Goal: Task Accomplishment & Management: Manage account settings

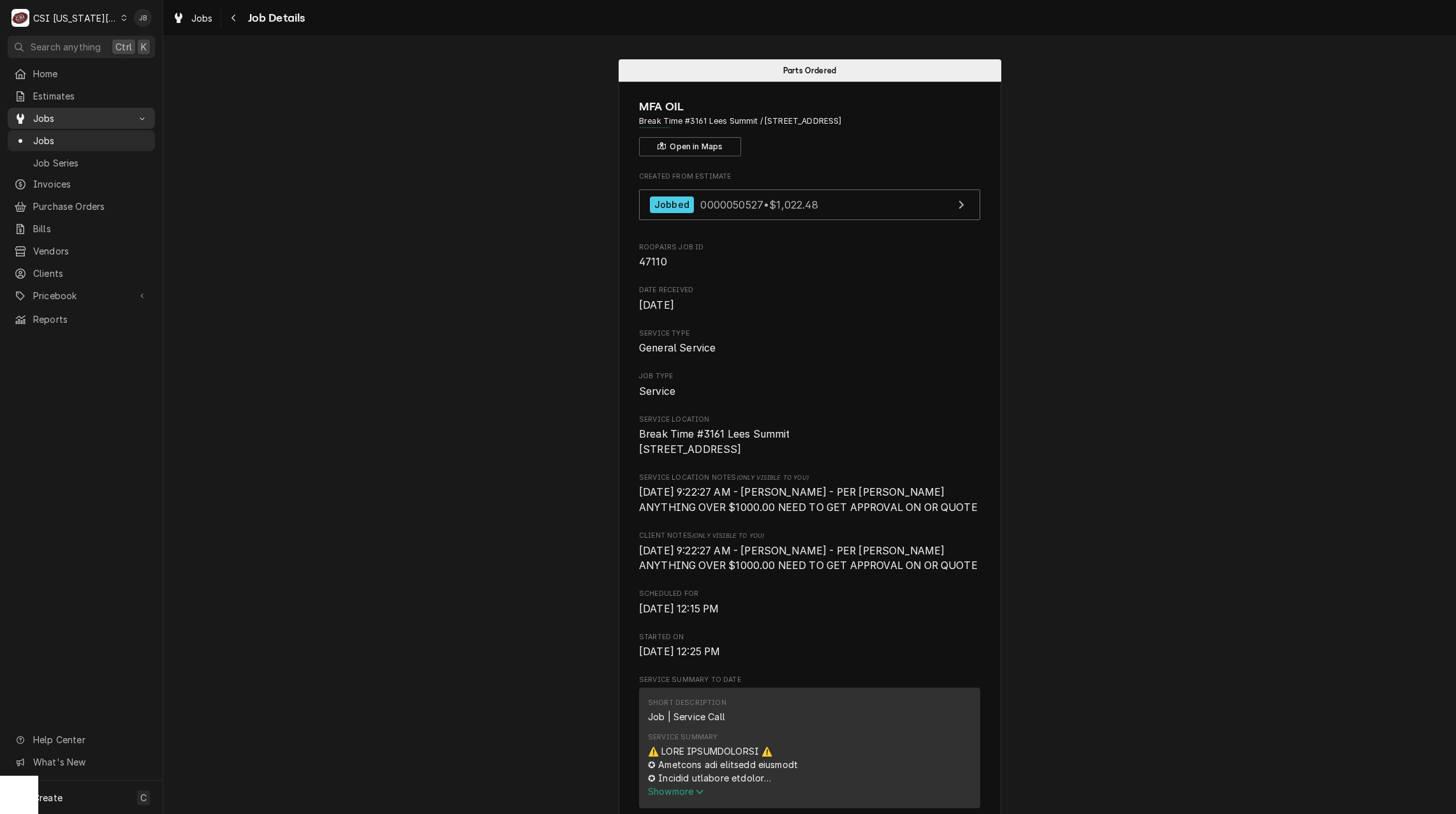
scroll to position [2173, 0]
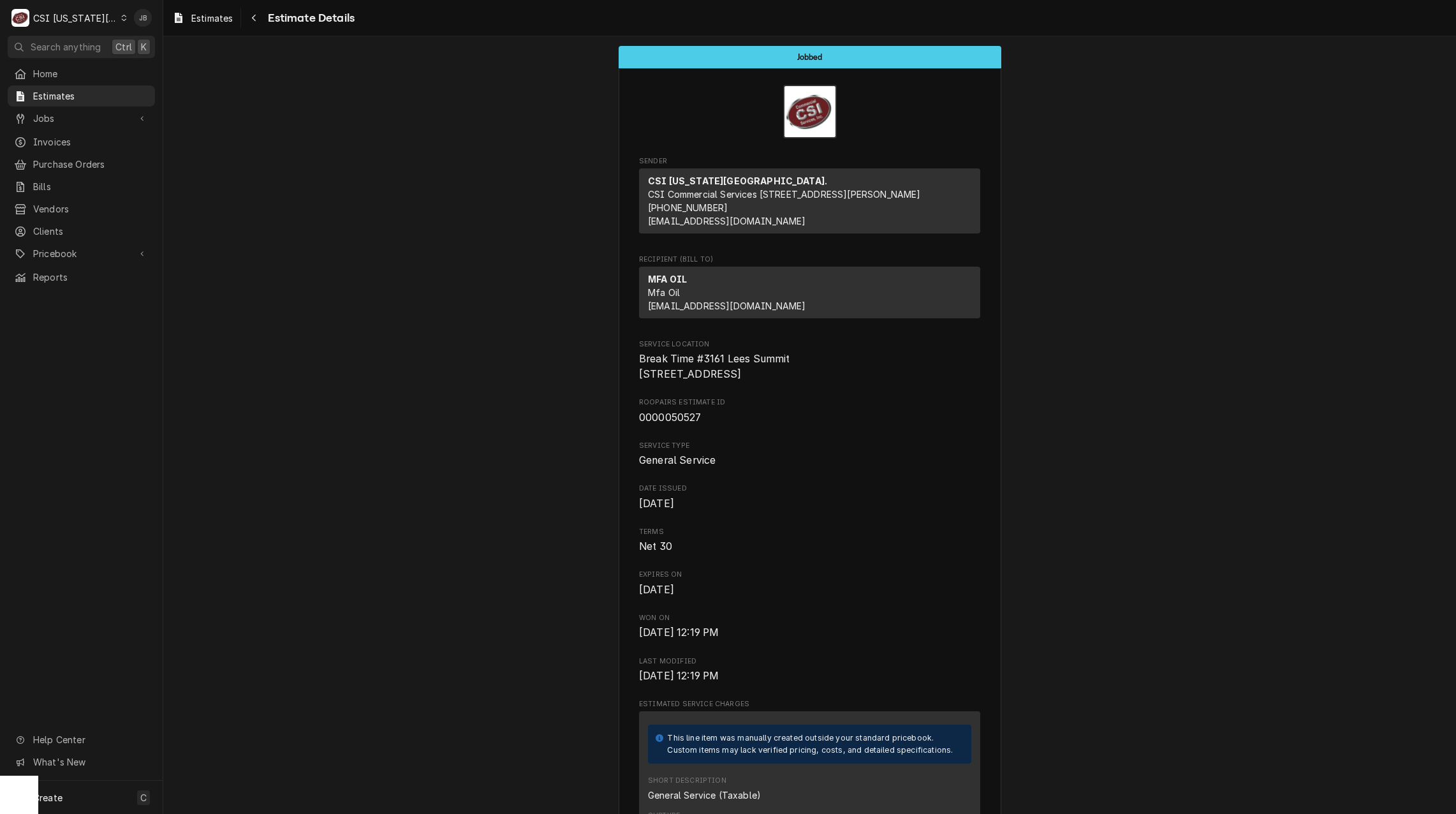
scroll to position [1473, 0]
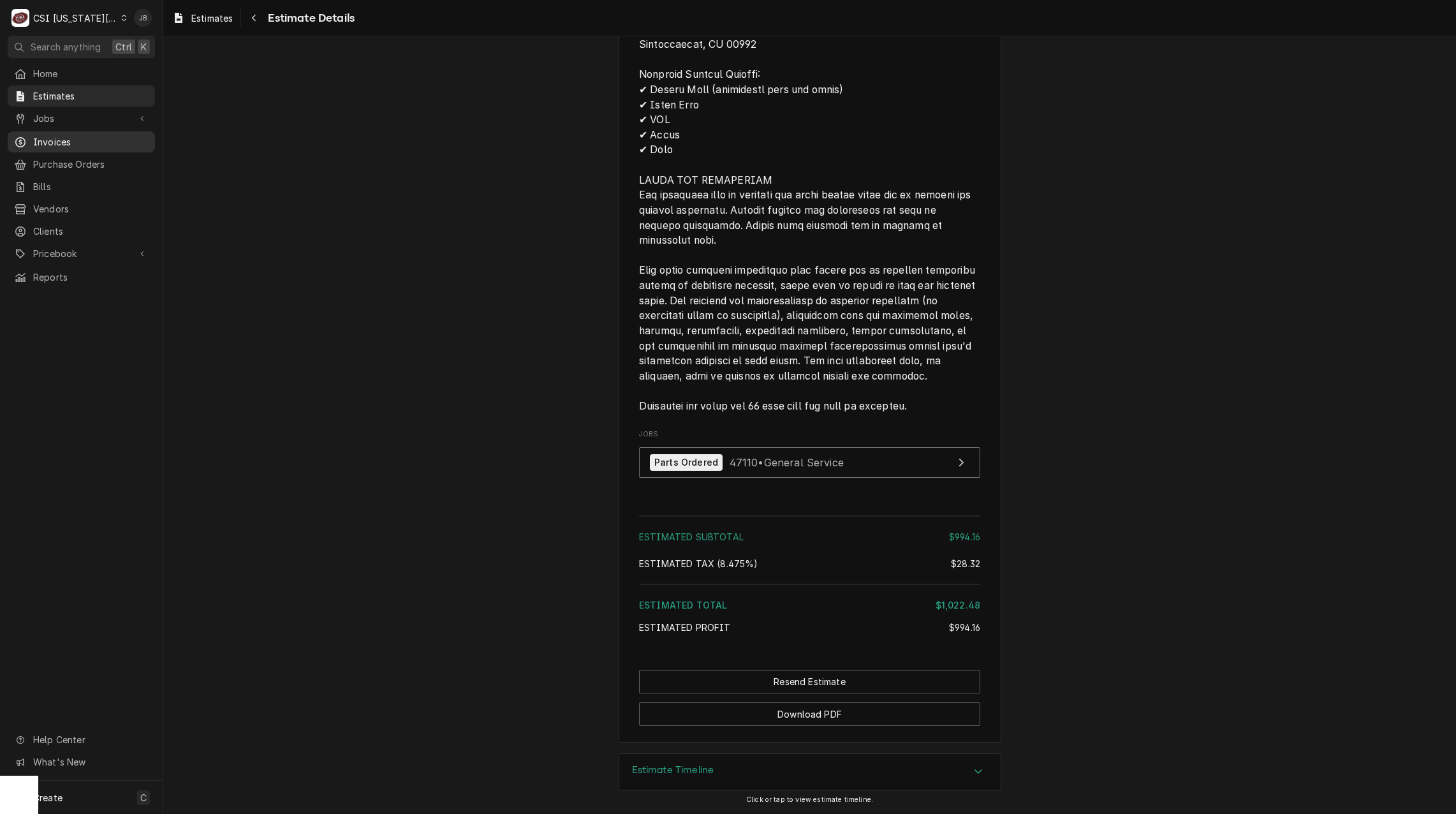
click at [78, 138] on span "Invoices" at bounding box center [91, 142] width 115 height 13
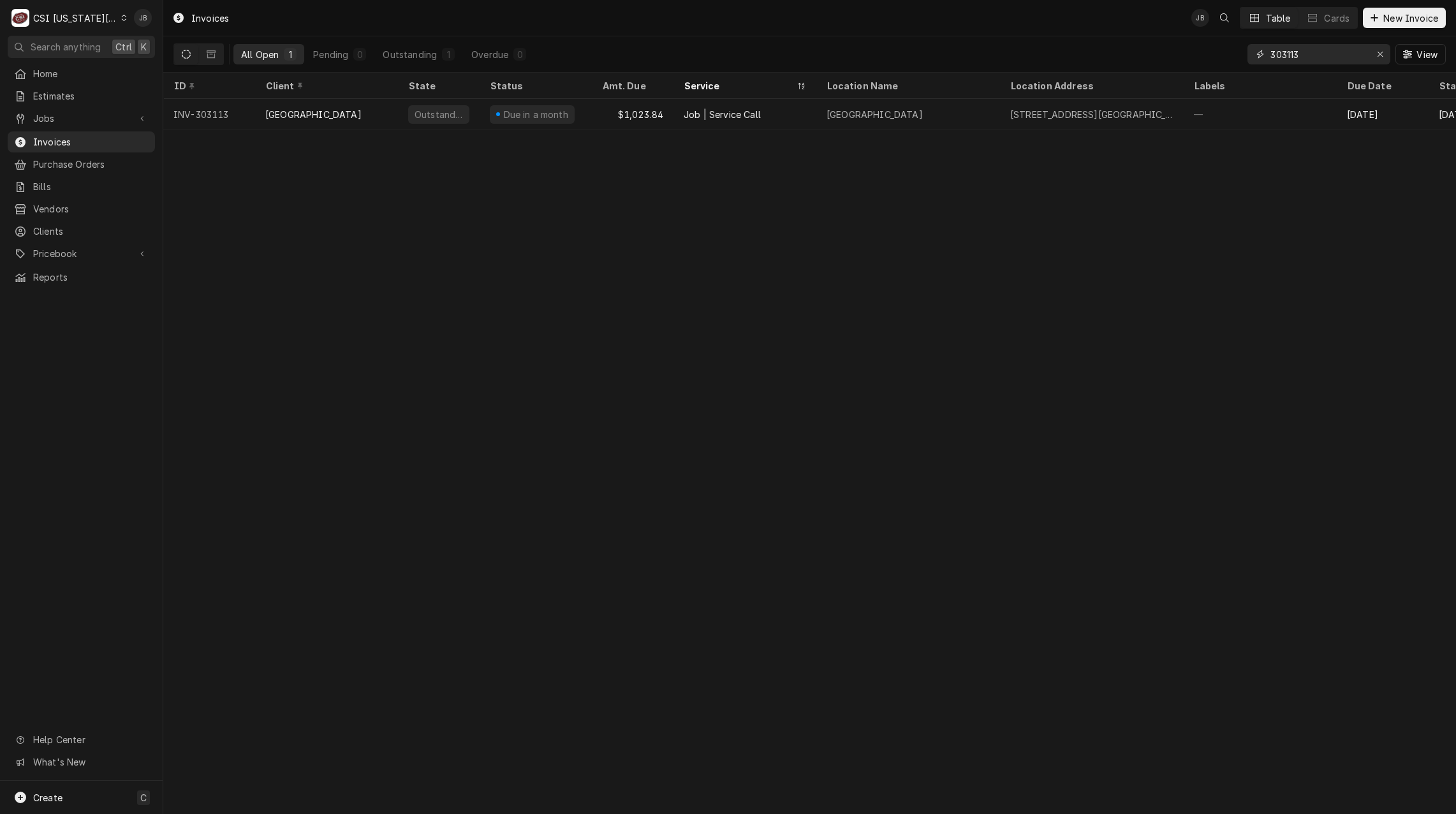
click at [1333, 51] on input "303113" at bounding box center [1318, 54] width 96 height 20
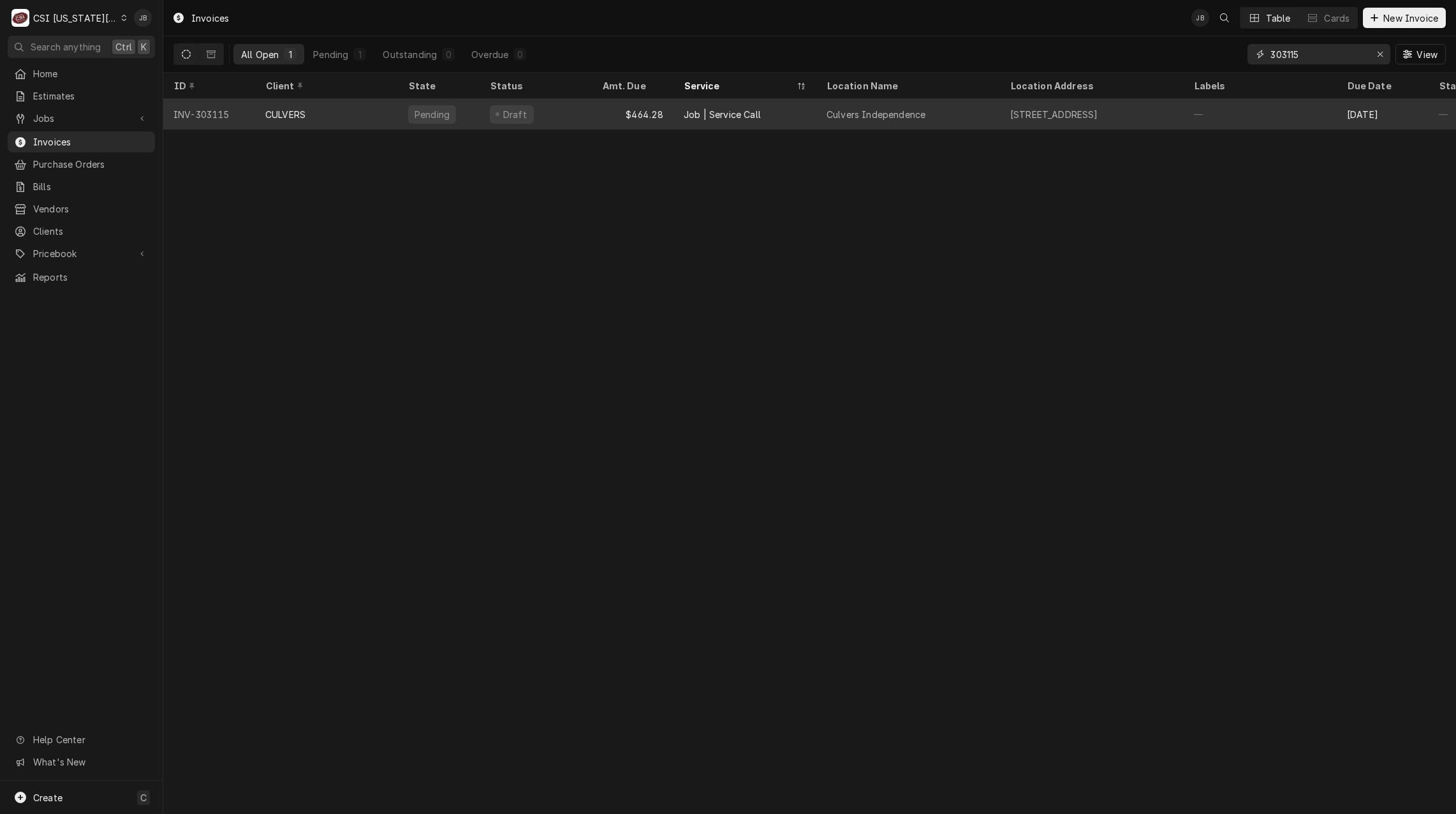
type input "303115"
click at [495, 113] on span "Dynamic Content Wrapper" at bounding box center [498, 114] width 5 height 7
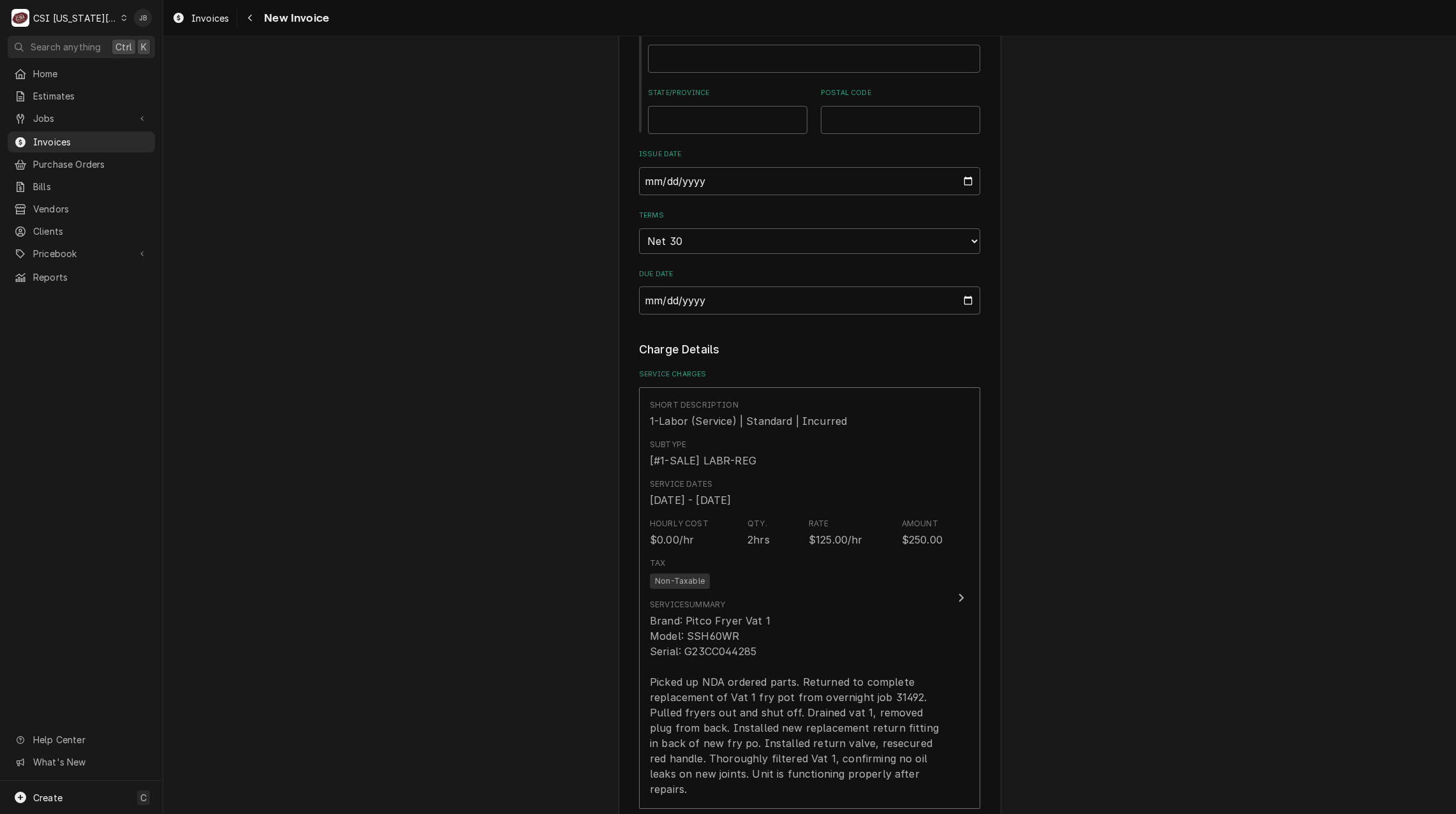
scroll to position [1020, 0]
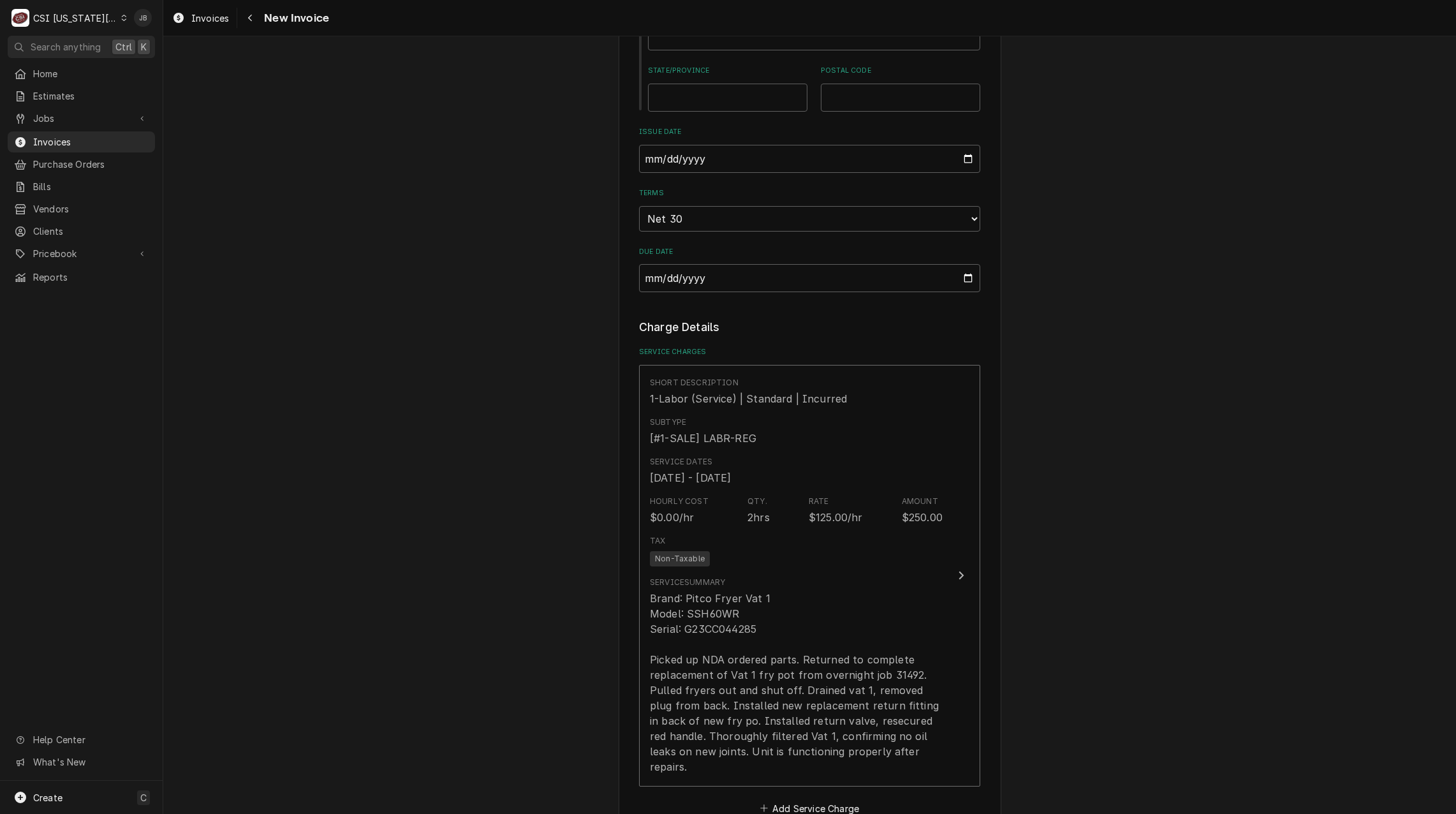
click at [566, 522] on div "Please provide the following information to create your invoice: Client Details…" at bounding box center [810, 513] width 1293 height 2970
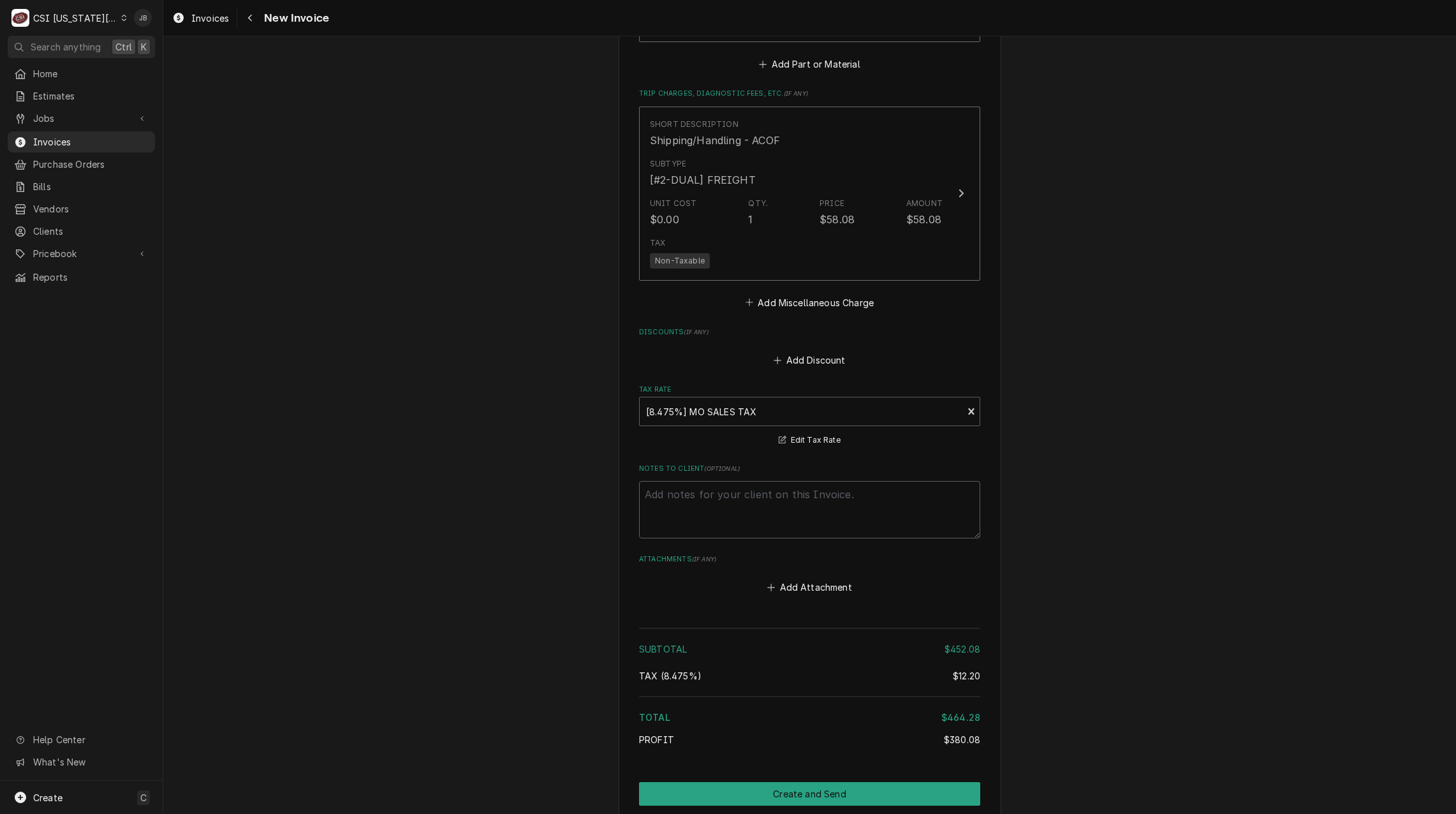
scroll to position [2220, 0]
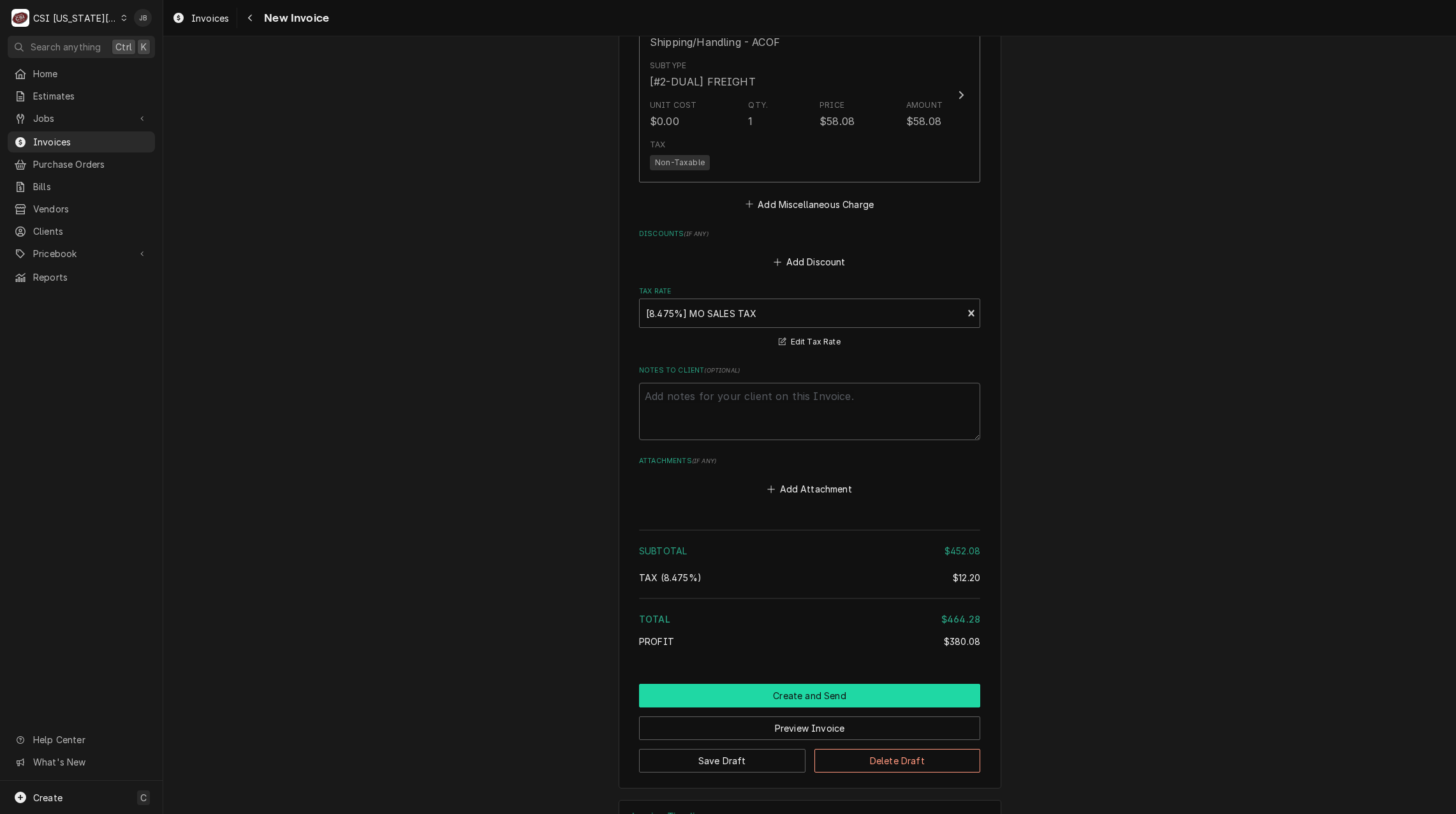
click at [793, 684] on button "Create and Send" at bounding box center [810, 695] width 341 height 23
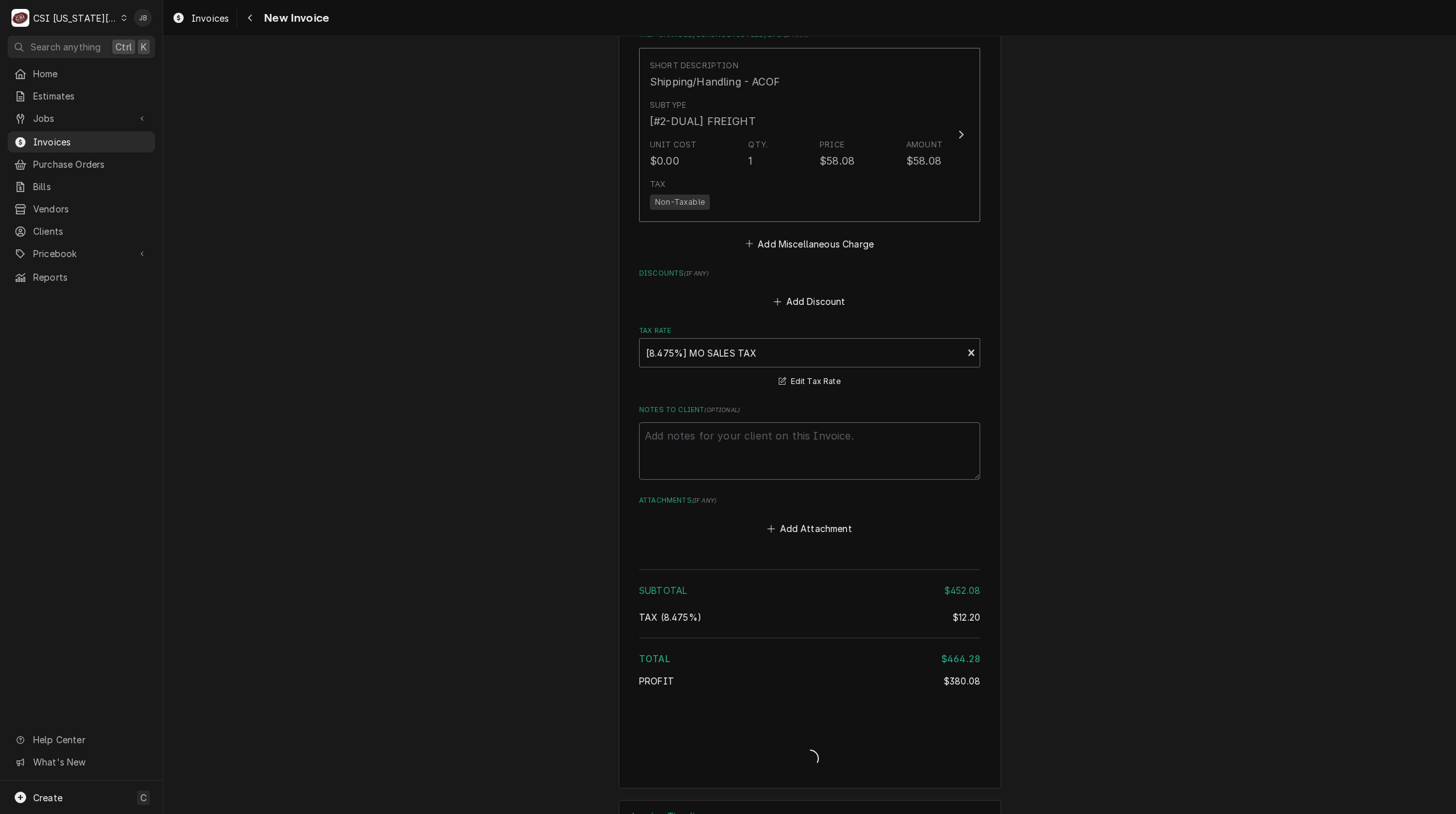
type textarea "x"
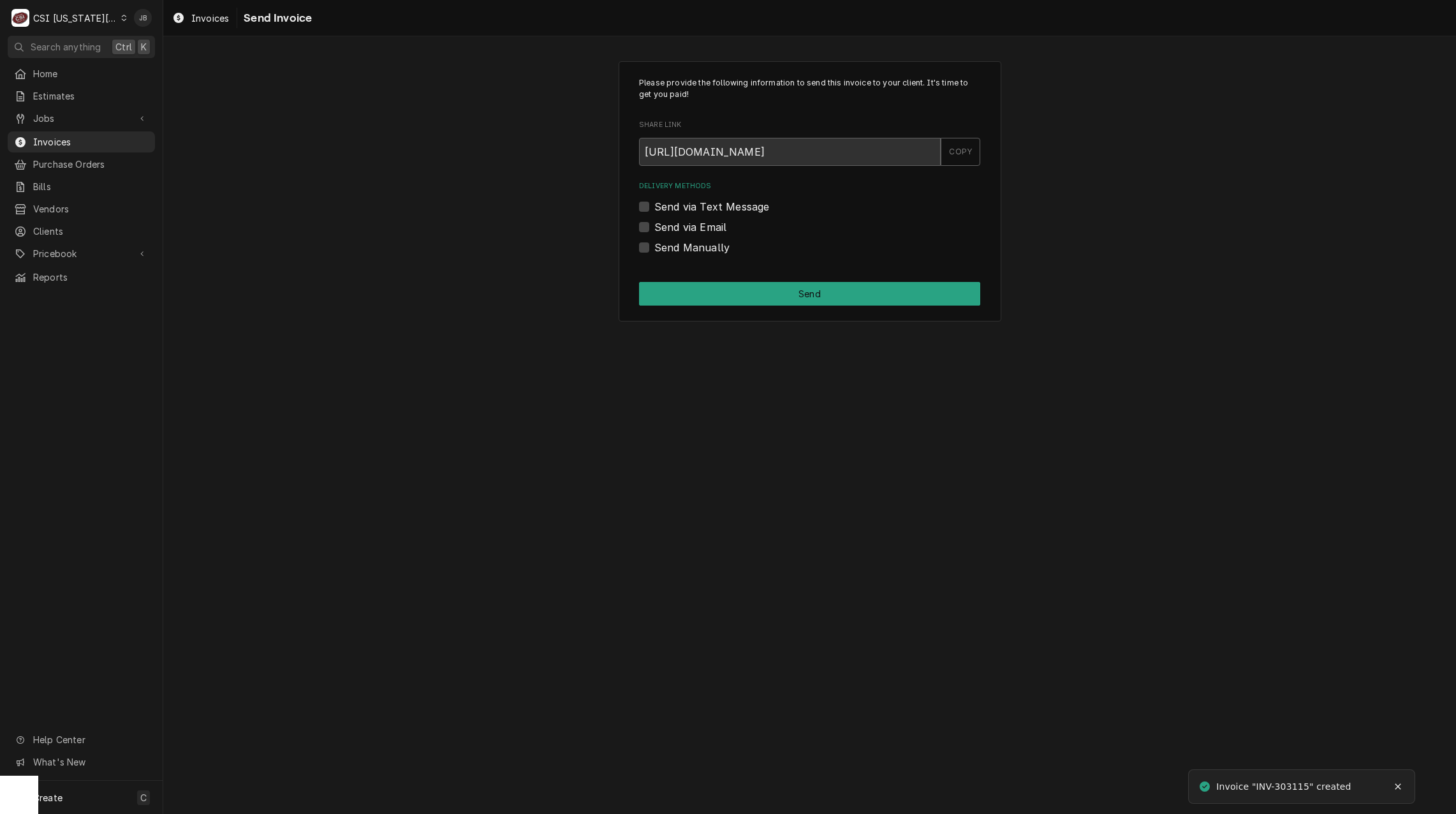
click at [690, 221] on label "Send via Email" at bounding box center [690, 227] width 72 height 15
click at [690, 221] on input "Send via Email" at bounding box center [825, 234] width 341 height 28
checkbox input "true"
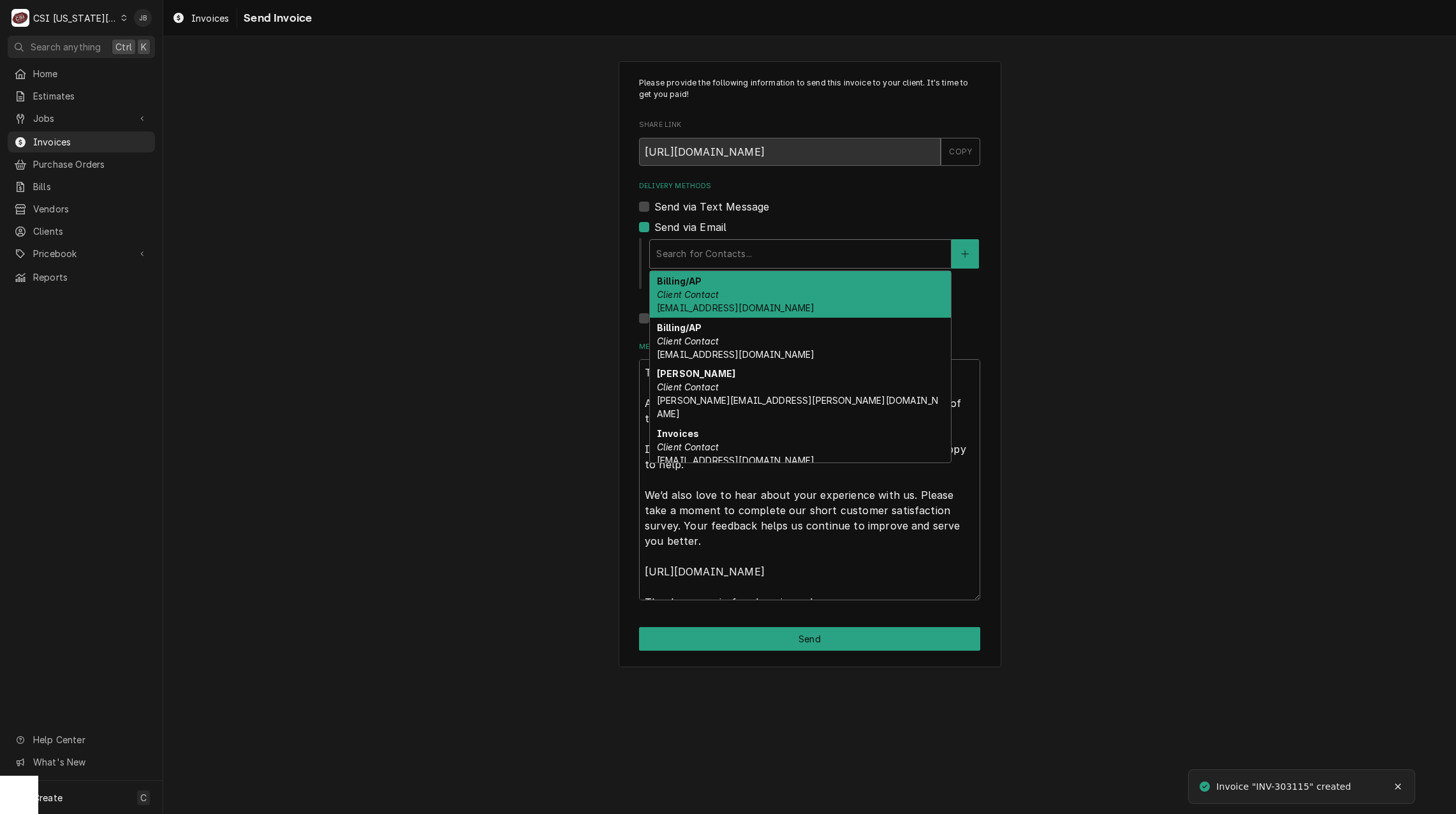
click at [702, 253] on div "Delivery Methods" at bounding box center [800, 254] width 288 height 23
click at [729, 293] on div "Billing/AP Client Contact accounting@mphdining.com" at bounding box center [801, 295] width 301 height 47
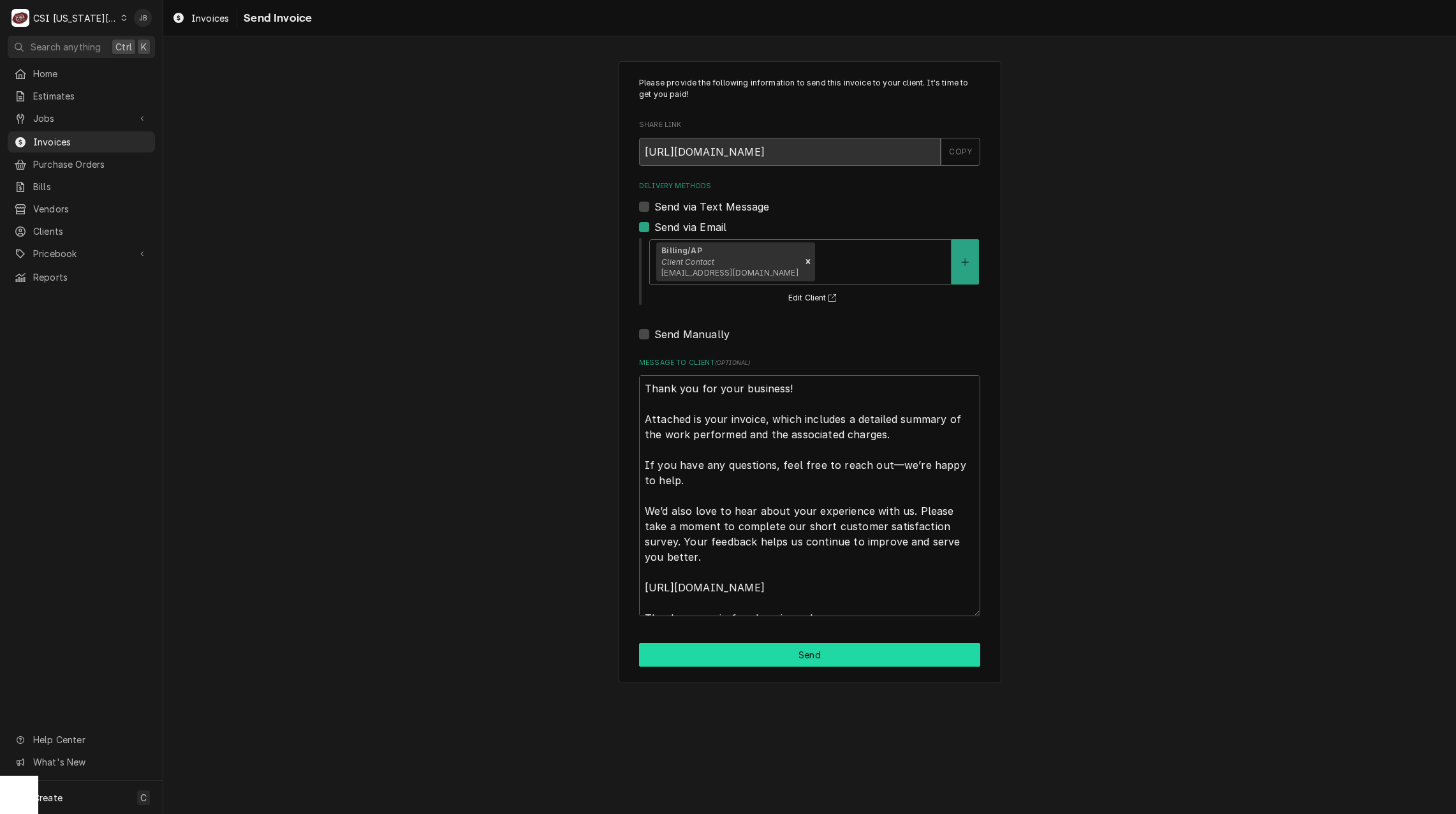
click at [734, 660] on button "Send" at bounding box center [810, 655] width 341 height 23
type textarea "x"
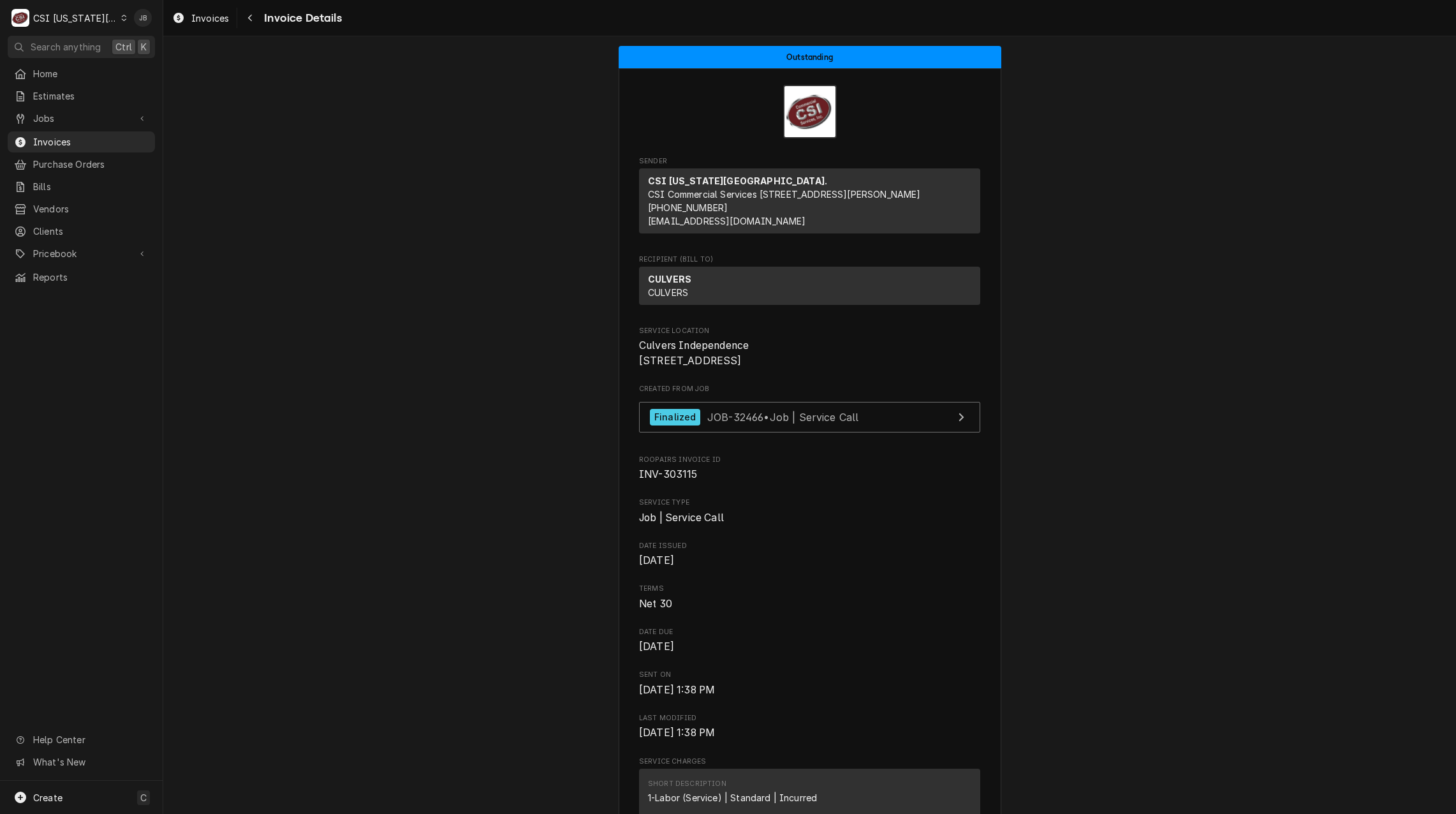
click at [79, 139] on span "Invoices" at bounding box center [91, 142] width 115 height 13
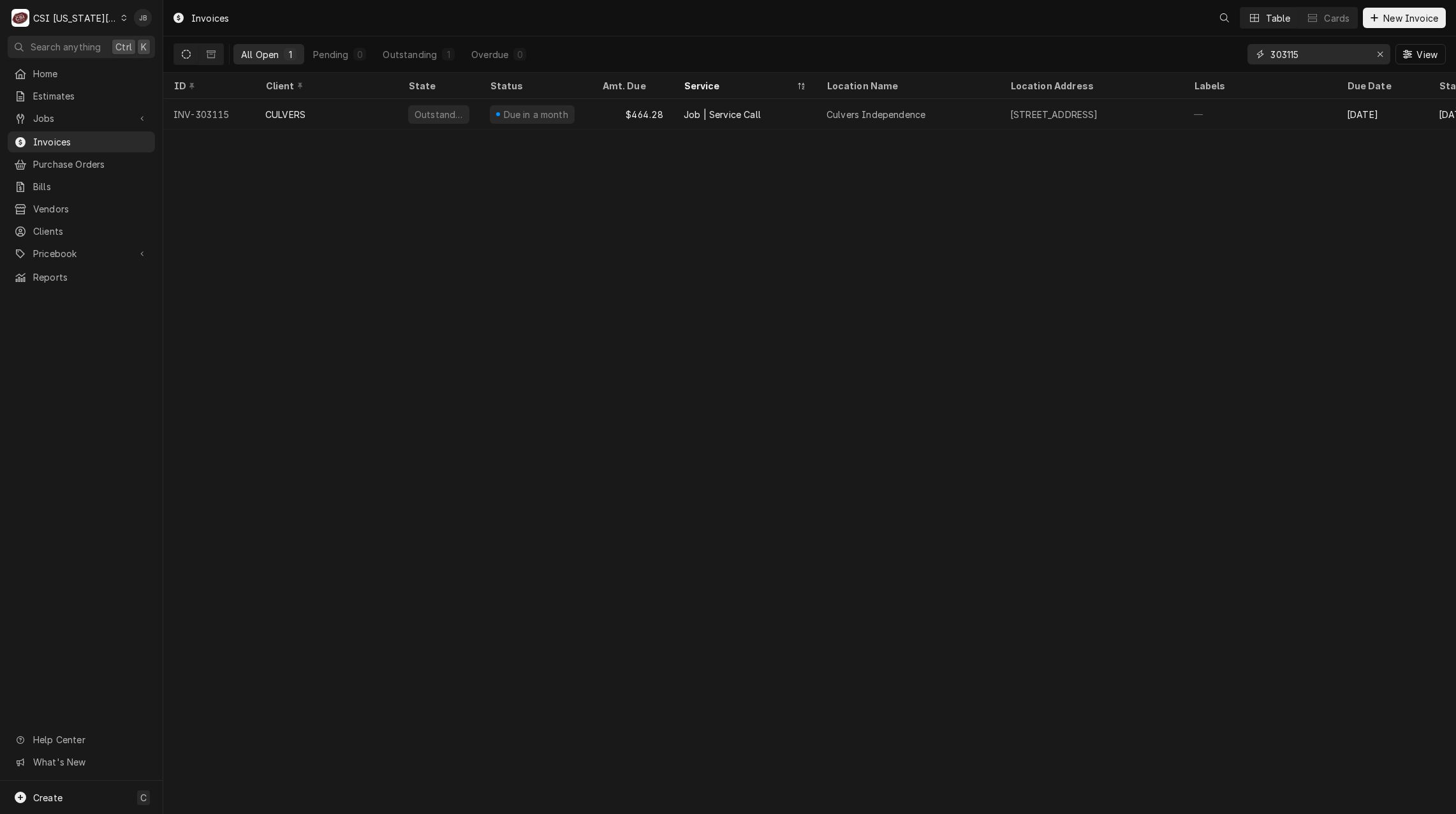
click at [1328, 52] on input "303115" at bounding box center [1318, 54] width 96 height 20
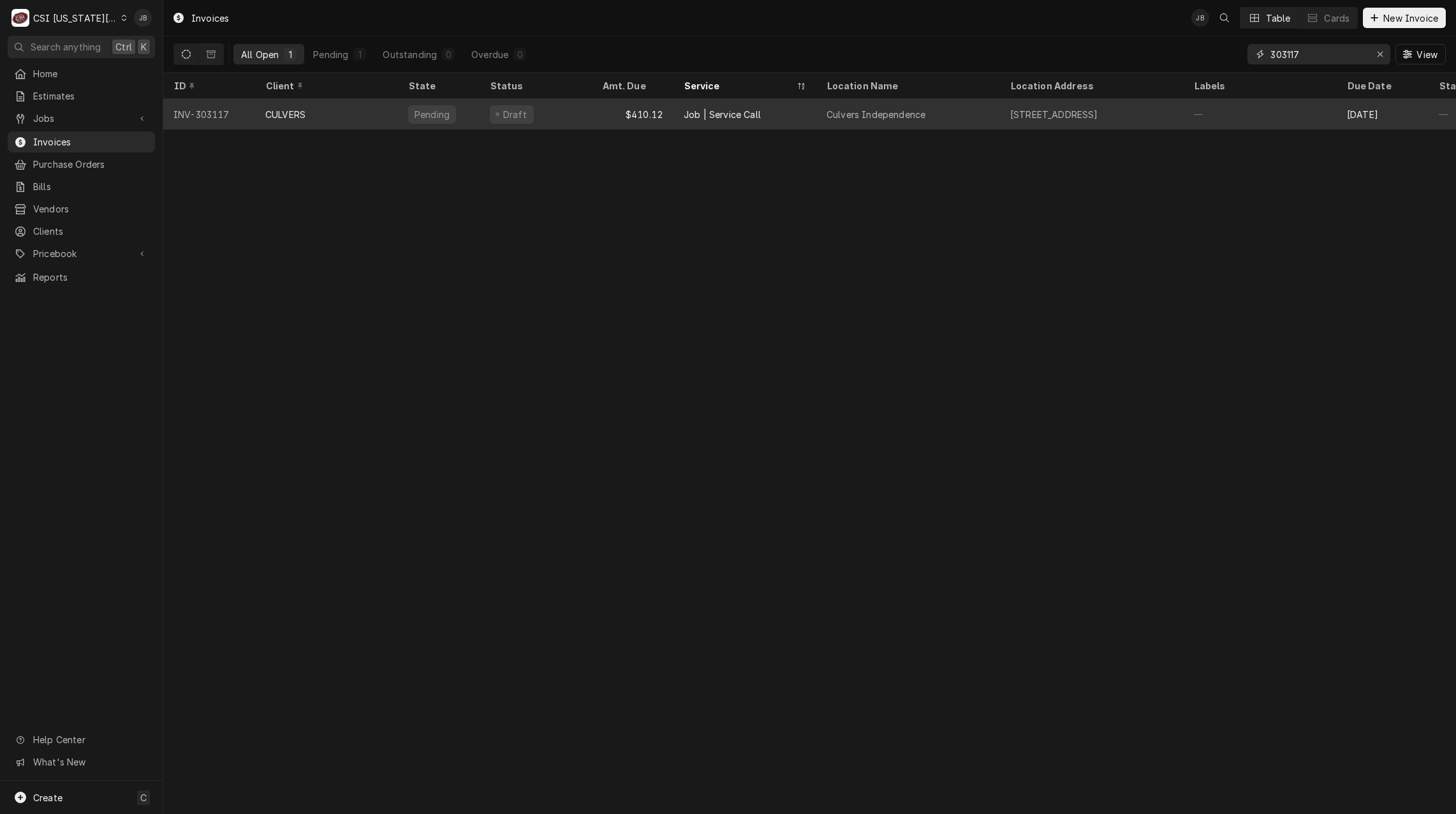
type input "303117"
click at [553, 112] on div "Draft" at bounding box center [536, 114] width 112 height 31
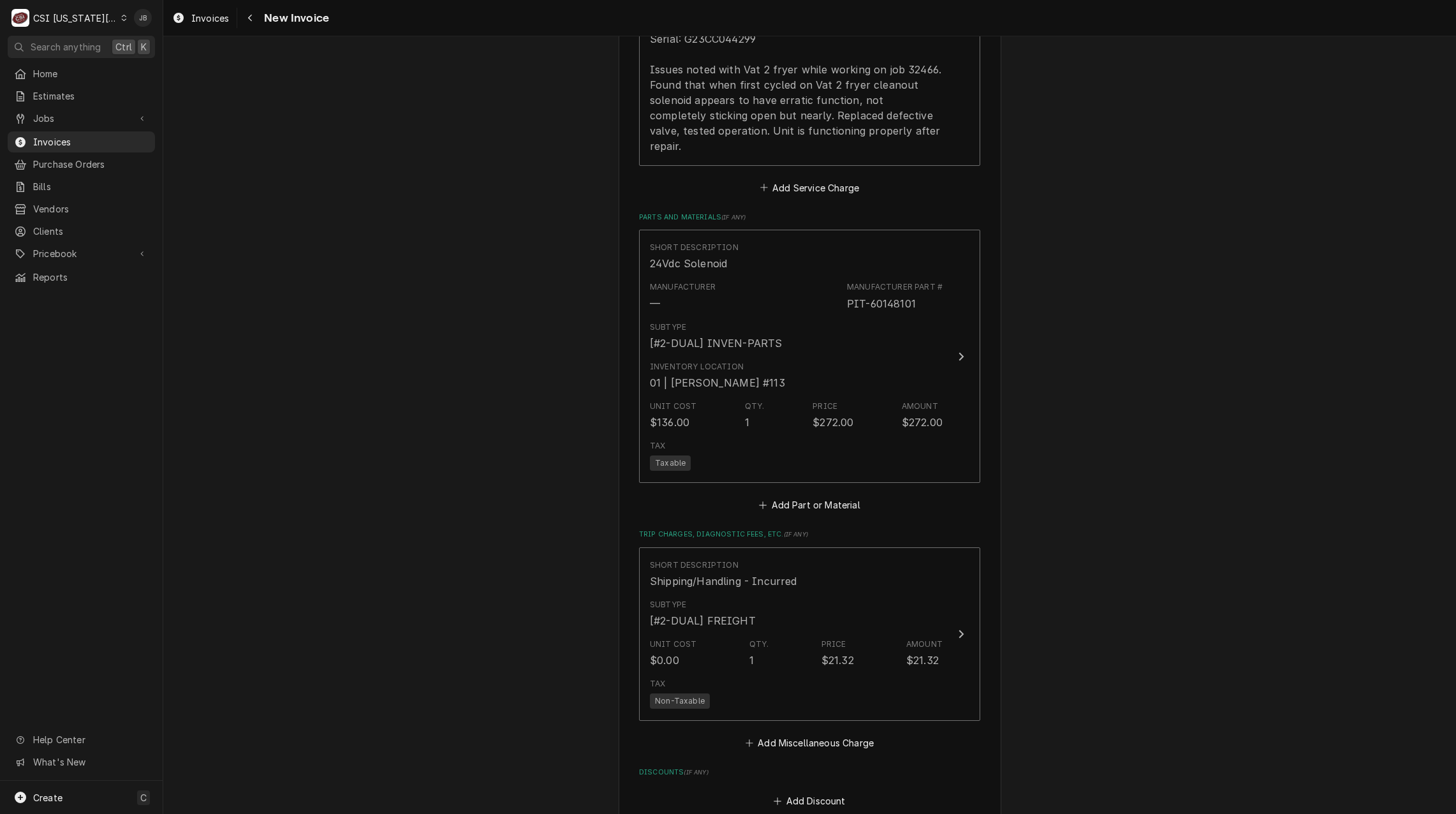
scroll to position [1722, 0]
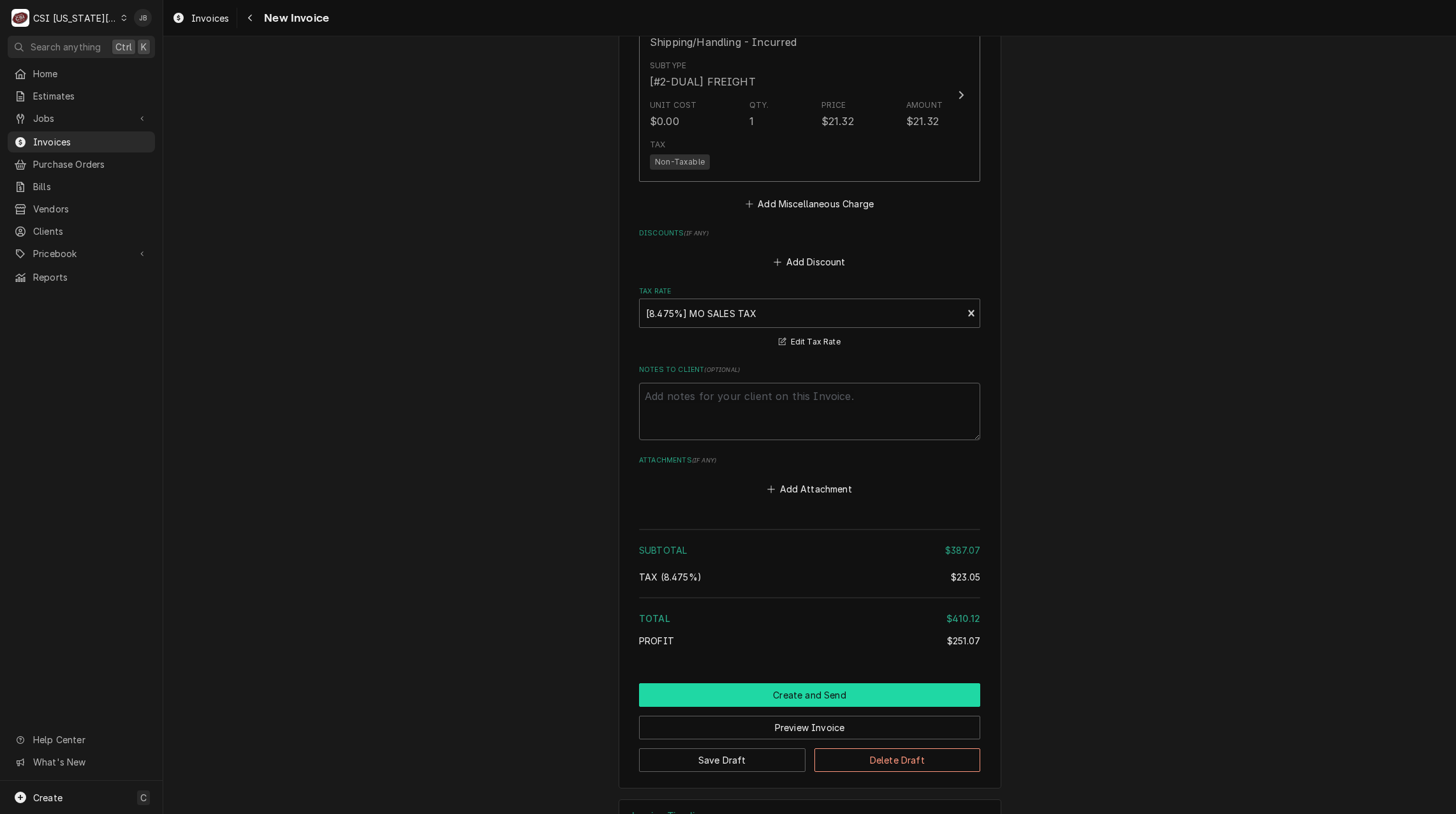
click at [731, 683] on button "Create and Send" at bounding box center [810, 695] width 341 height 23
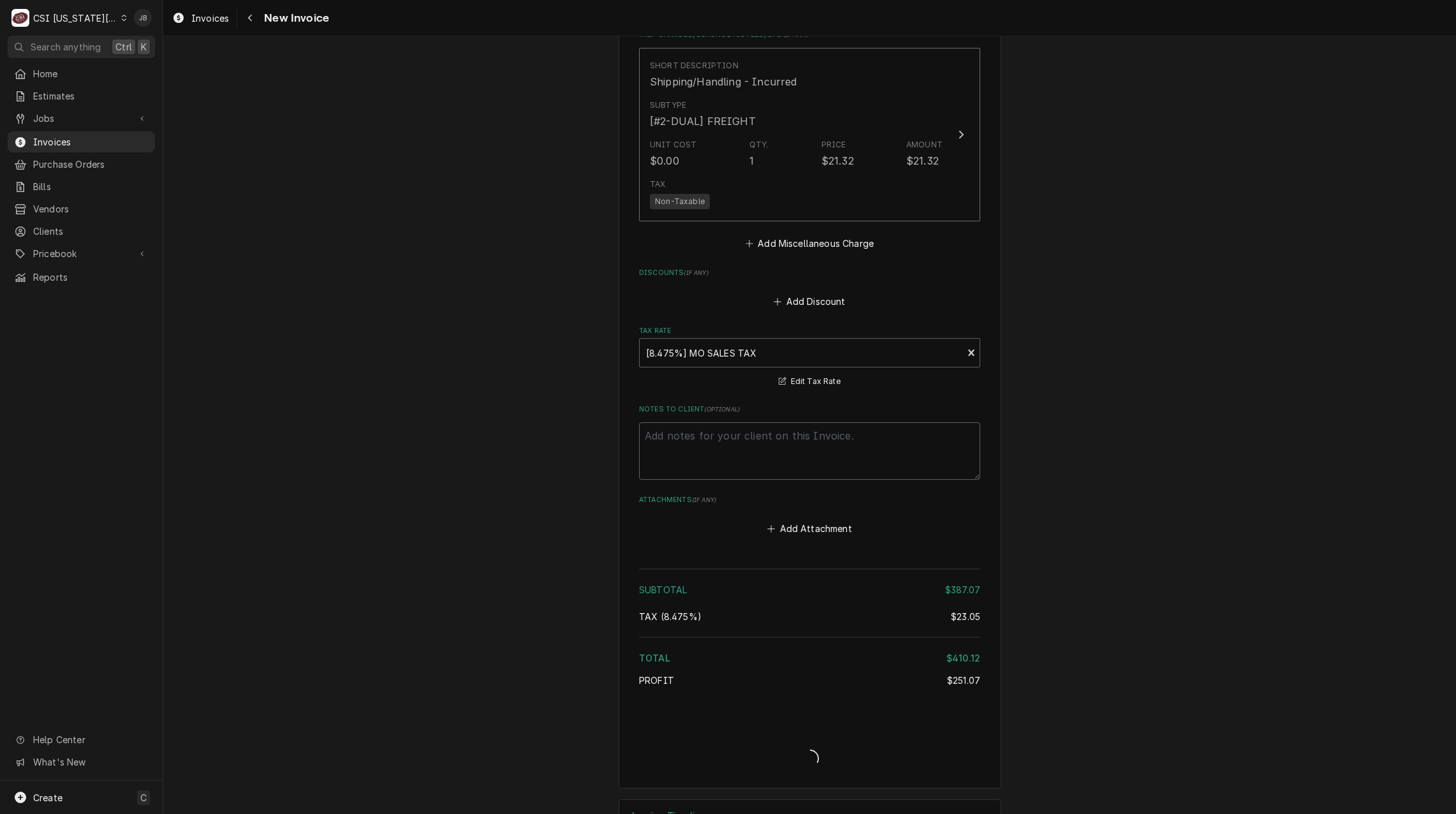
type textarea "x"
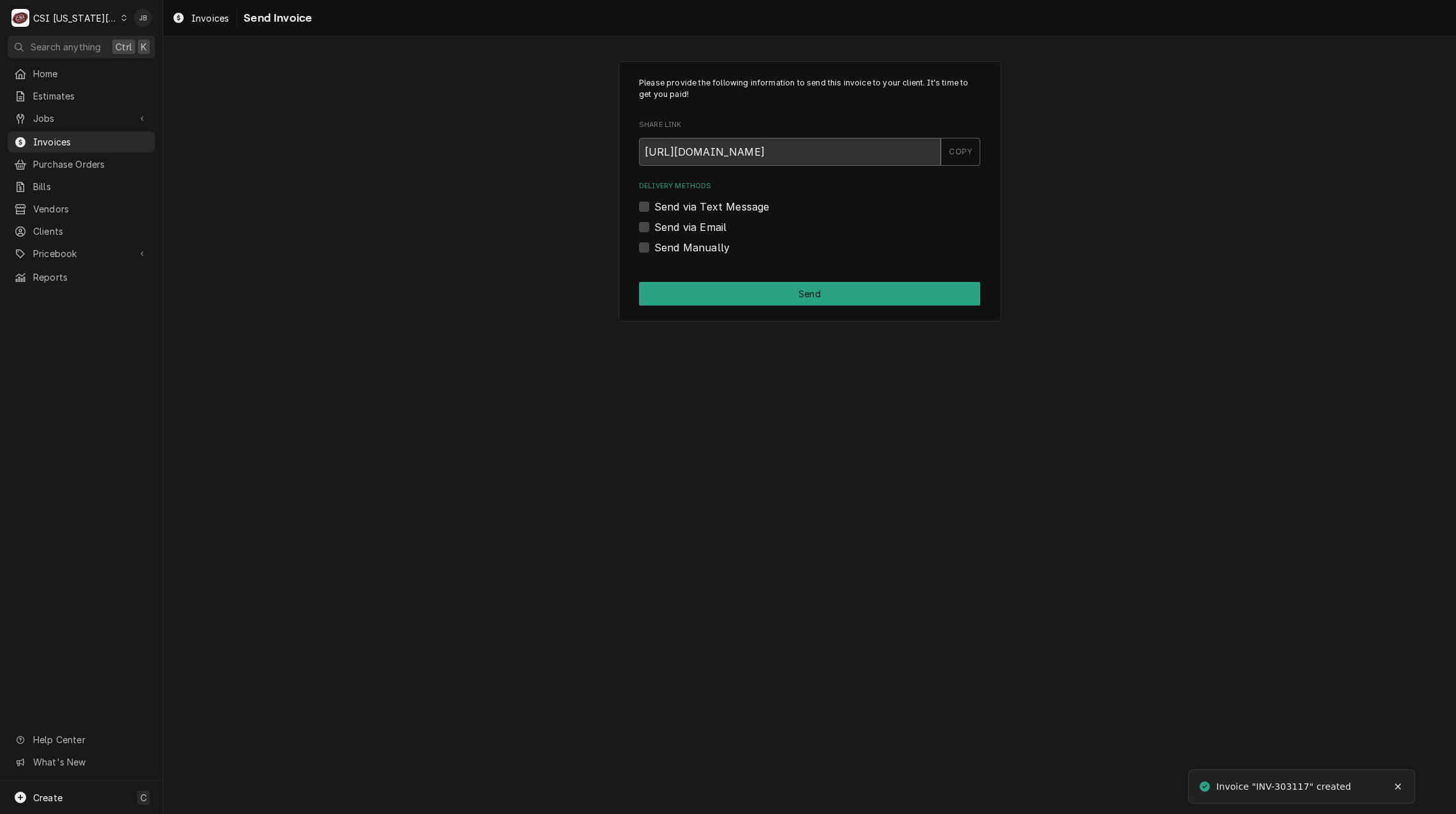
click at [685, 223] on label "Send via Email" at bounding box center [690, 227] width 72 height 15
click at [685, 223] on input "Send via Email" at bounding box center [825, 234] width 341 height 28
checkbox input "true"
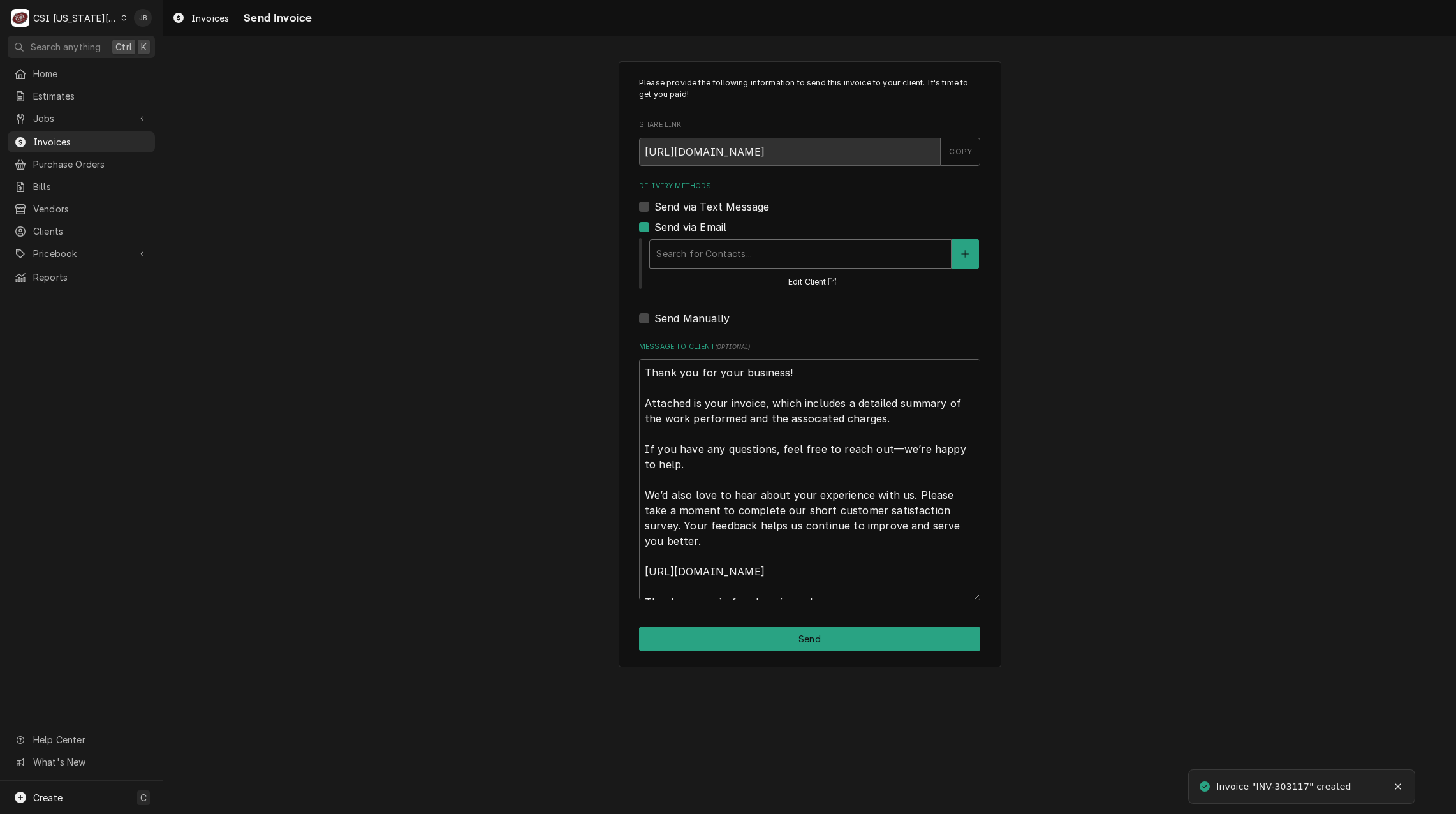
click at [751, 255] on div "Delivery Methods" at bounding box center [800, 254] width 288 height 23
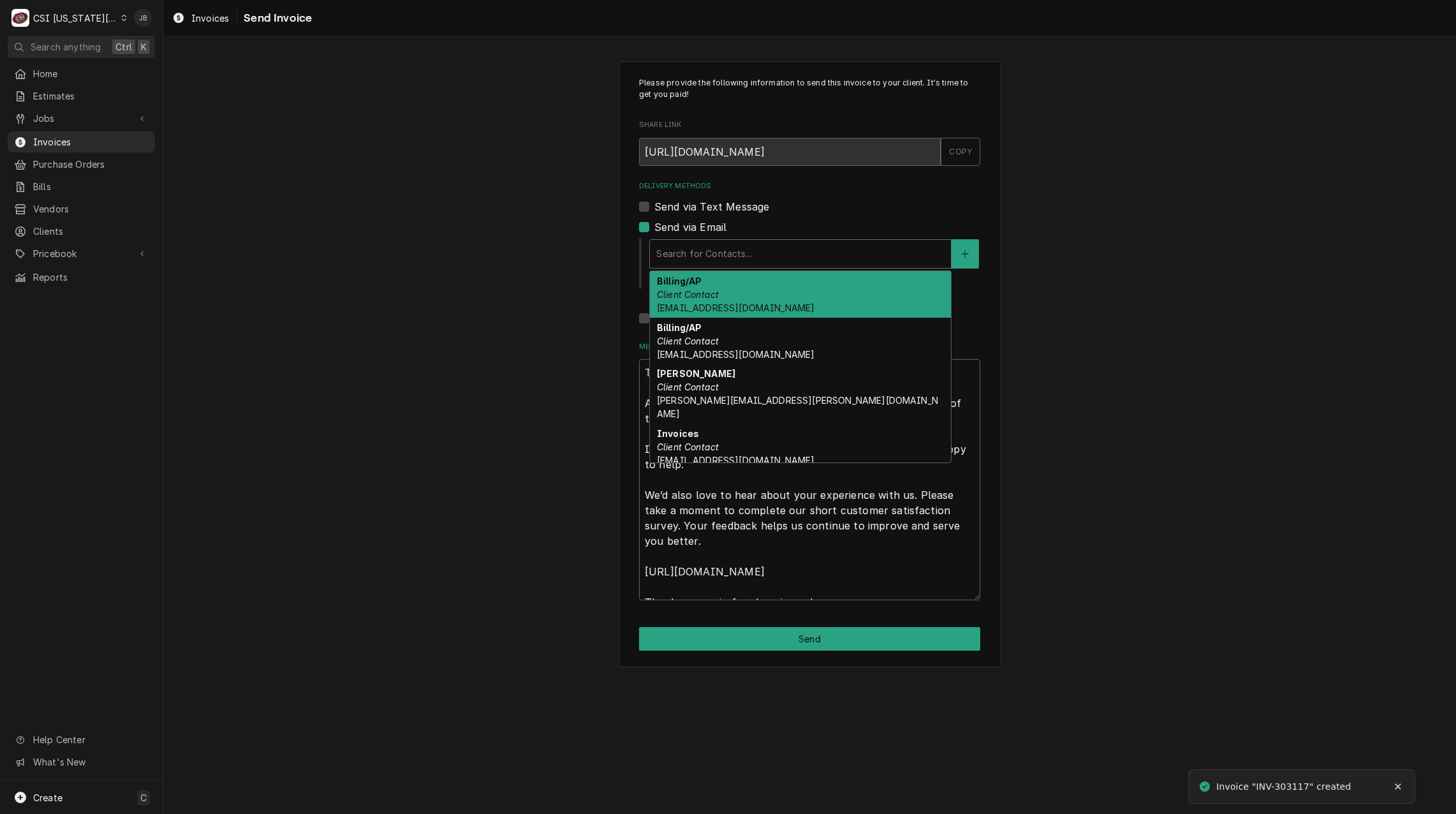
click at [755, 296] on div "Billing/AP Client Contact accounting@mphdining.com" at bounding box center [801, 295] width 301 height 47
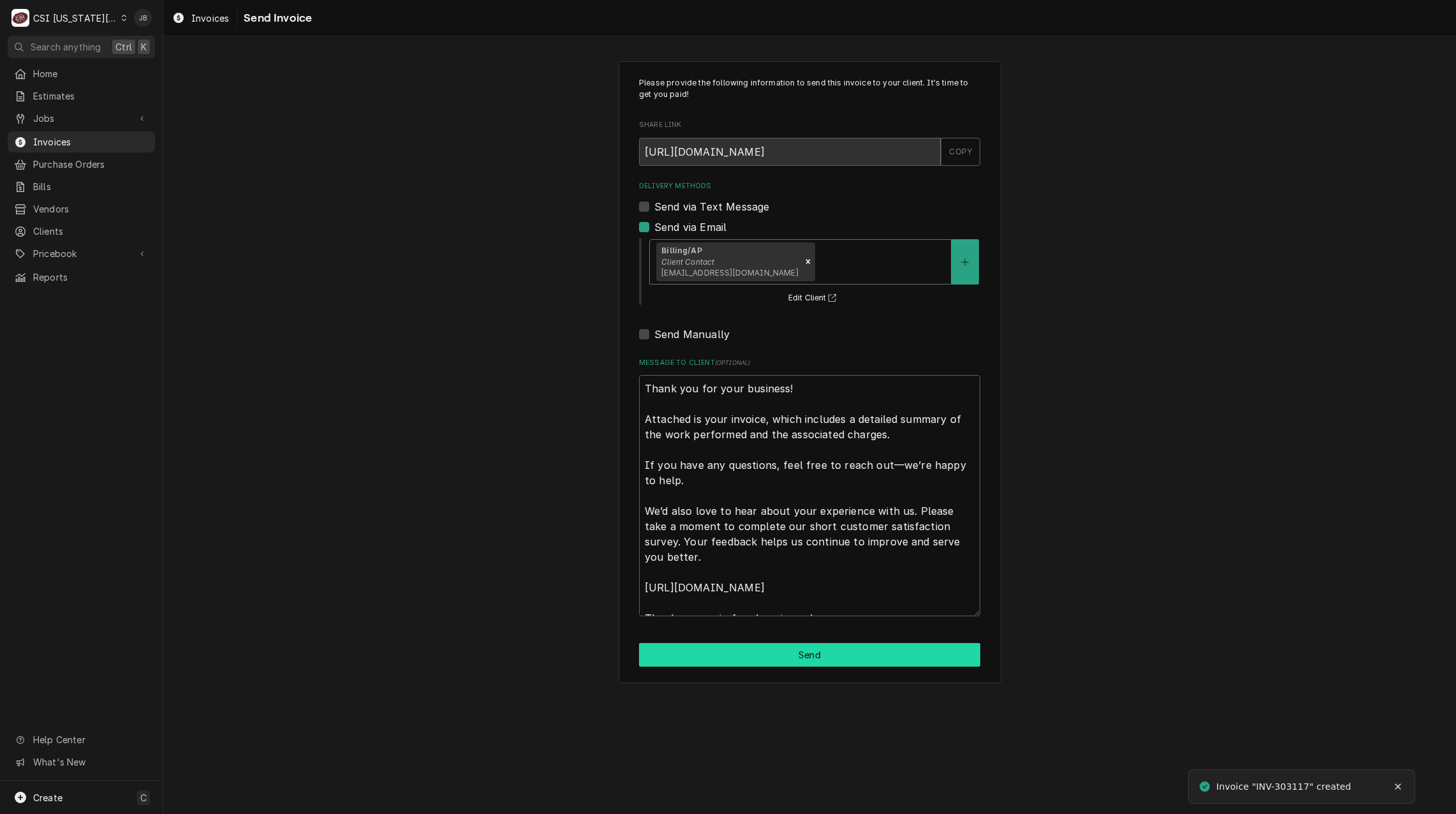
click at [732, 653] on button "Send" at bounding box center [810, 655] width 341 height 23
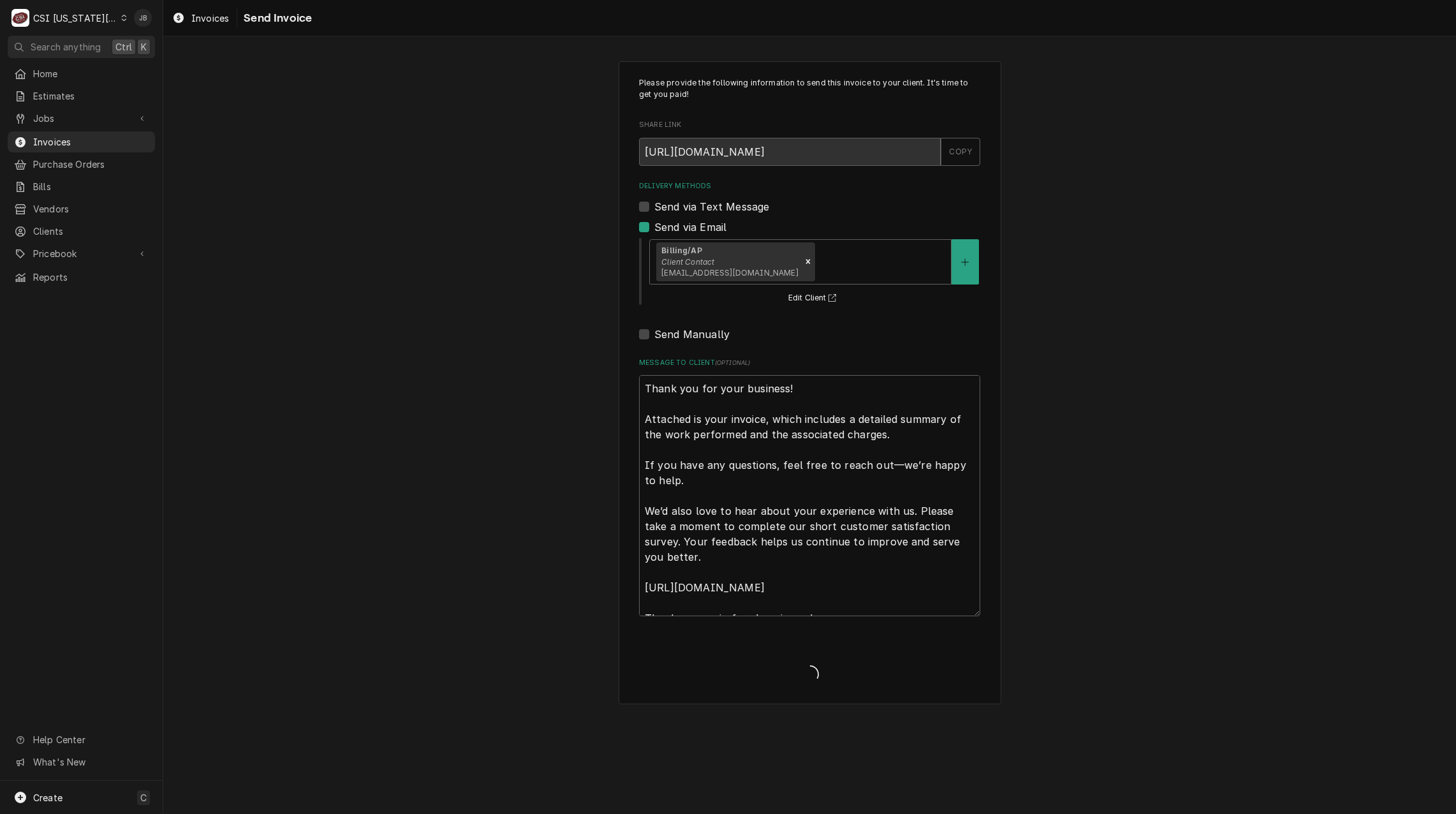
type textarea "x"
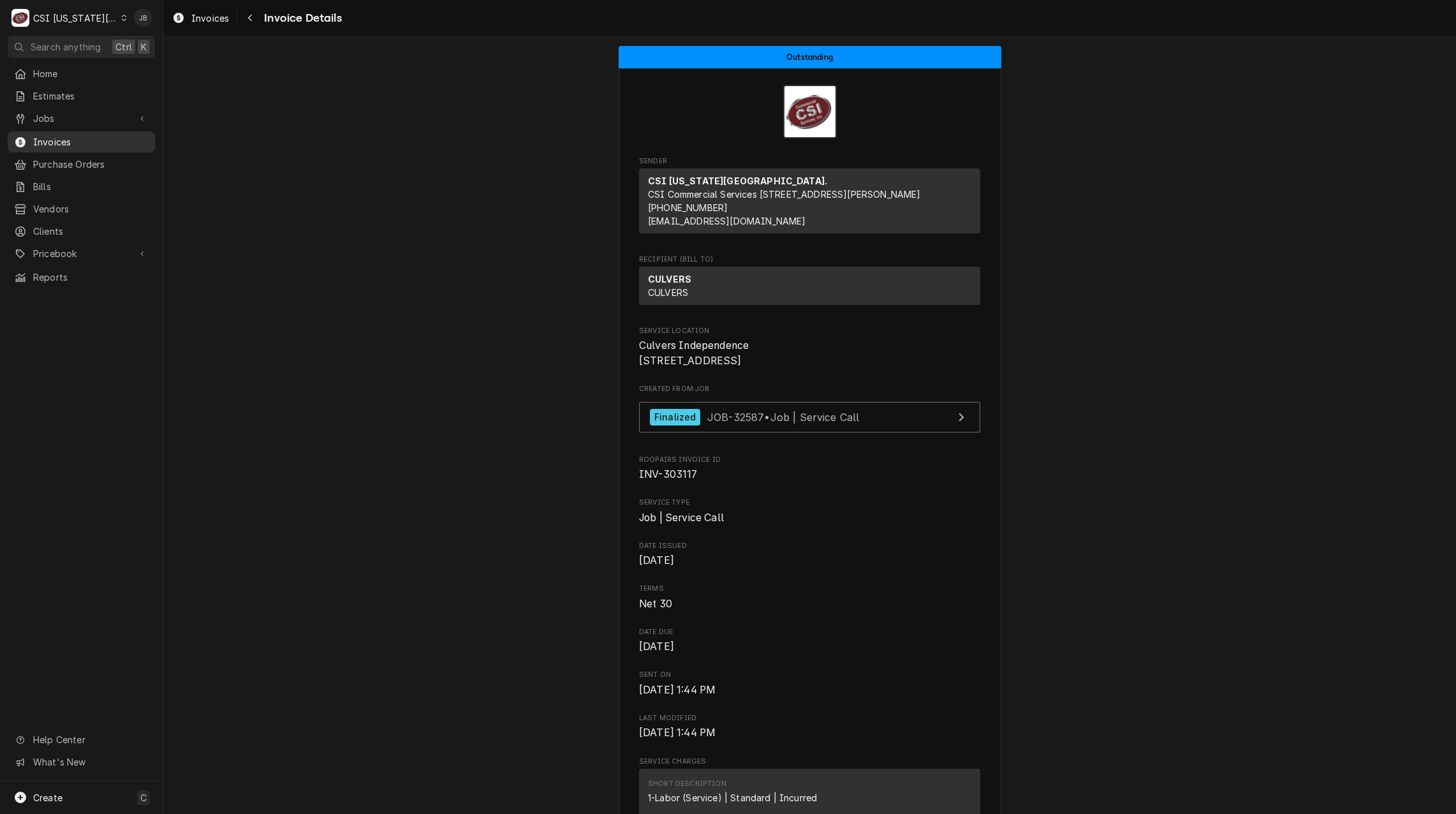
click at [83, 135] on span "Invoices" at bounding box center [91, 142] width 115 height 13
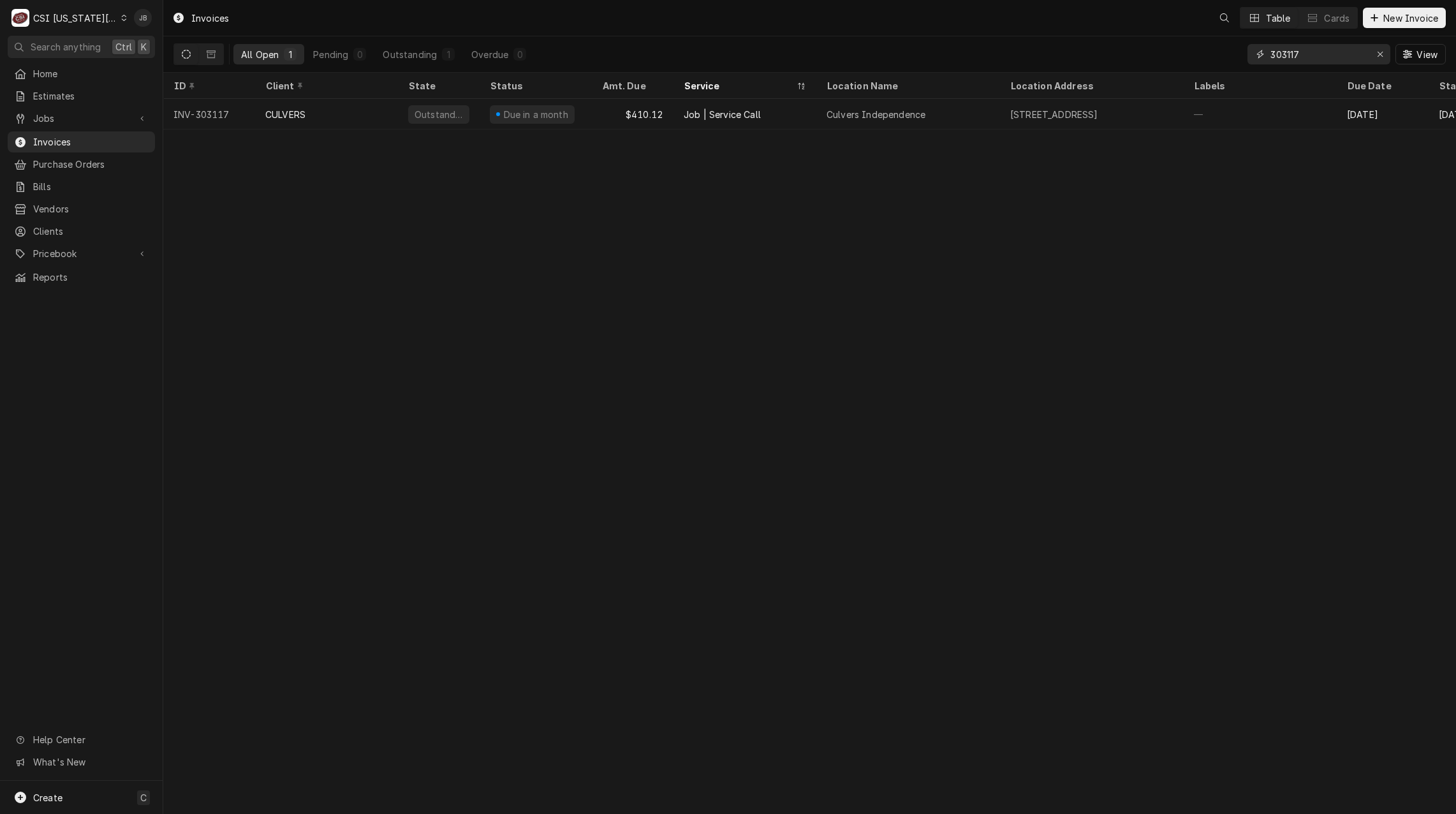
click at [1314, 59] on input "303117" at bounding box center [1318, 54] width 96 height 20
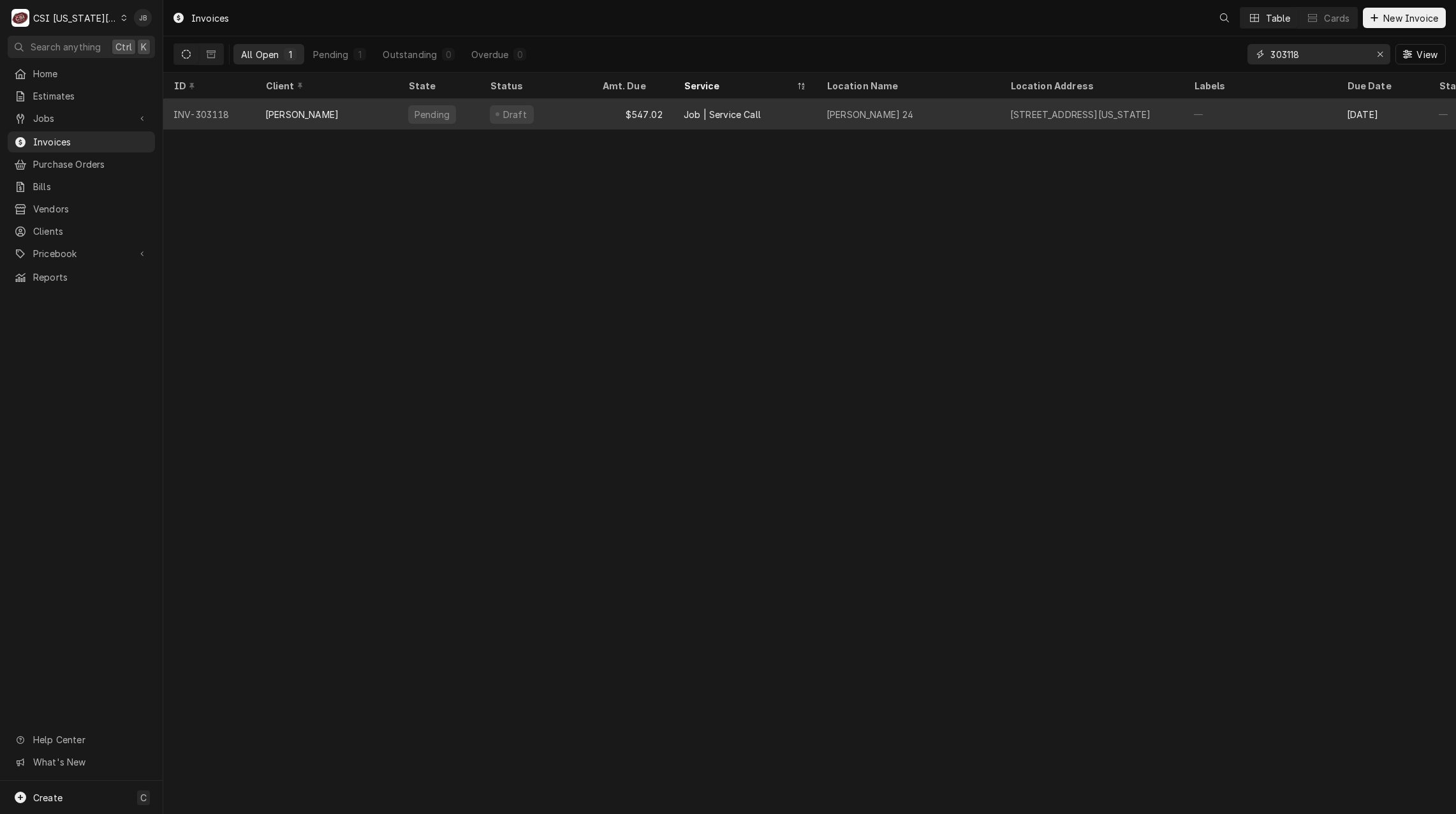
type input "303118"
click at [863, 119] on div "[PERSON_NAME] 24" at bounding box center [908, 114] width 184 height 31
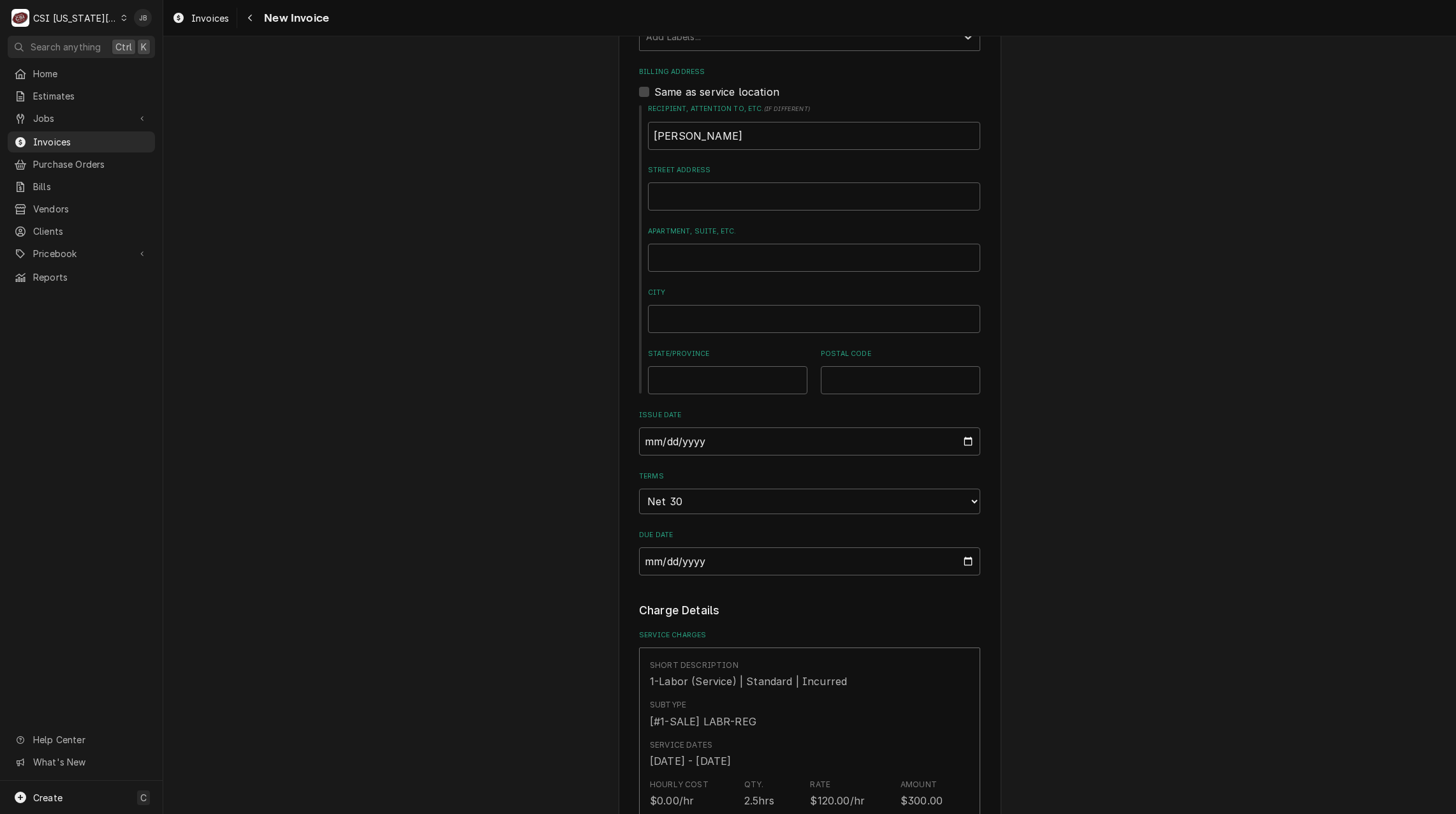
scroll to position [1148, 0]
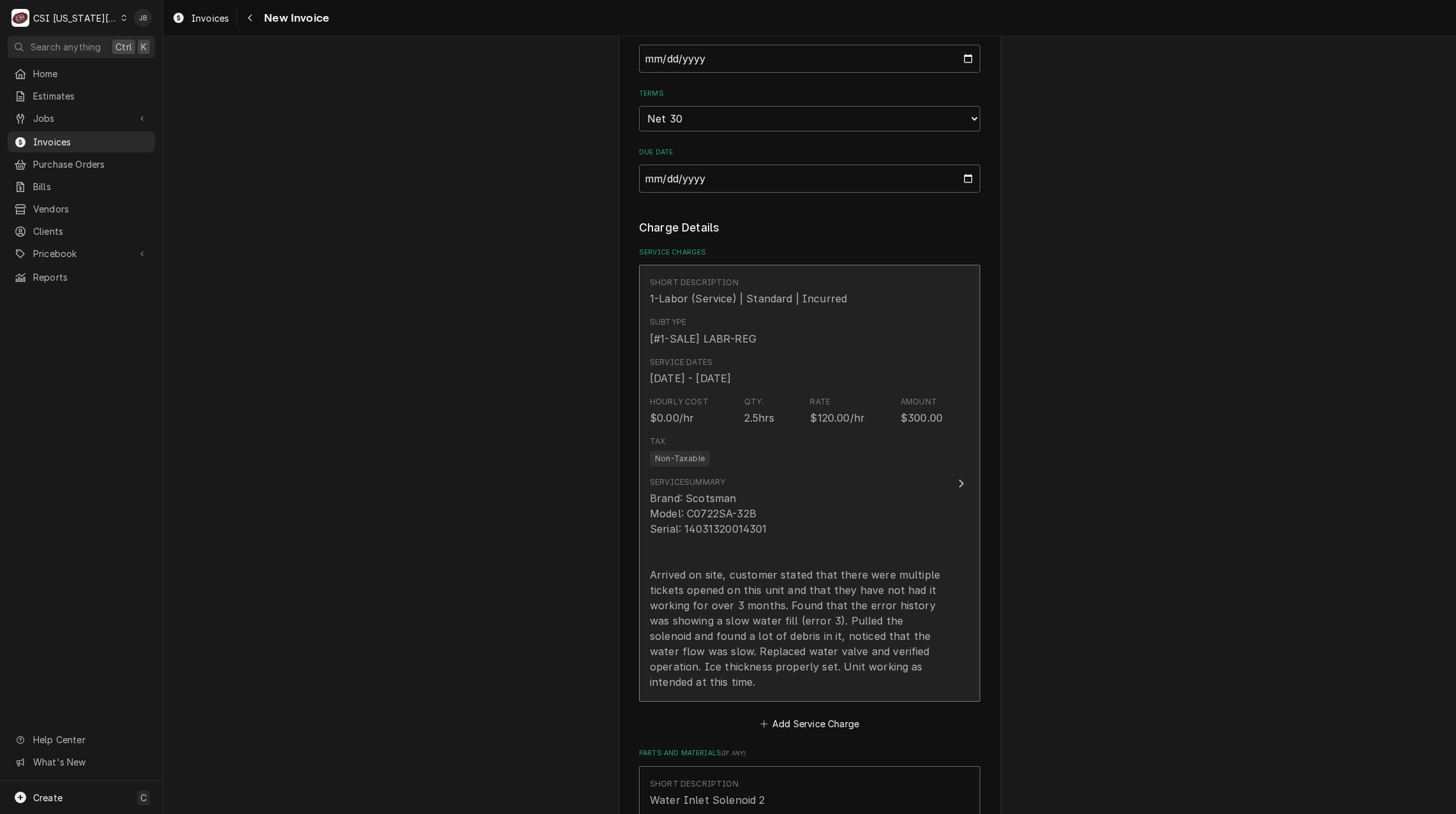
click at [820, 559] on div "Brand: Scotsman Model: C0722SA-32B Serial: 14031320014301 Arrived on site, cust…" at bounding box center [796, 590] width 293 height 199
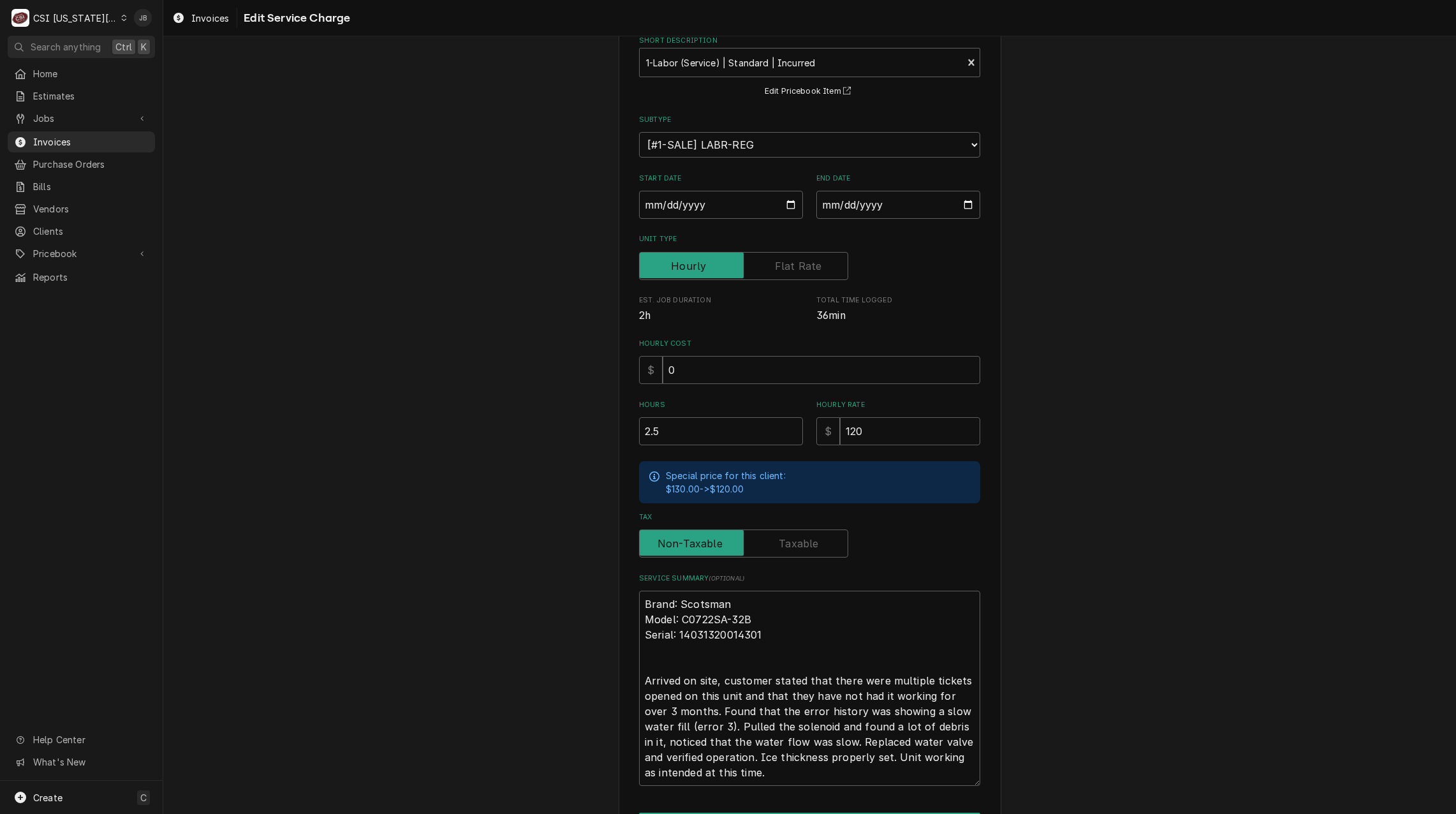
scroll to position [154, 0]
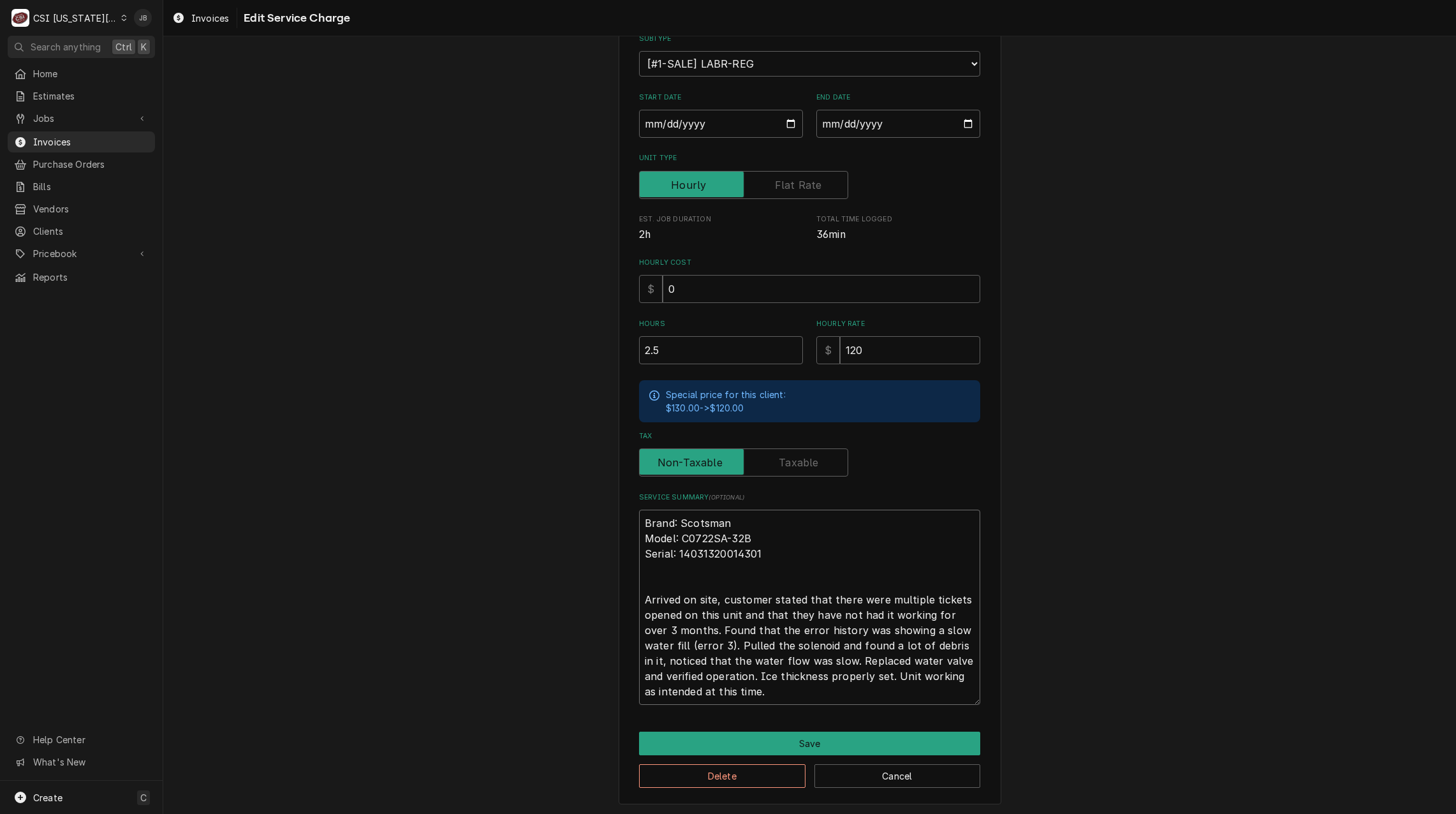
drag, startPoint x: 689, startPoint y: 627, endPoint x: 718, endPoint y: 600, distance: 39.6
click at [718, 600] on textarea "Brand: Scotsman Model: C0722SA-32B Serial: 14031320014301 Arrived on site, cust…" at bounding box center [810, 607] width 341 height 195
type textarea "x"
type textarea "Brand: Scotsman Model: C0722SA-32B Serial: 14031320014301 Arrived on site, Foun…"
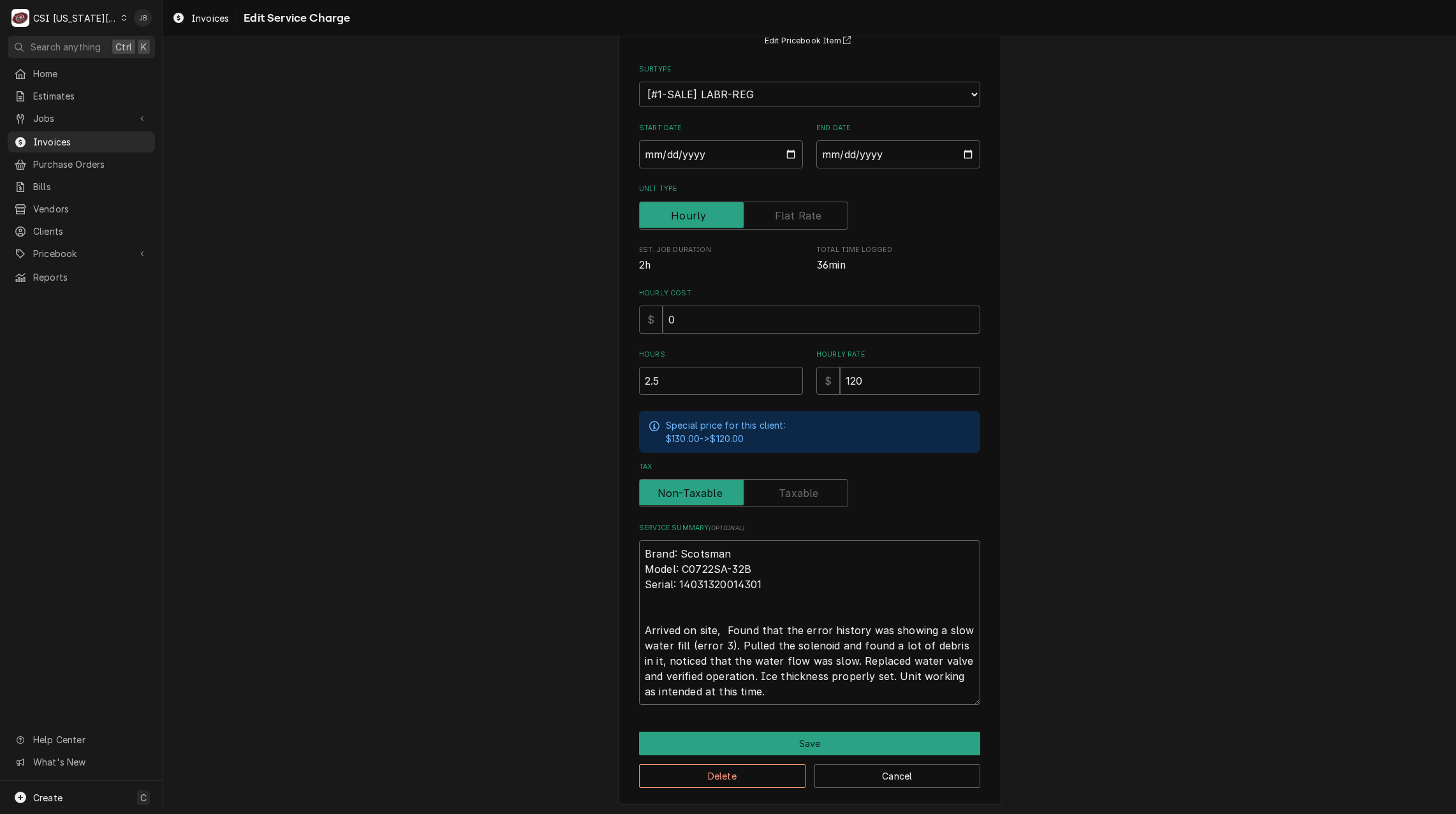
type textarea "x"
type textarea "Brand: Scotsman Model: C0722SA-32B Serial: 14031320014301 Arrived on site, Foun…"
type textarea "x"
type textarea "Brand: Scotsman Model: C0722SA-32B Serial: 14031320014301 Arrived on site Found…"
type textarea "x"
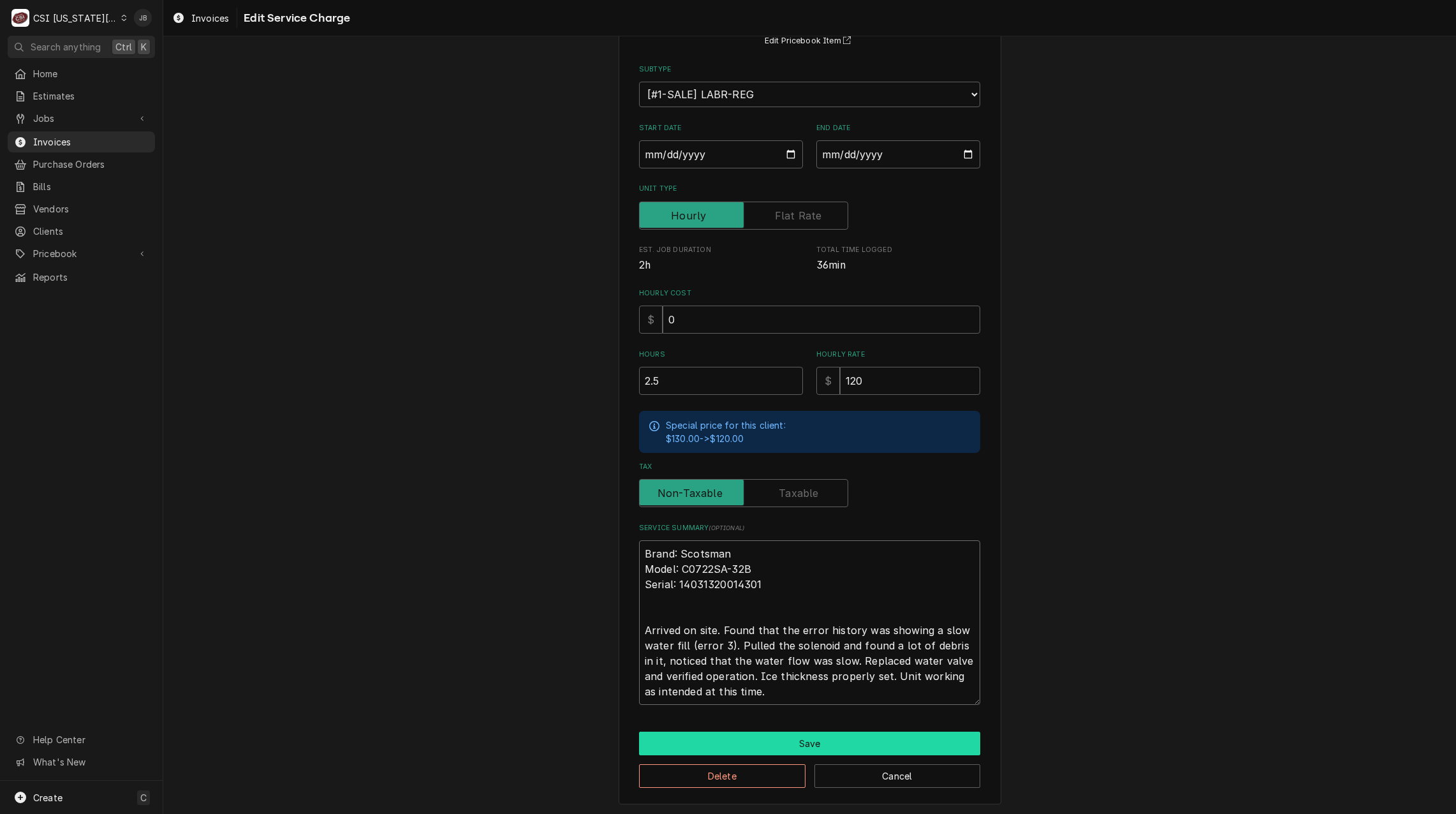
type textarea "Brand: Scotsman Model: C0722SA-32B Serial: 14031320014301 Arrived on site. Foun…"
click at [896, 731] on button "Save" at bounding box center [810, 743] width 341 height 23
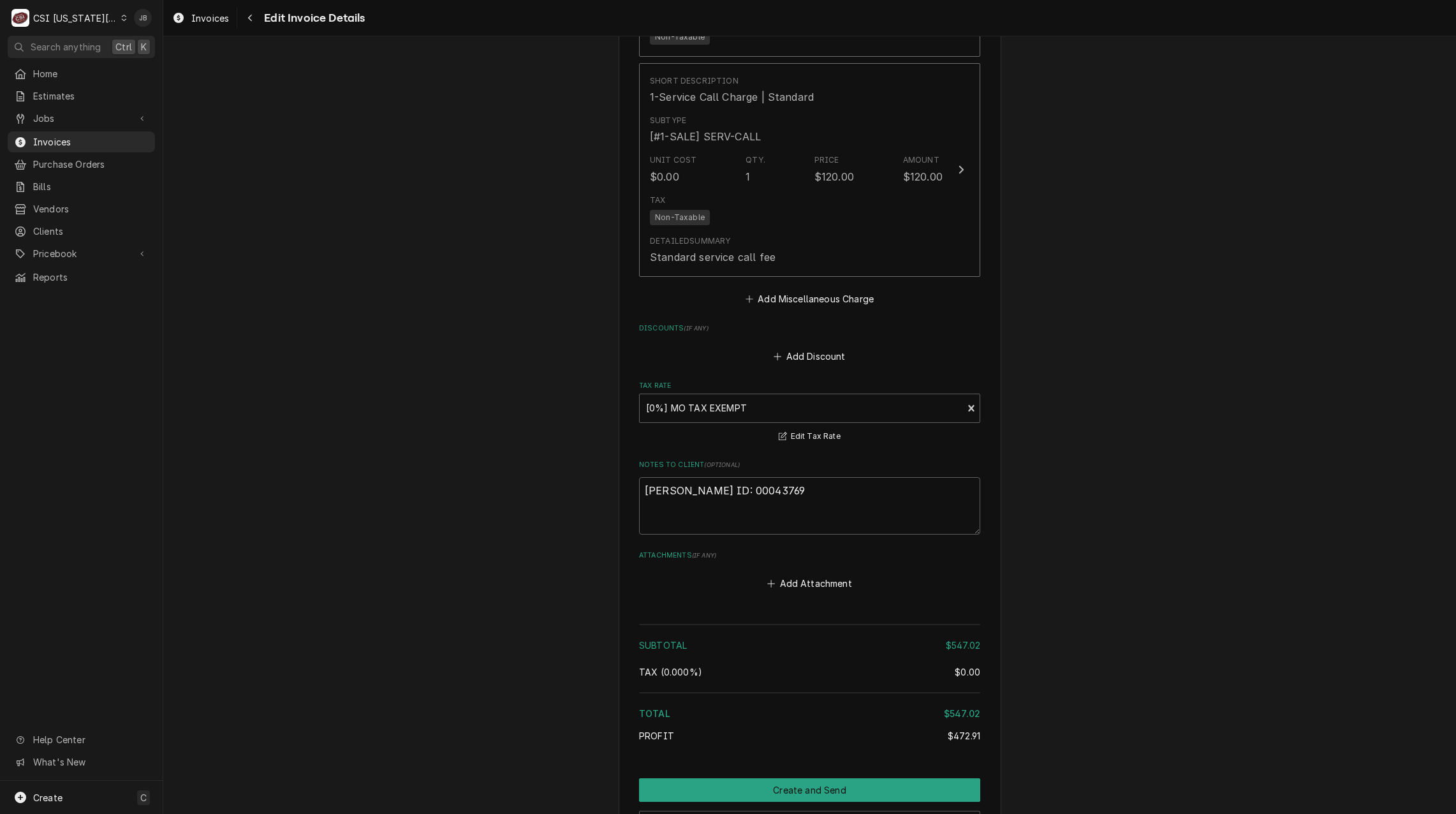
scroll to position [2397, 0]
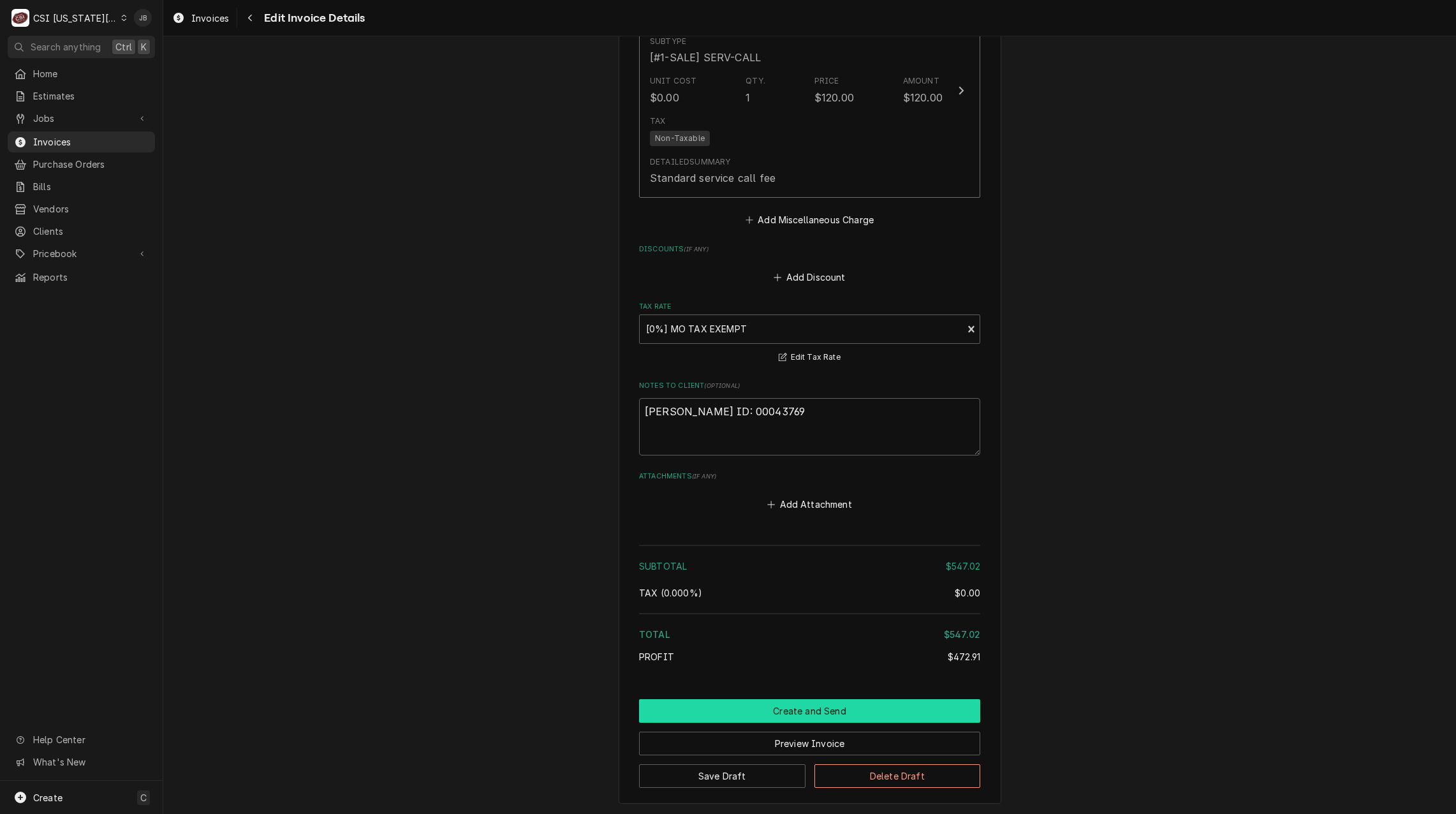
click at [843, 699] on button "Create and Send" at bounding box center [810, 710] width 341 height 23
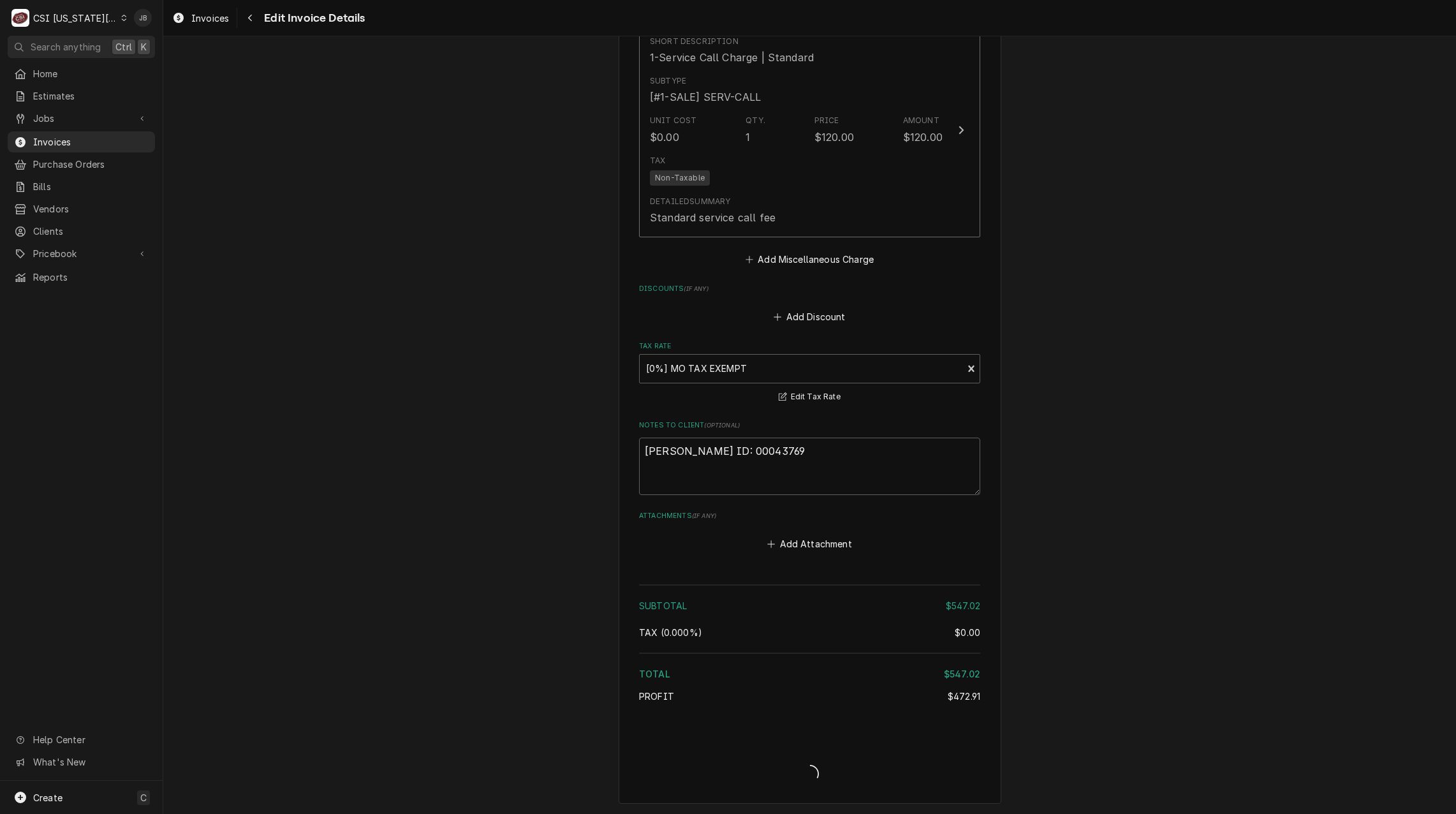
type textarea "x"
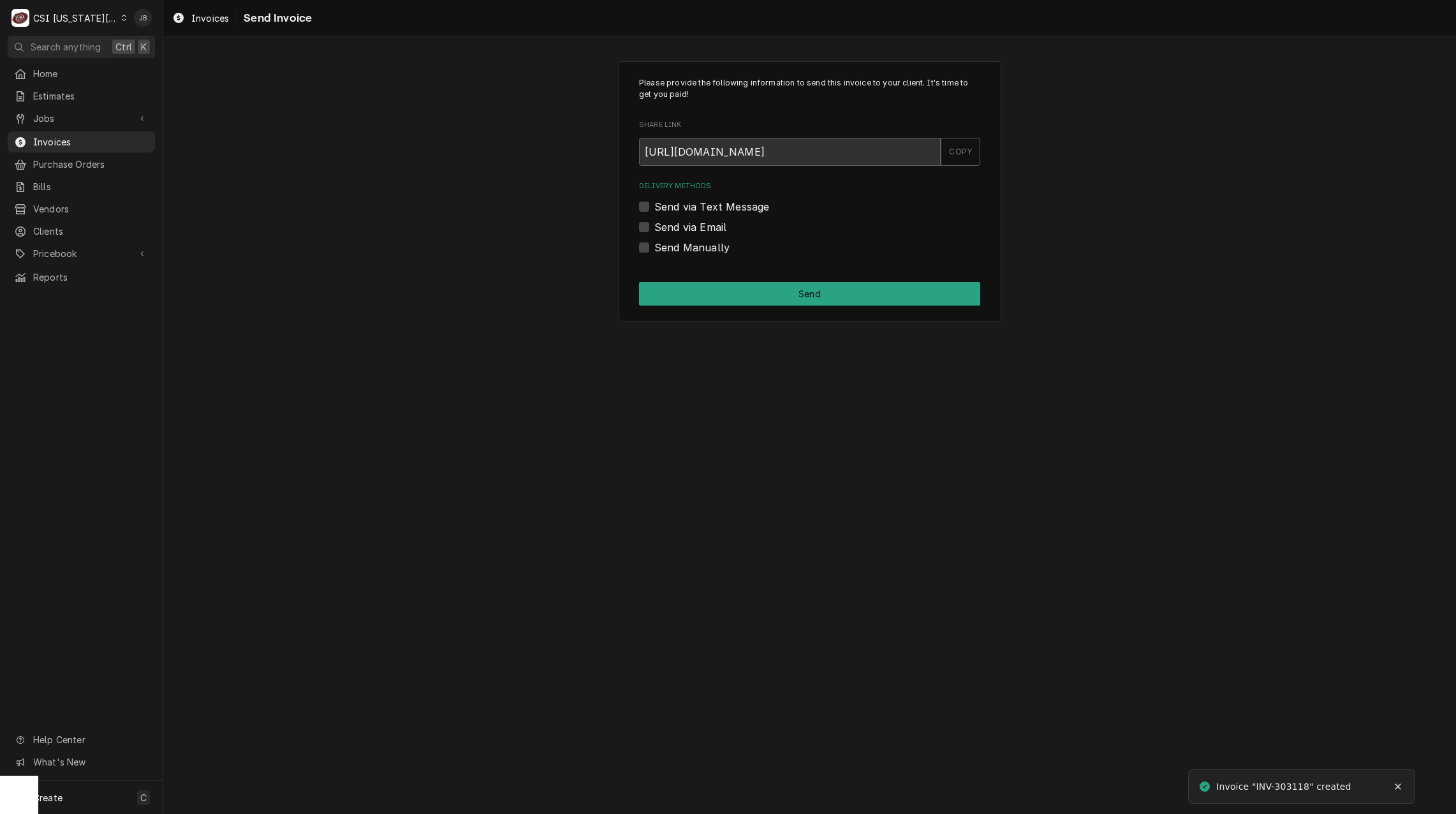
click at [710, 229] on label "Send via Email" at bounding box center [690, 227] width 72 height 15
click at [710, 229] on input "Send via Email" at bounding box center [825, 234] width 341 height 28
checkbox input "true"
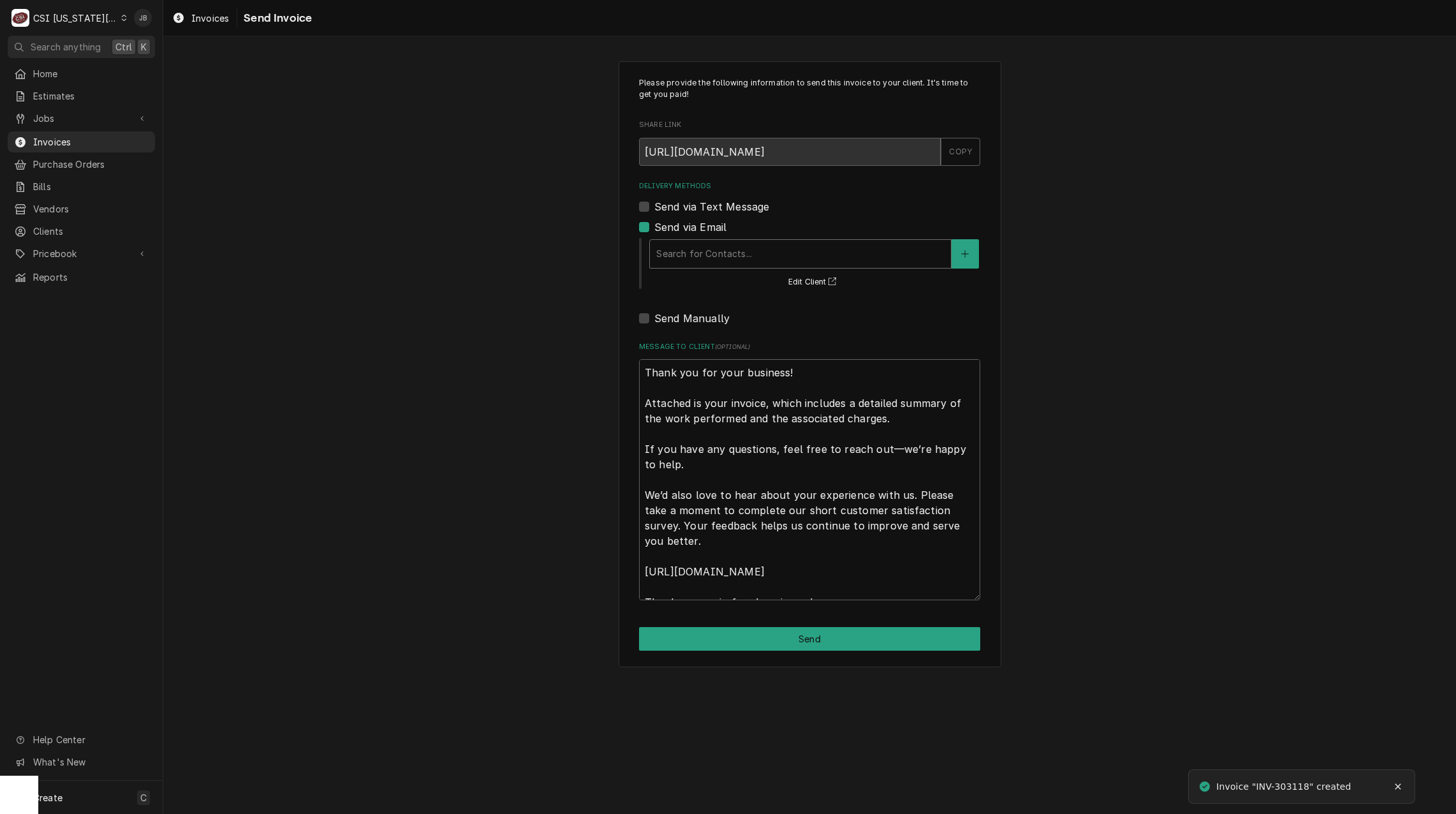
click at [720, 249] on div "Delivery Methods" at bounding box center [800, 254] width 288 height 23
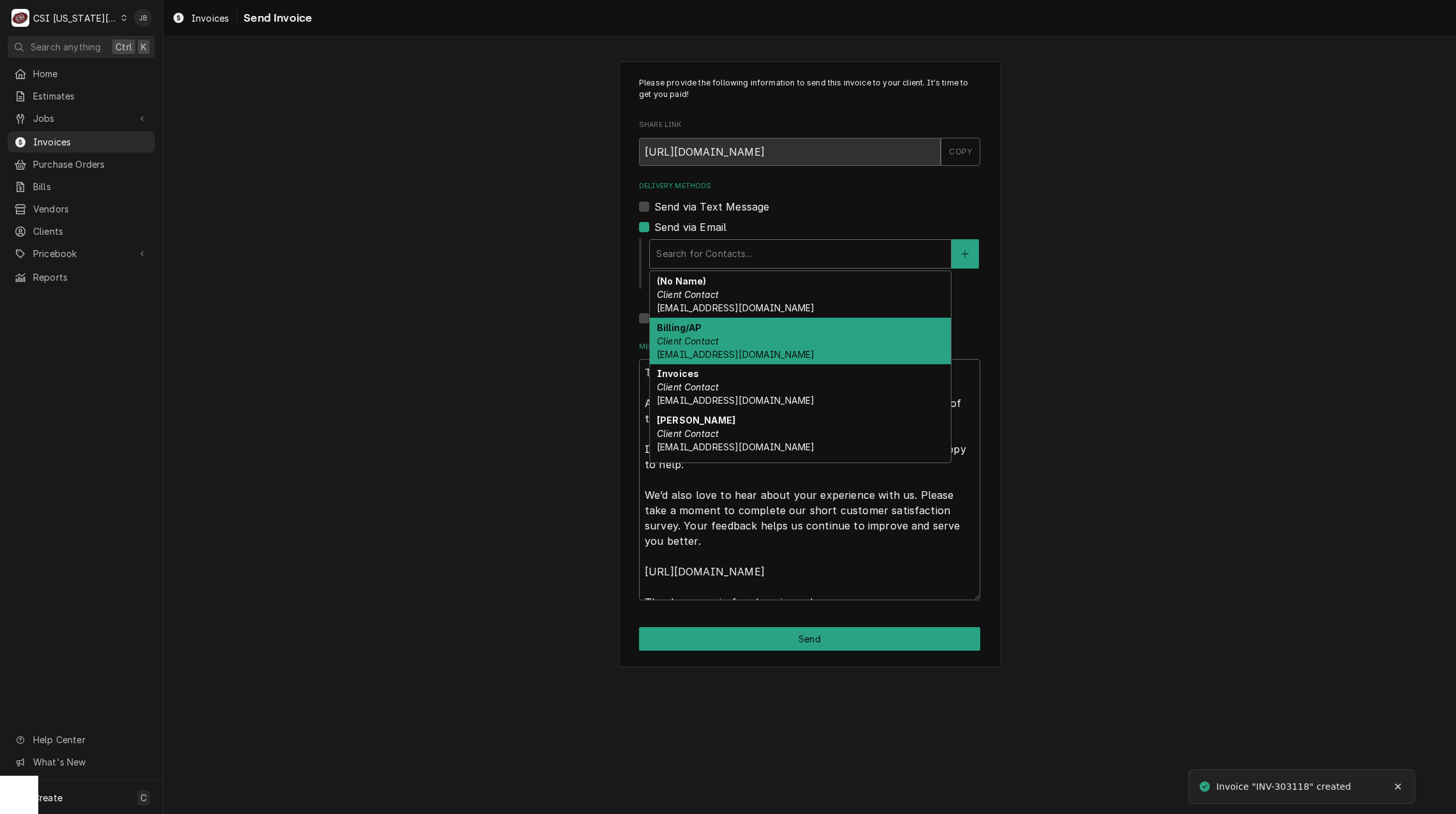
click at [714, 336] on em "Client Contact" at bounding box center [688, 341] width 62 height 11
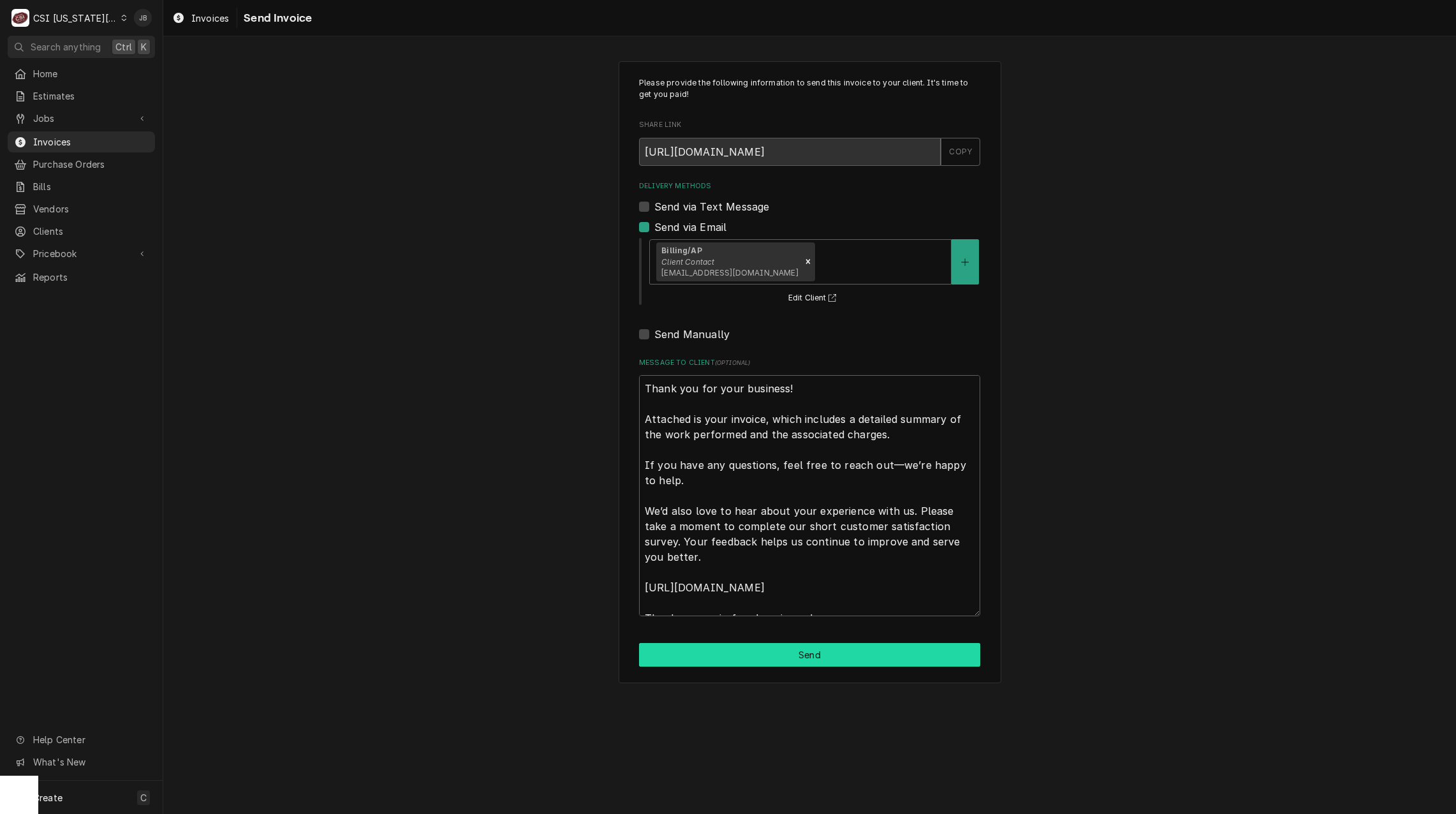
click at [758, 654] on button "Send" at bounding box center [810, 655] width 341 height 23
type textarea "x"
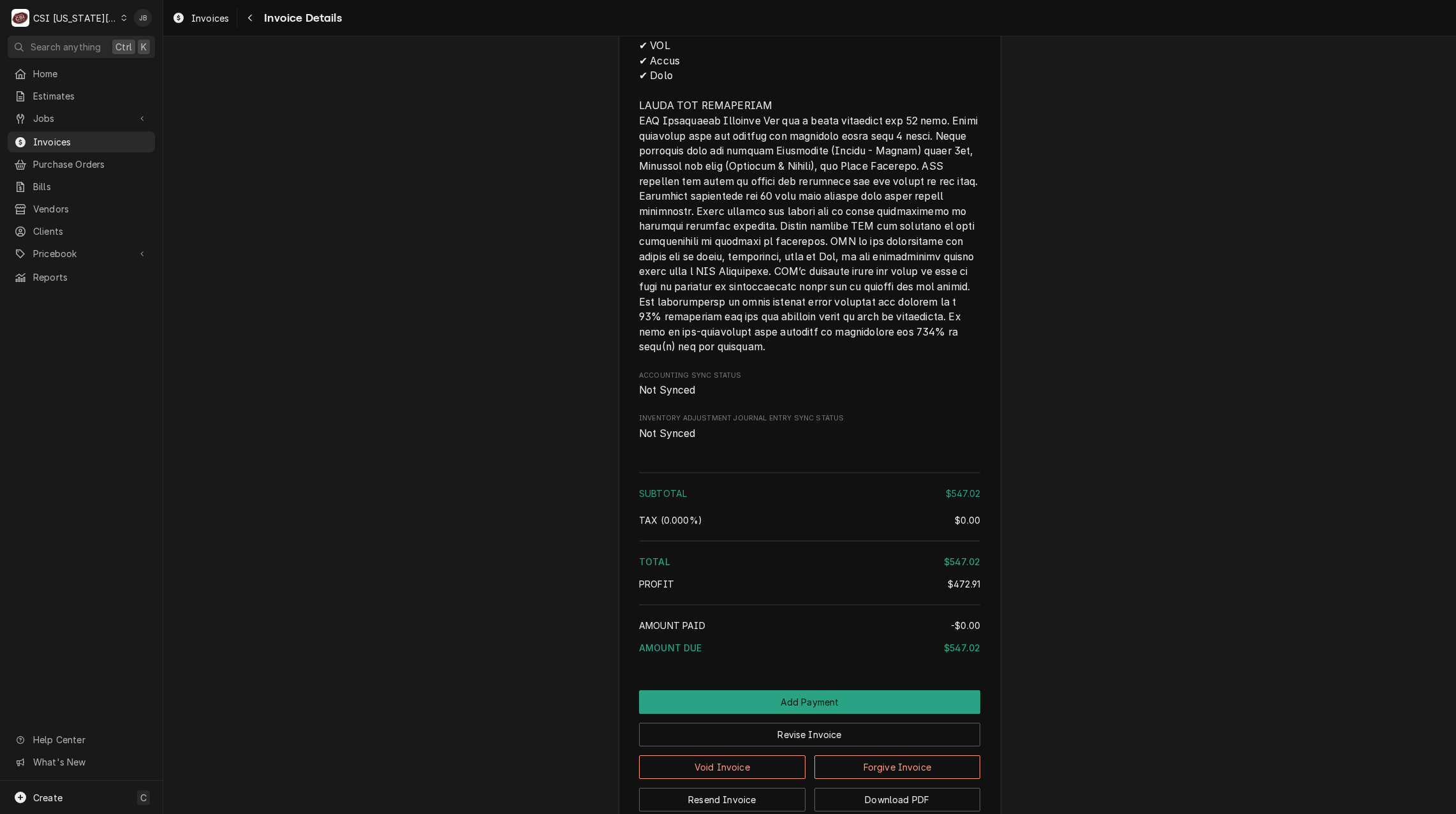
scroll to position [2278, 0]
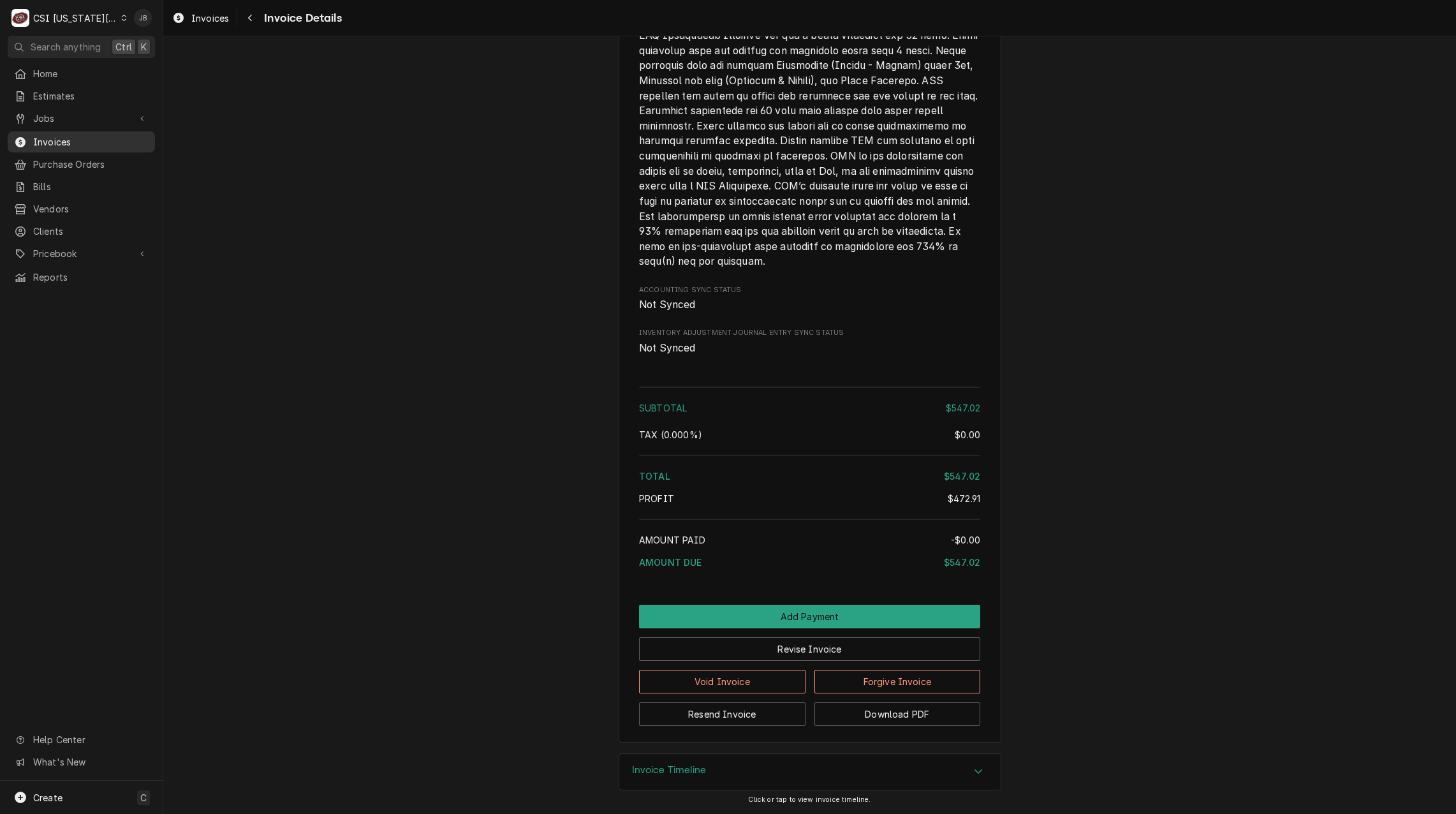
click at [88, 136] on span "Invoices" at bounding box center [91, 142] width 115 height 13
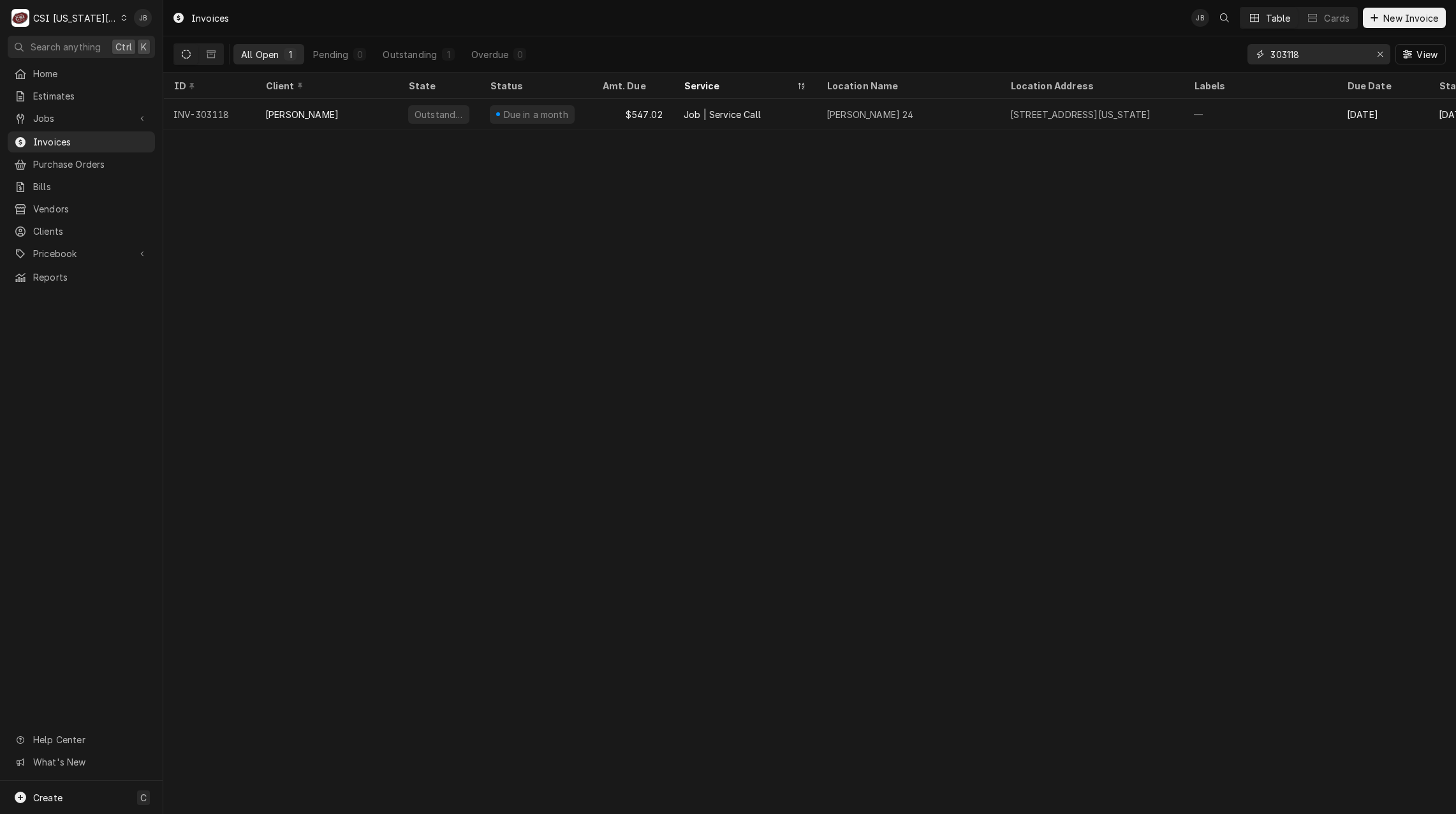
click at [1312, 53] on input "303118" at bounding box center [1318, 54] width 96 height 20
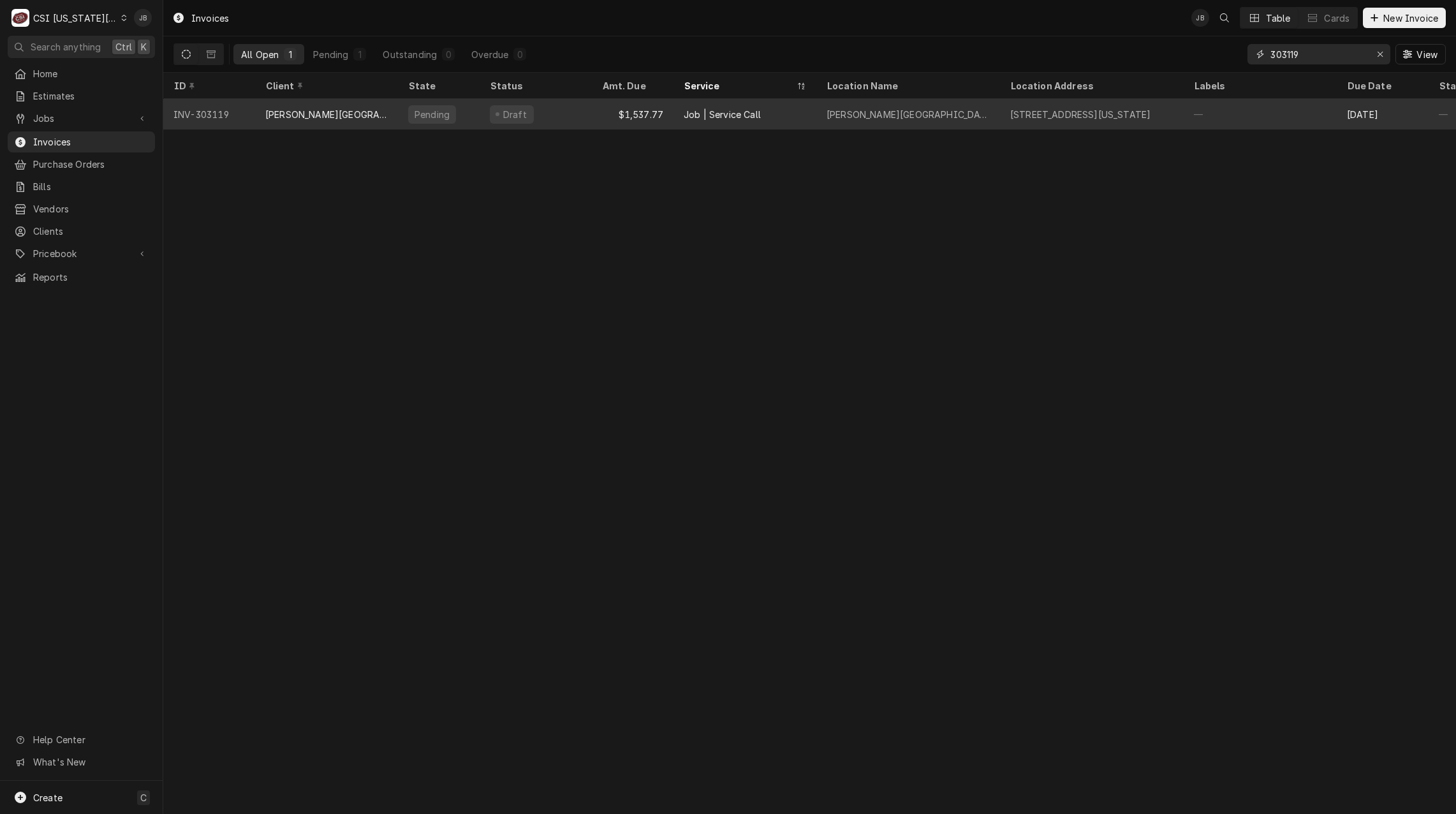
type input "303119"
click at [675, 115] on div "Job | Service Call" at bounding box center [745, 114] width 143 height 31
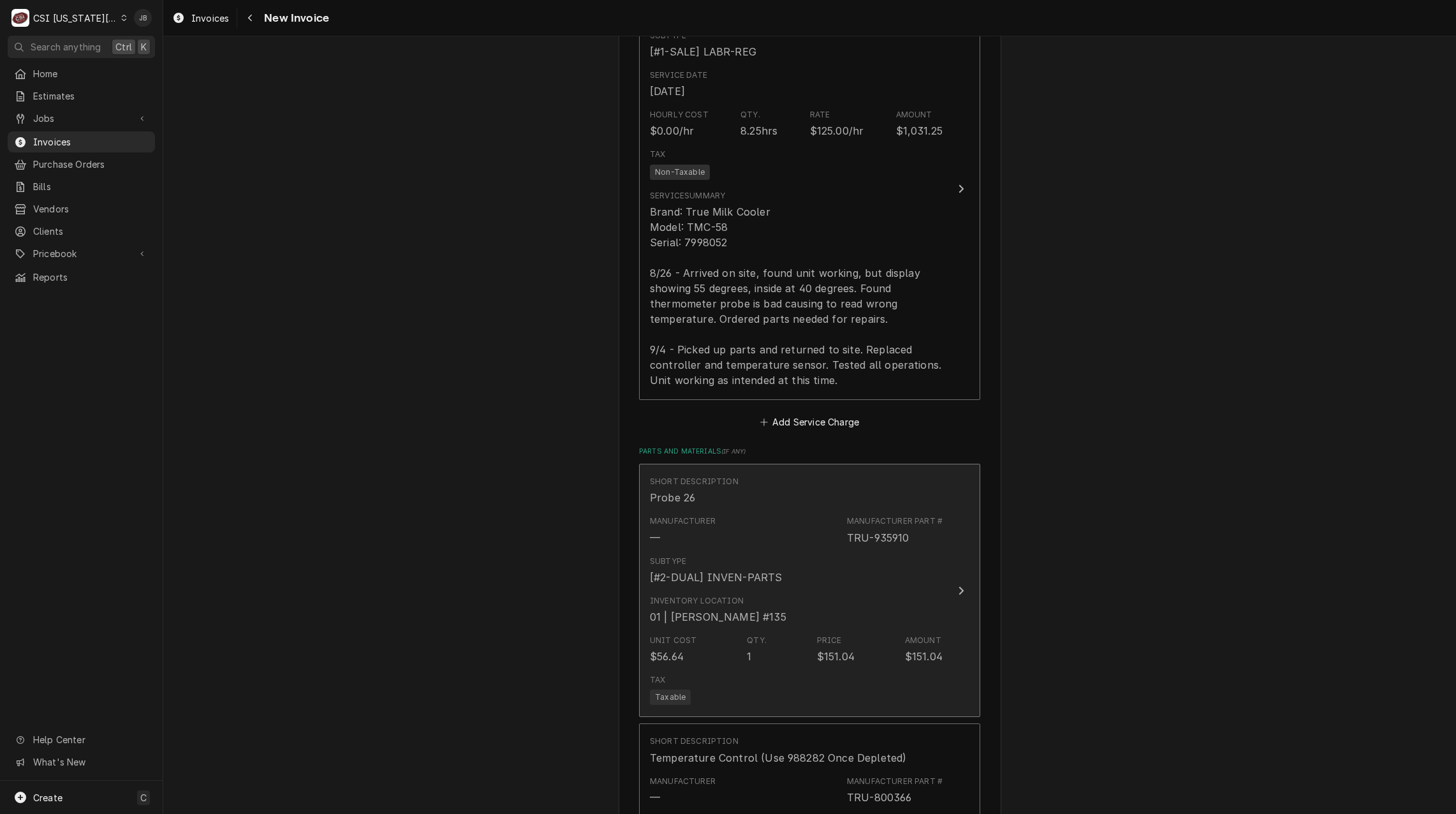
scroll to position [1595, 0]
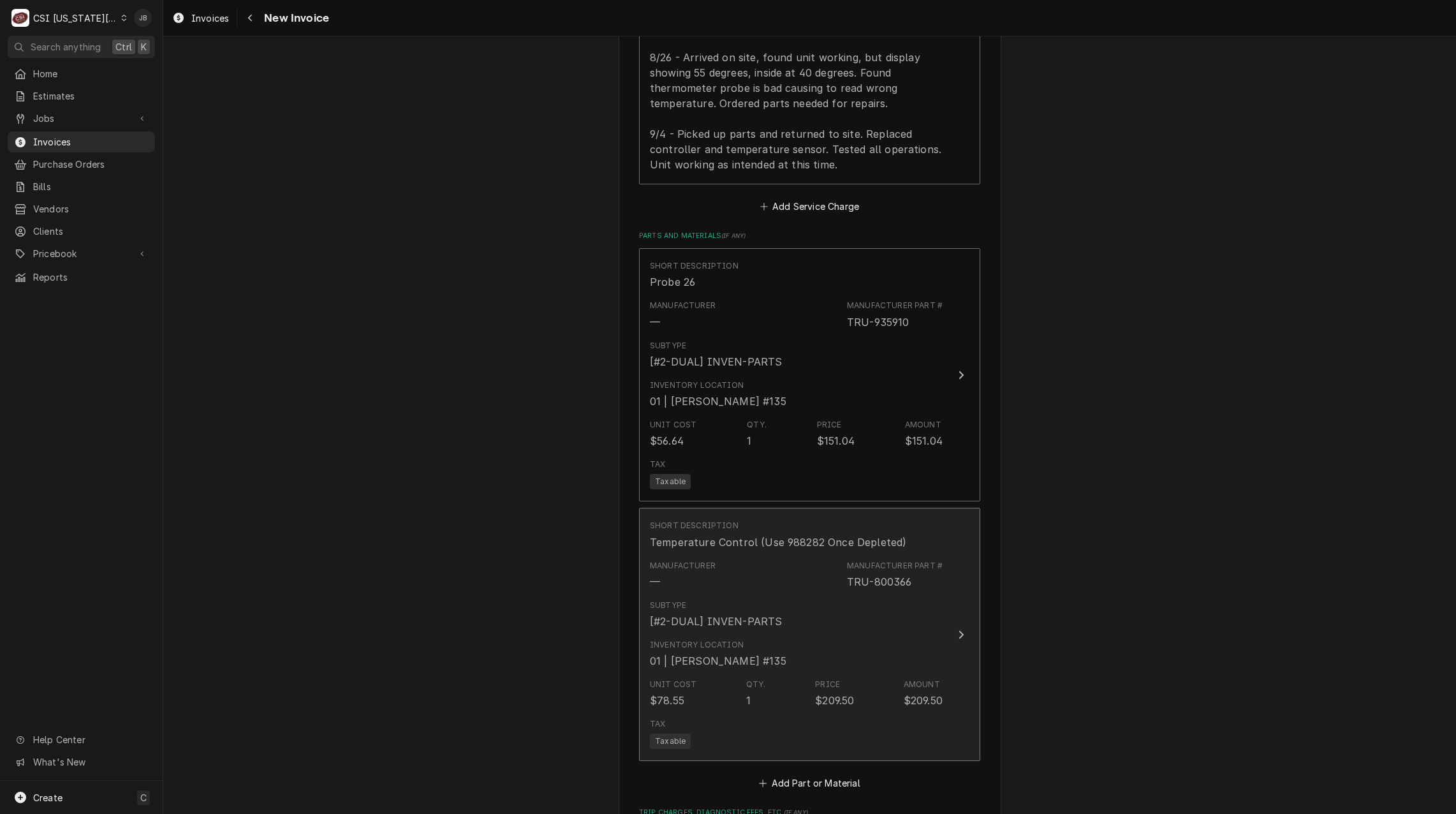
click at [874, 601] on div "Subtype [#2-DUAL] INVEN-PARTS" at bounding box center [796, 614] width 293 height 39
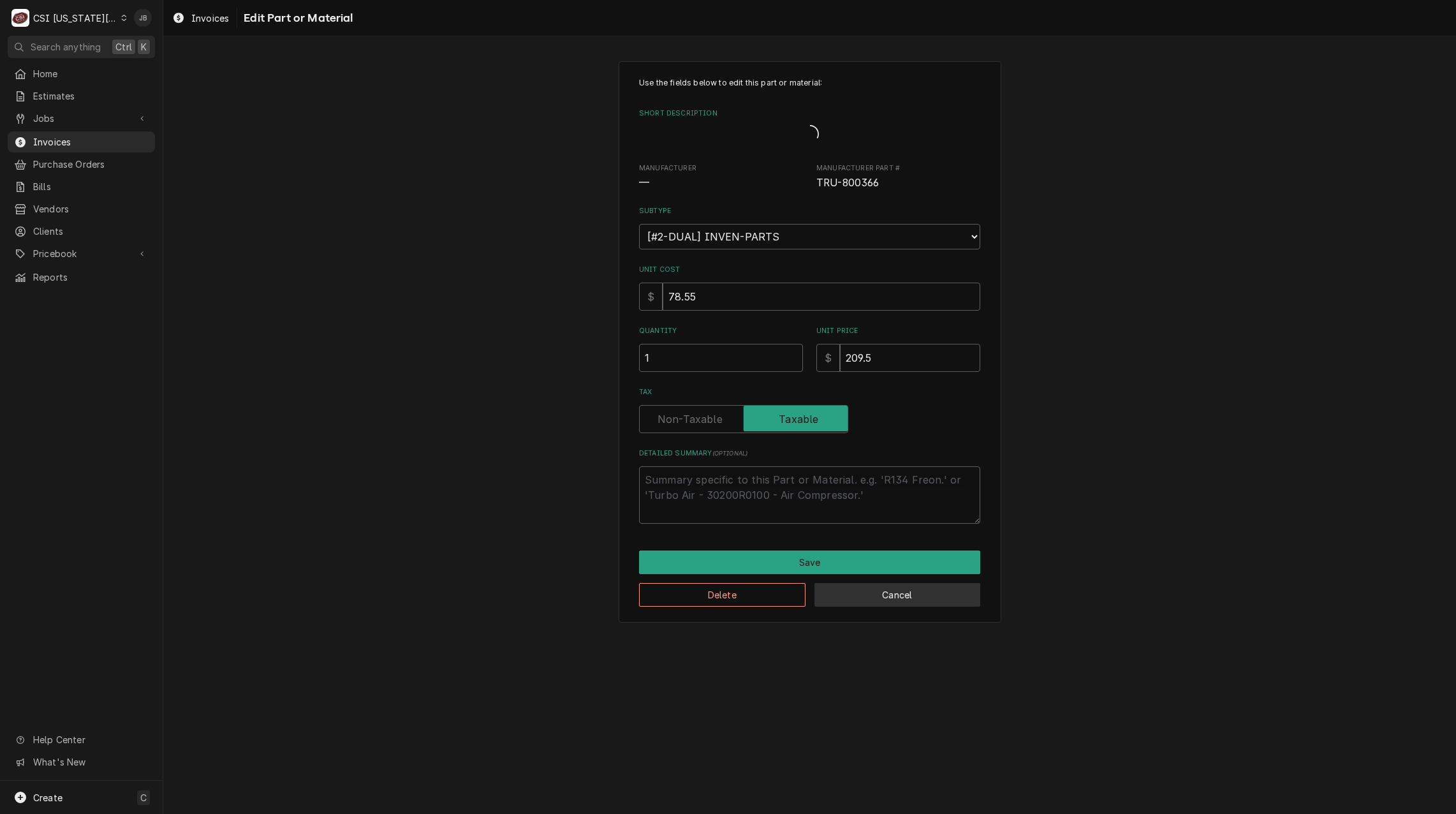
click at [937, 596] on button "Cancel" at bounding box center [897, 594] width 166 height 23
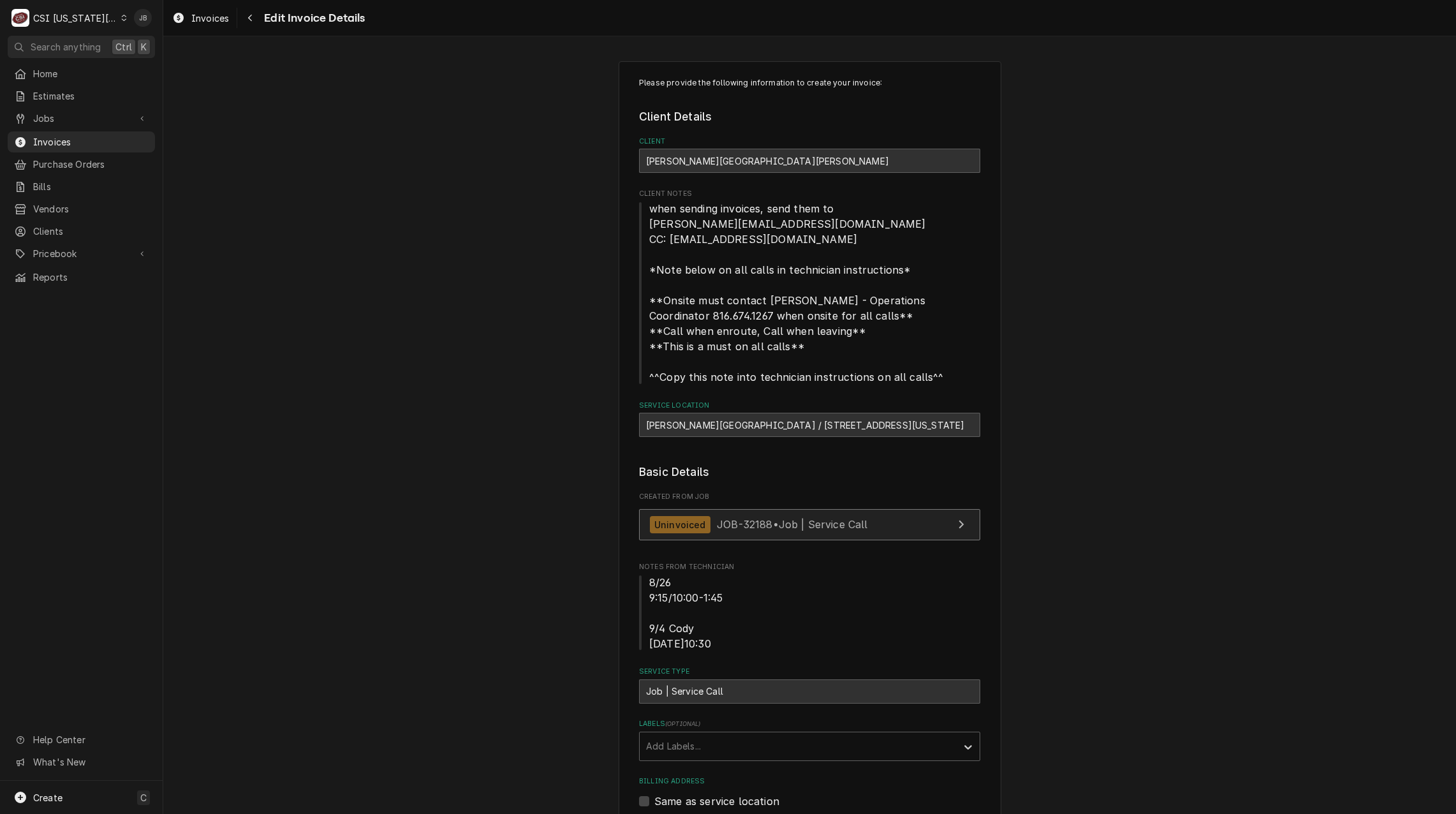
click at [762, 518] on div "Uninvoiced JOB-32188 • Job | Service Call" at bounding box center [759, 524] width 218 height 18
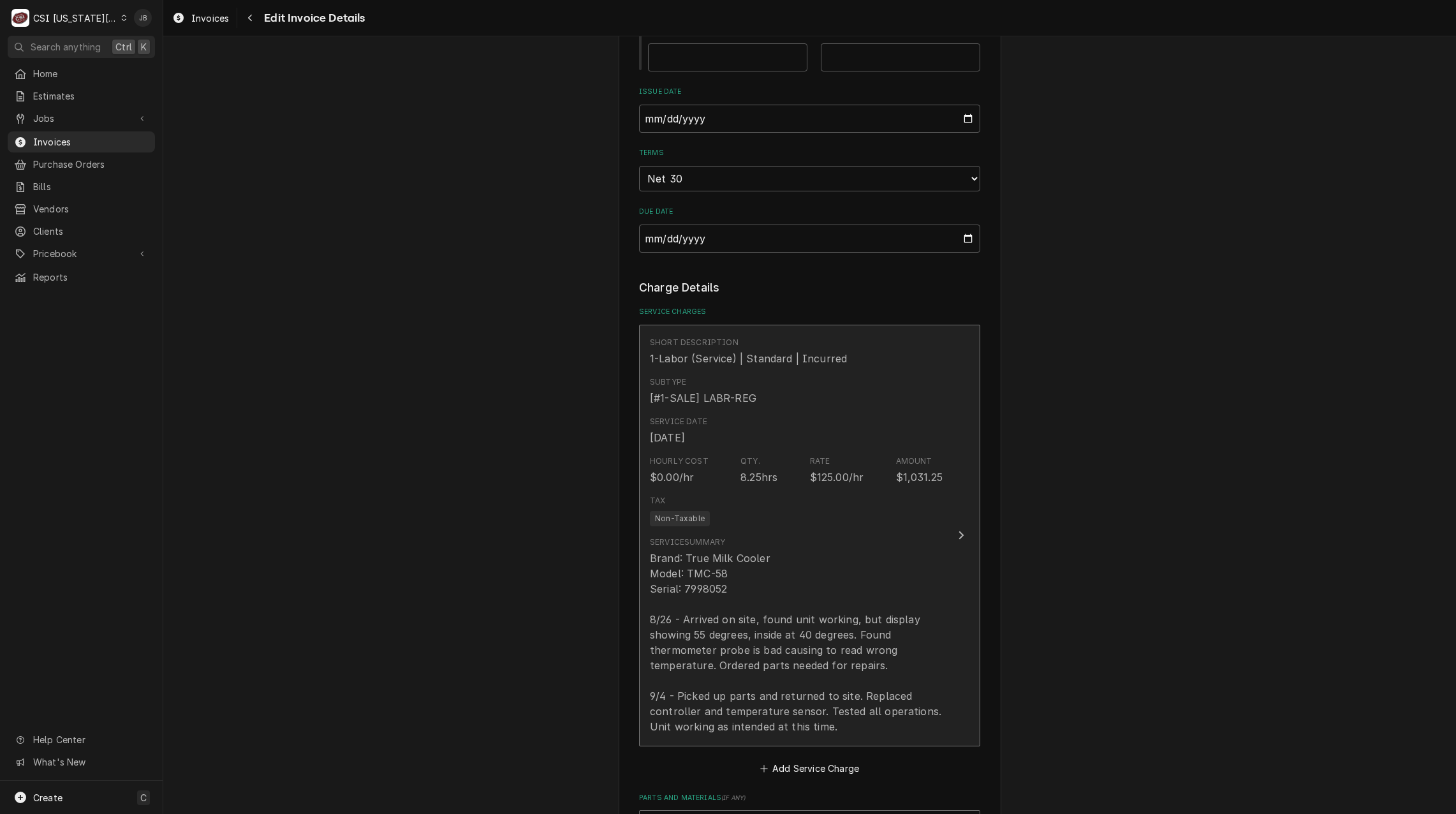
scroll to position [1084, 0]
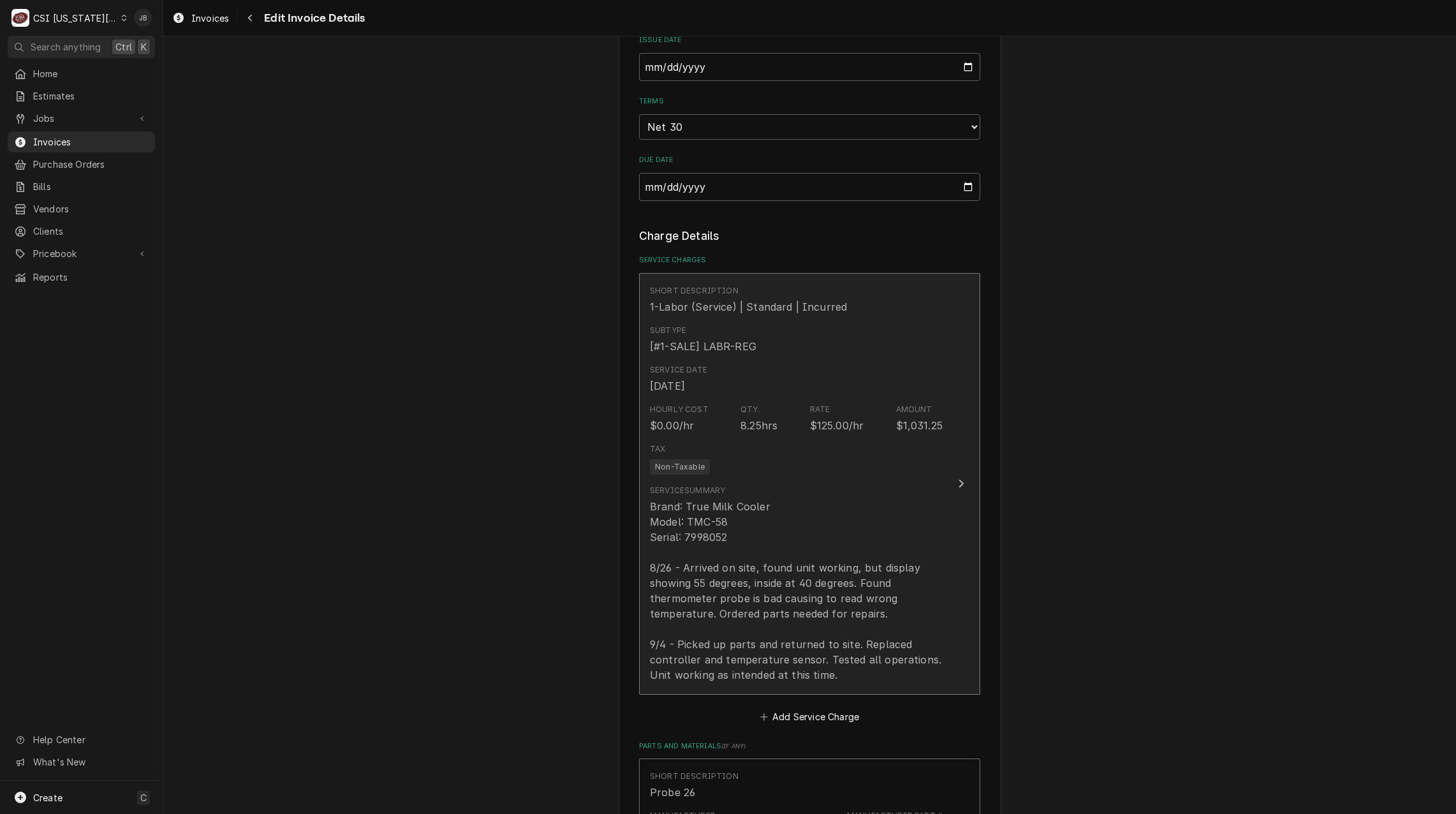
click at [784, 482] on div "Service Summary Brand: True Milk Cooler Model: TMC-58 Serial: 7998052 8/26 - Ar…" at bounding box center [796, 584] width 293 height 208
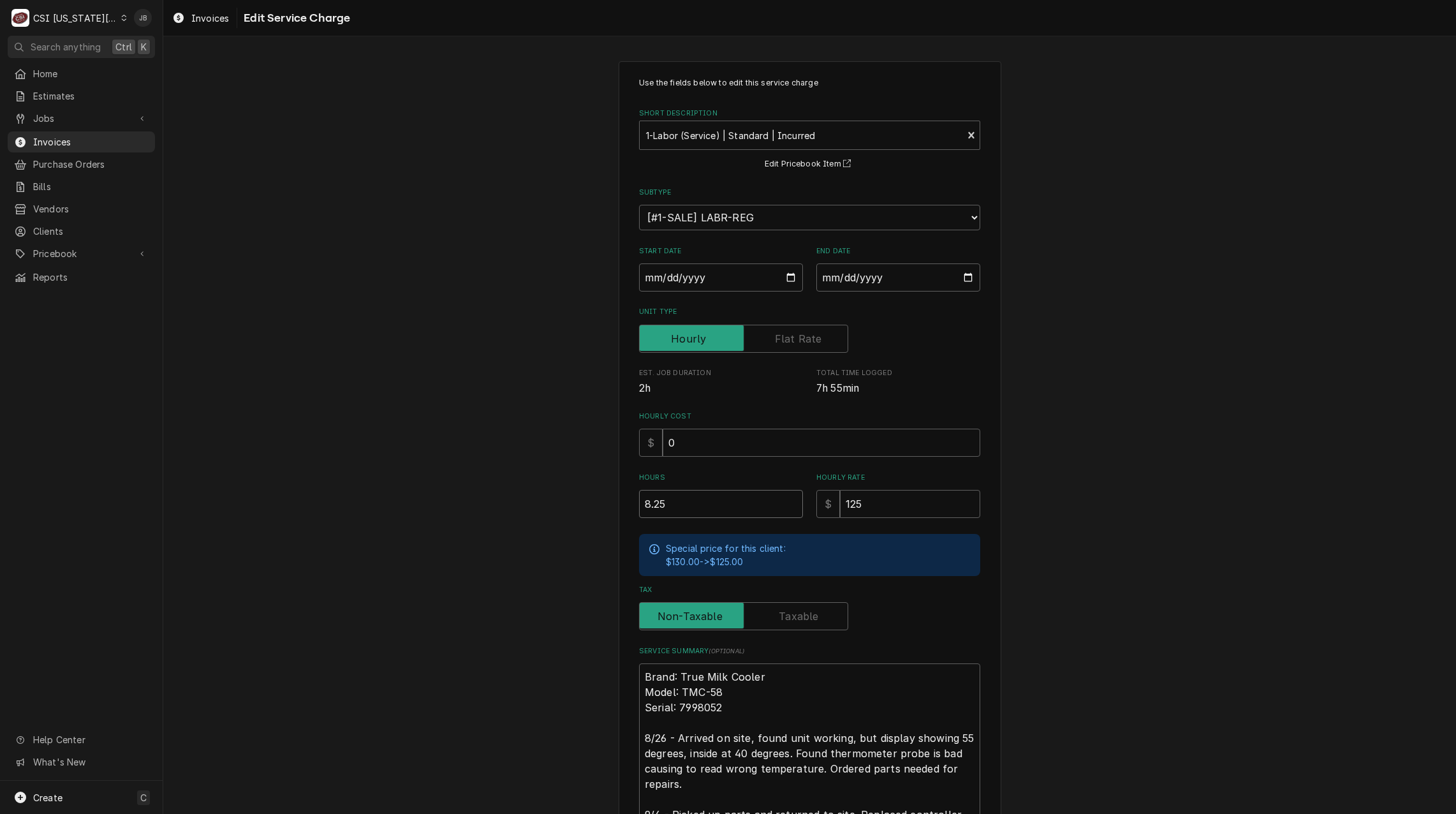
drag, startPoint x: 691, startPoint y: 498, endPoint x: 581, endPoint y: 500, distance: 110.0
click at [590, 500] on div "Use the fields below to edit this service charge Short Description 1-Labor (Ser…" at bounding box center [810, 509] width 1293 height 919
type textarea "x"
type input "6"
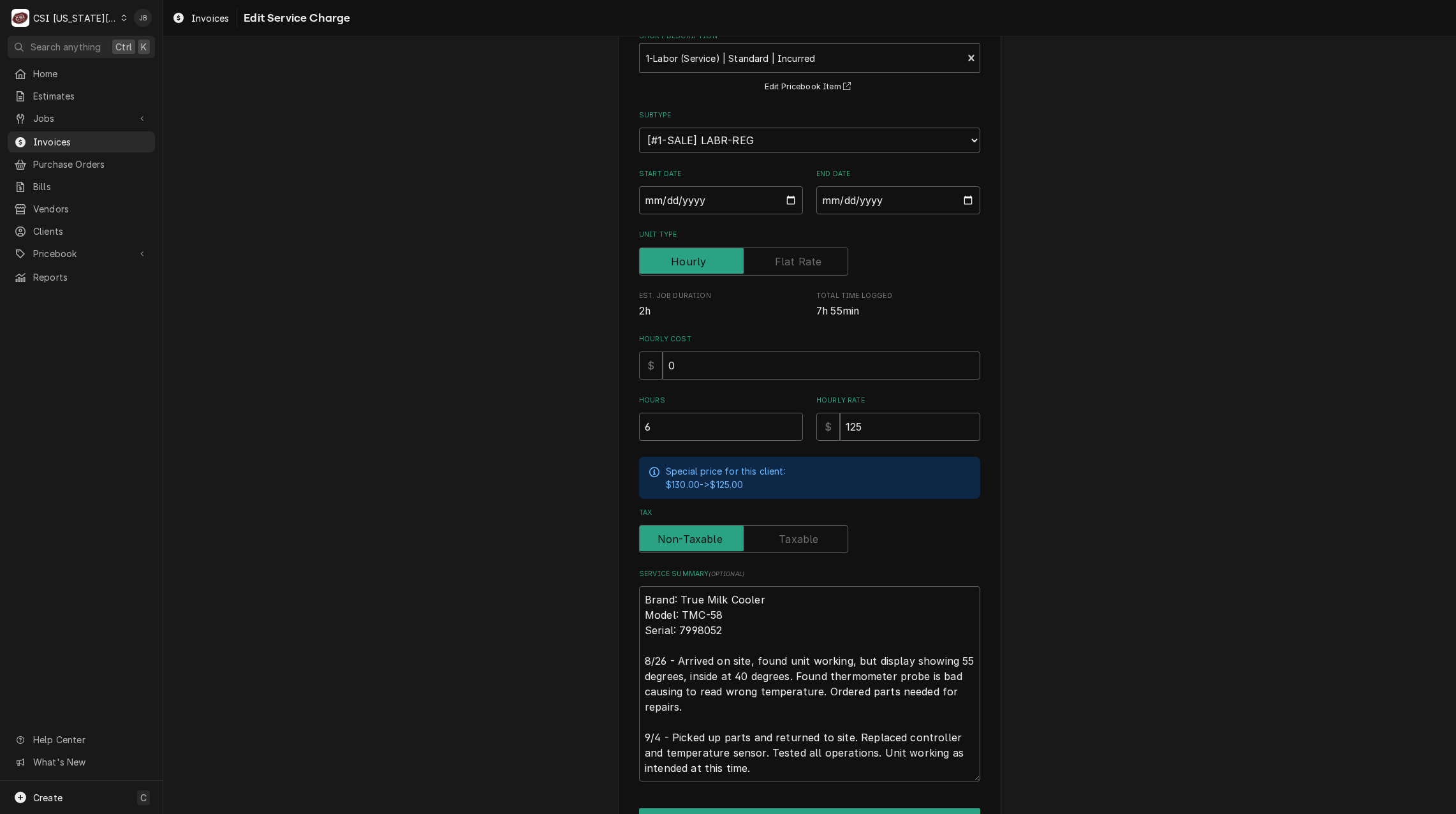
scroll to position [154, 0]
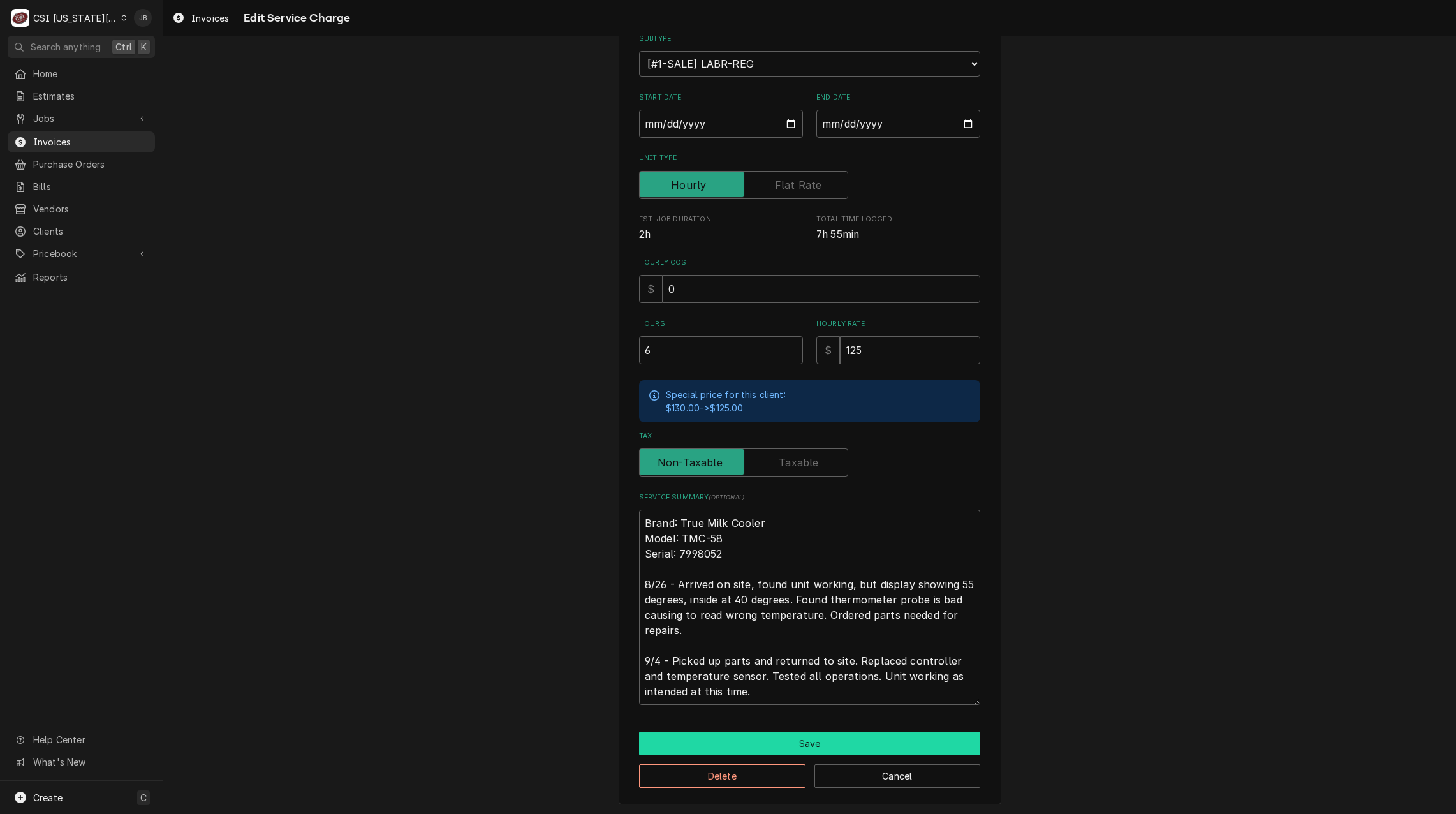
click at [719, 746] on button "Save" at bounding box center [810, 743] width 341 height 23
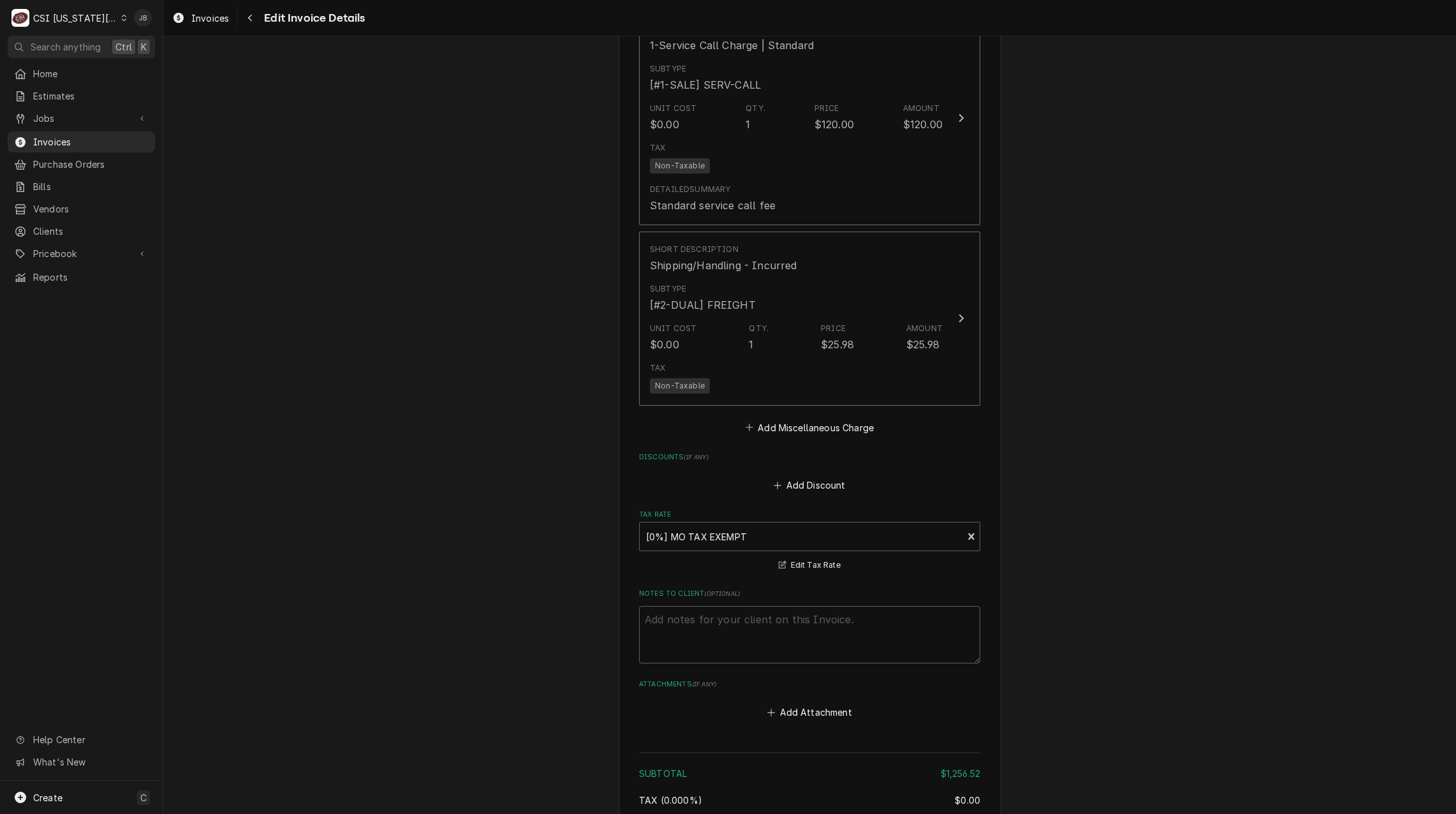
scroll to position [2536, 0]
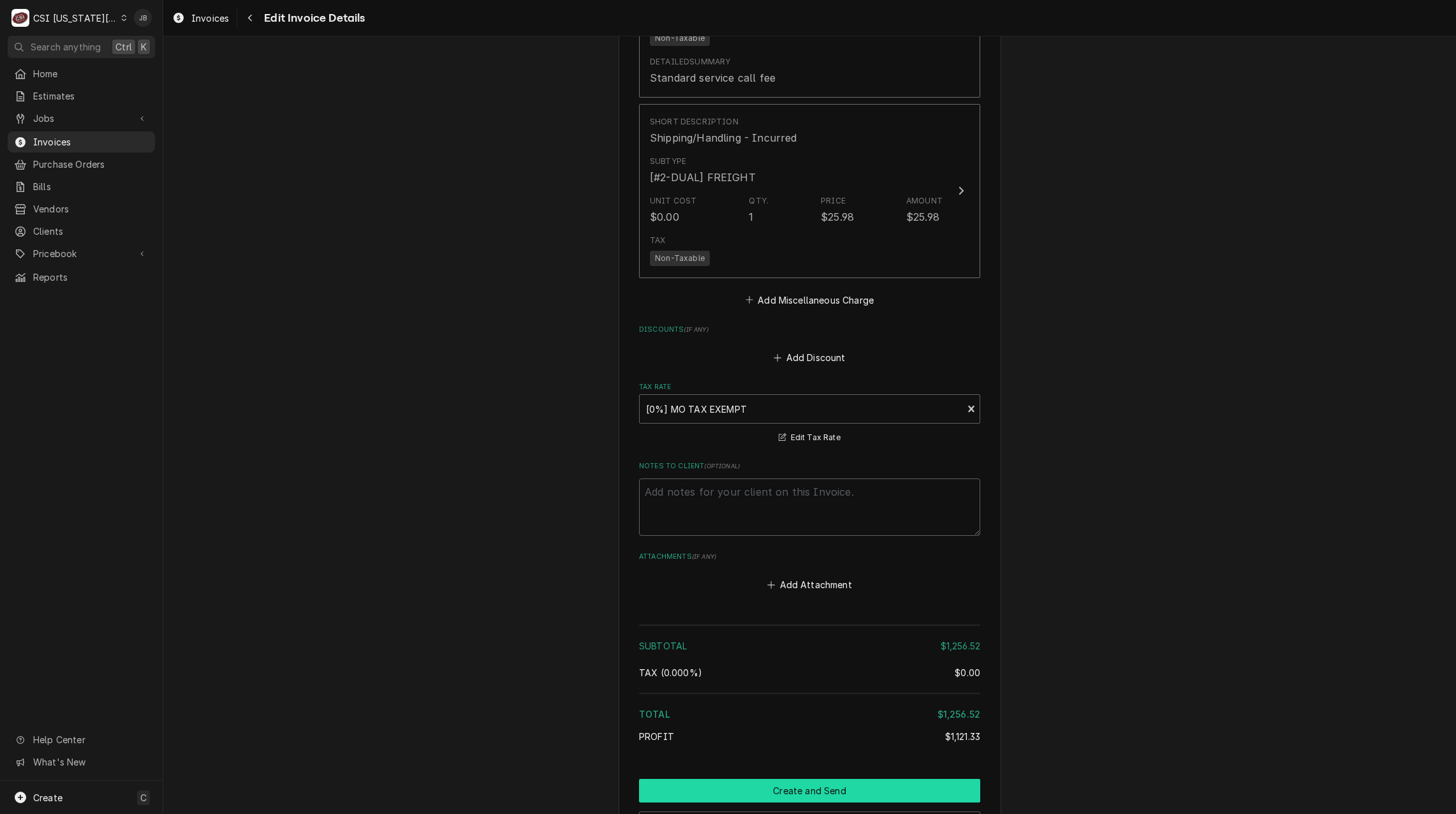
click at [776, 791] on button "Create and Send" at bounding box center [810, 791] width 341 height 23
type textarea "x"
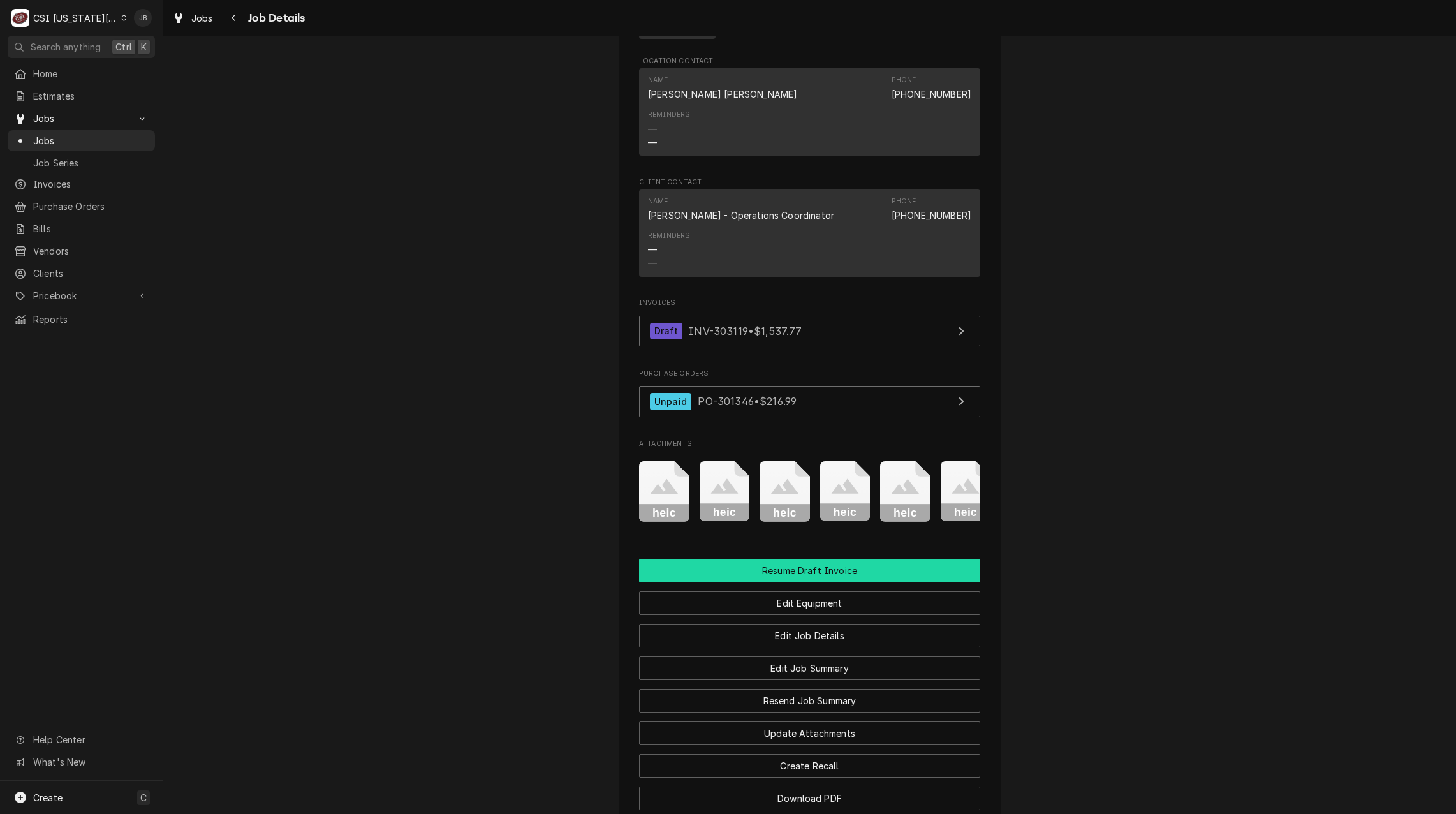
scroll to position [1148, 0]
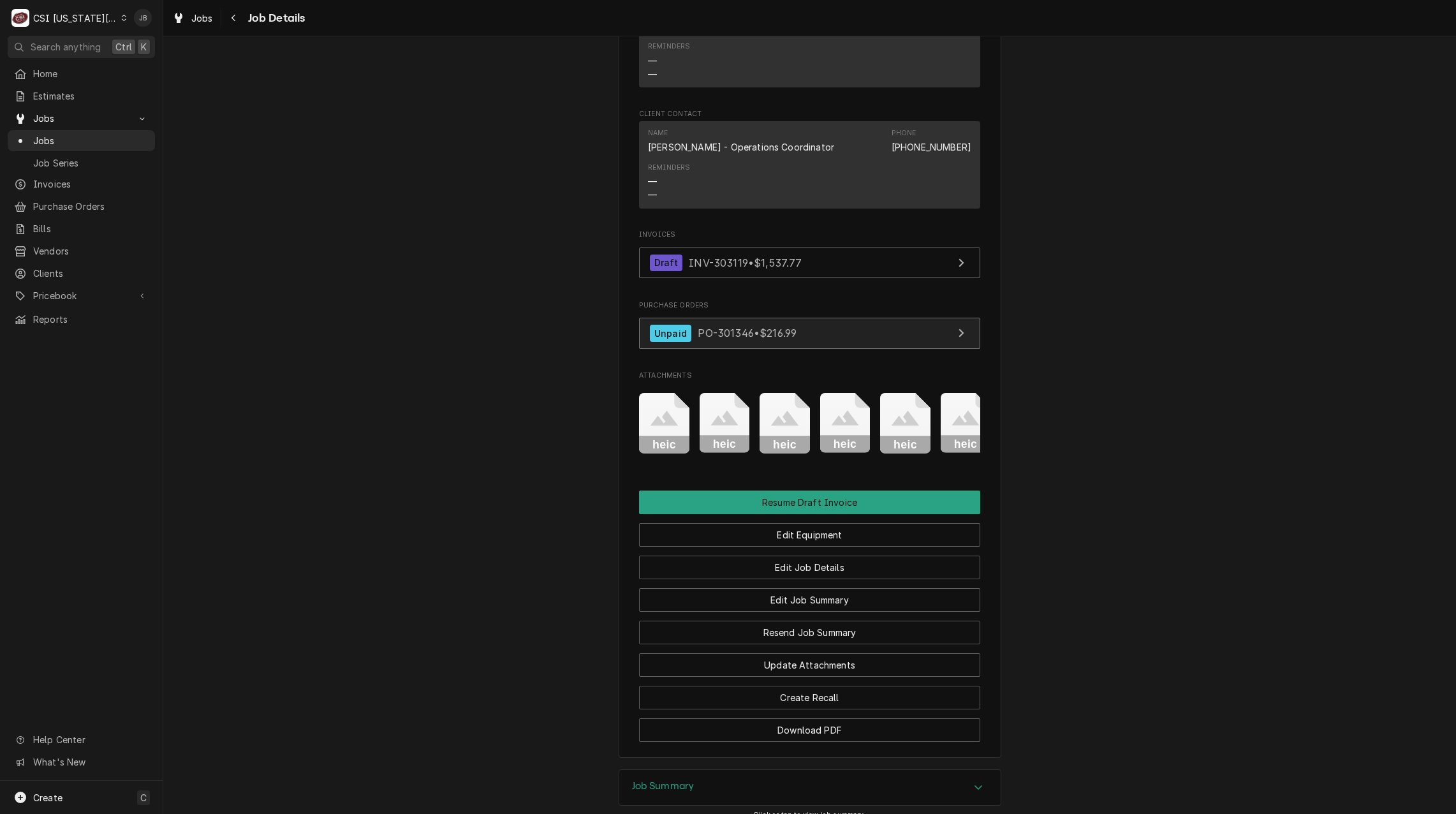
click at [780, 339] on span "PO-301346 • $216.99" at bounding box center [747, 332] width 99 height 13
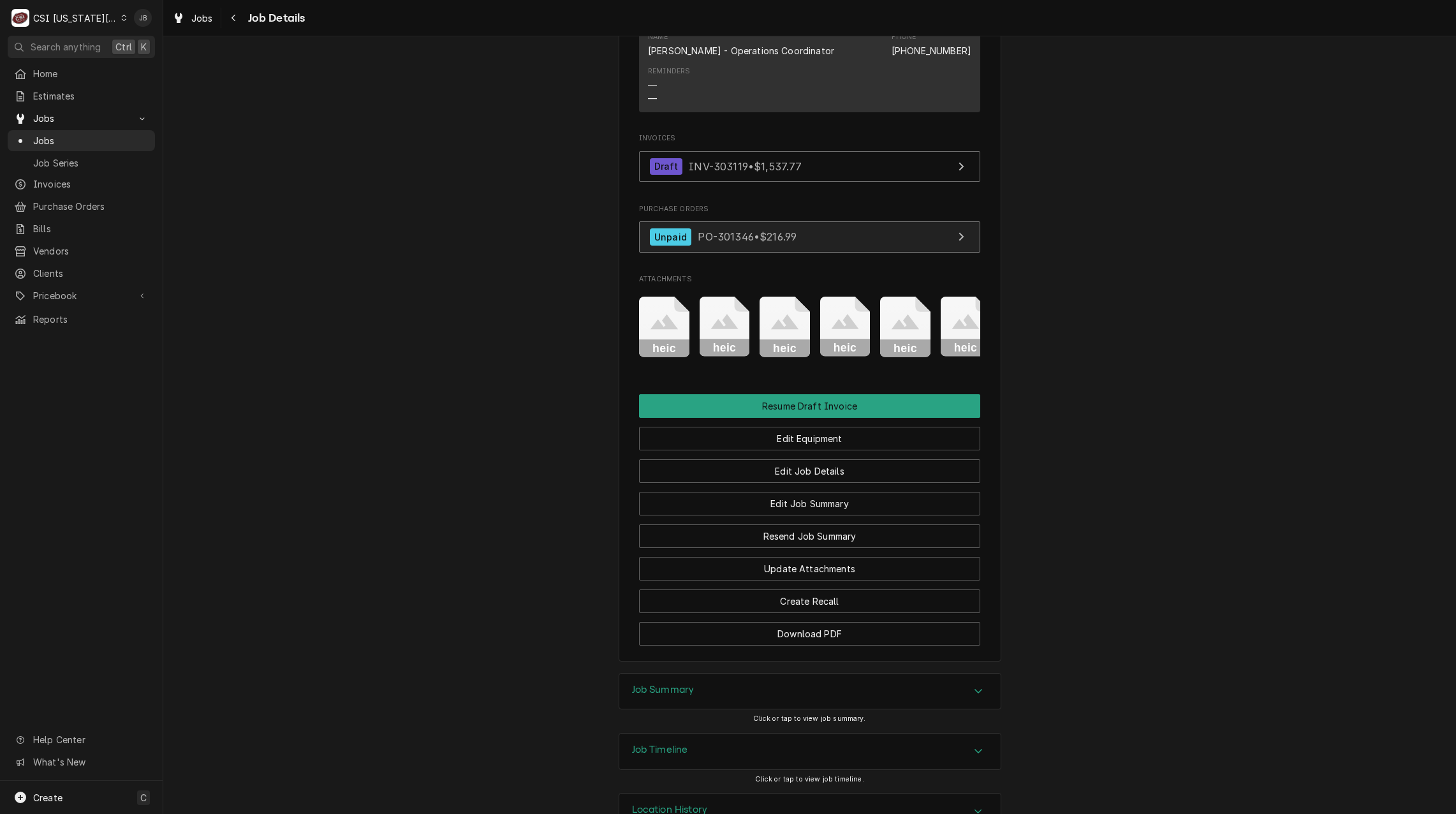
scroll to position [1308, 0]
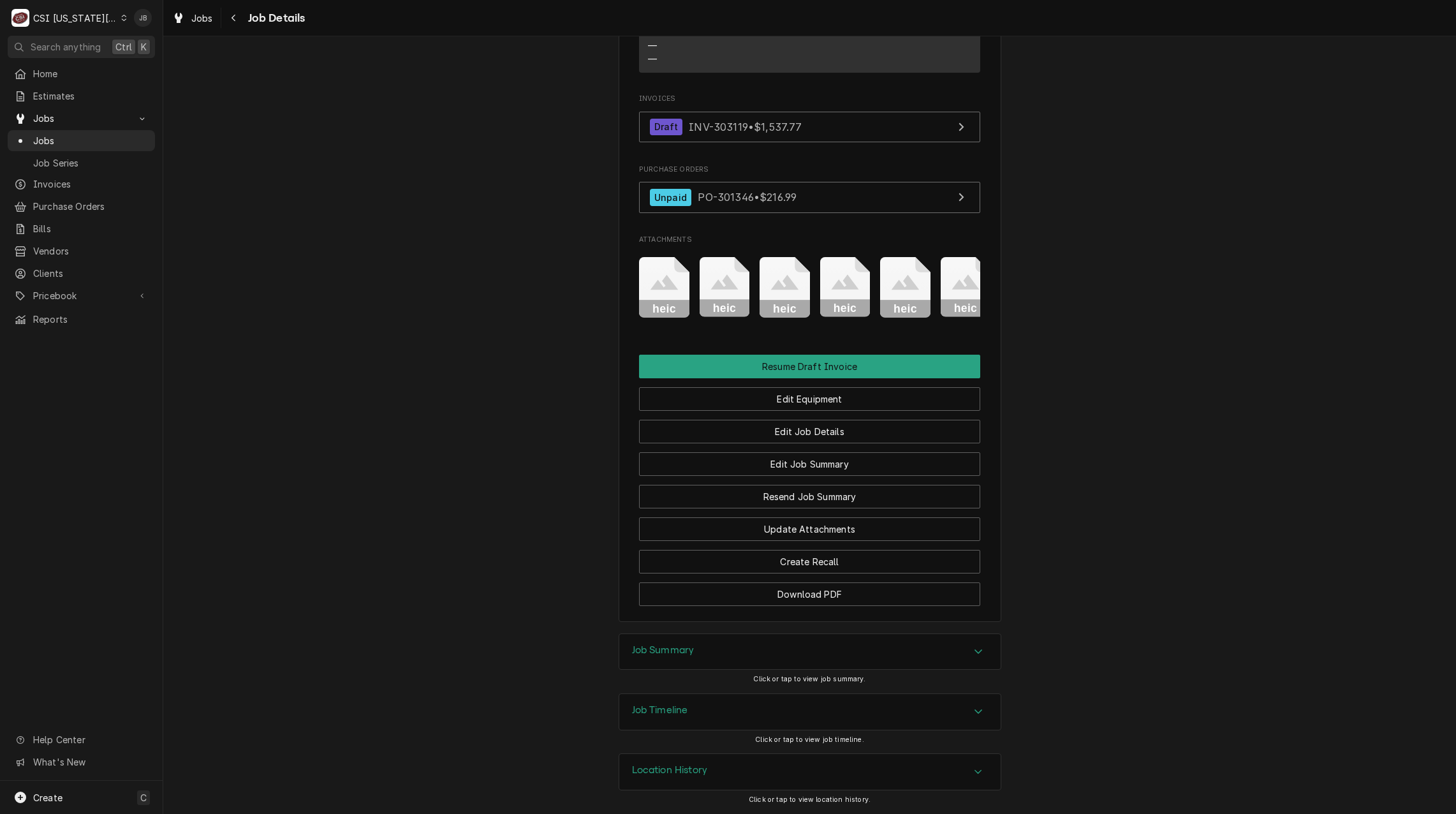
click at [710, 717] on div "Job Timeline" at bounding box center [810, 711] width 382 height 36
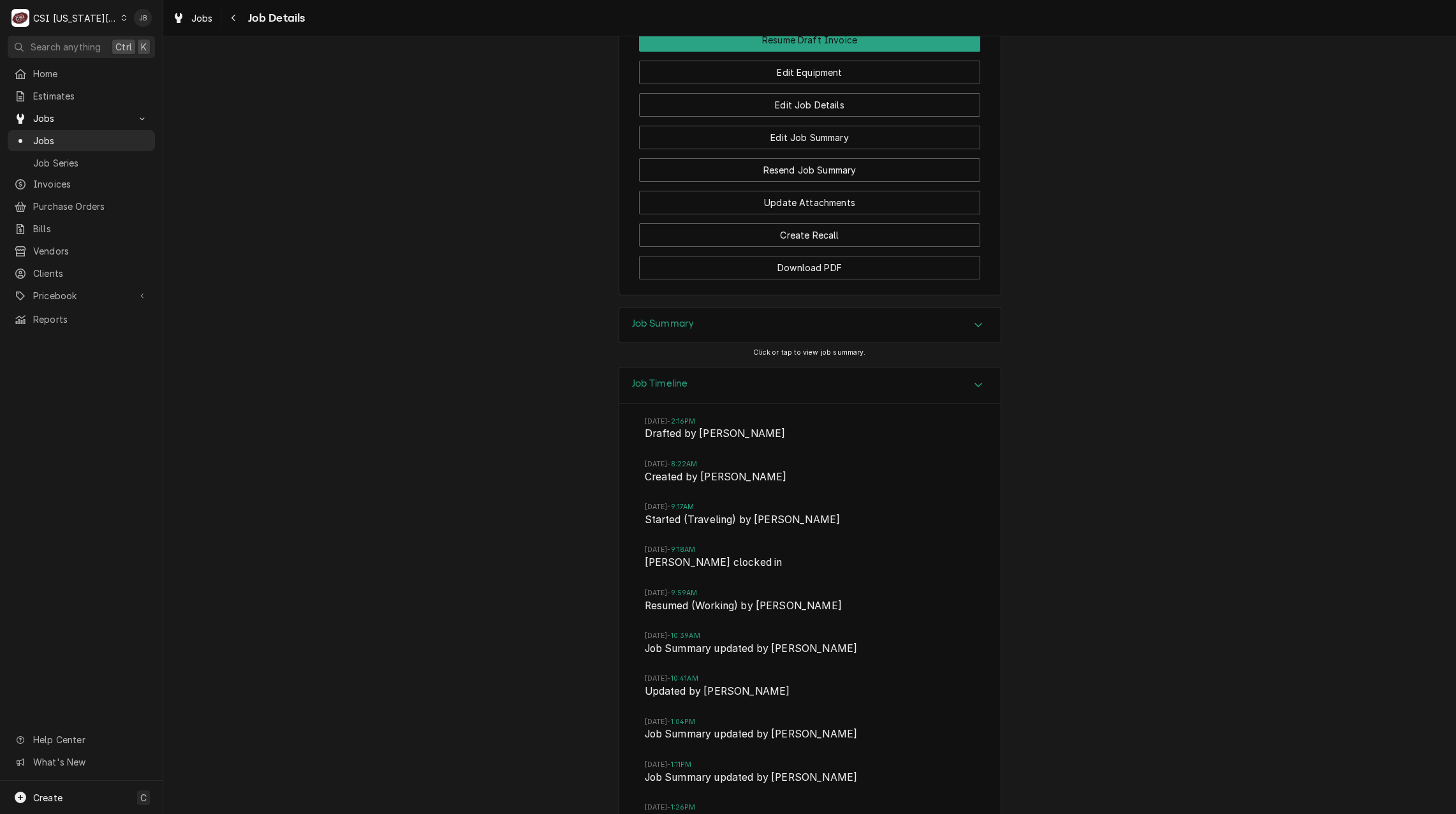
scroll to position [1691, 0]
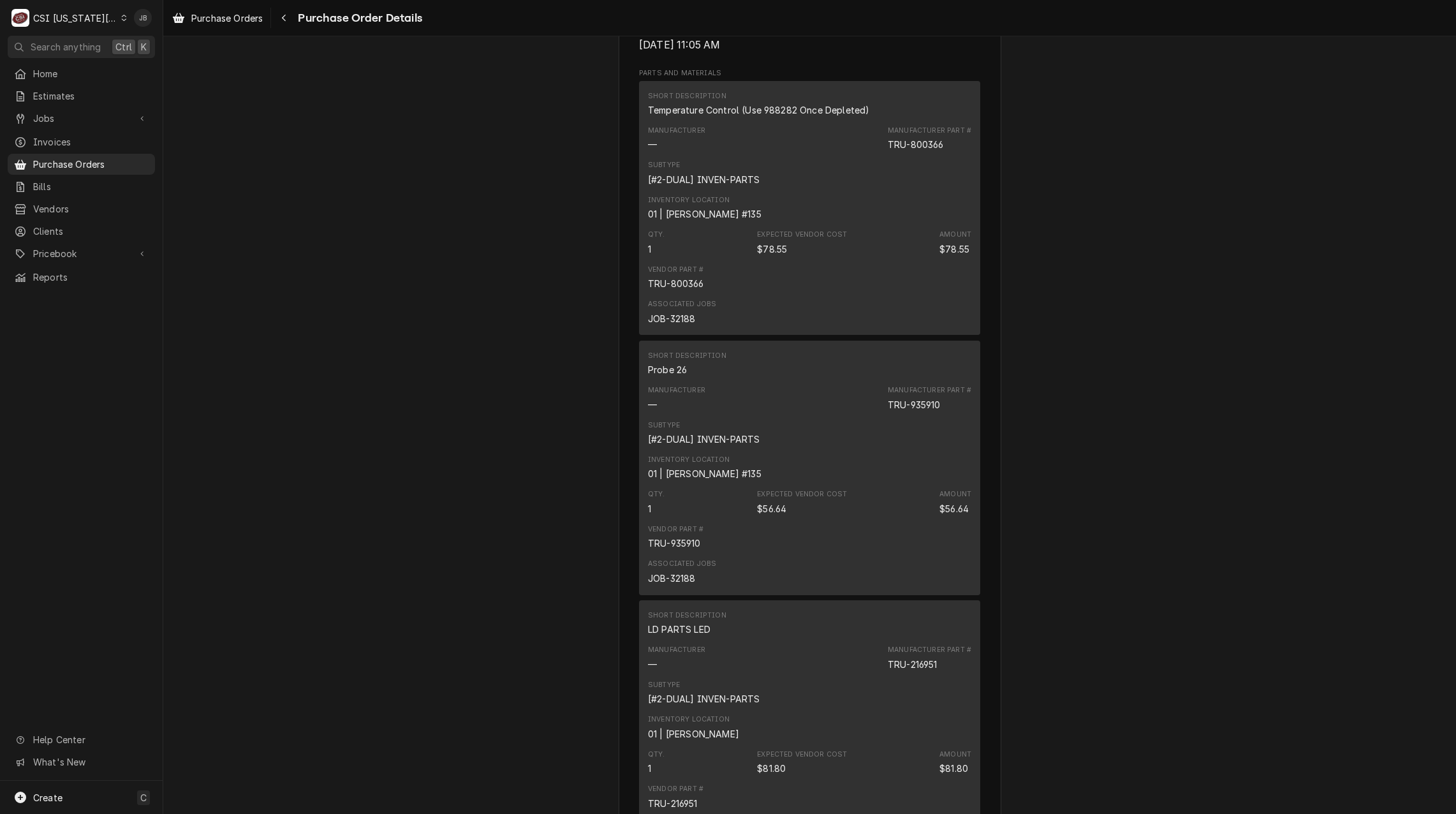
scroll to position [957, 0]
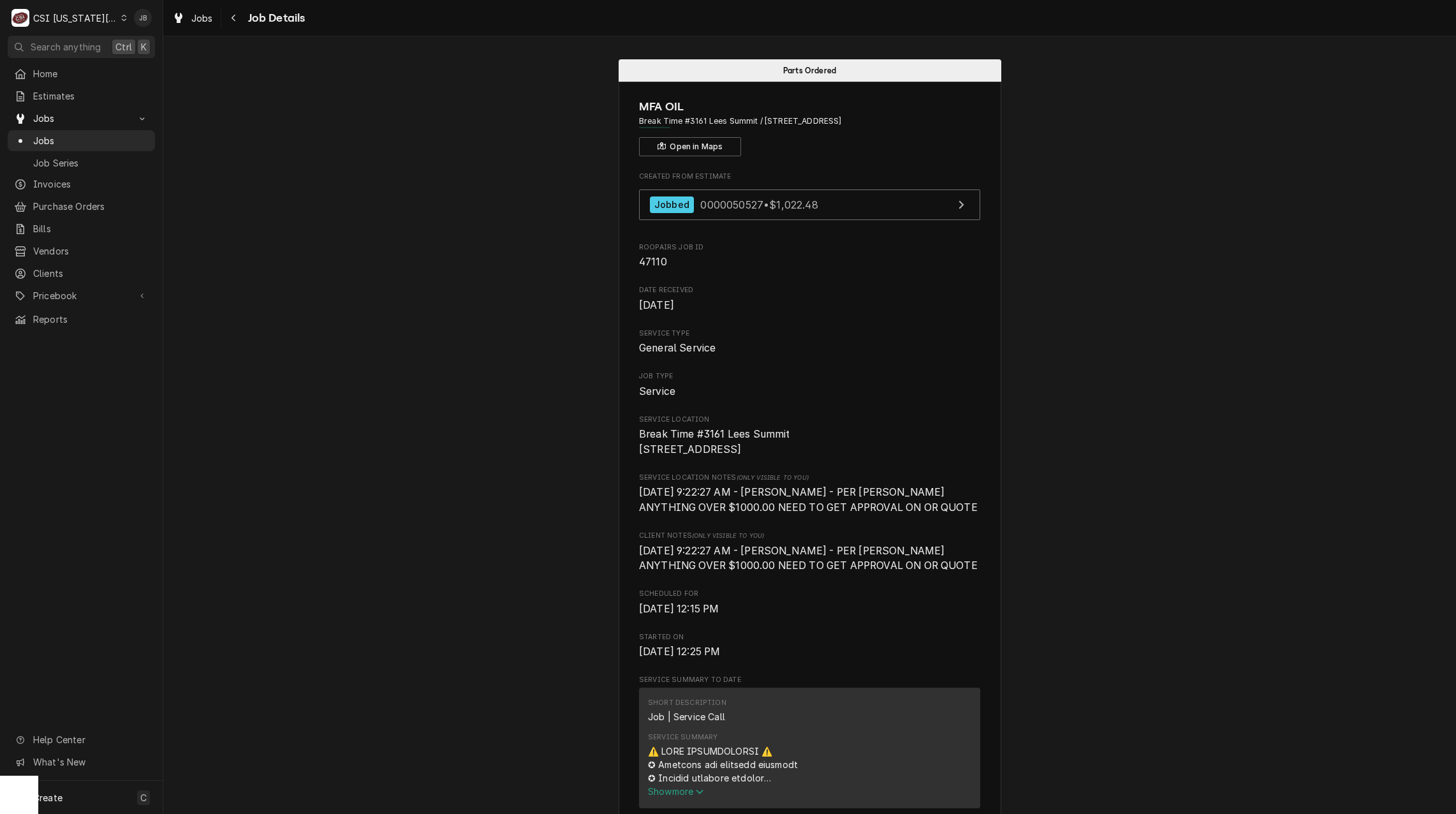
scroll to position [2173, 0]
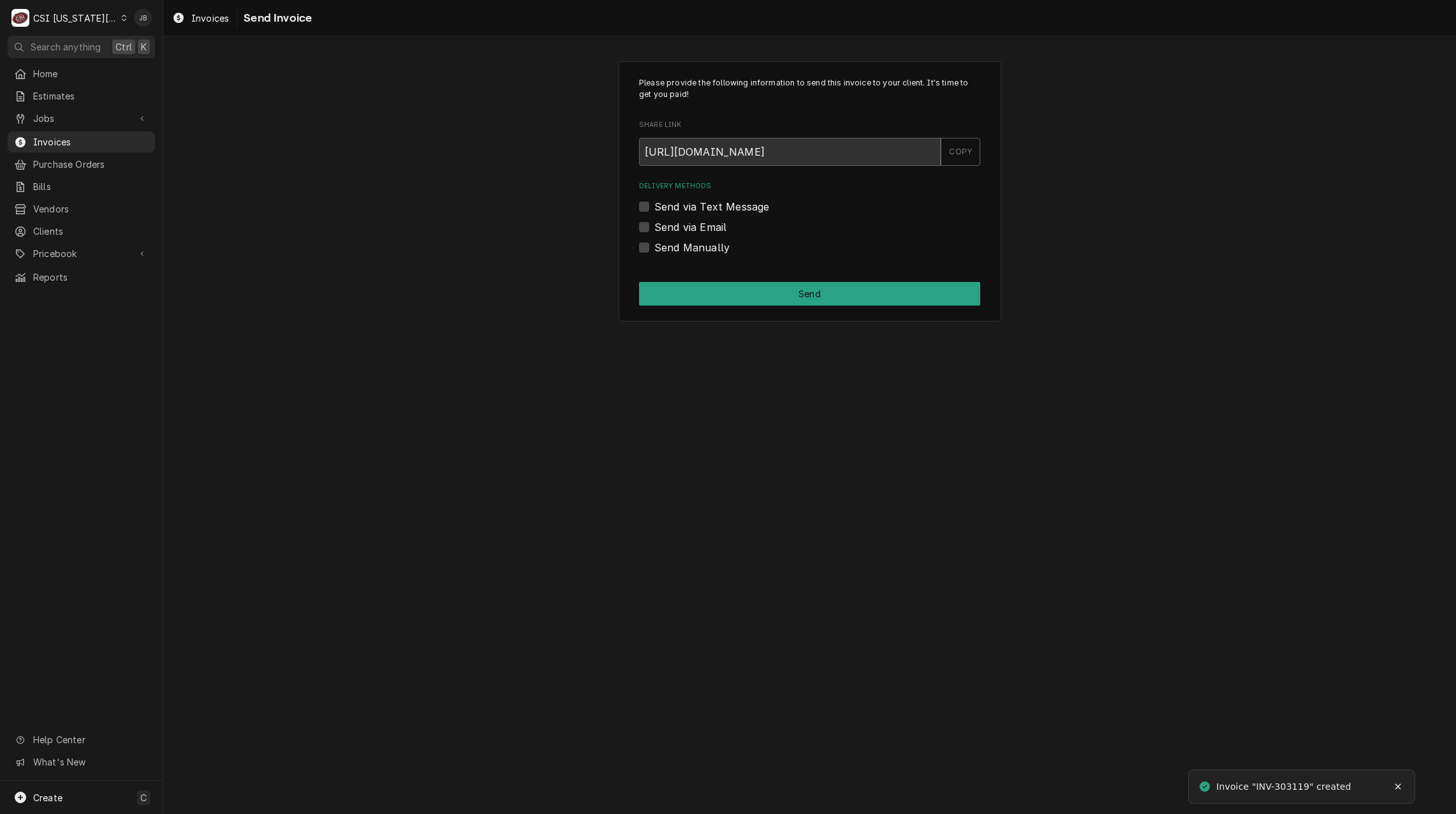
click at [672, 230] on label "Send via Email" at bounding box center [690, 227] width 72 height 15
click at [672, 230] on input "Send via Email" at bounding box center [825, 234] width 341 height 28
checkbox input "true"
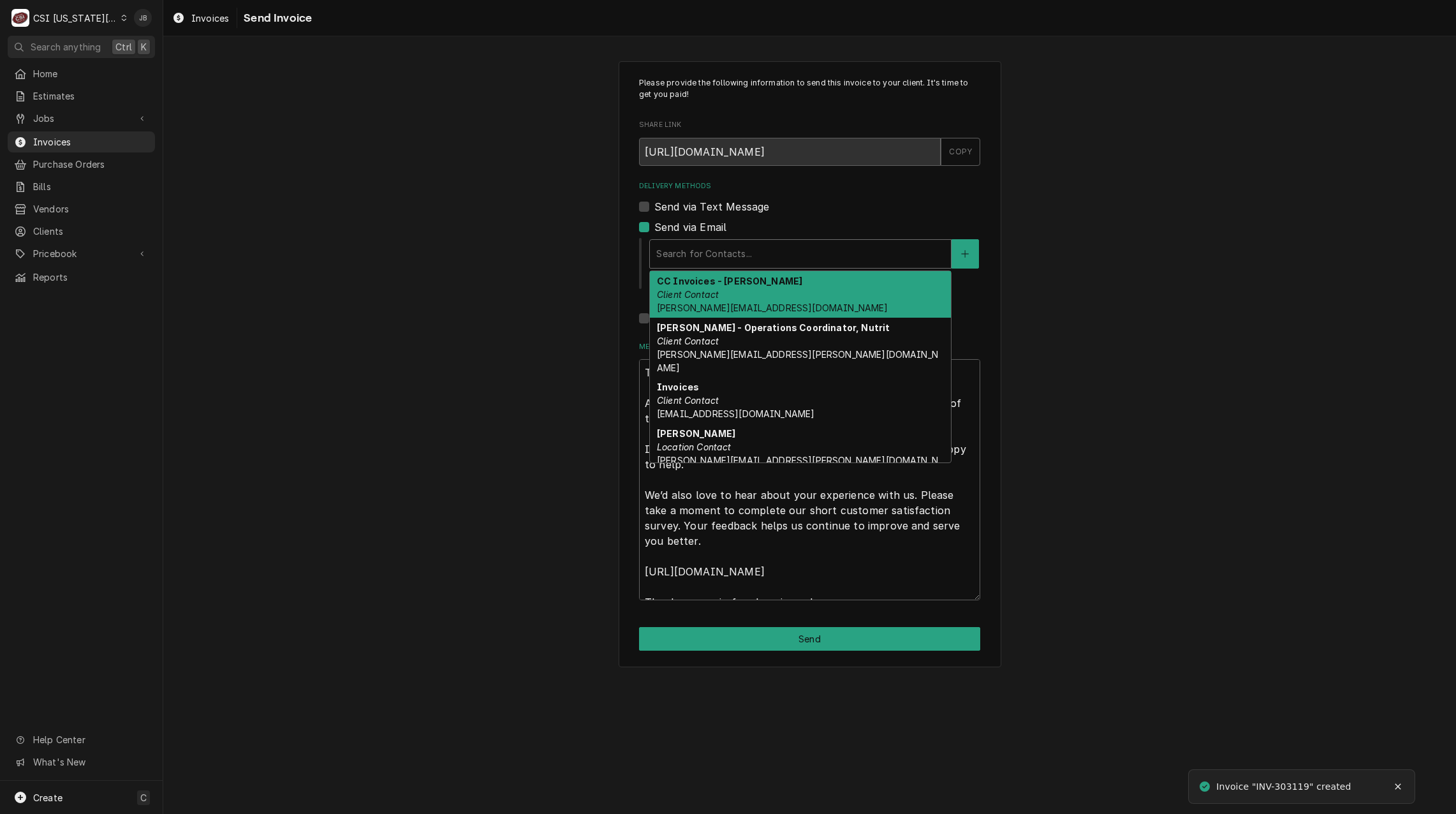
click at [724, 258] on div "Delivery Methods" at bounding box center [800, 254] width 288 height 23
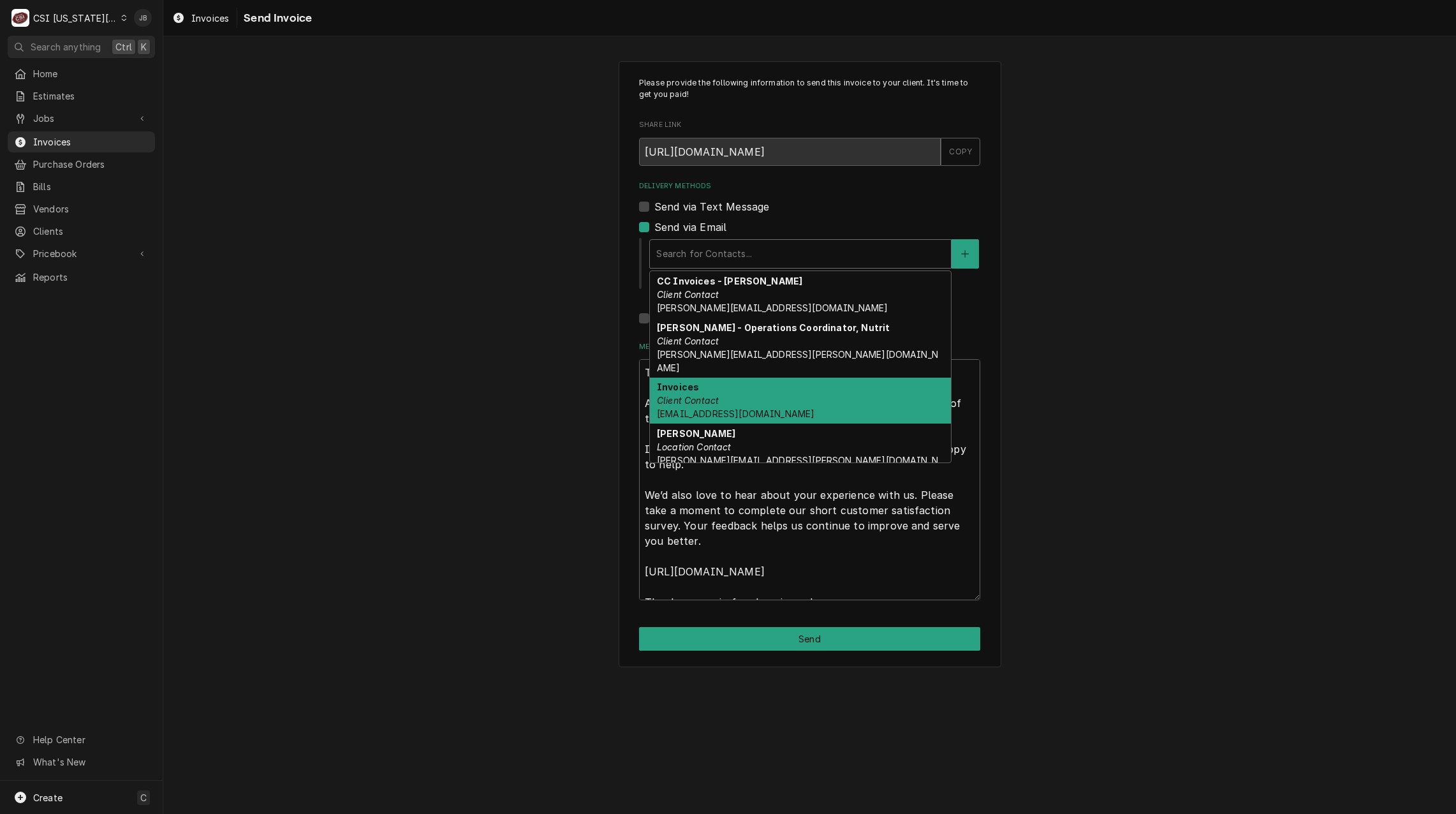
click at [734, 393] on div "Invoices Client Contact accountspayable@hickmanmills.org" at bounding box center [801, 401] width 301 height 47
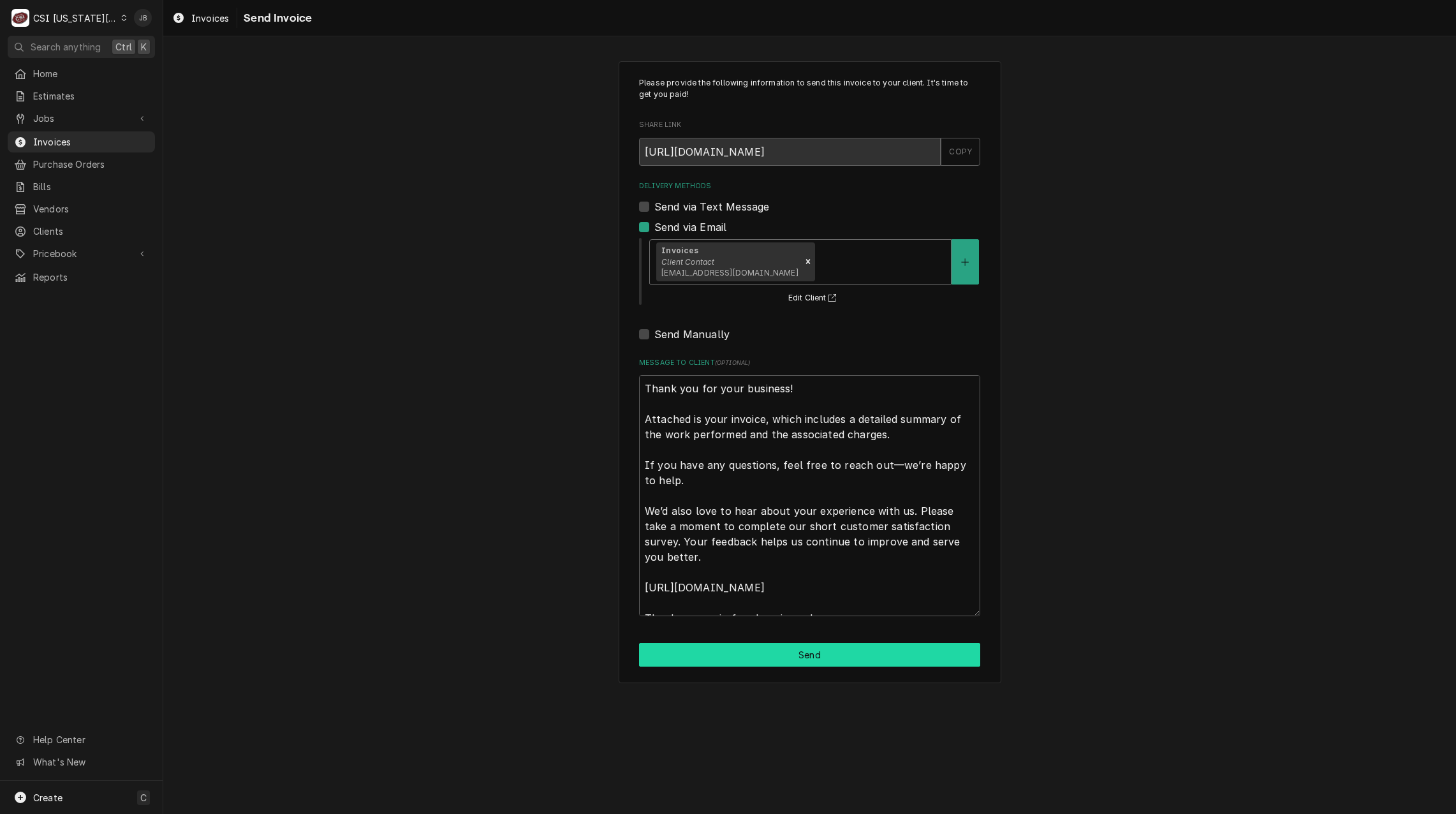
click at [781, 658] on button "Send" at bounding box center [810, 655] width 341 height 23
type textarea "x"
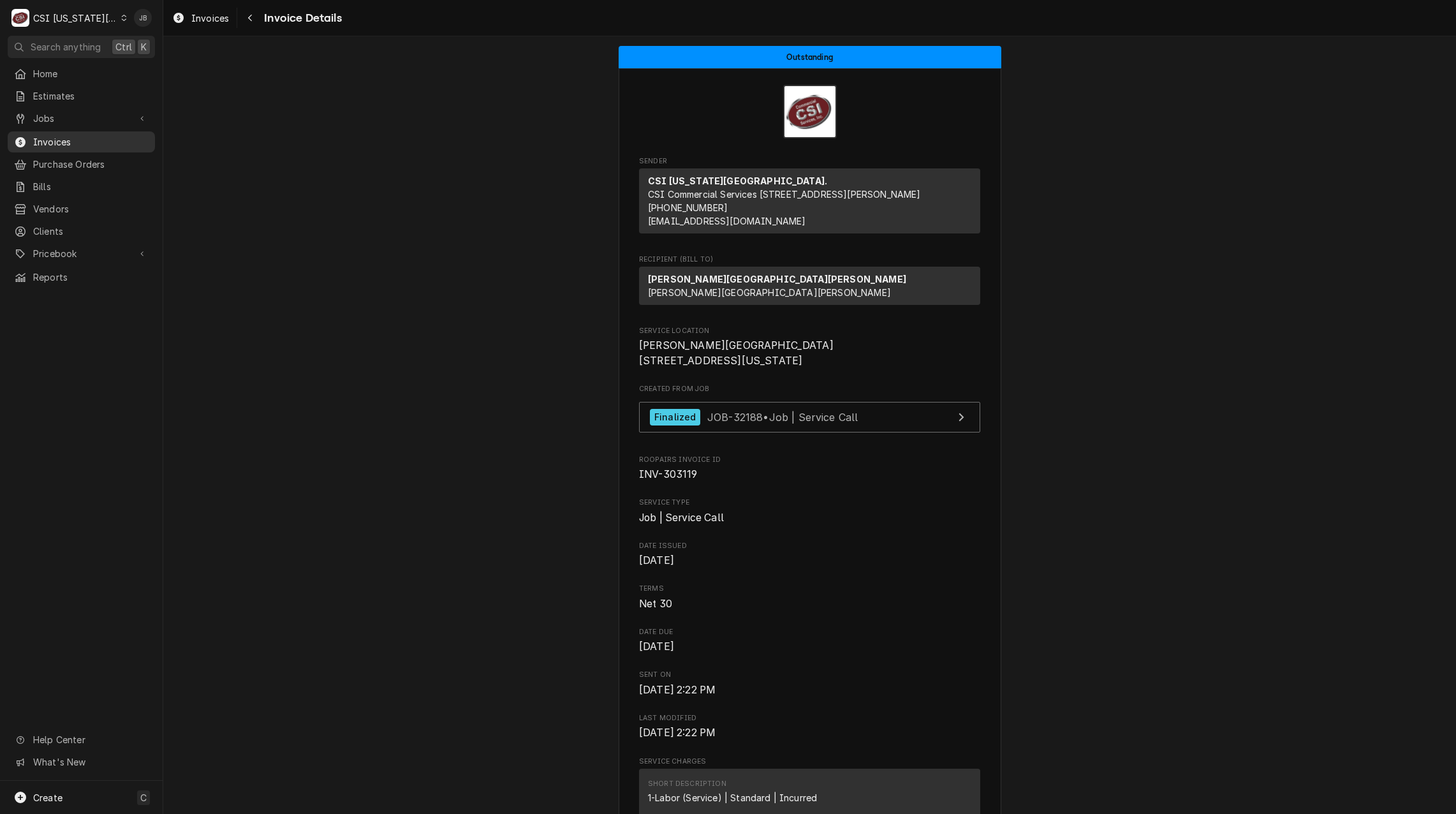
click at [80, 146] on link "Invoices" at bounding box center [81, 141] width 147 height 21
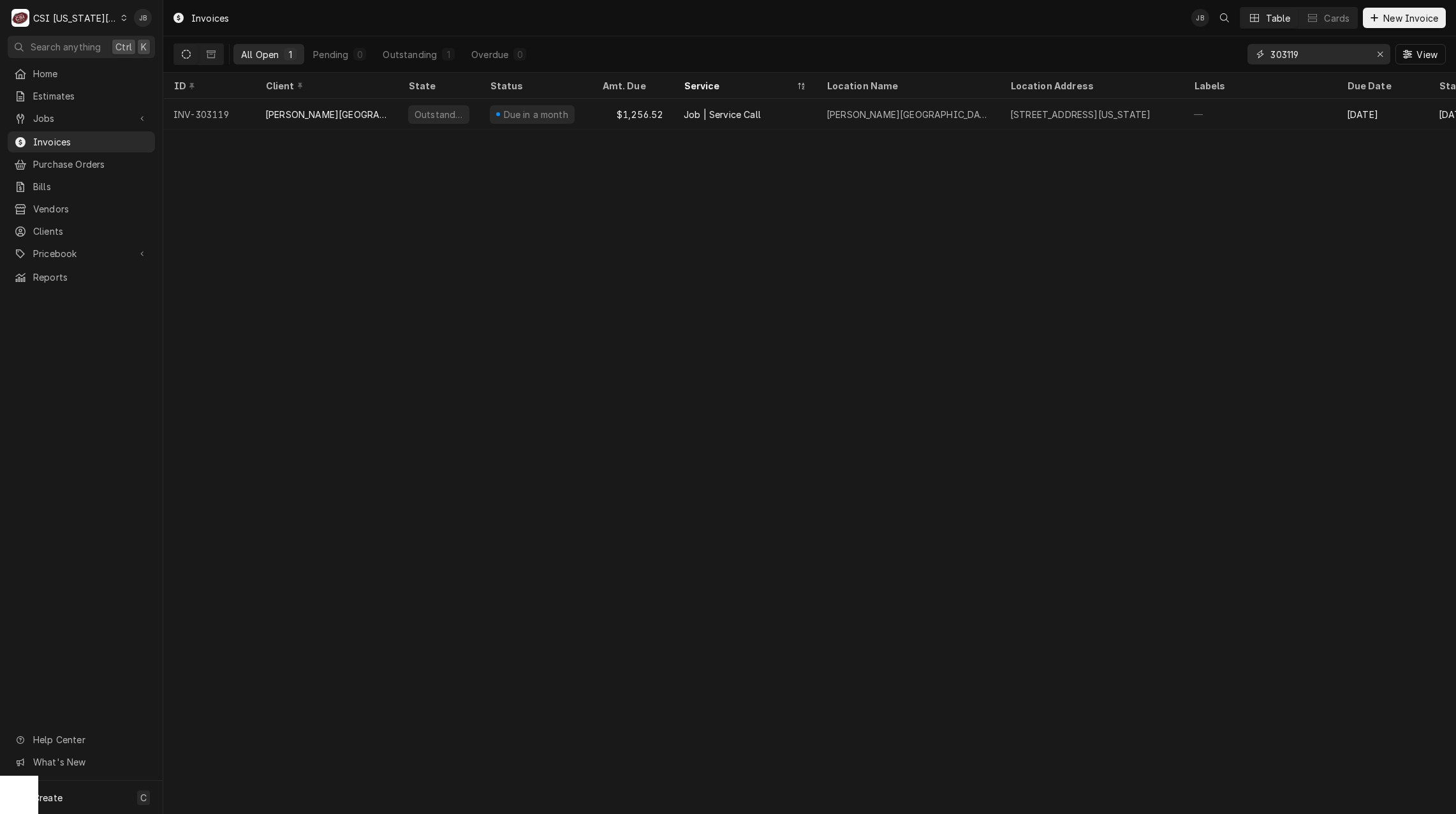
click at [1327, 45] on input "303119" at bounding box center [1318, 54] width 96 height 20
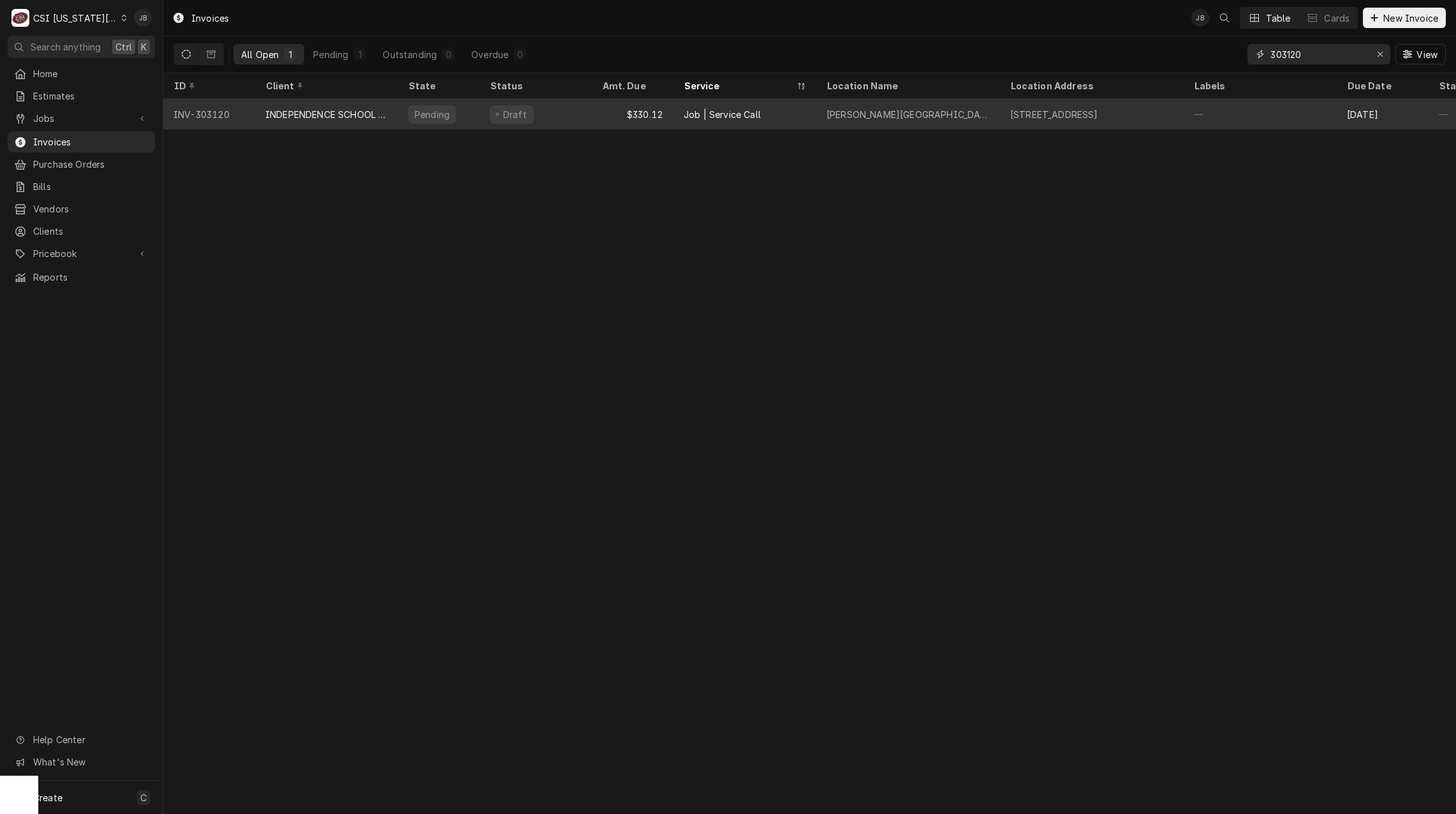
type input "303120"
click at [382, 115] on div "INDEPENDENCE SCHOOL DIST/NUTRITION" at bounding box center [326, 114] width 123 height 13
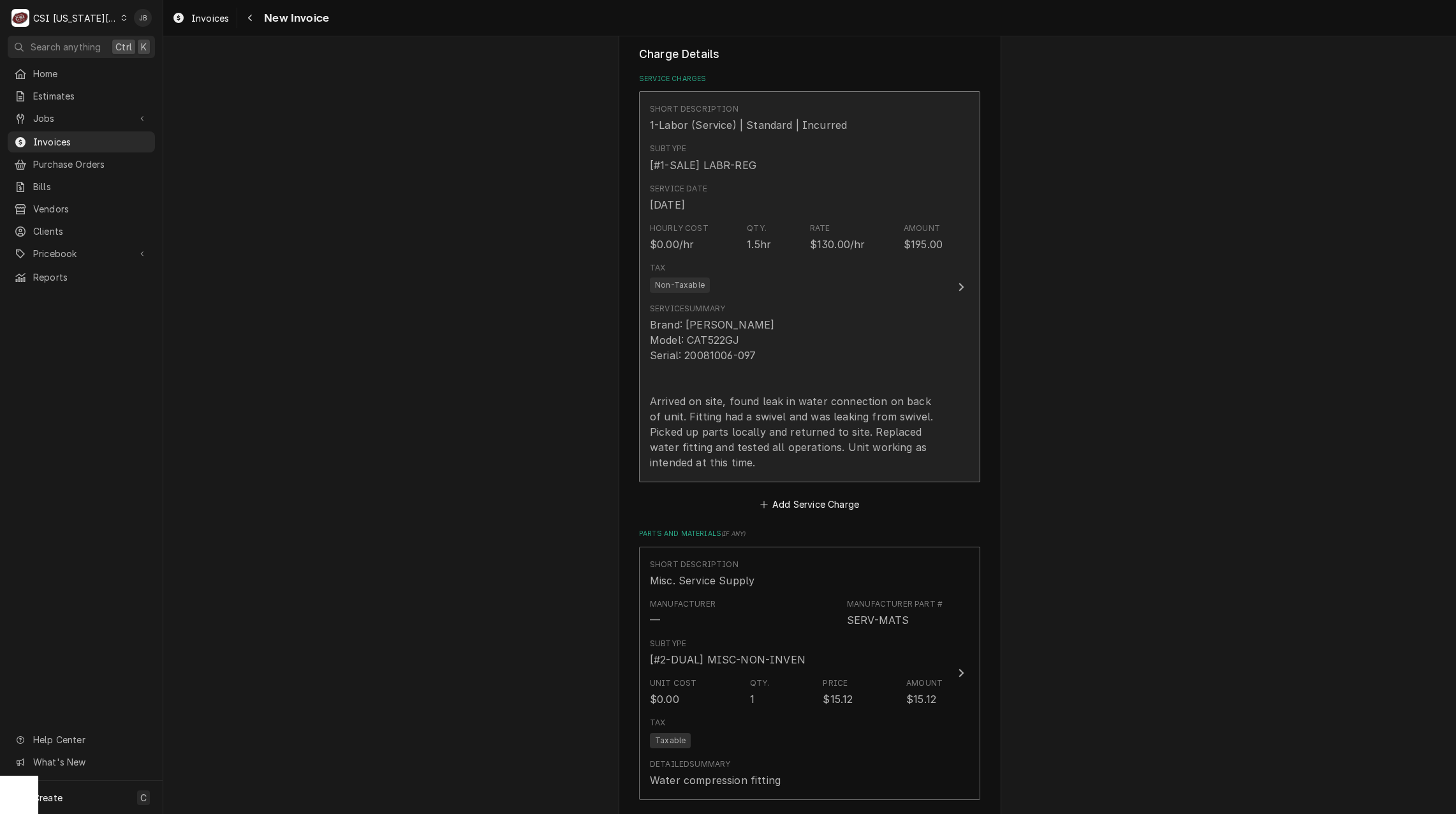
scroll to position [1595, 0]
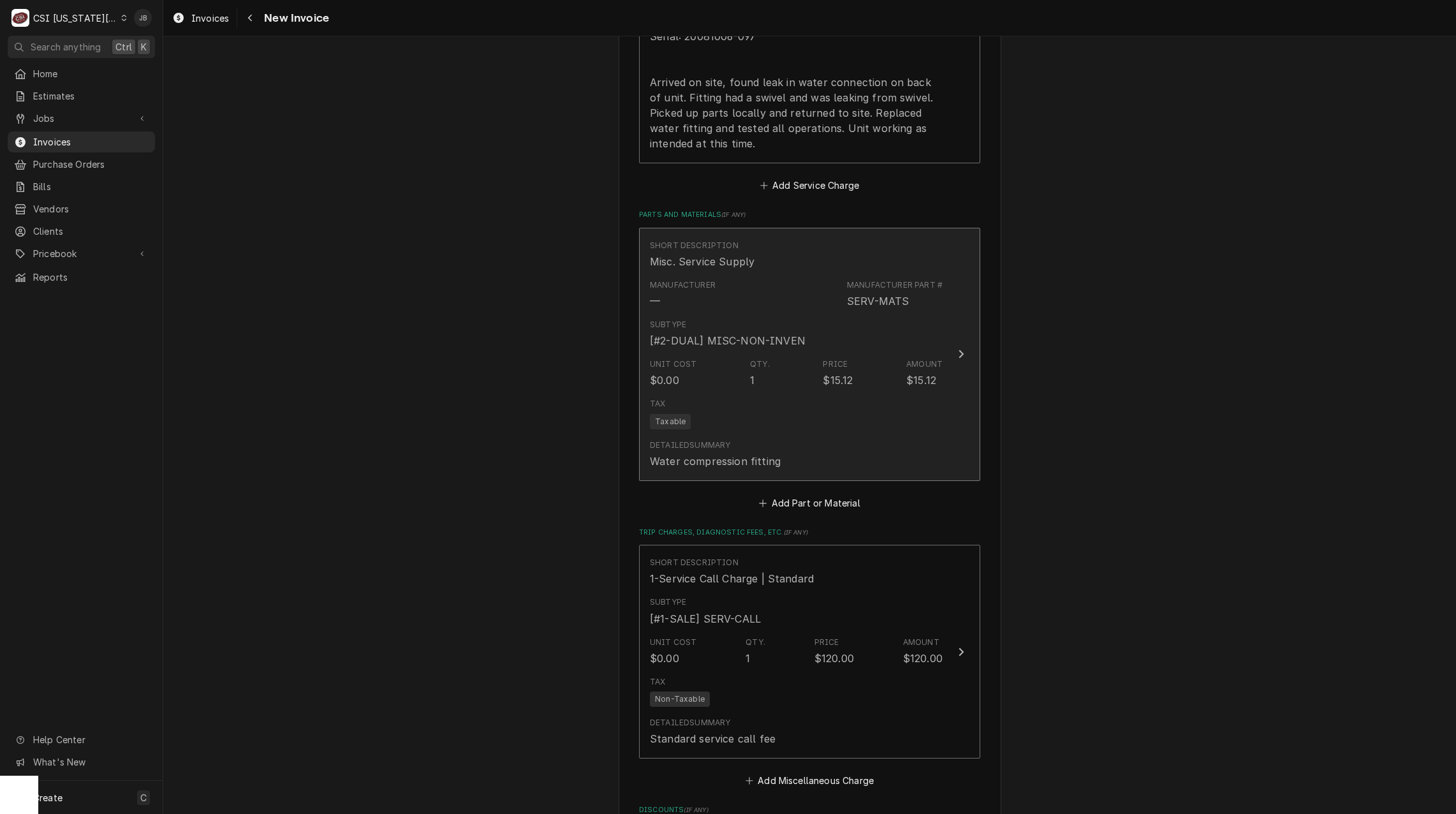
click at [804, 393] on div "Tax Taxable" at bounding box center [796, 413] width 293 height 41
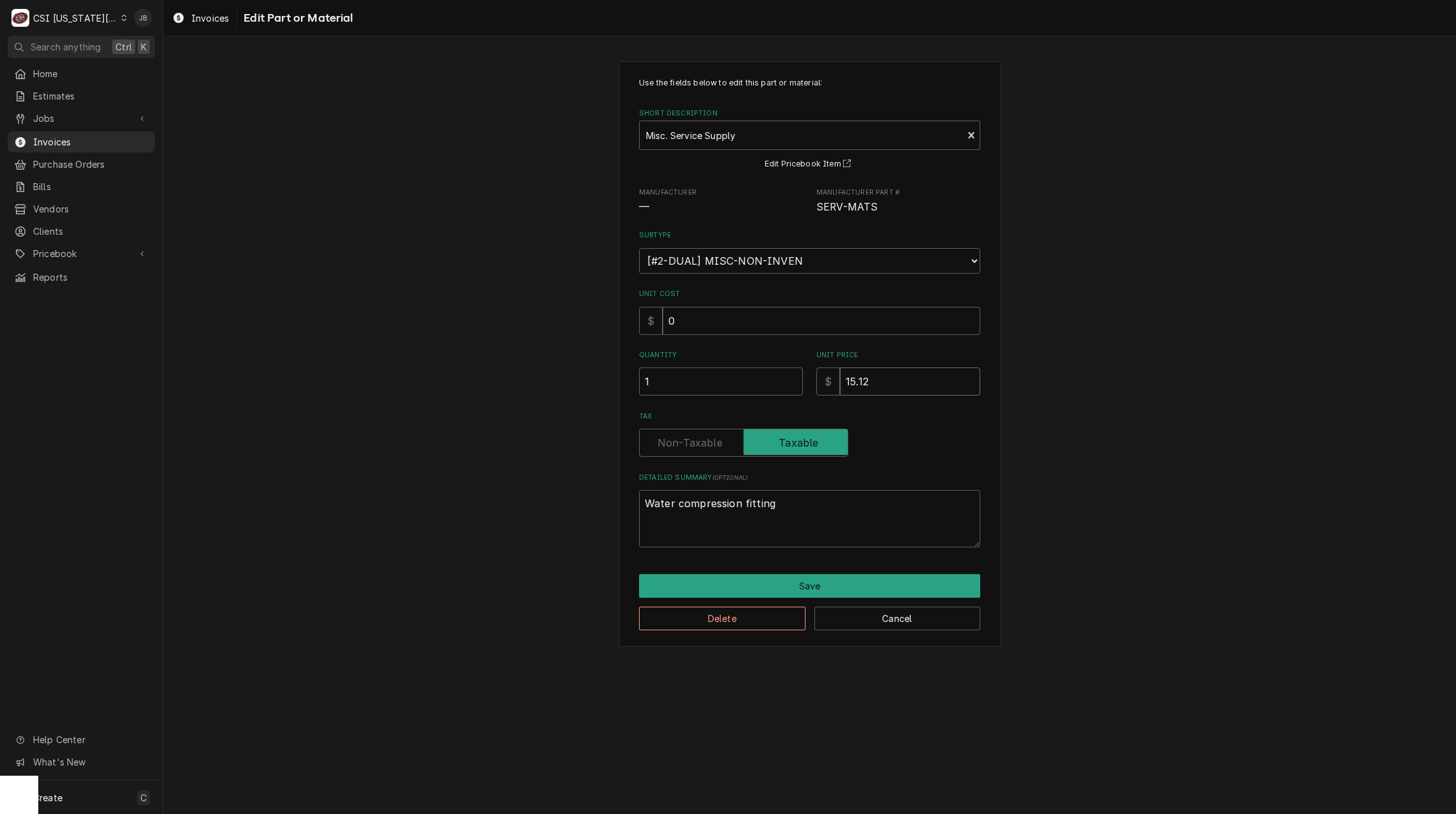
drag, startPoint x: 885, startPoint y: 387, endPoint x: 822, endPoint y: 387, distance: 63.0
click at [822, 387] on div "$ 15.12" at bounding box center [898, 382] width 164 height 28
type textarea "x"
type input "2"
type textarea "x"
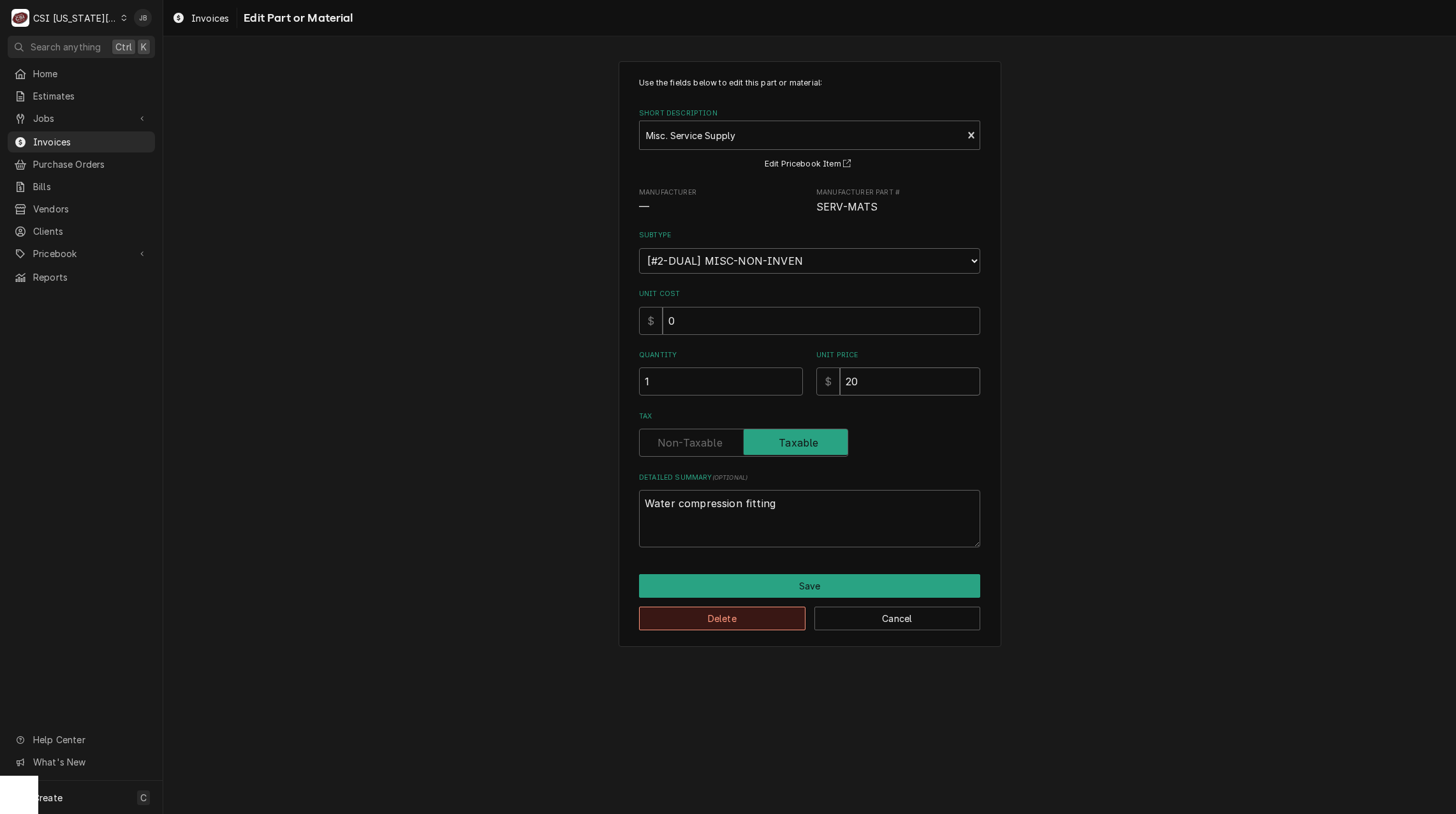
type input "20"
click at [720, 621] on button "Delete" at bounding box center [722, 619] width 166 height 23
type textarea "x"
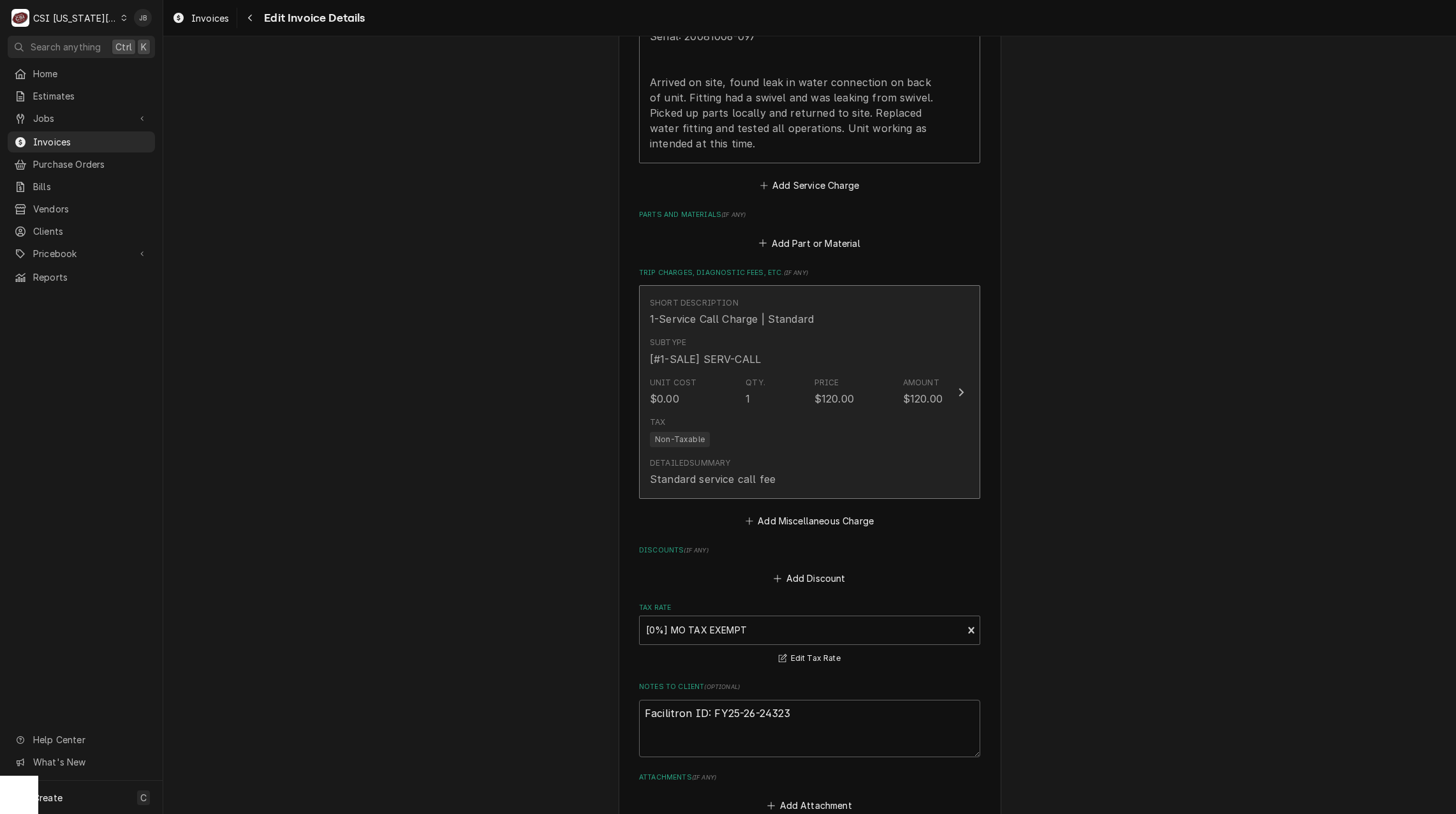
scroll to position [1619, 0]
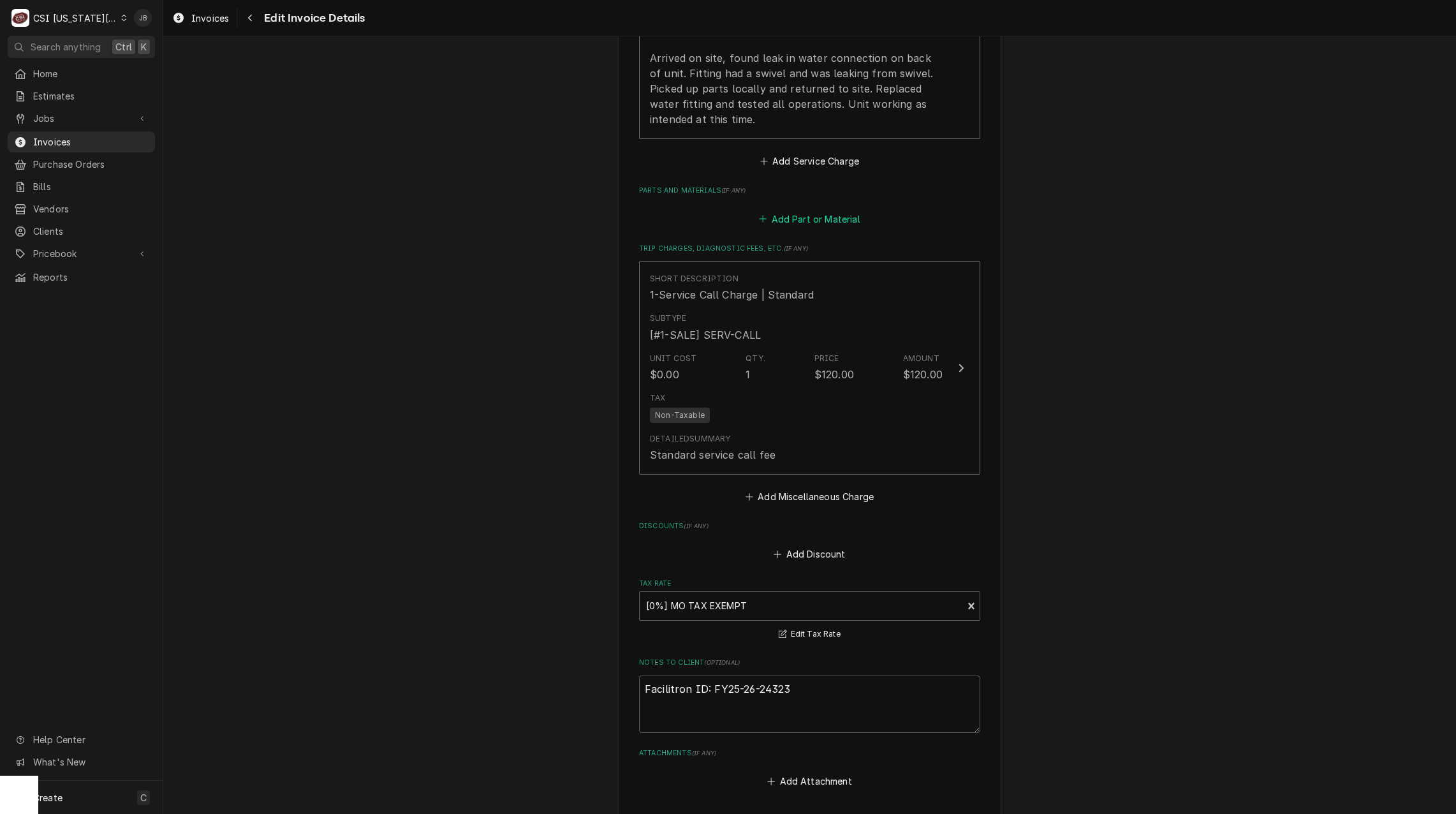
click at [796, 210] on button "Add Part or Material" at bounding box center [810, 218] width 105 height 18
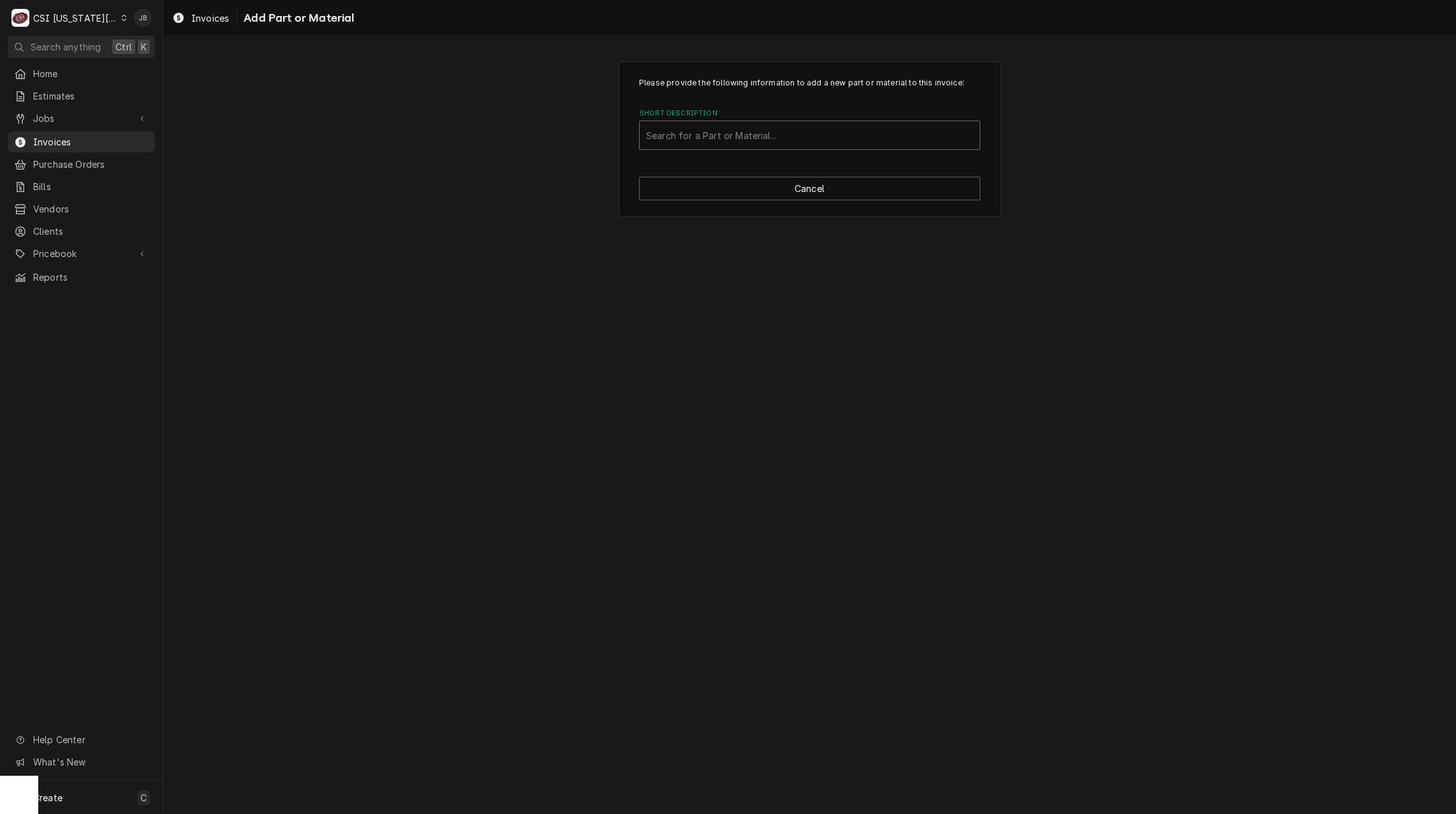
click at [732, 141] on div "Short Description" at bounding box center [810, 135] width 327 height 23
type input "misc ser"
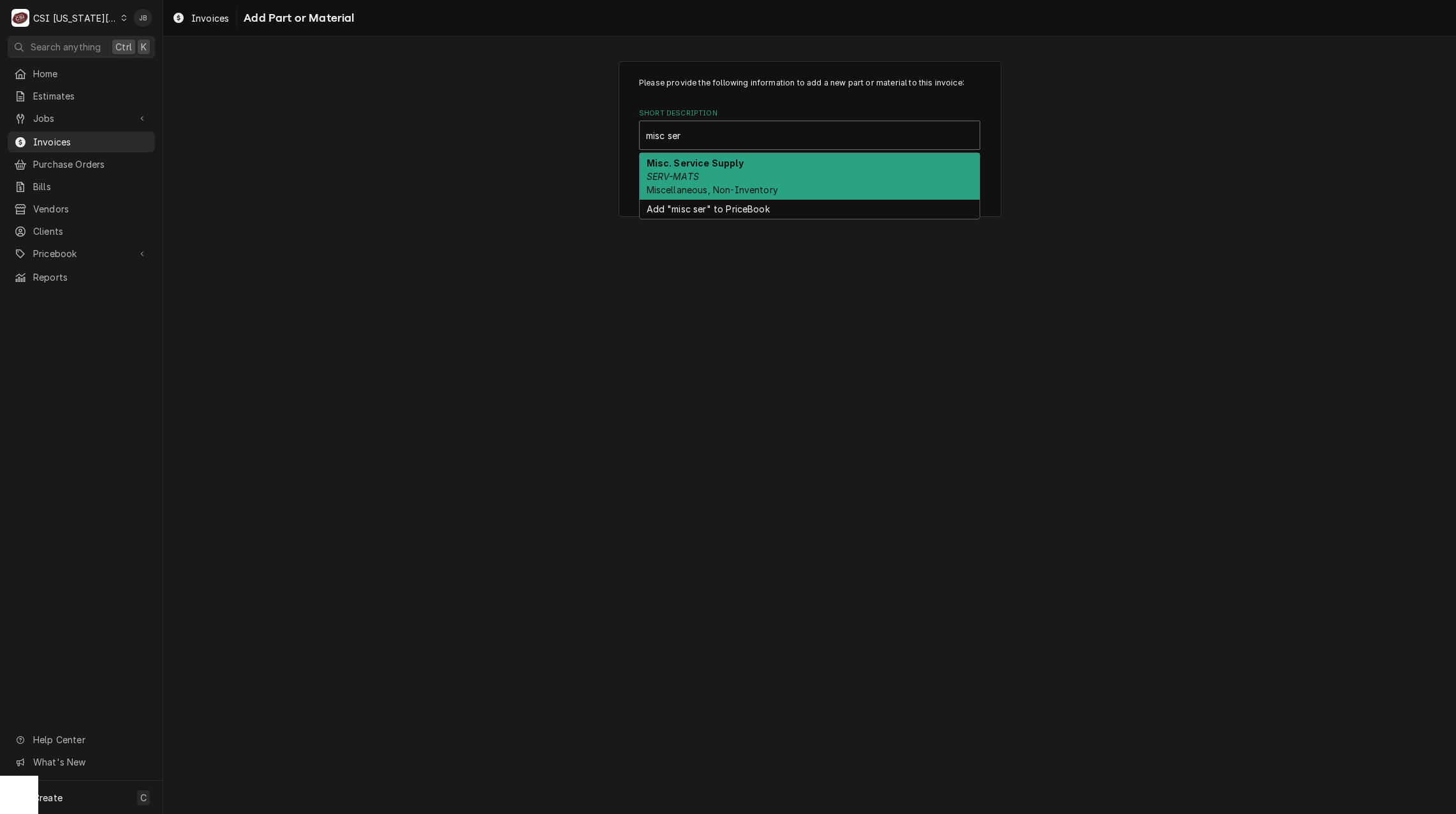
click at [712, 177] on div "Misc. Service Supply SERV-MATS Miscellaneous, Non-Inventory" at bounding box center [809, 176] width 340 height 47
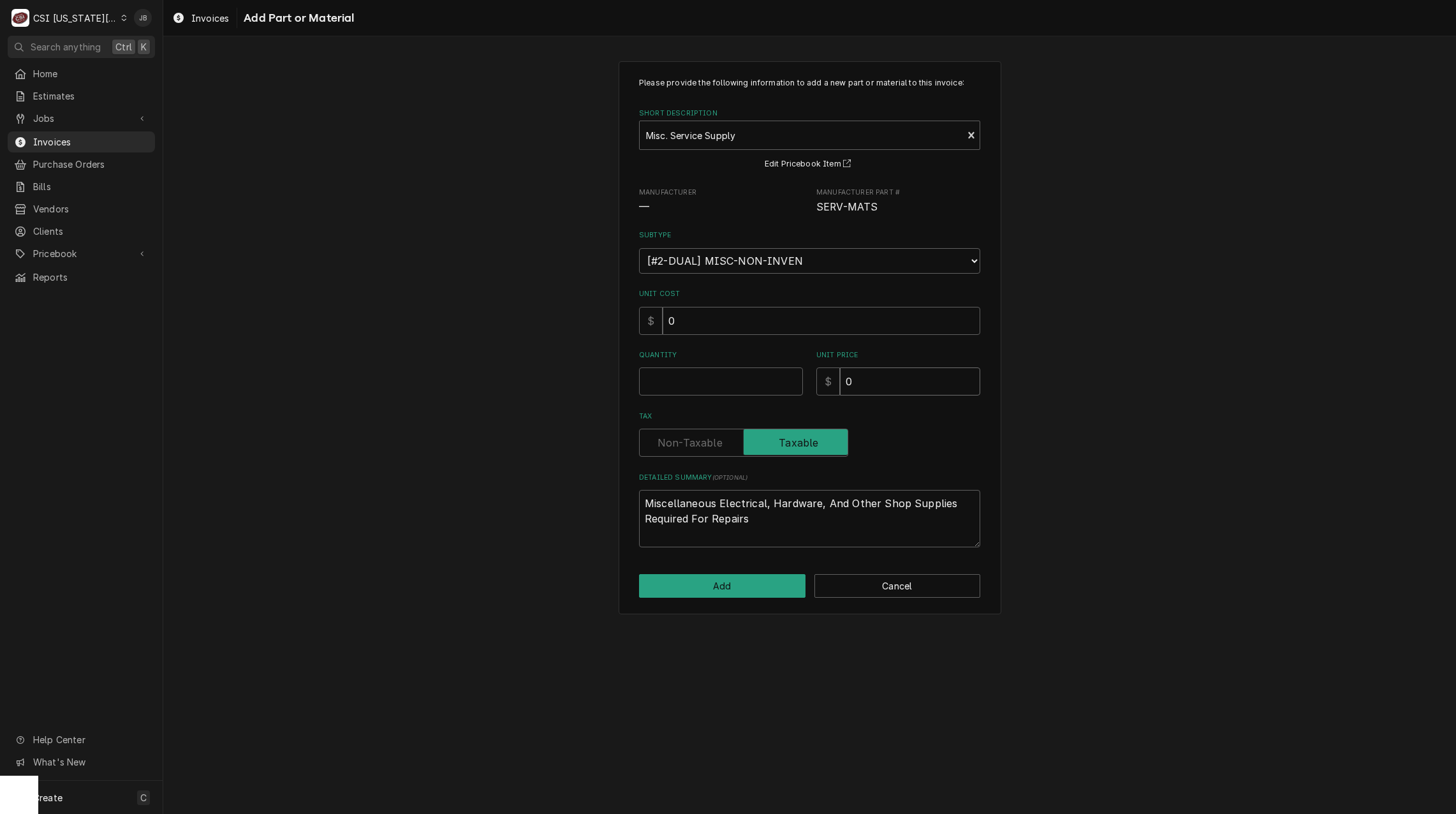
drag, startPoint x: 883, startPoint y: 397, endPoint x: 762, endPoint y: 382, distance: 121.9
click at [806, 391] on div "Please provide the following information to add a new part or material to this …" at bounding box center [810, 311] width 341 height 470
type textarea "x"
type input "2"
type textarea "x"
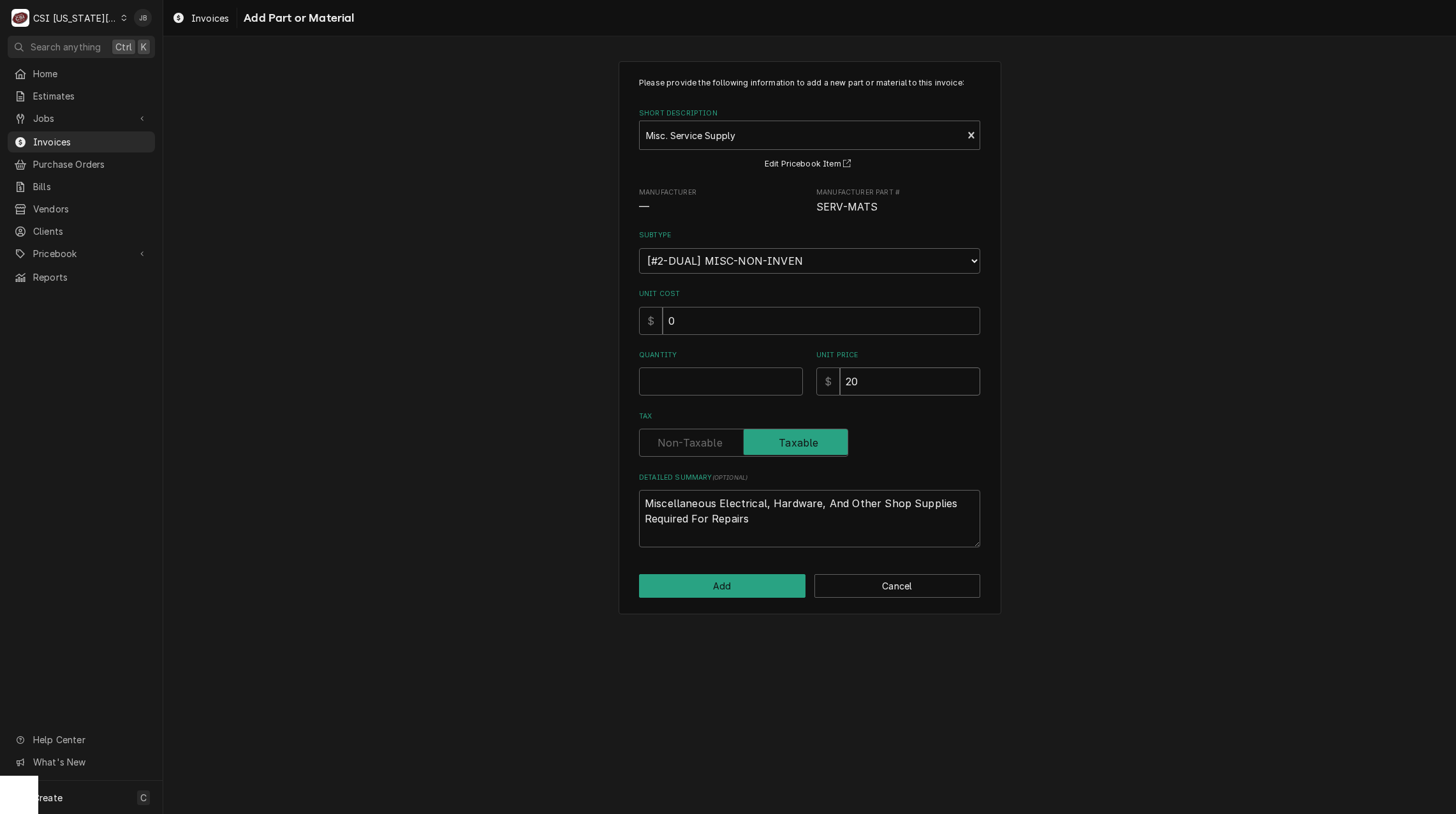
type input "20"
click at [734, 376] on input "Quantity" at bounding box center [721, 382] width 164 height 28
type textarea "x"
type input "1"
click at [742, 588] on button "Add" at bounding box center [722, 586] width 166 height 23
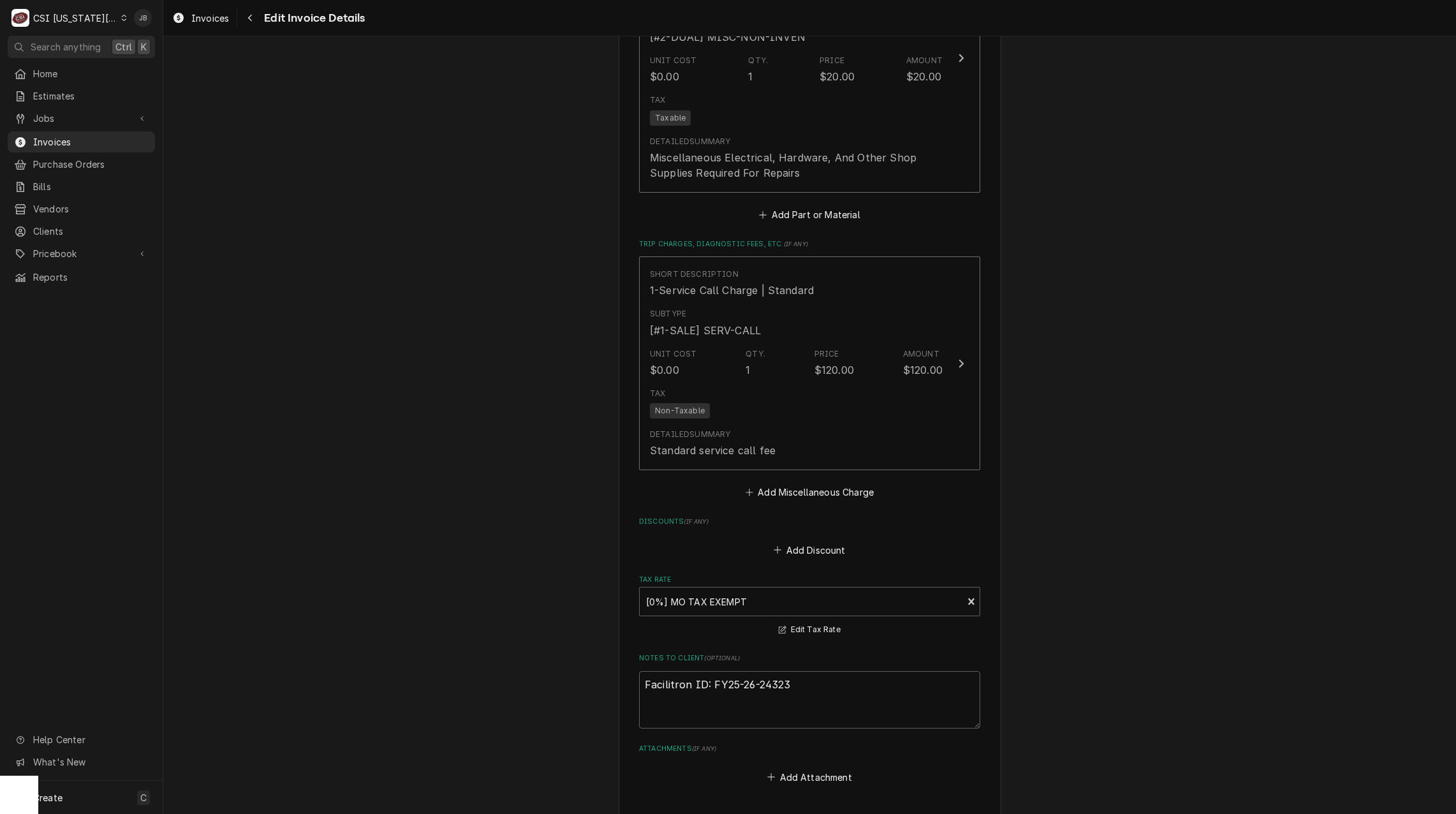
scroll to position [2217, 0]
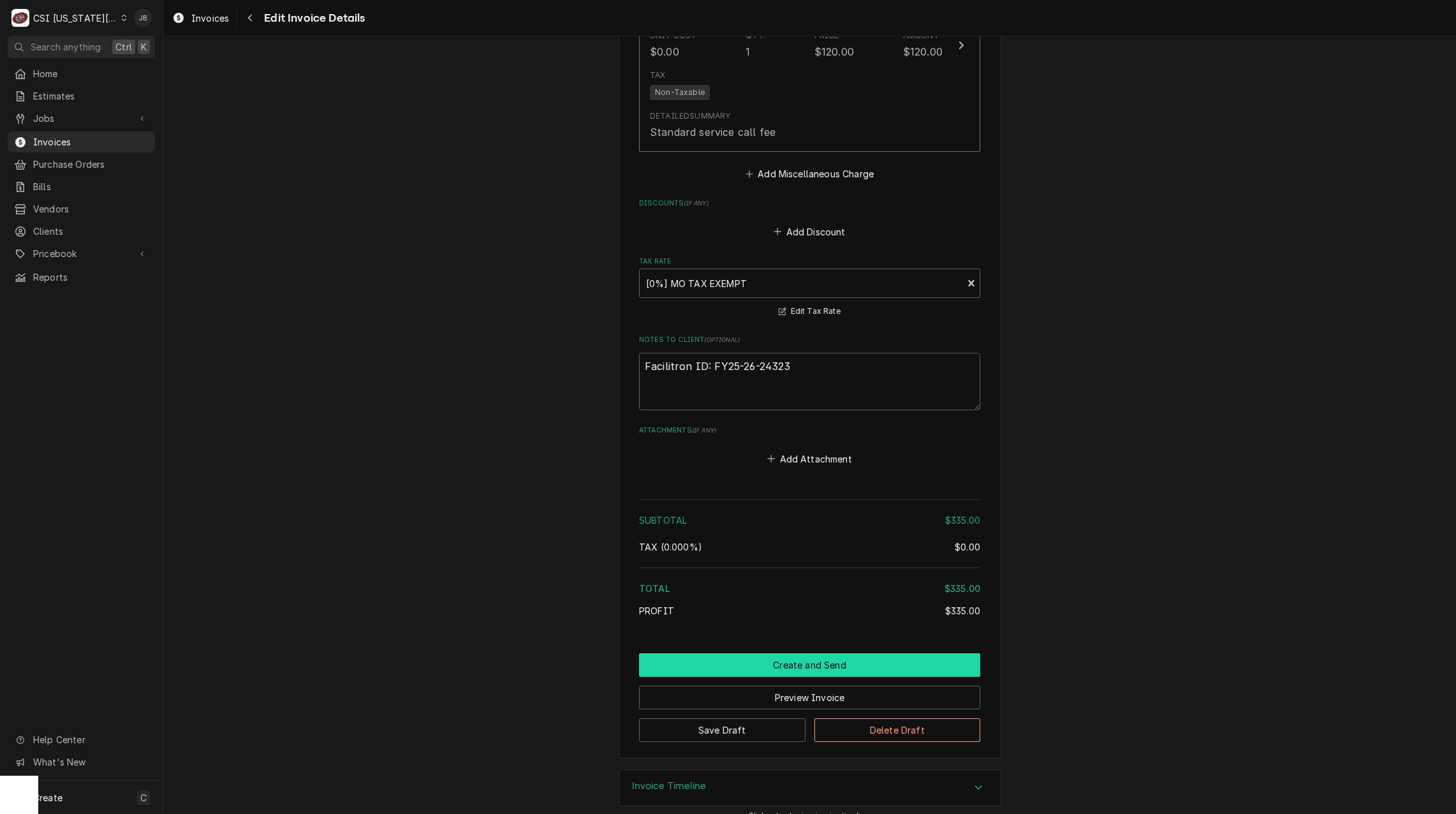
click at [741, 653] on button "Create and Send" at bounding box center [810, 665] width 341 height 23
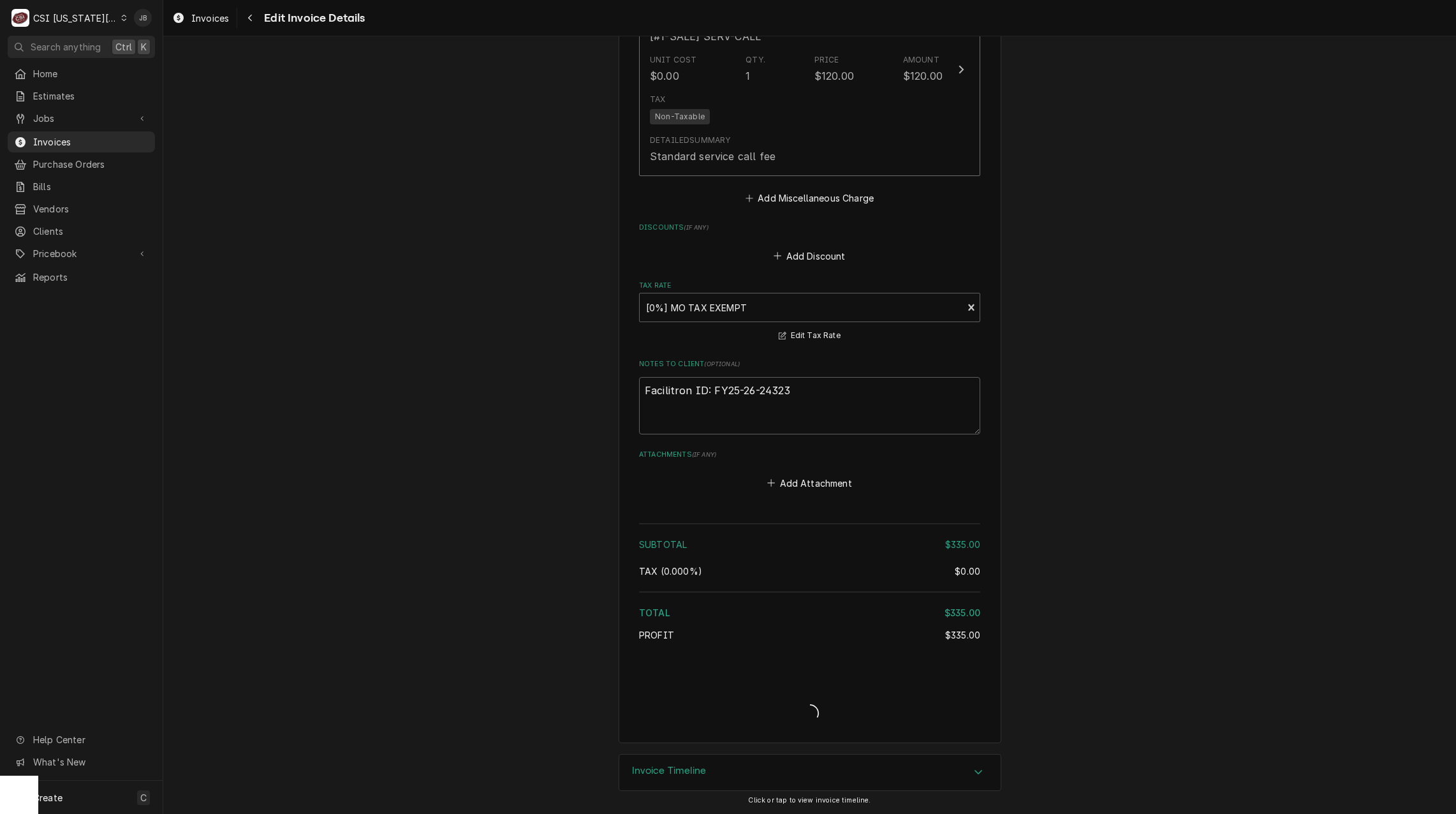
scroll to position [2177, 0]
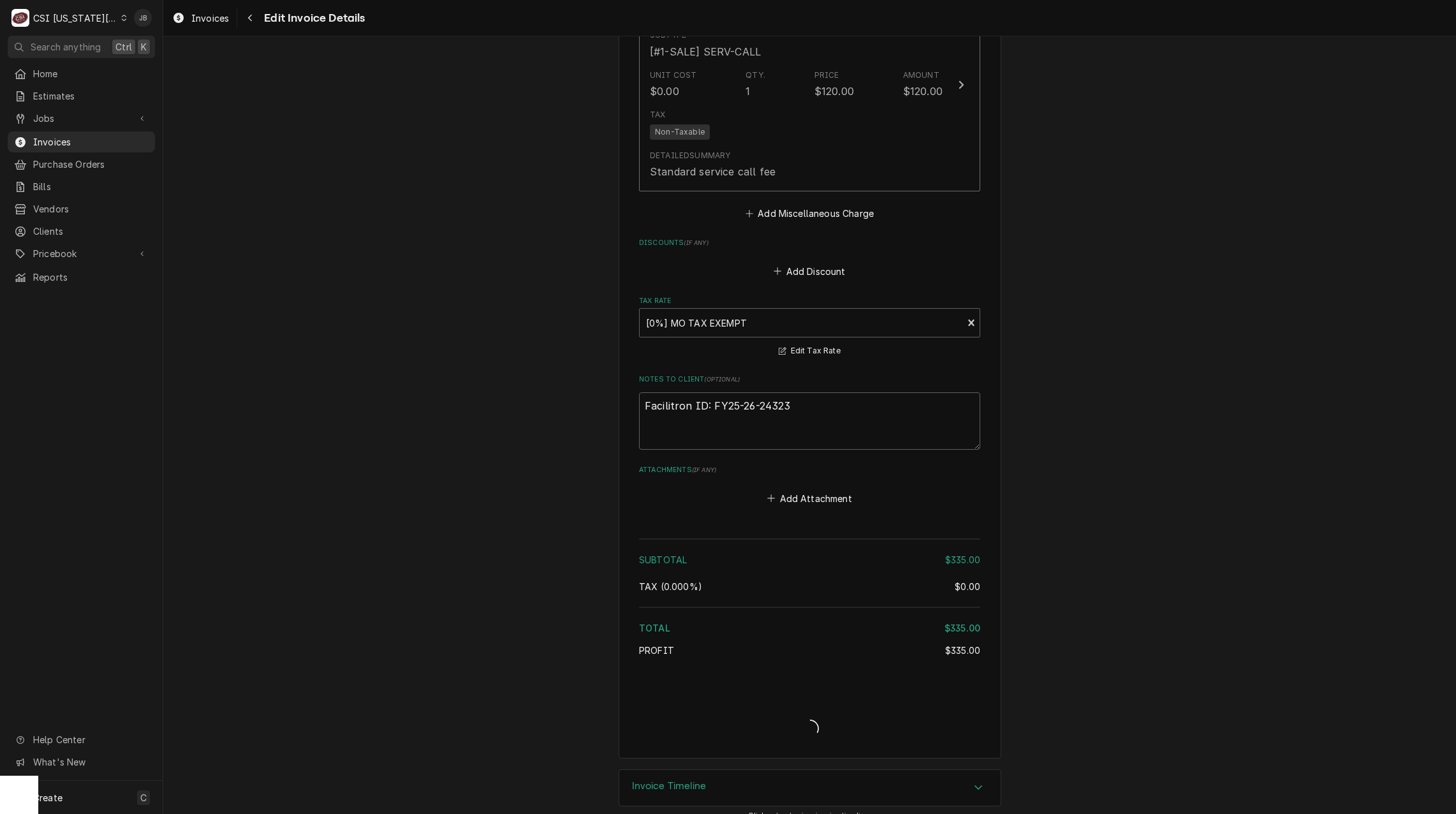
type textarea "x"
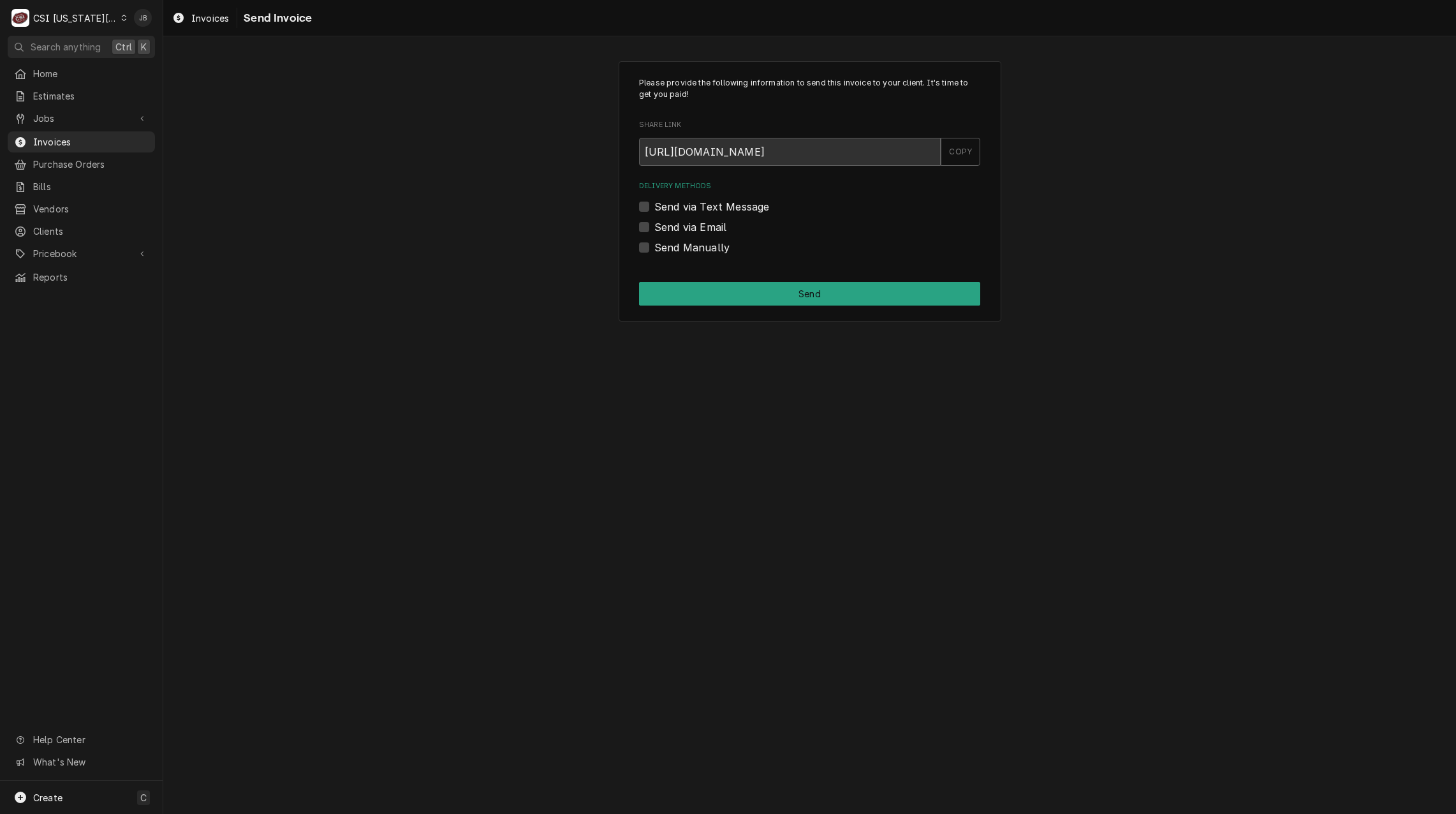
click at [699, 226] on label "Send via Email" at bounding box center [690, 227] width 72 height 15
click at [699, 226] on input "Send via Email" at bounding box center [825, 234] width 341 height 28
checkbox input "true"
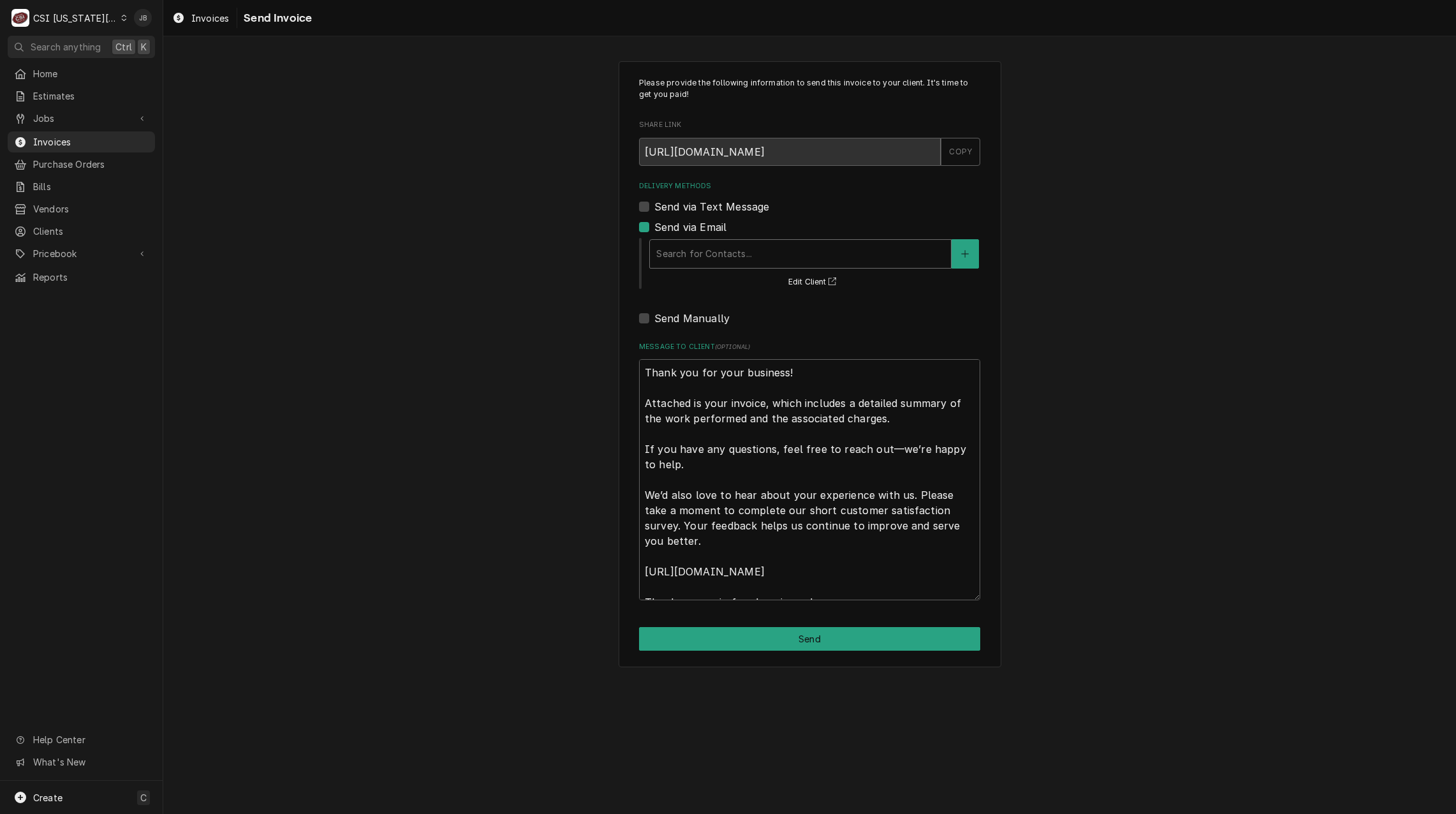
click at [747, 260] on div "Delivery Methods" at bounding box center [800, 254] width 288 height 23
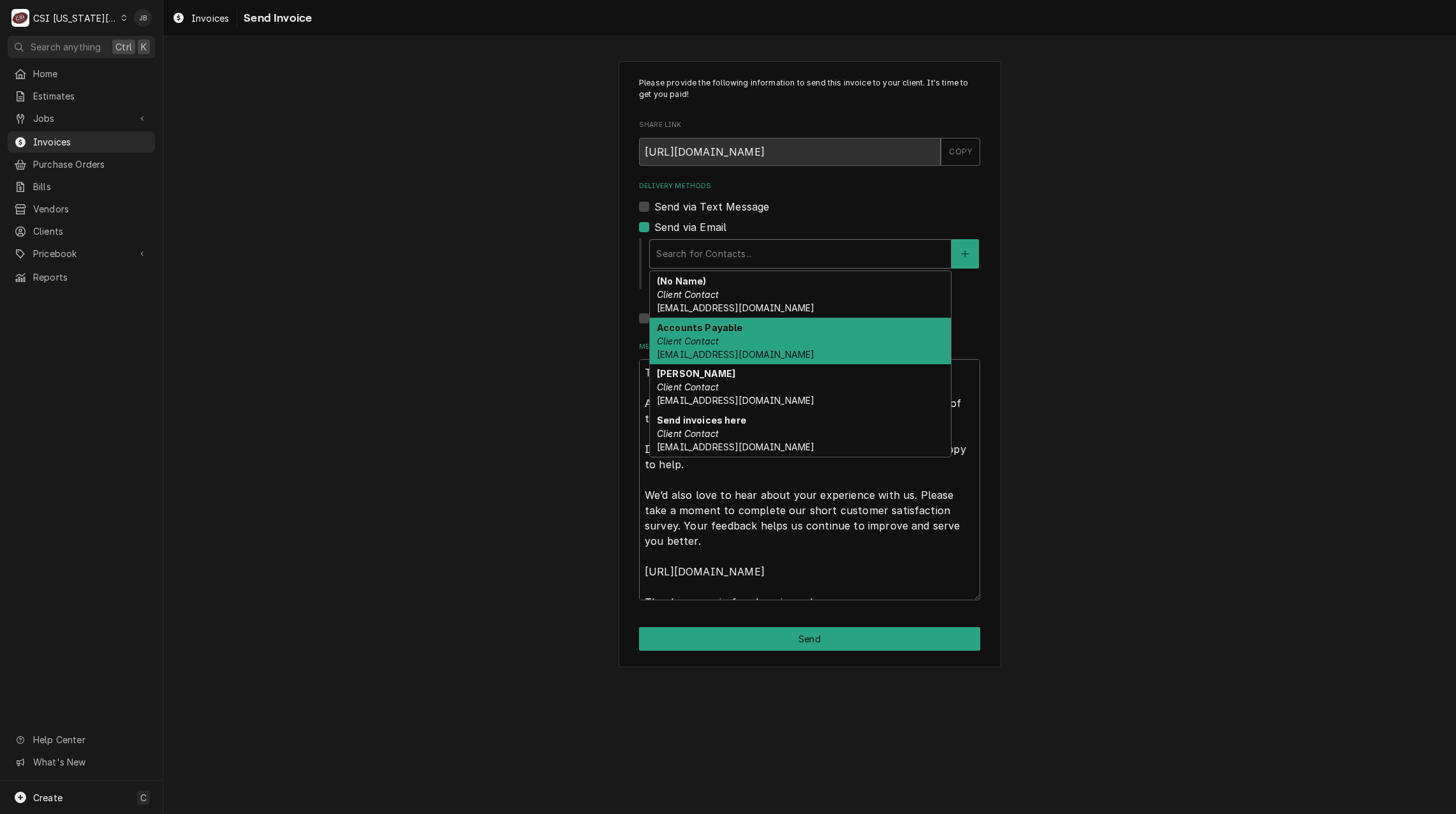
click at [776, 350] on span "Accounts_Payable@Isdschools.Org" at bounding box center [736, 354] width 158 height 11
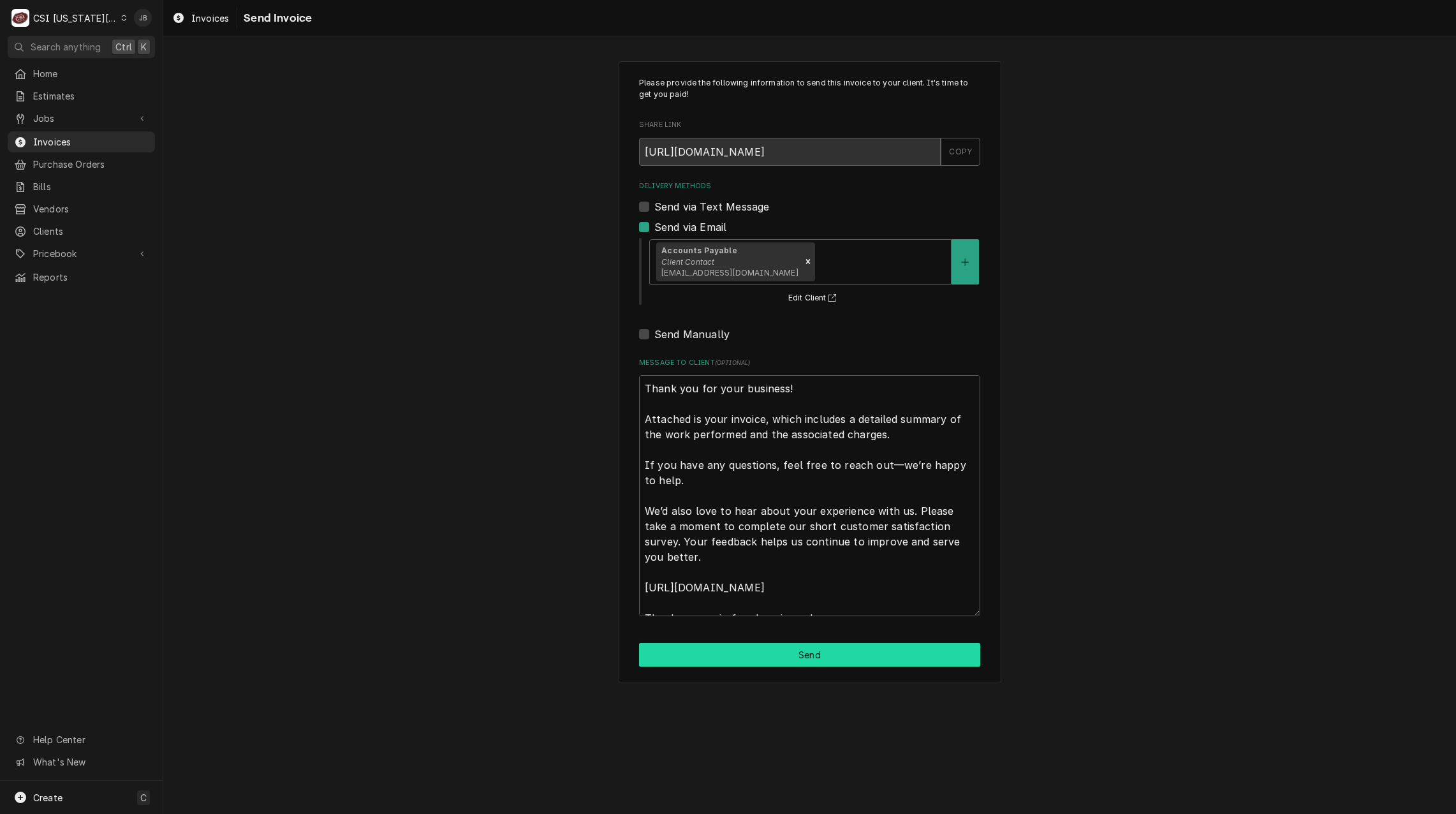
click at [769, 655] on button "Send" at bounding box center [810, 655] width 341 height 23
type textarea "x"
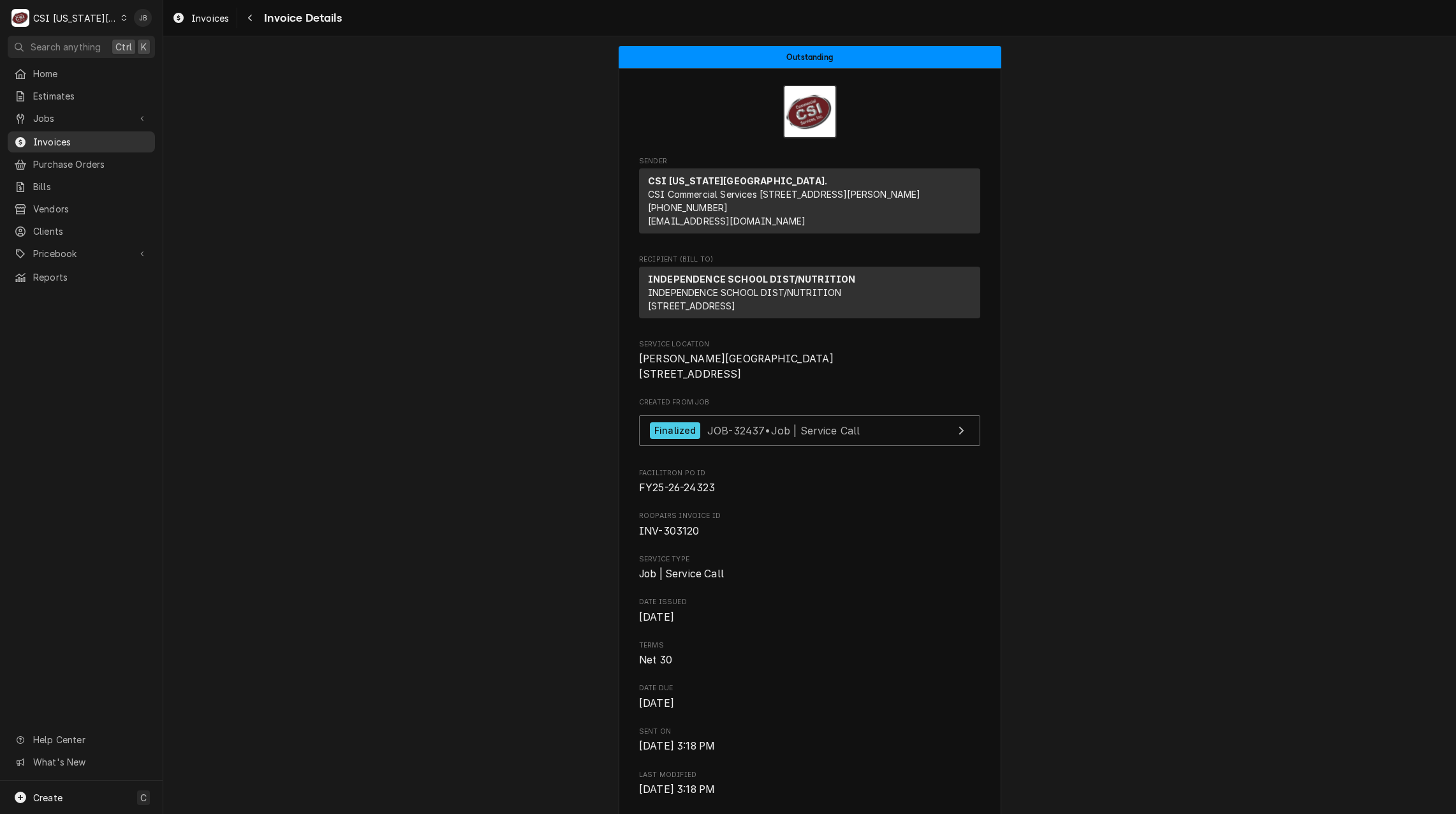
click at [66, 135] on span "Invoices" at bounding box center [91, 142] width 115 height 13
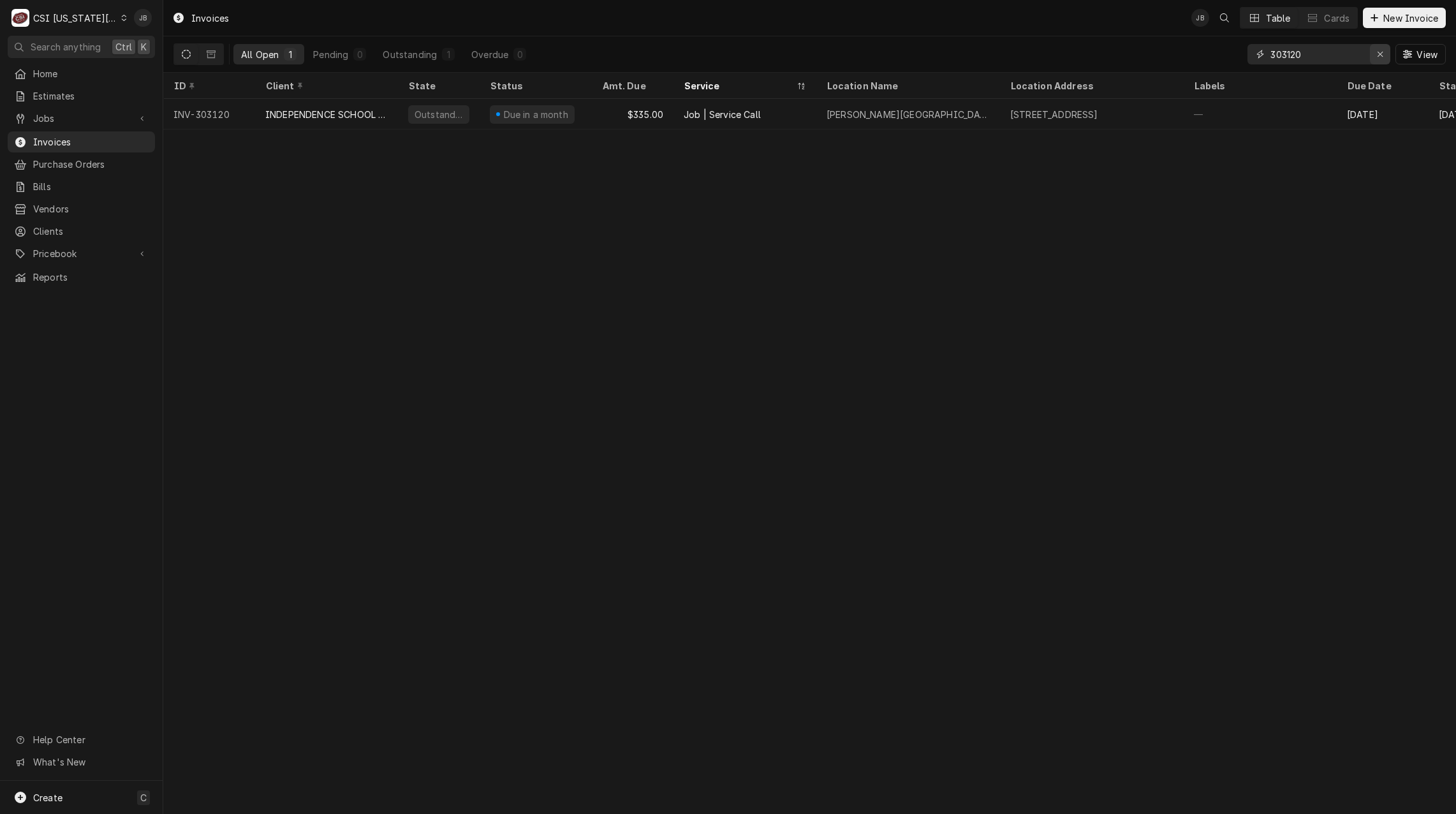
click at [1378, 55] on icon "Erase input" at bounding box center [1380, 54] width 7 height 9
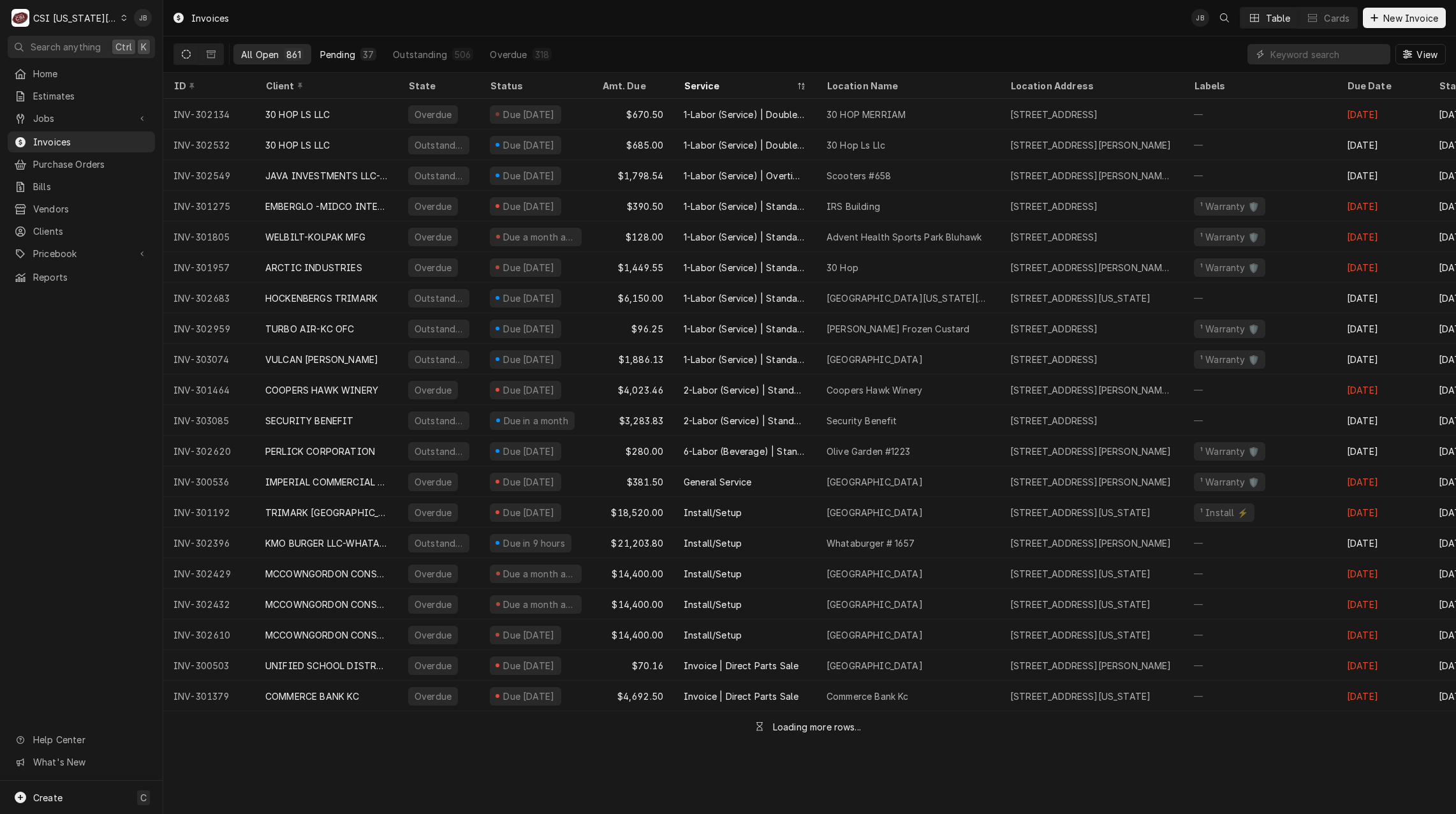
click at [369, 58] on div "37" at bounding box center [368, 54] width 11 height 13
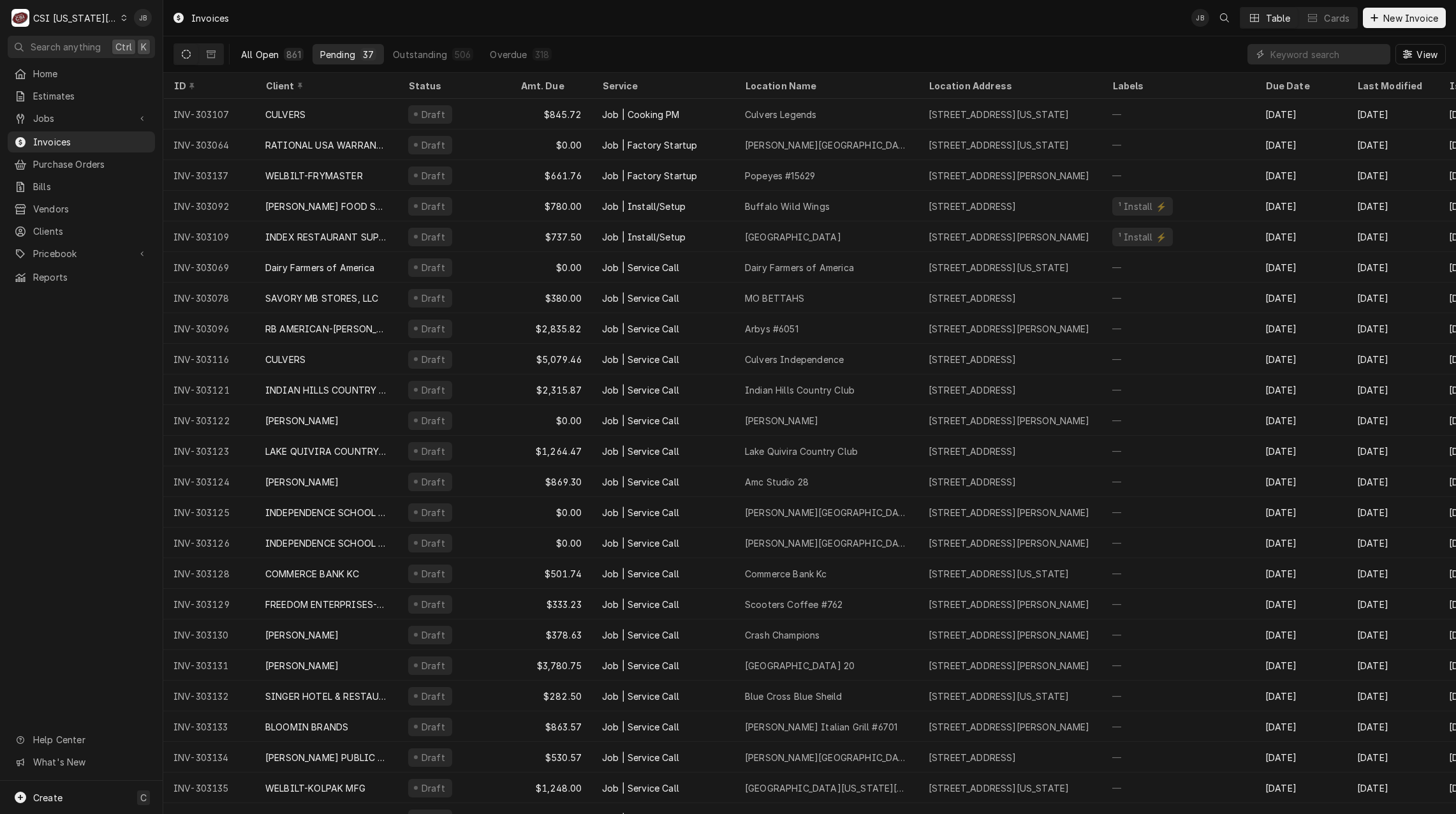
click at [277, 57] on div "All Open" at bounding box center [260, 54] width 38 height 13
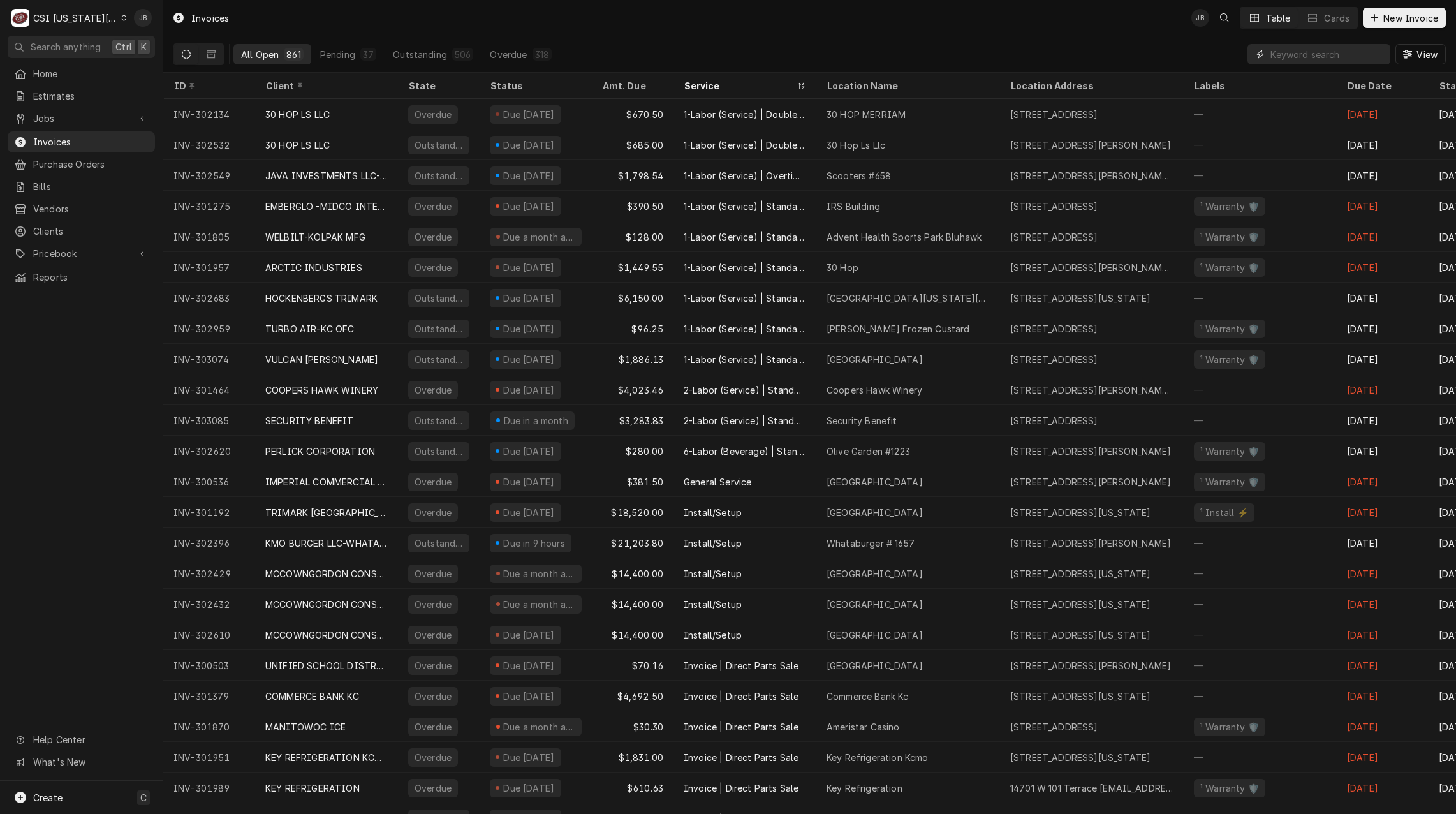
click at [1316, 53] on input "Dynamic Content Wrapper" at bounding box center [1327, 54] width 114 height 20
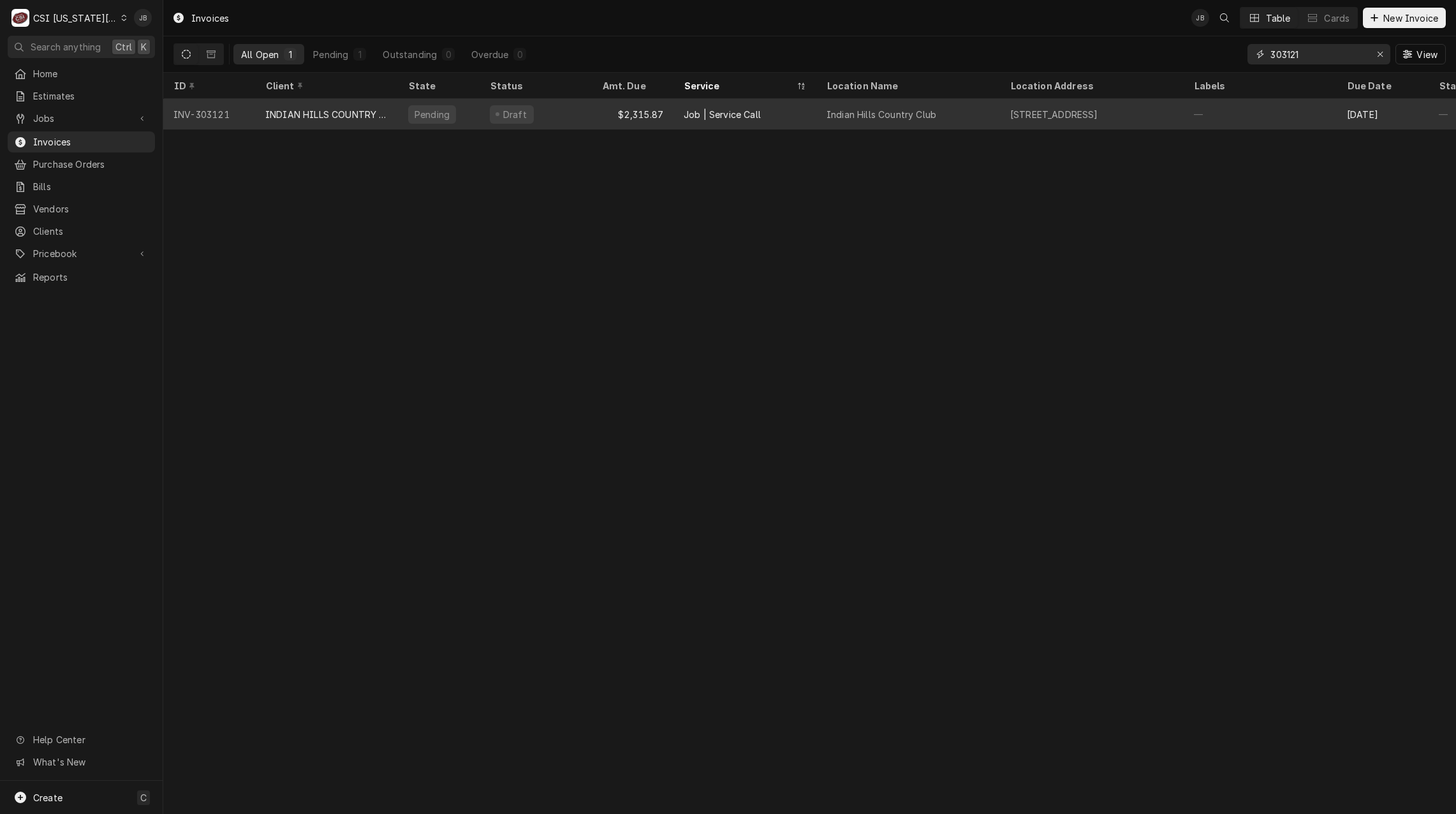
type input "303121"
click at [303, 116] on div "INDIAN HILLS COUNTRY CLUB" at bounding box center [326, 114] width 123 height 13
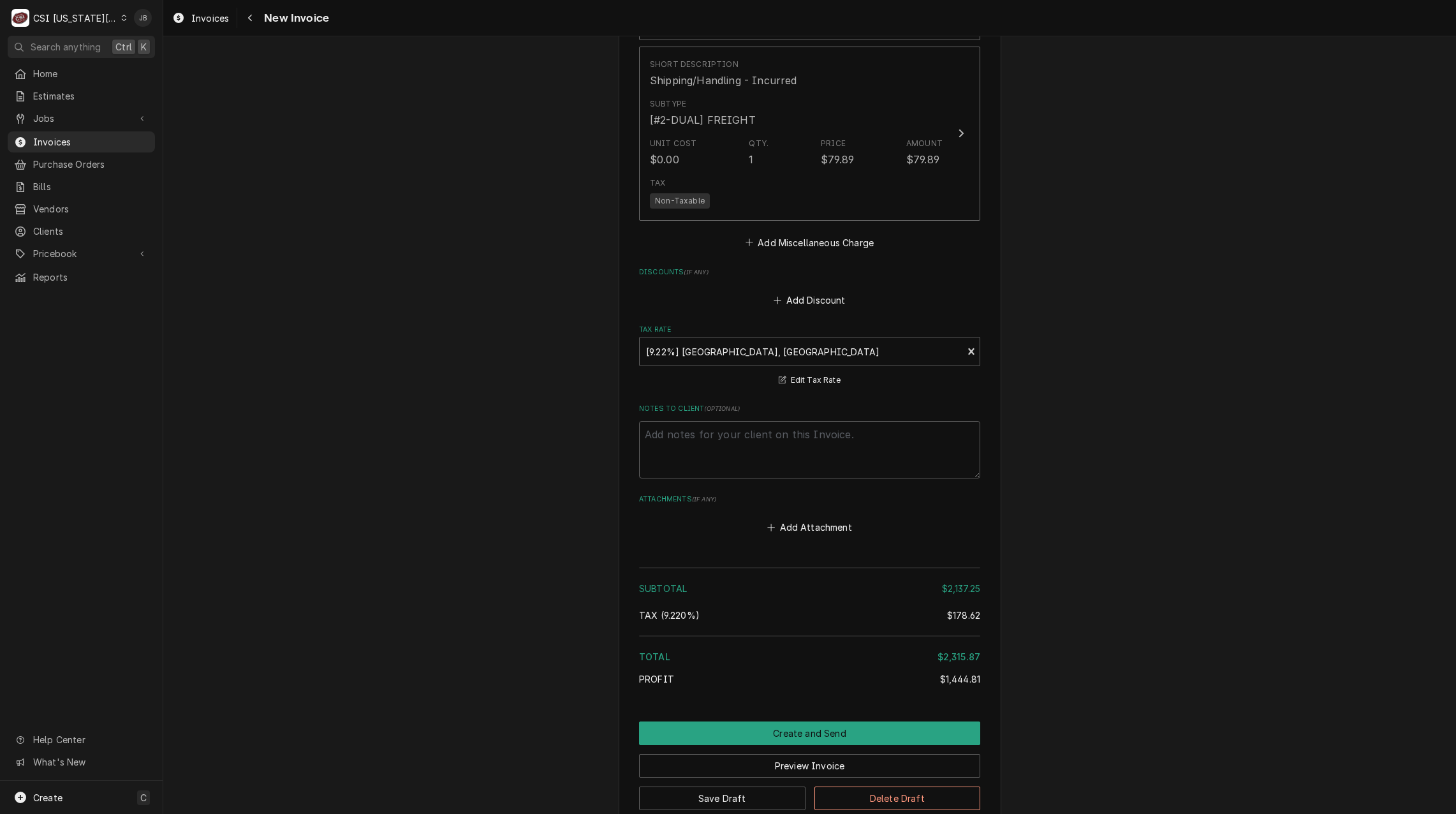
scroll to position [2494, 0]
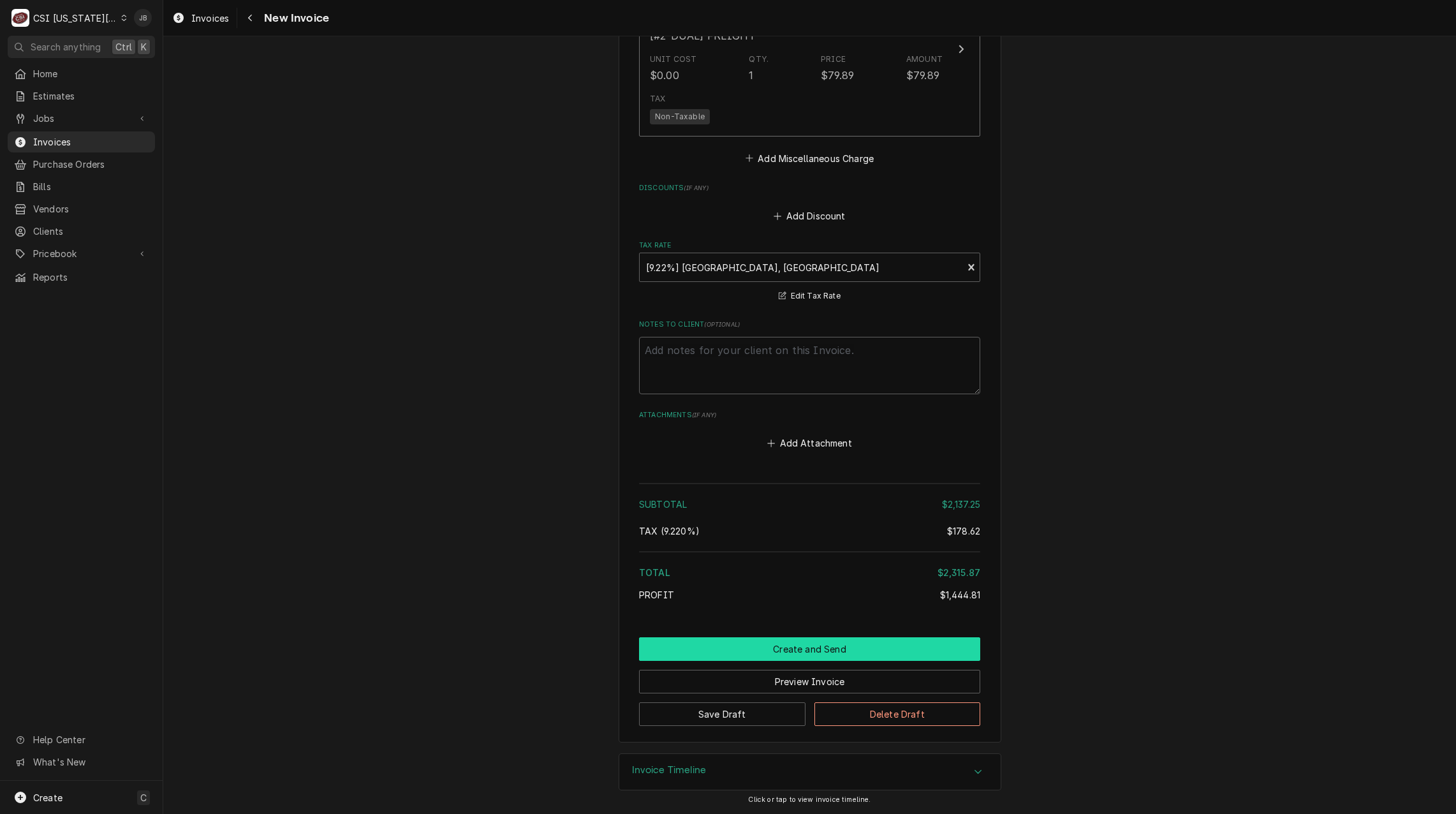
click at [768, 653] on button "Create and Send" at bounding box center [810, 649] width 341 height 23
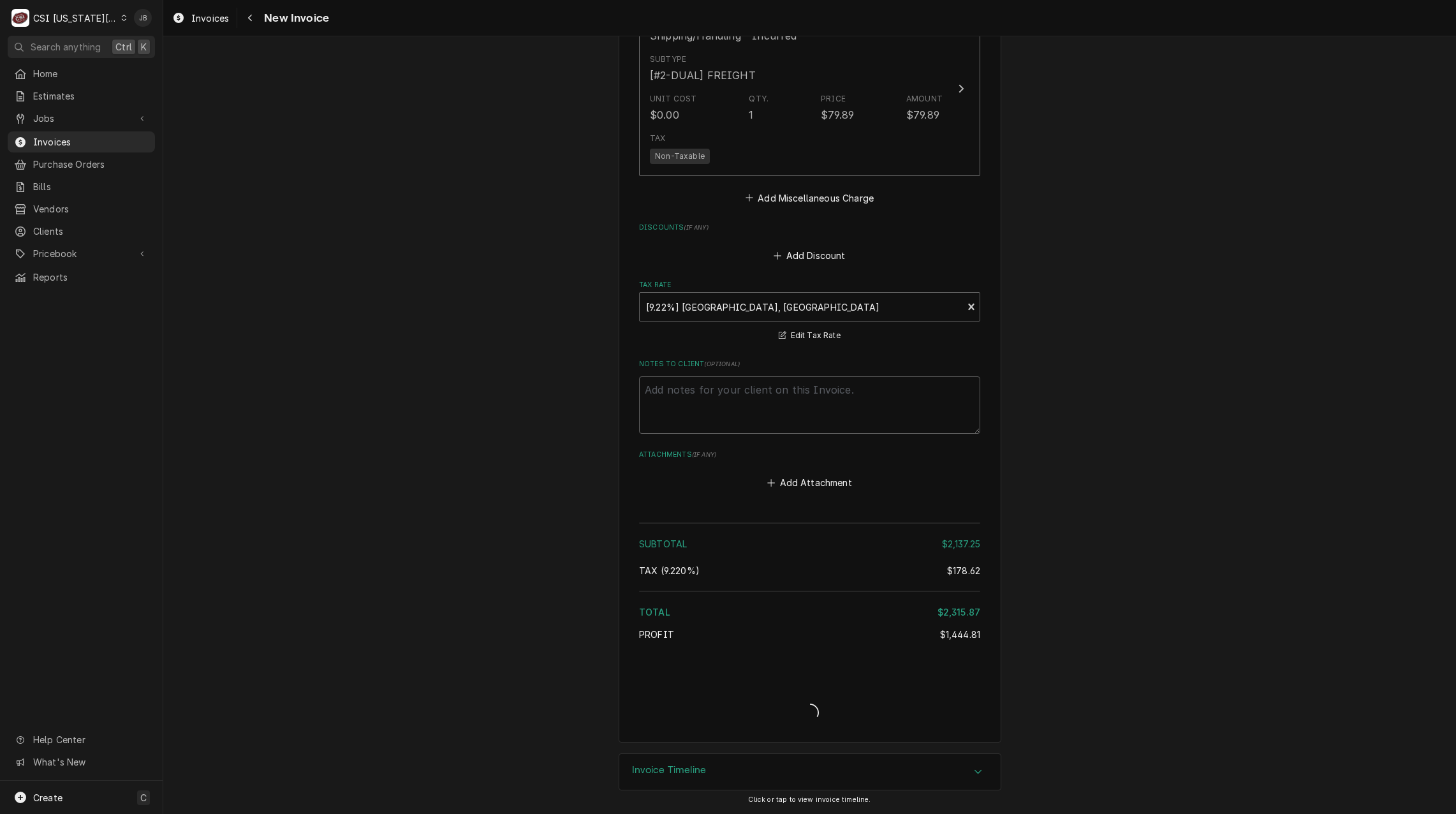
scroll to position [2455, 0]
type textarea "x"
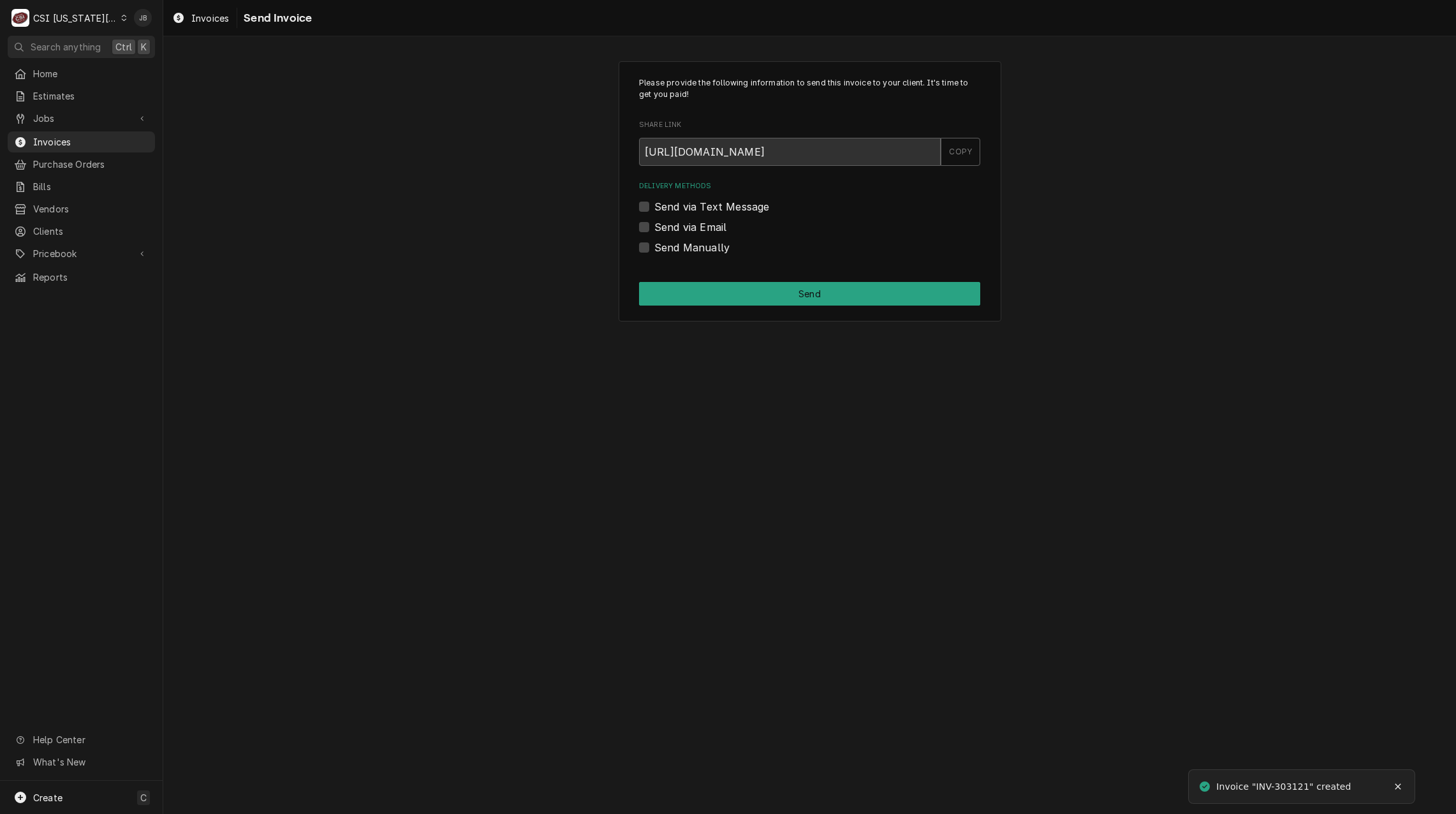
click at [680, 223] on label "Send via Email" at bounding box center [690, 227] width 72 height 15
click at [680, 223] on input "Send via Email" at bounding box center [825, 234] width 341 height 28
checkbox input "true"
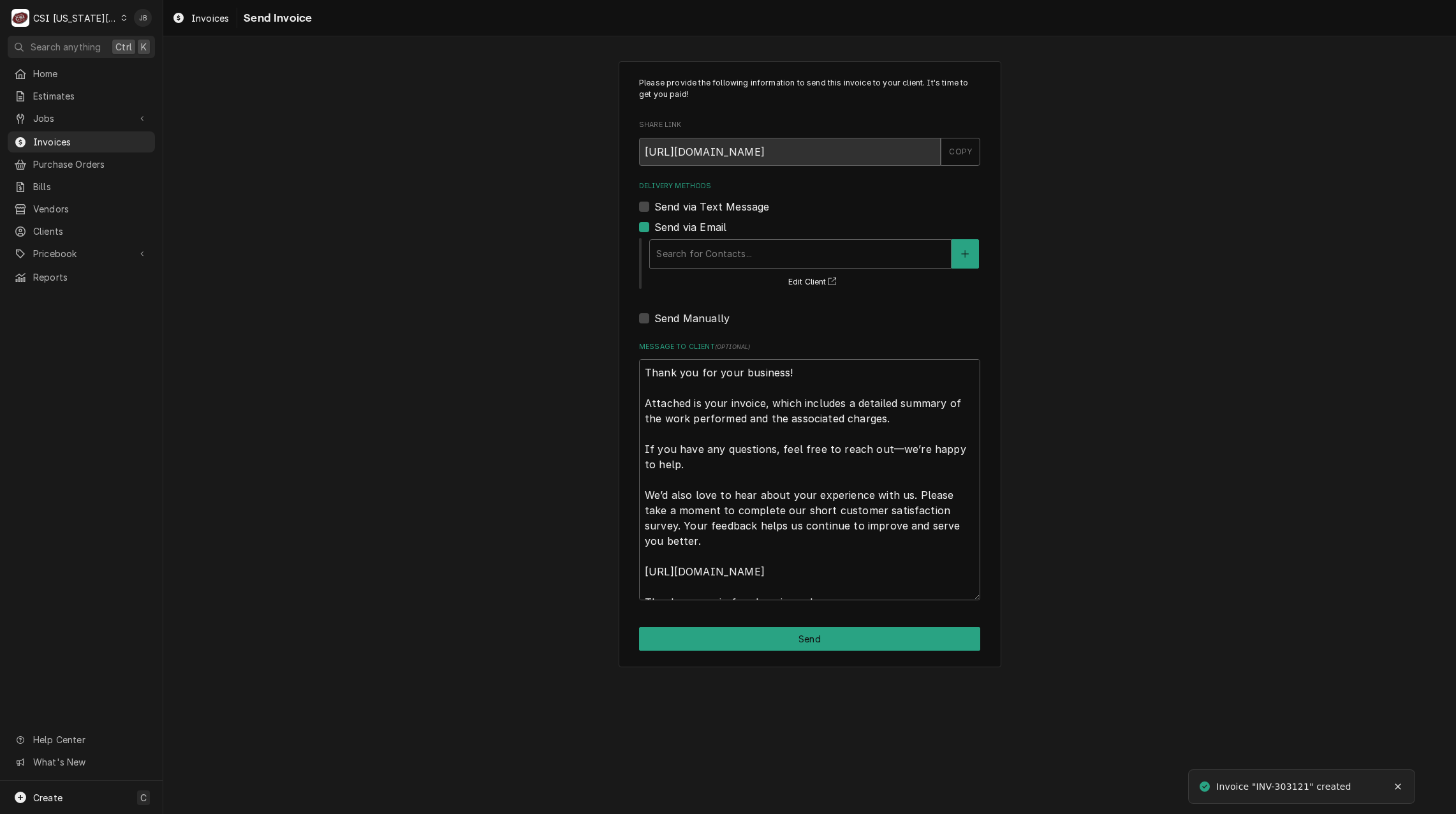
click at [736, 270] on div "Search for Contacts... Edit Client" at bounding box center [814, 262] width 332 height 53
click at [739, 255] on div "Delivery Methods" at bounding box center [800, 254] width 288 height 23
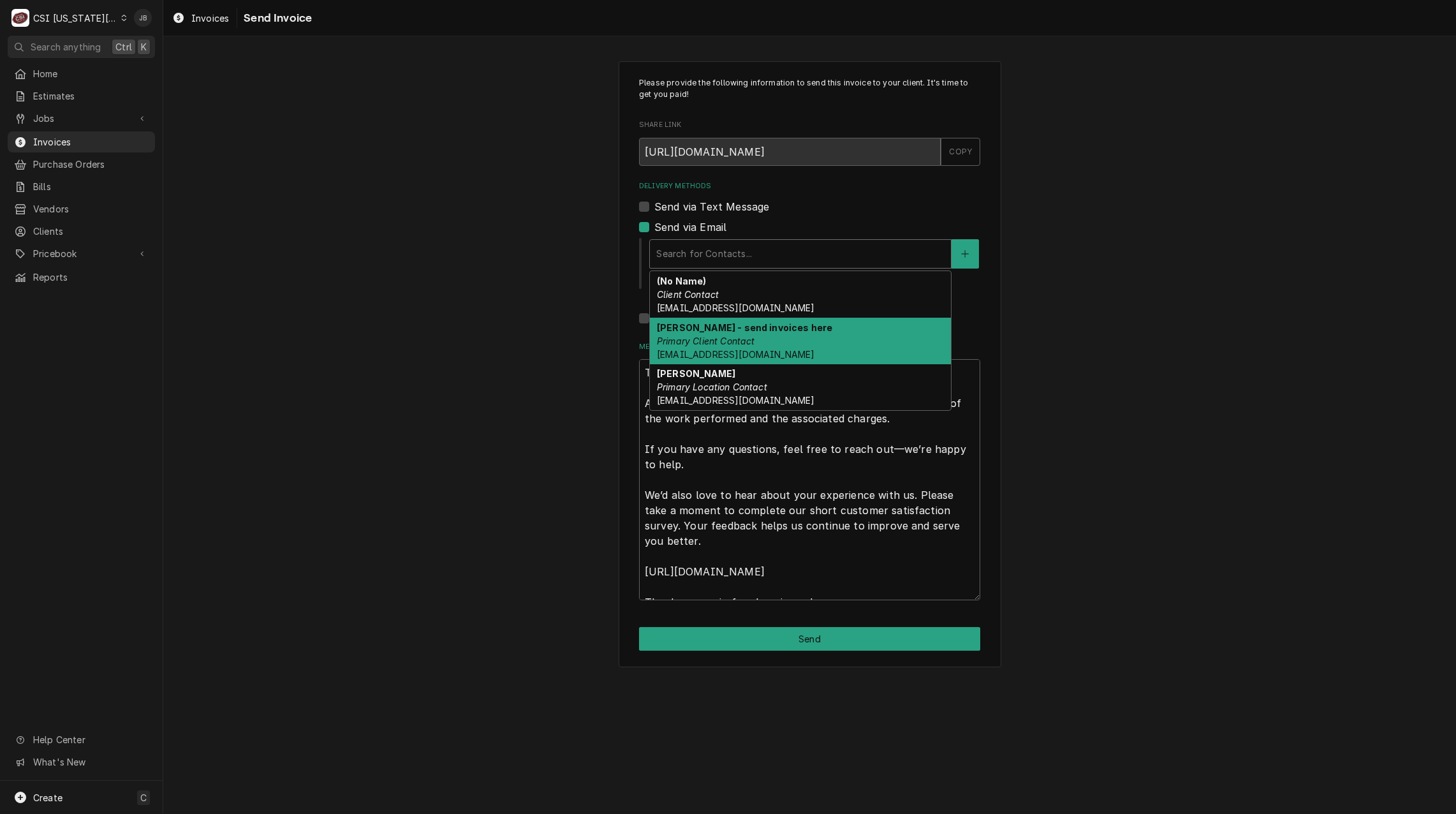
click at [791, 335] on div "DONNA GOECKLER - send invoices here Primary Client Contact dgoeckler@ihcckc.com" at bounding box center [801, 341] width 301 height 47
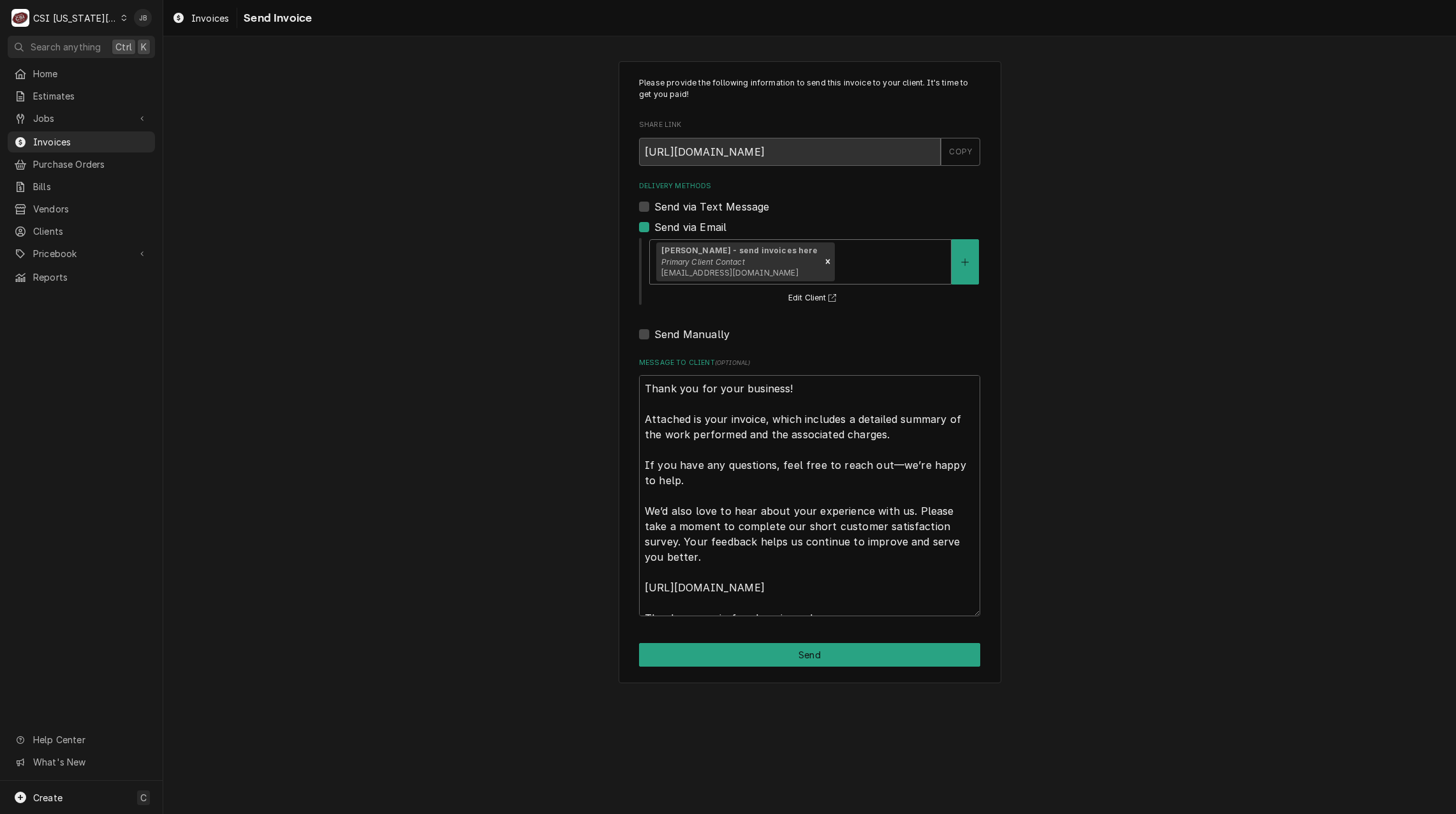
click at [714, 667] on div "Please provide the following information to send this invoice to your client. I…" at bounding box center [810, 372] width 382 height 622
click at [723, 648] on button "Send" at bounding box center [810, 655] width 341 height 23
type textarea "x"
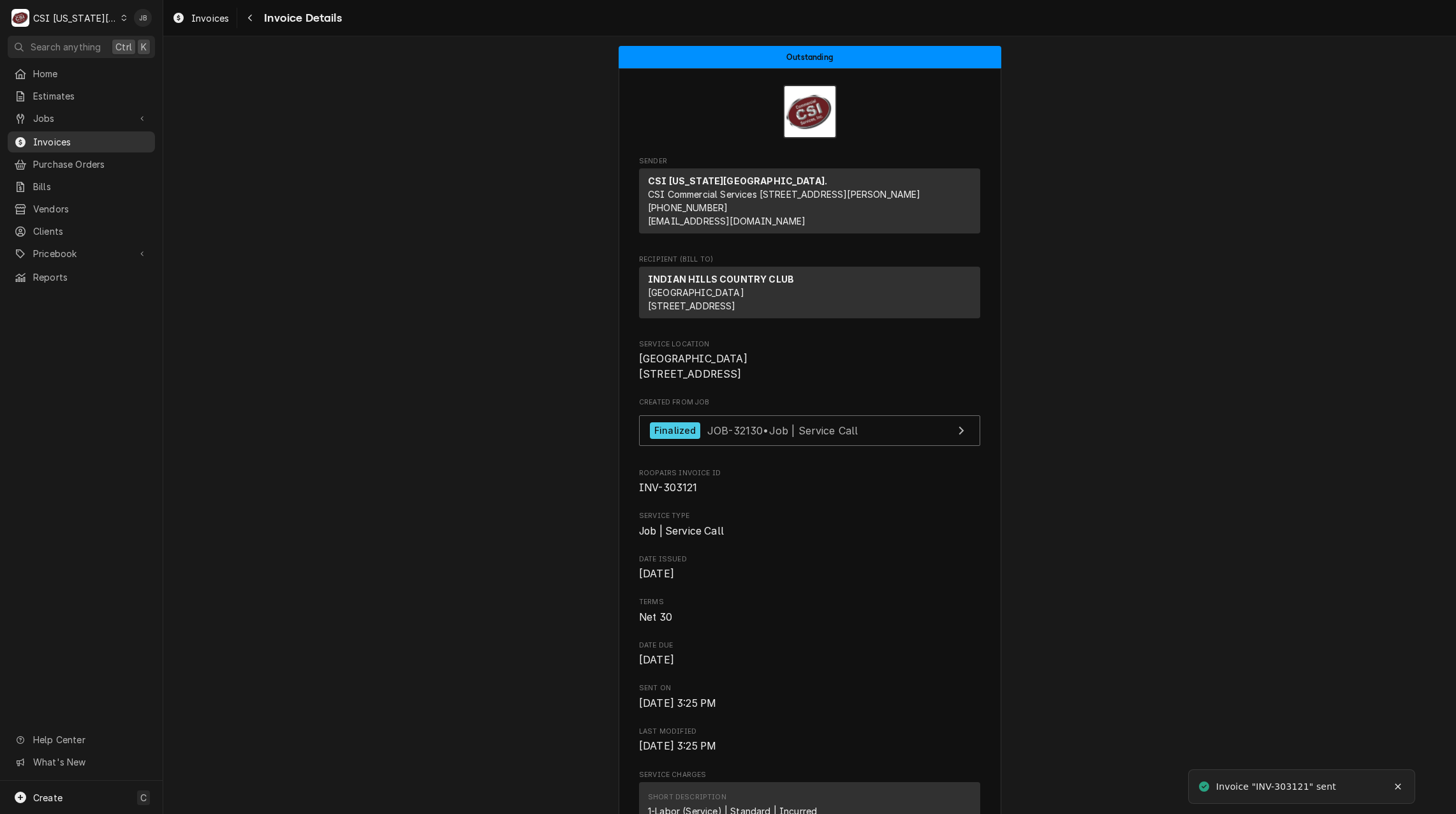
click at [88, 137] on span "Invoices" at bounding box center [91, 142] width 115 height 13
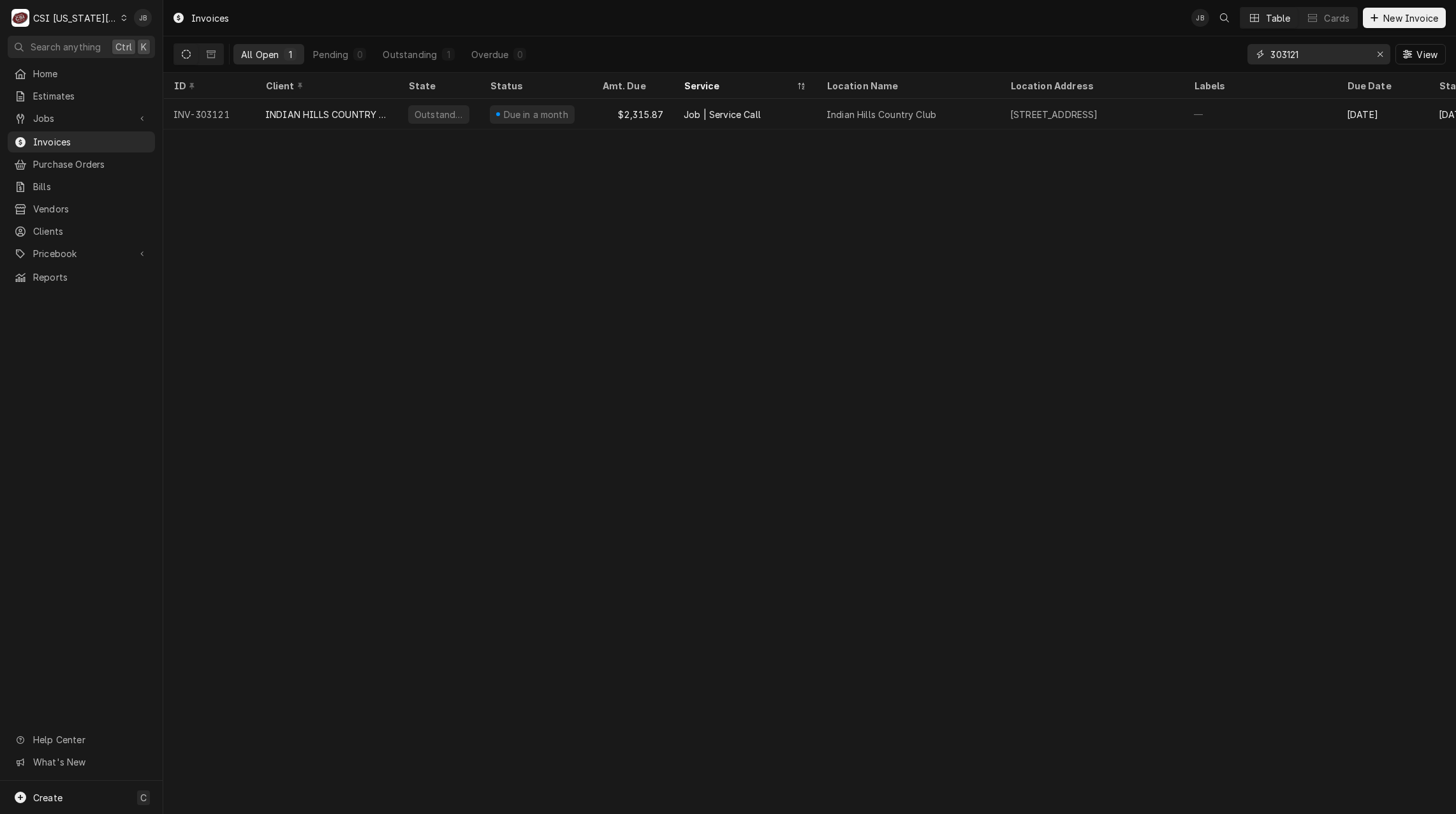
click at [1320, 48] on input "303121" at bounding box center [1318, 54] width 96 height 20
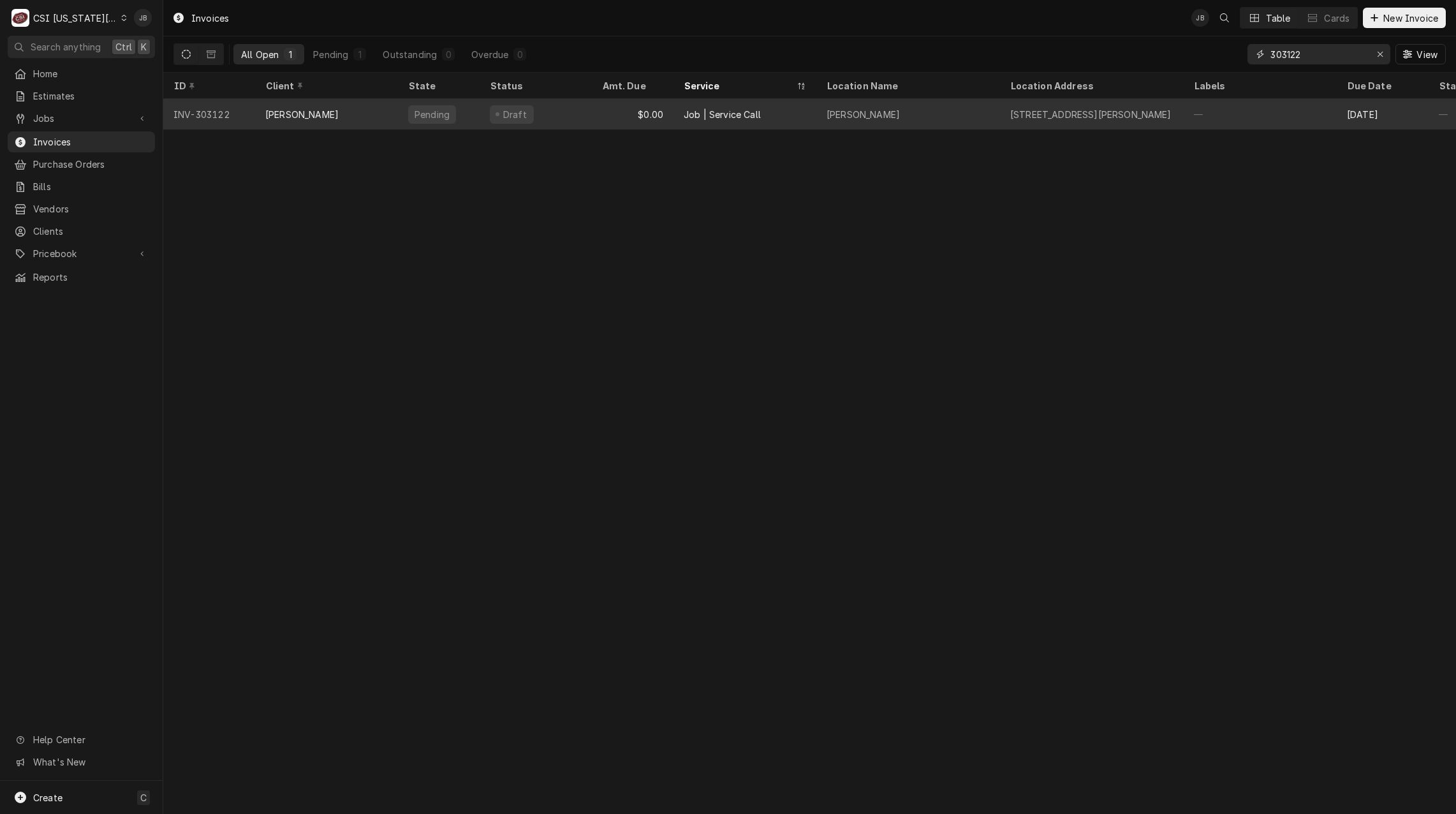
type input "303122"
click at [477, 118] on div "Pending" at bounding box center [439, 114] width 82 height 31
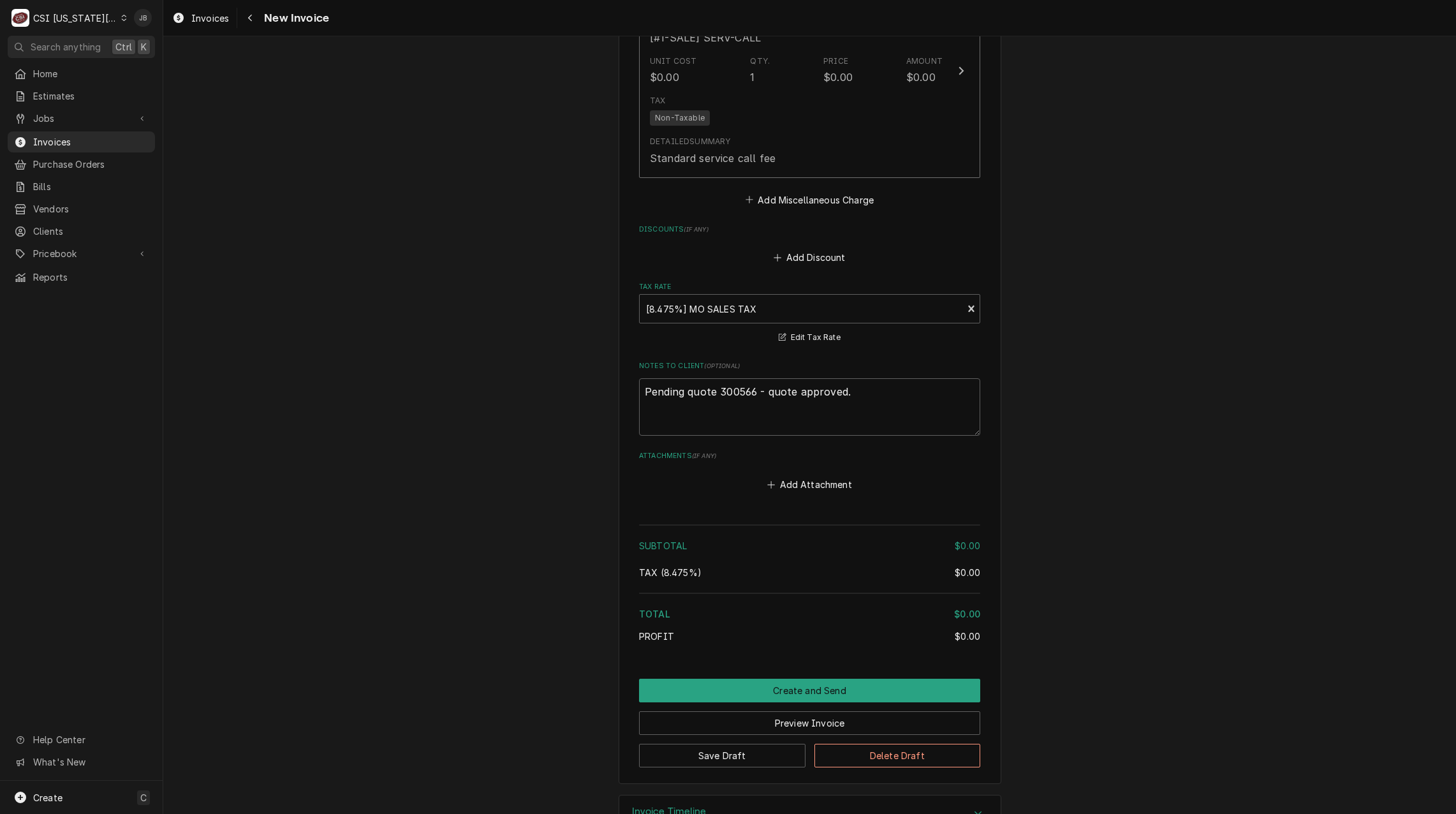
scroll to position [2052, 0]
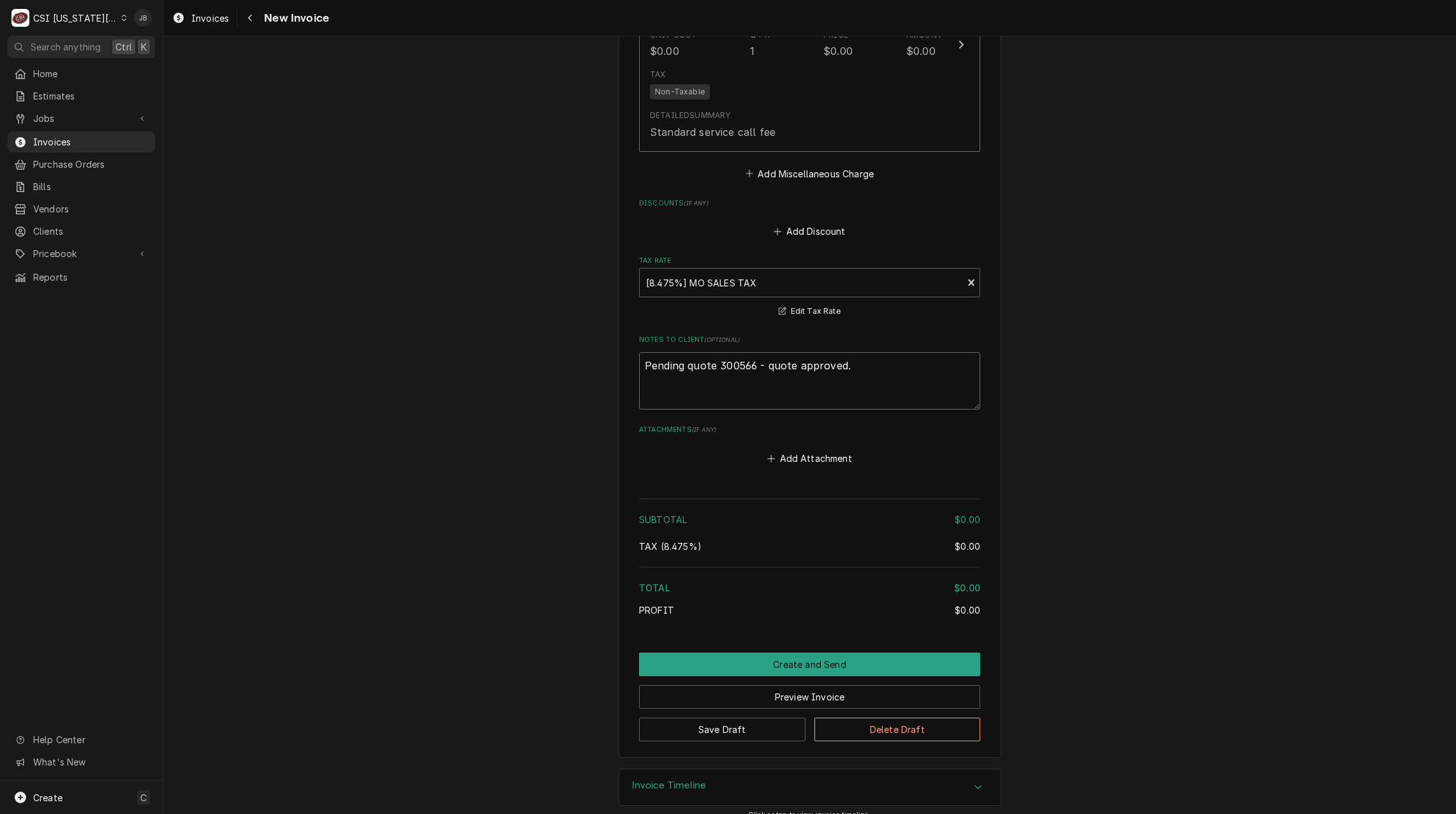
drag, startPoint x: 750, startPoint y: 349, endPoint x: 715, endPoint y: 349, distance: 35.0
click at [715, 352] on textarea "Pending quote 300566 - quote approved." at bounding box center [810, 381] width 341 height 58
click at [90, 89] on span "Estimates" at bounding box center [91, 96] width 115 height 13
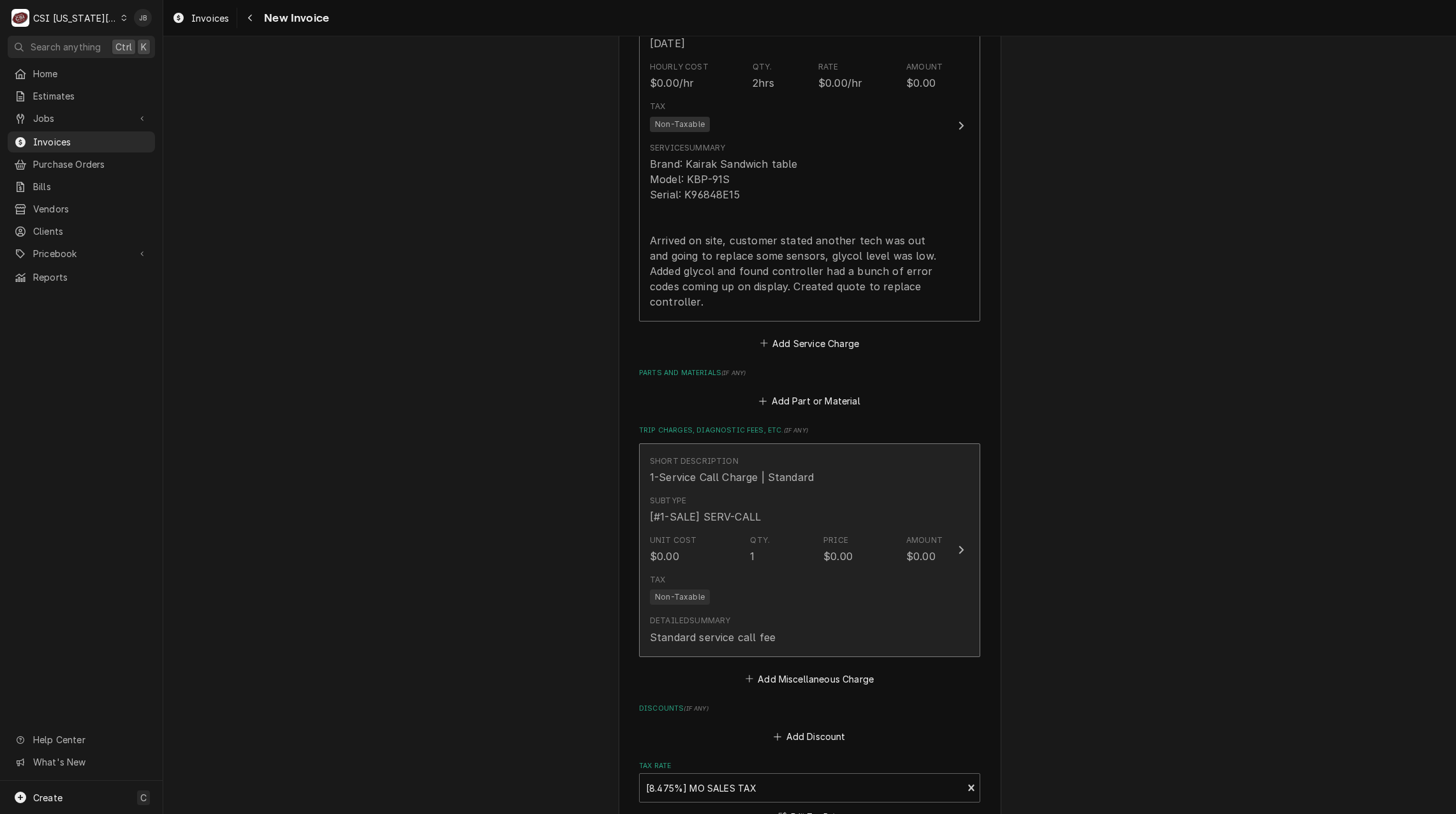
scroll to position [1414, 0]
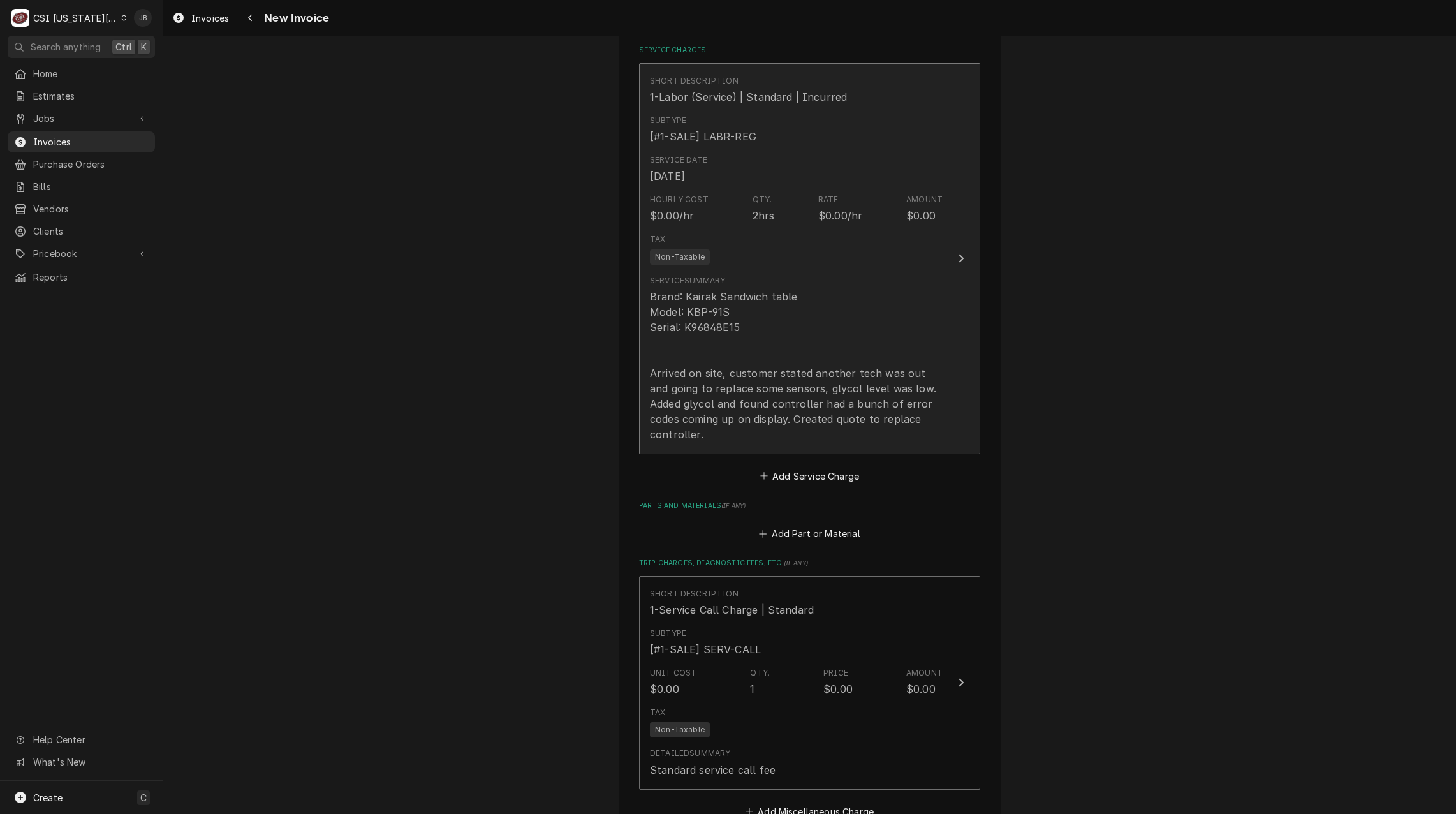
click at [813, 405] on div "Brand: Kairak Sandwich table Model: KBP-91S Serial: K96848E15 Arrived on site, …" at bounding box center [796, 365] width 293 height 153
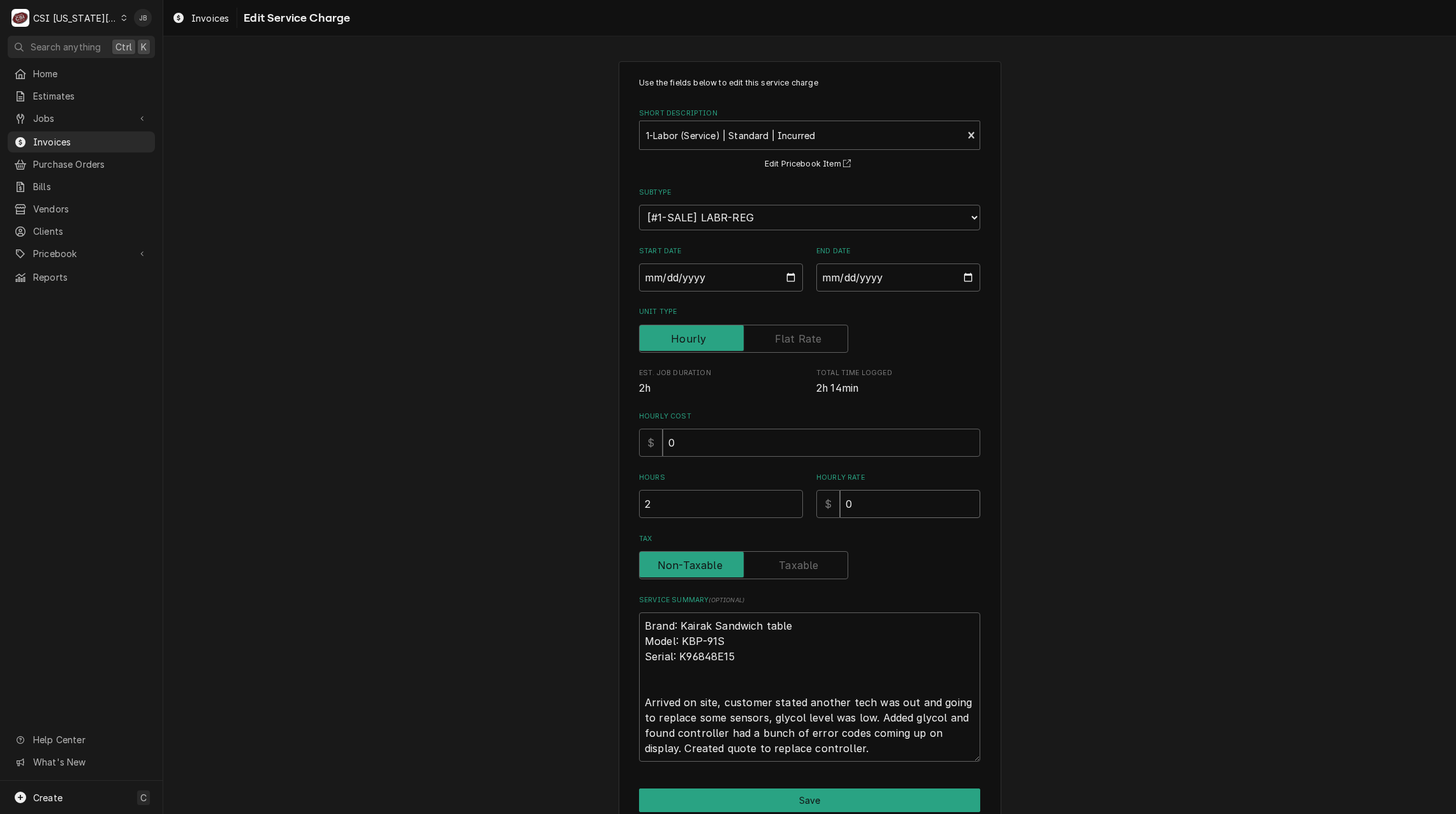
drag, startPoint x: 872, startPoint y: 508, endPoint x: 797, endPoint y: 509, distance: 75.0
click at [816, 509] on div "$ 0" at bounding box center [898, 504] width 164 height 28
type textarea "x"
type input "1"
type textarea "x"
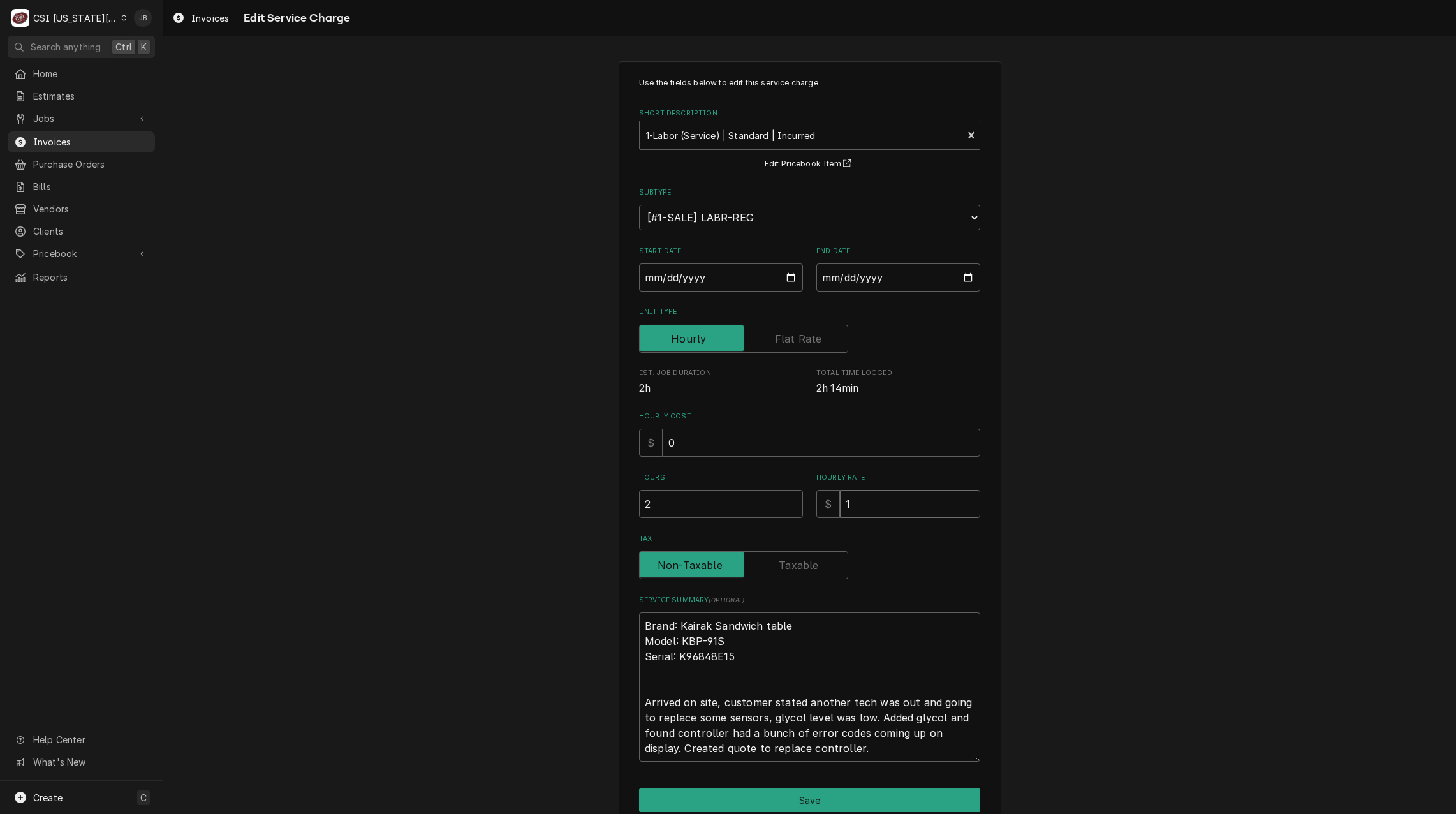
type input "12"
type textarea "x"
type input "1"
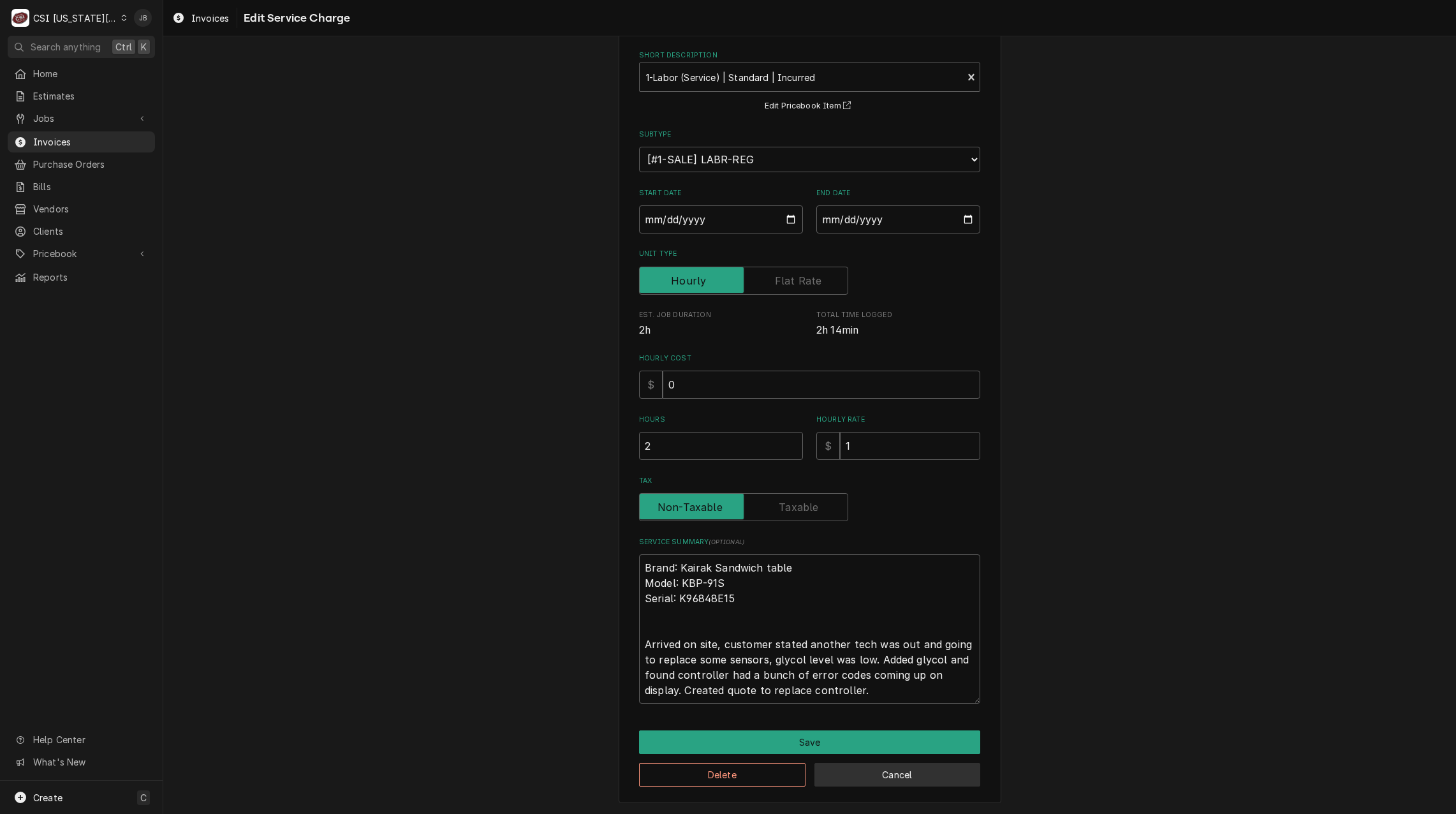
click at [915, 771] on button "Cancel" at bounding box center [897, 775] width 166 height 23
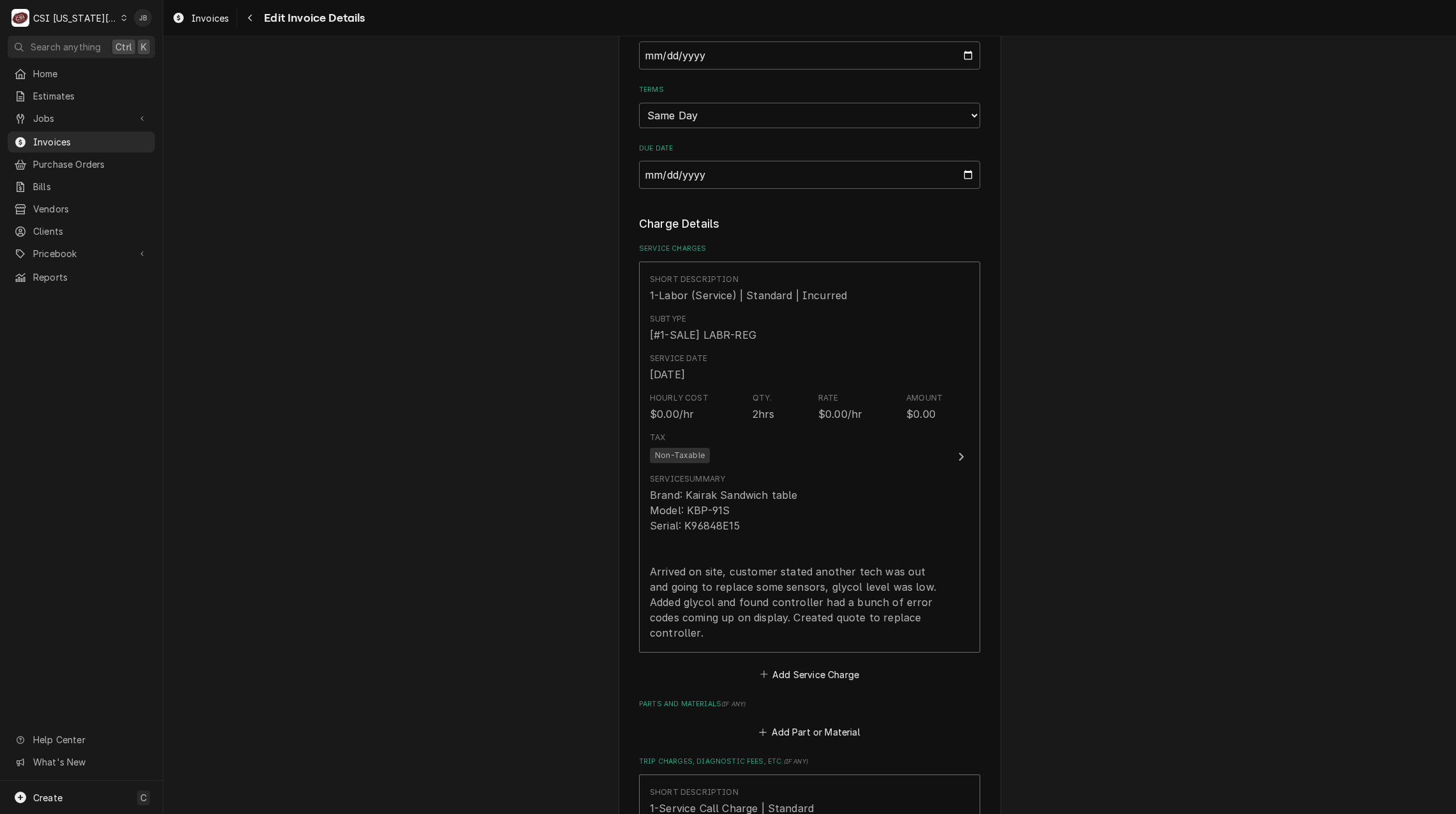
scroll to position [1272, 0]
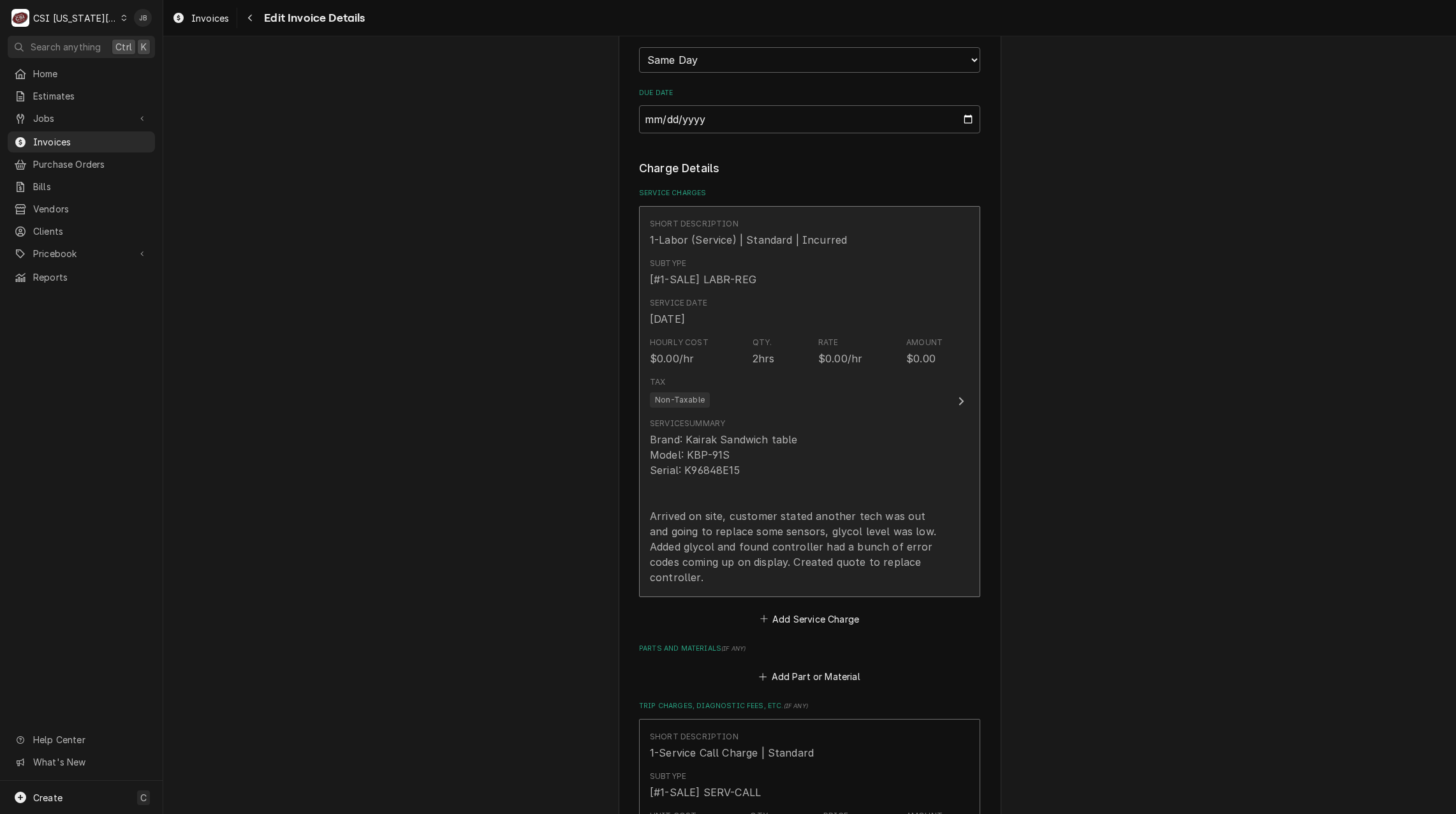
click at [791, 447] on div "Brand: Kairak Sandwich table Model: KBP-91S Serial: K96848E15 Arrived on site, …" at bounding box center [796, 508] width 293 height 153
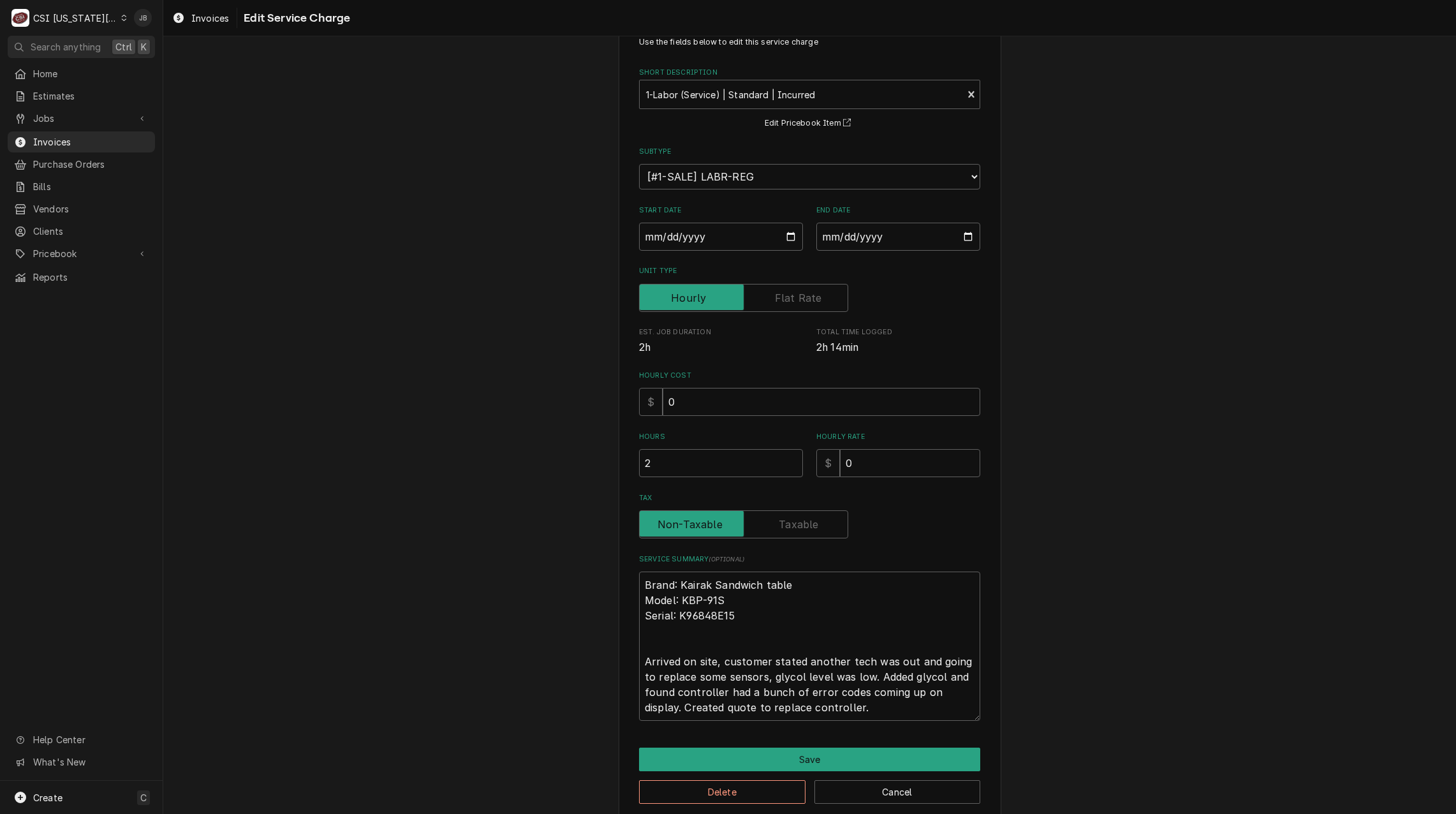
scroll to position [58, 0]
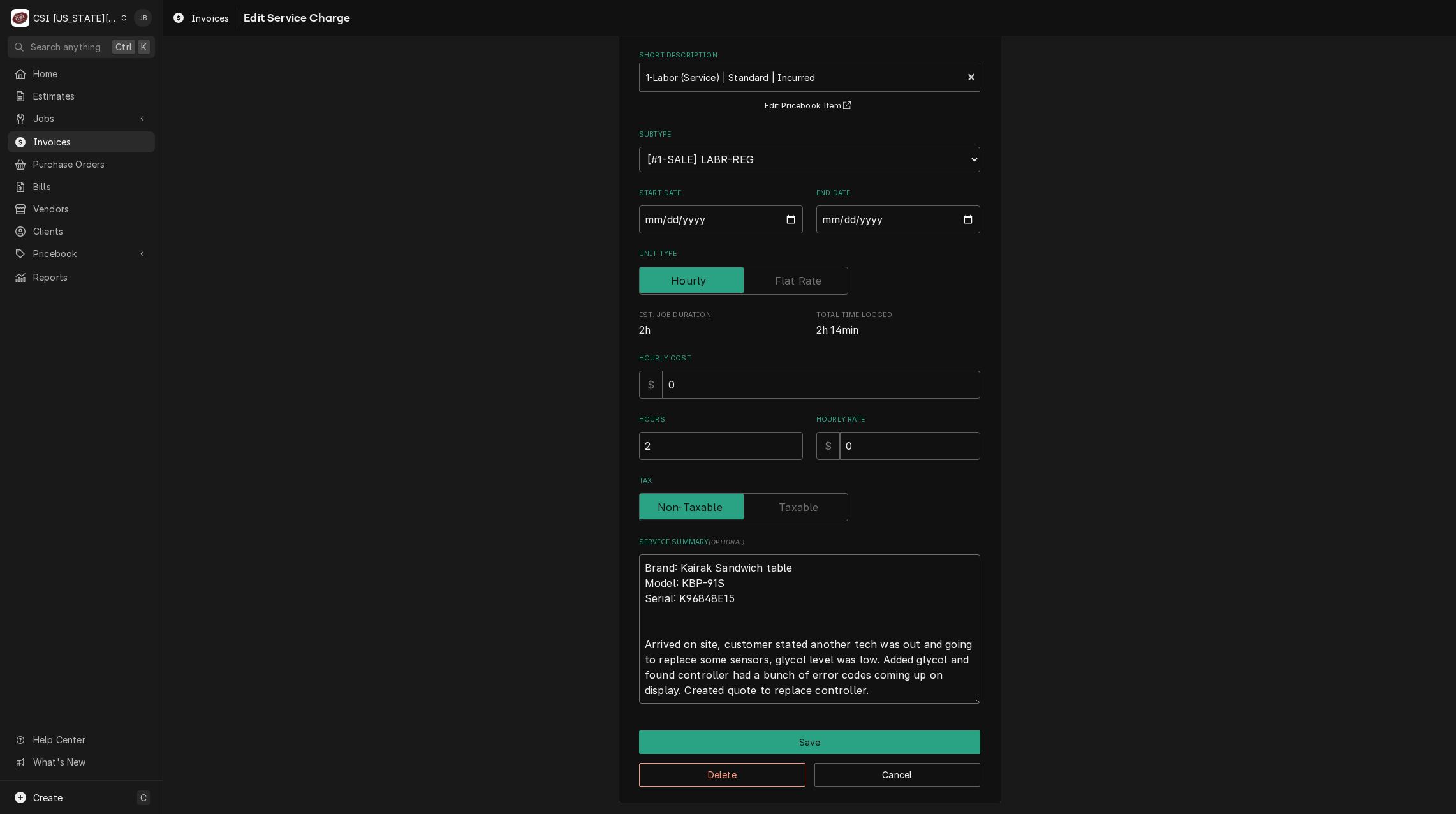
drag, startPoint x: 858, startPoint y: 658, endPoint x: 804, endPoint y: 651, distance: 54.5
click at [804, 651] on textarea "Brand: Kairak Sandwich table Model: KBP-91S Serial: K96848E15 Arrived on site, …" at bounding box center [810, 629] width 341 height 149
click at [758, 664] on textarea "Brand: Kairak Sandwich table Model: KBP-91S Serial: K96848E15 Arrived on site, …" at bounding box center [810, 629] width 341 height 149
drag, startPoint x: 749, startPoint y: 660, endPoint x: 717, endPoint y: 645, distance: 35.3
click at [717, 645] on textarea "Brand: Kairak Sandwich table Model: KBP-91S Serial: K96848E15 Arrived on site, …" at bounding box center [810, 629] width 341 height 149
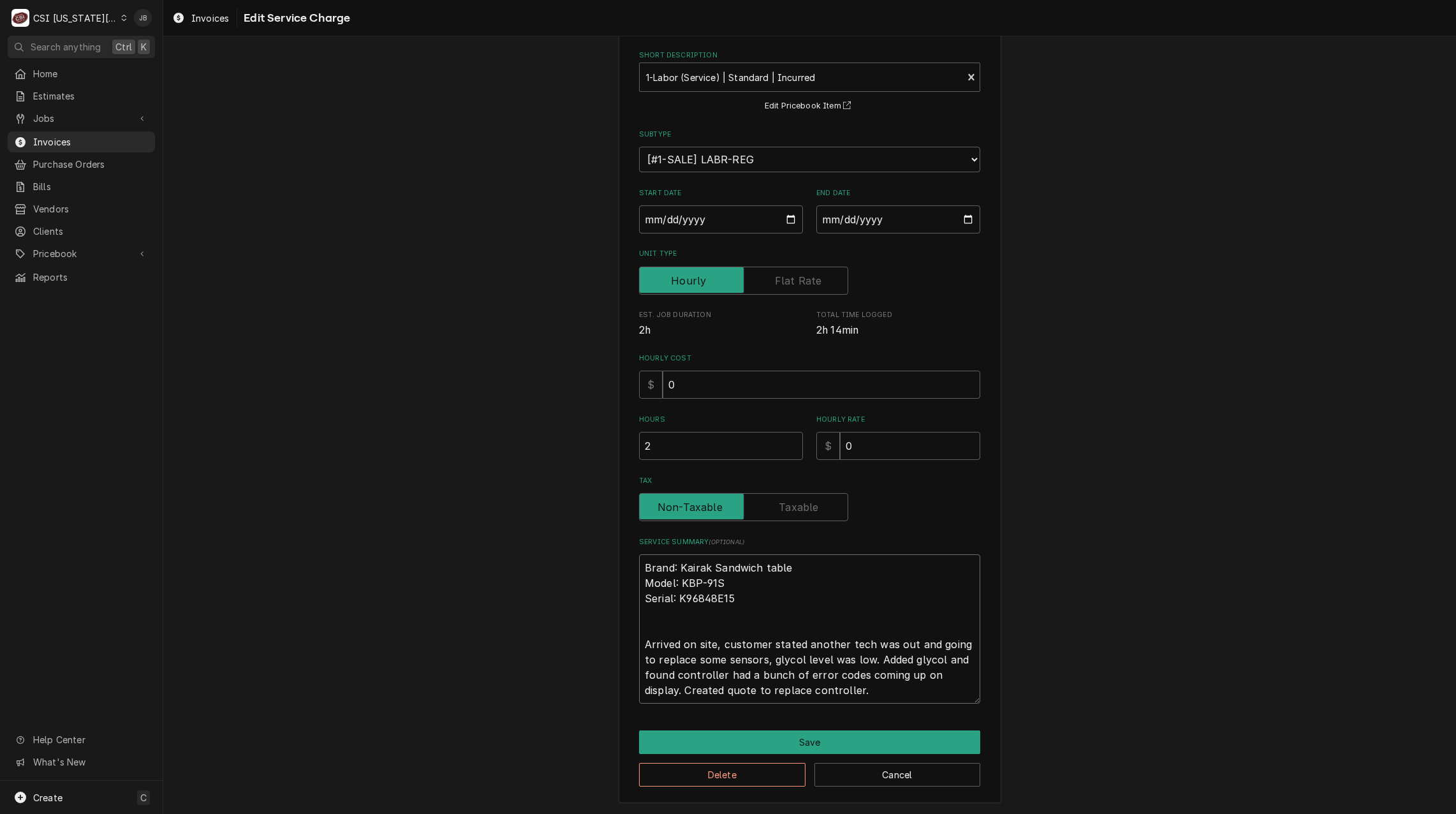
type textarea "x"
type textarea "Brand: Kairak Sandwich table Model: KBP-91S Serial: K96848E15 Arrived on site, …"
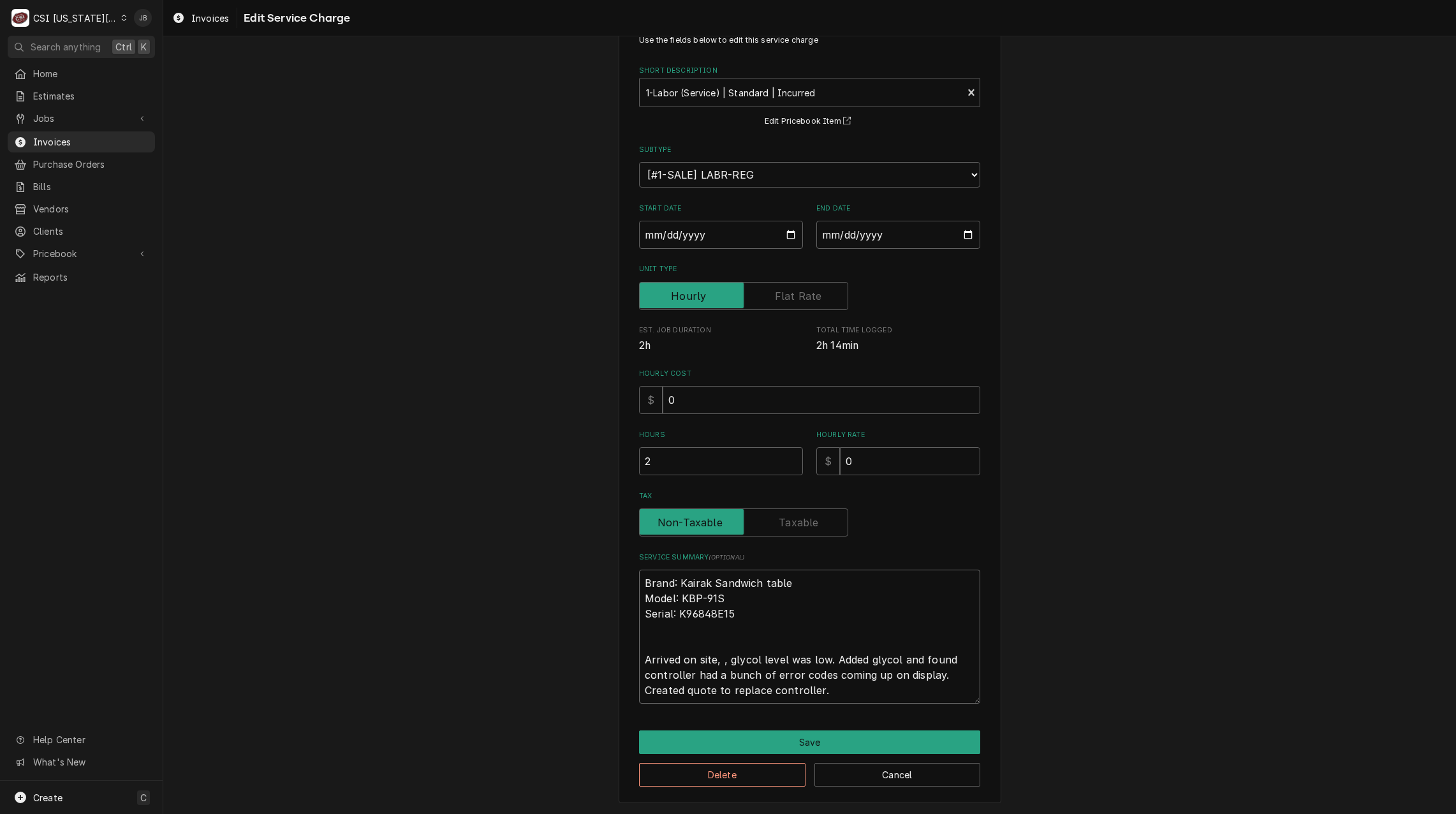
type textarea "x"
type textarea "Brand: Kairak Sandwich table Model: KBP-91S Serial: K96848E15 Arrived on site, …"
type textarea "x"
type textarea "Brand: Kairak Sandwich table Model: KBP-91S Serial: K96848E15 Arrived on site, …"
click at [891, 463] on input "0" at bounding box center [910, 462] width 140 height 28
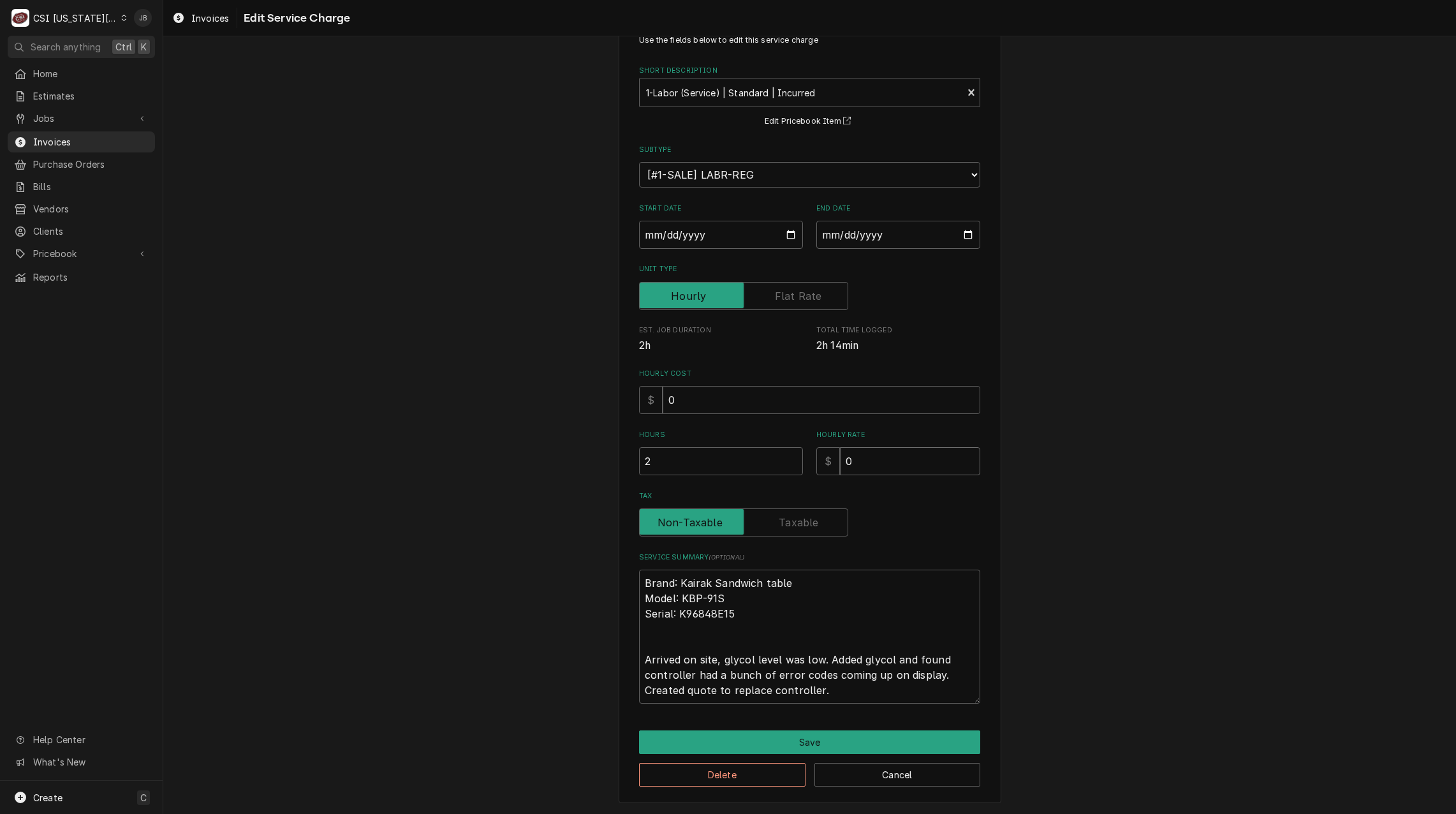
type textarea "x"
type input "01"
type textarea "x"
type input "013"
type textarea "x"
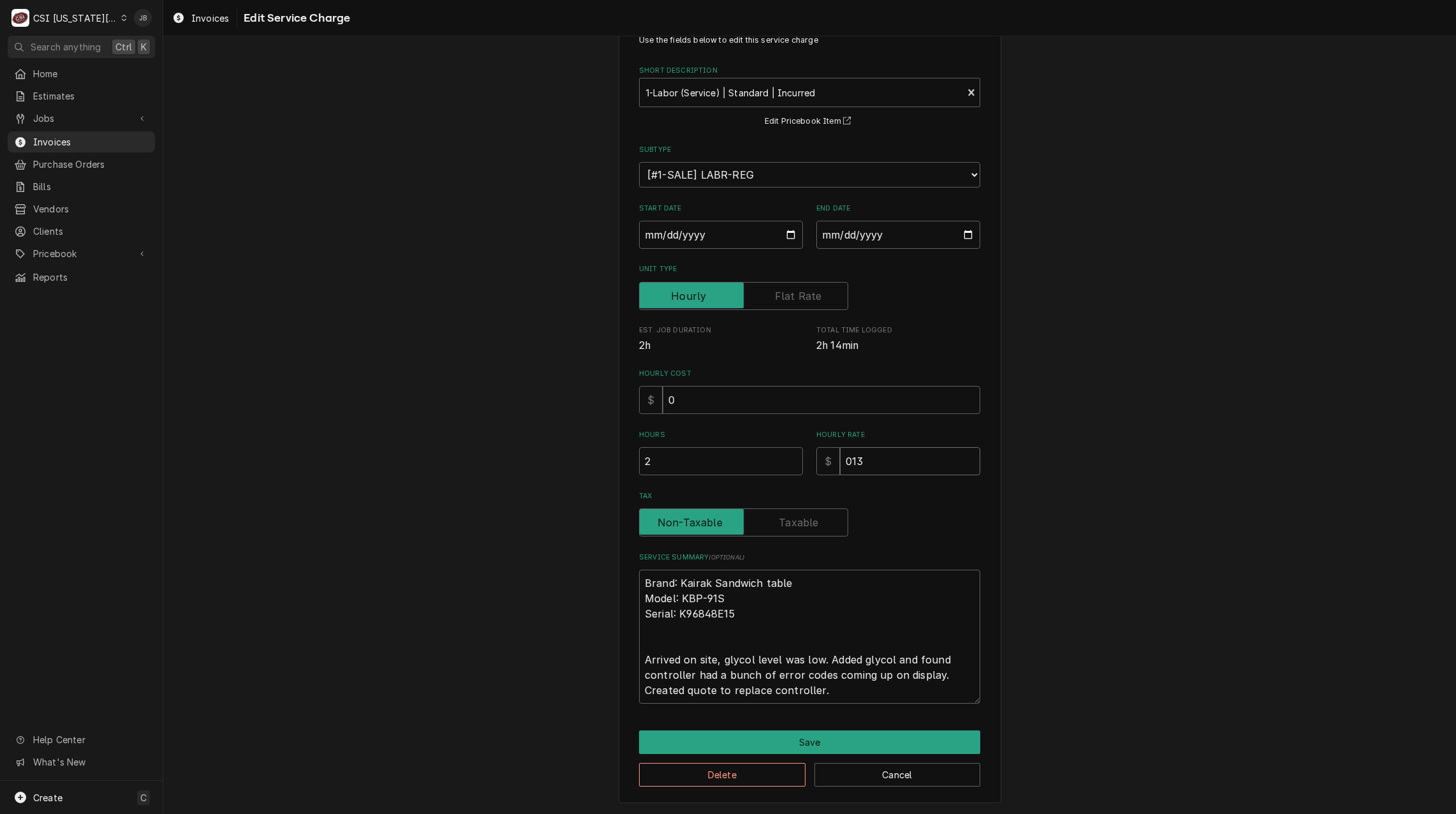
type input "0130"
type textarea "x"
type input "030"
type textarea "x"
type input "30"
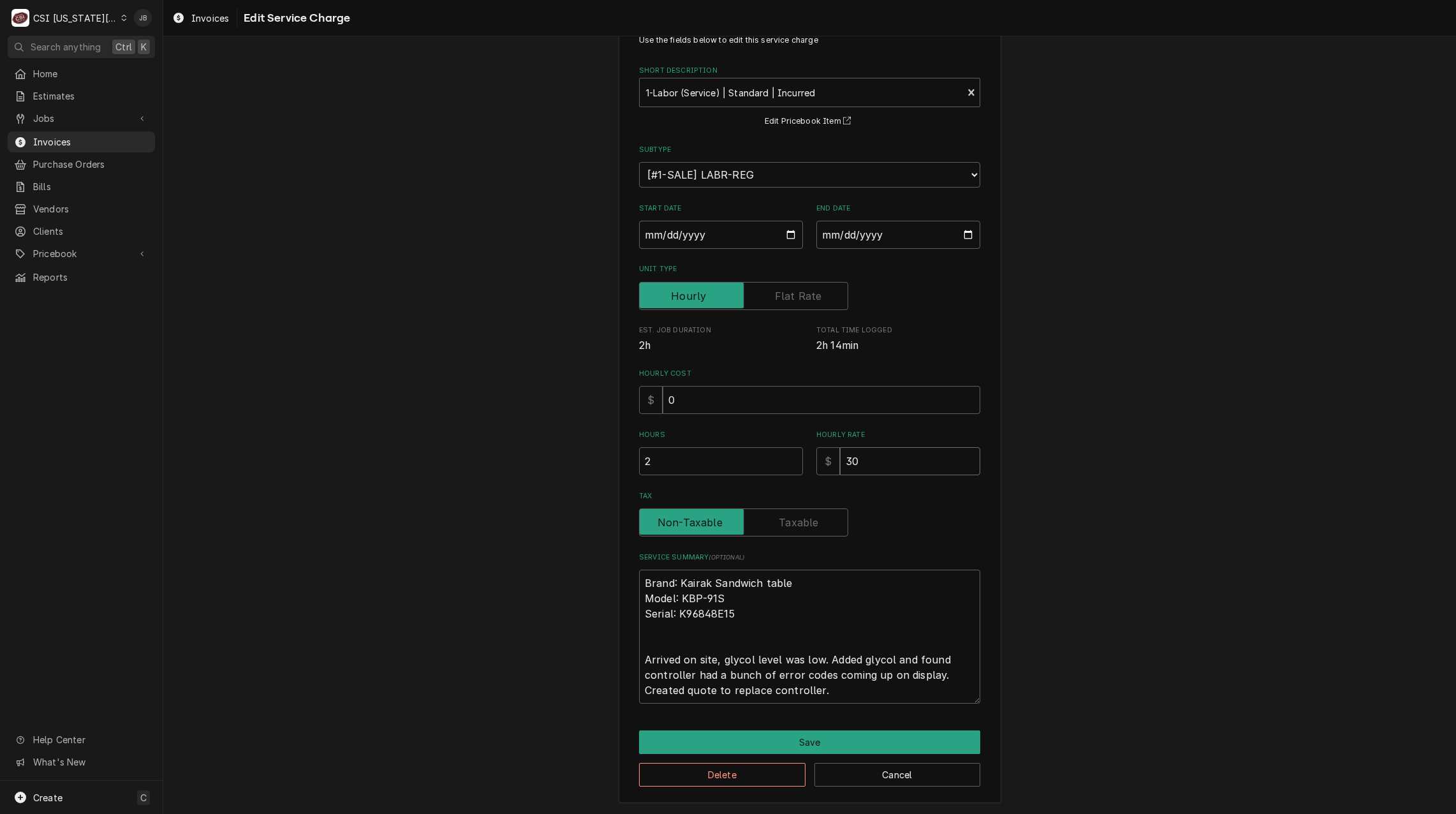
type textarea "x"
type input "130"
click at [757, 745] on button "Save" at bounding box center [810, 742] width 341 height 23
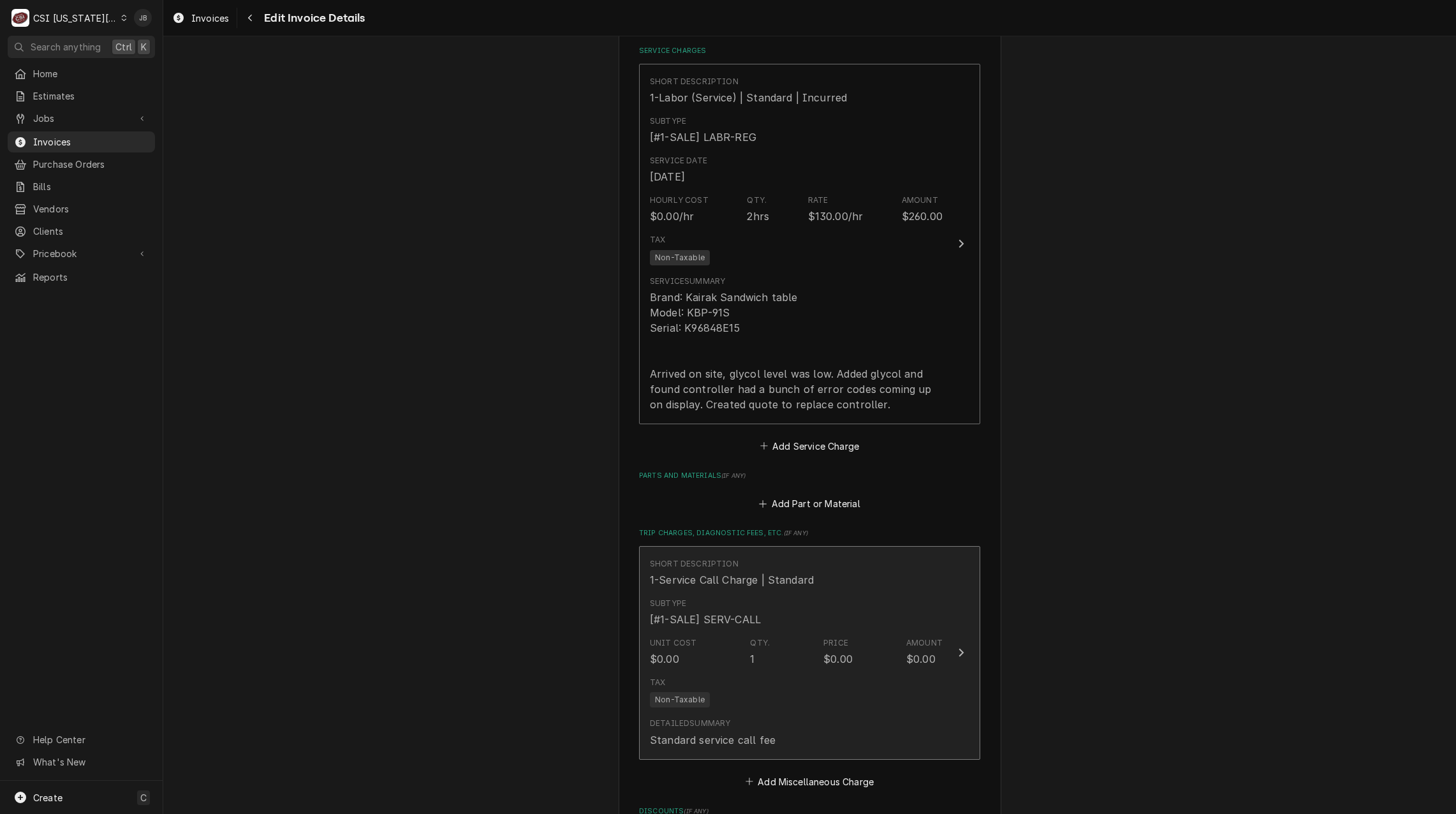
scroll to position [1467, 0]
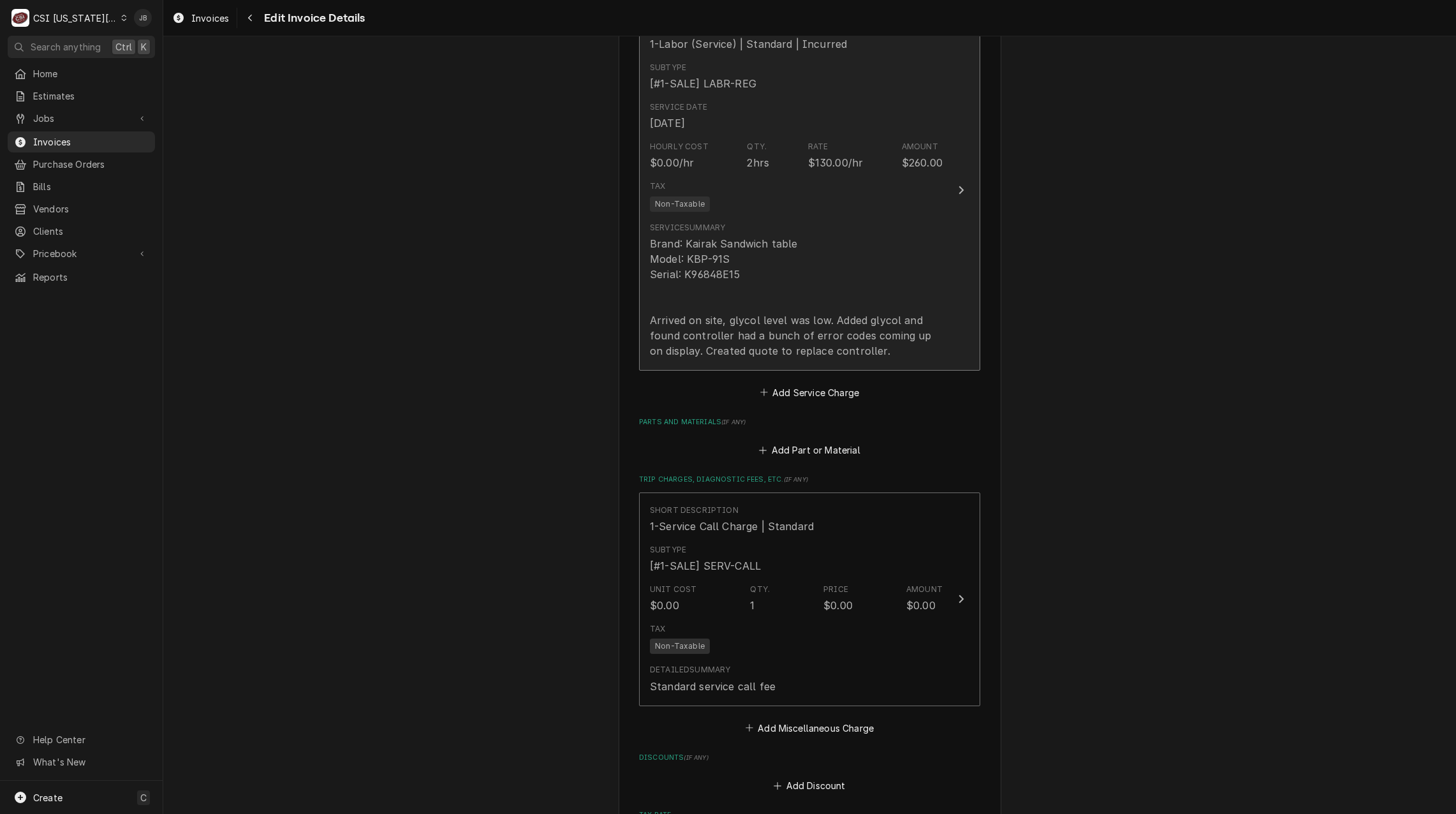
click at [788, 309] on div "Brand: Kairak Sandwich table Model: KBP-91S Serial: K96848E15 Arrived on site, …" at bounding box center [796, 297] width 293 height 123
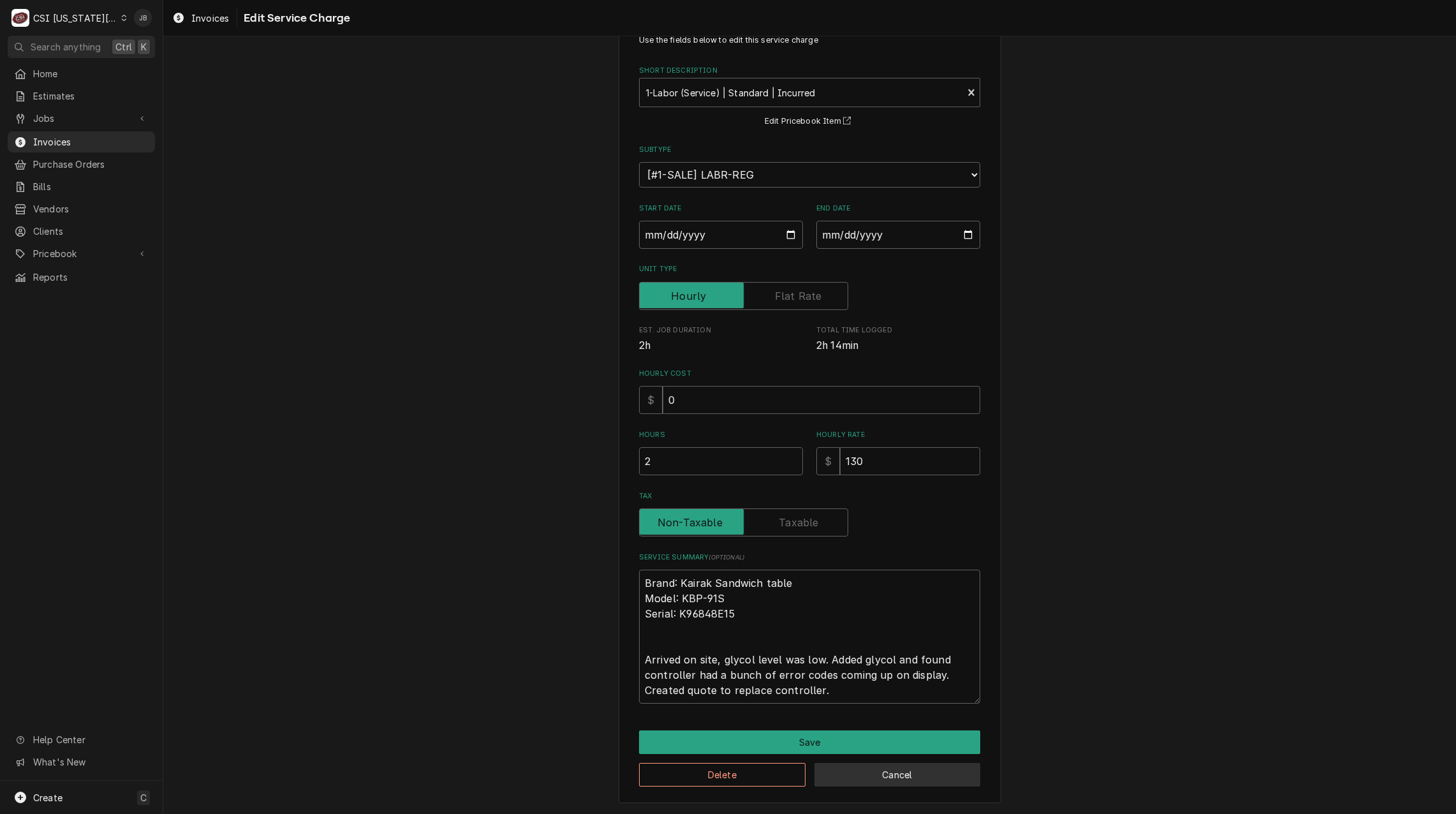
click at [852, 763] on button "Cancel" at bounding box center [897, 775] width 166 height 23
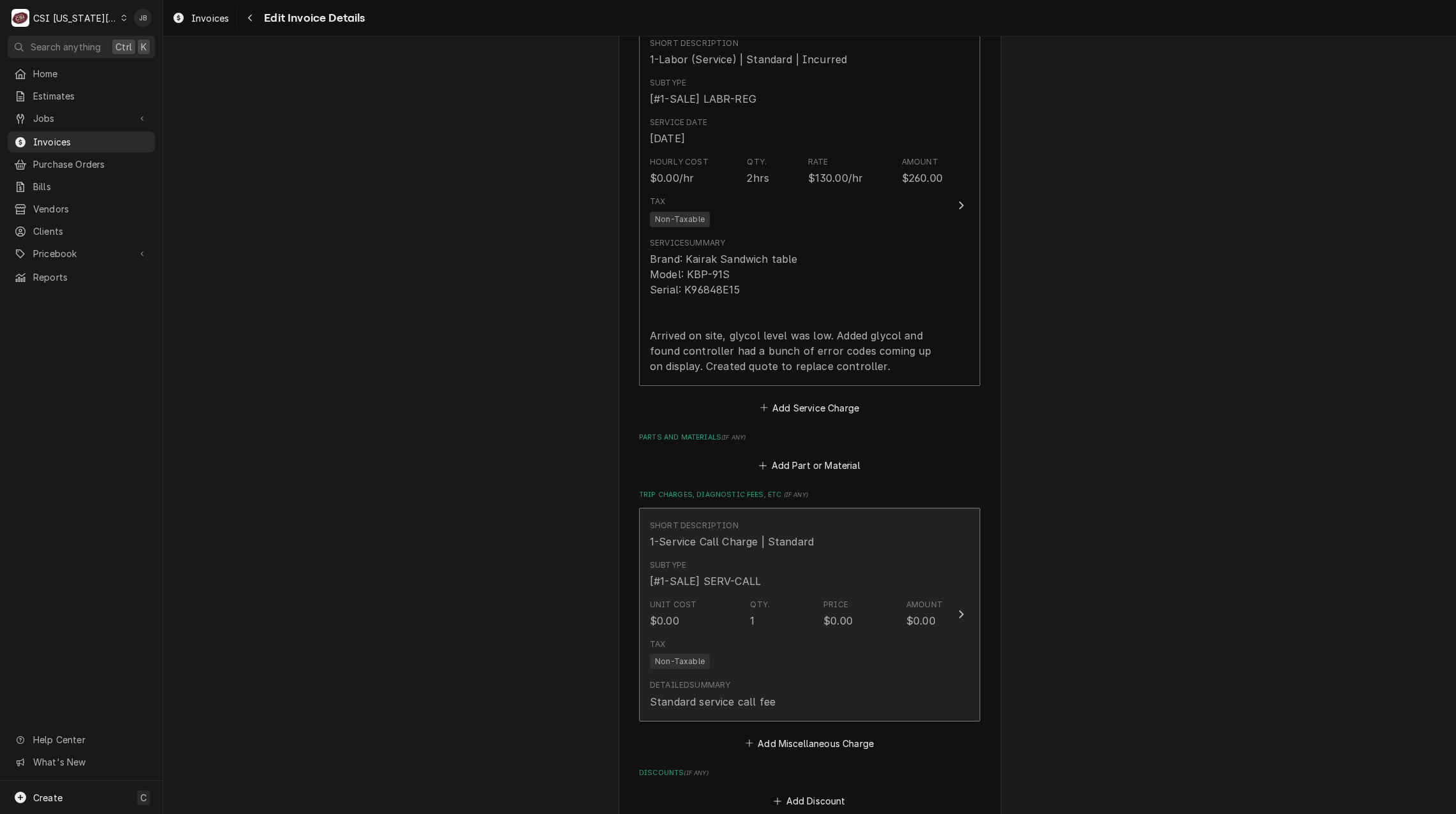
click at [856, 634] on div "Tax Non-Taxable" at bounding box center [796, 654] width 293 height 41
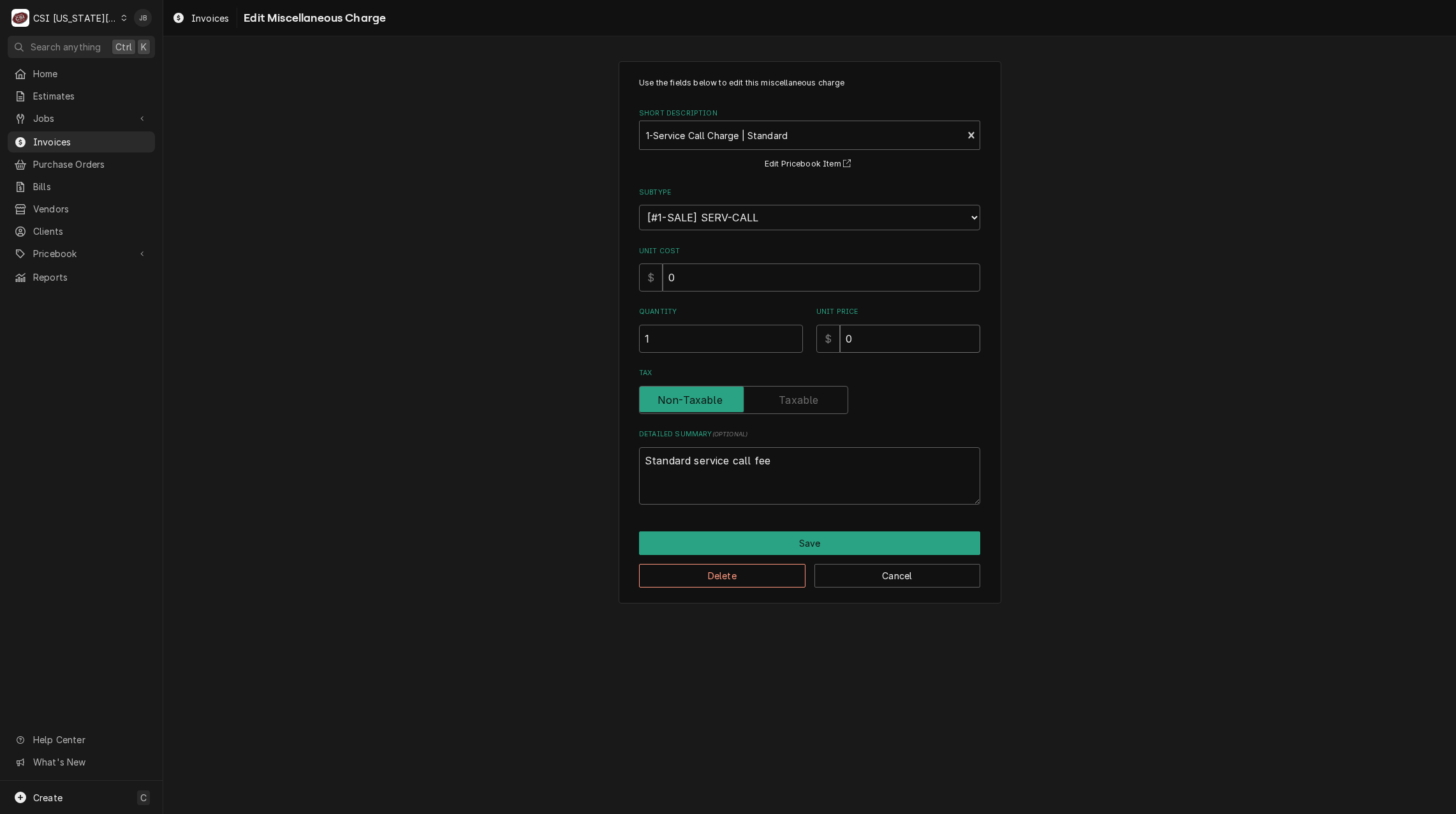
drag, startPoint x: 871, startPoint y: 353, endPoint x: 842, endPoint y: 347, distance: 29.6
click at [842, 347] on div "Use the fields below to edit this miscellaneous charge Short Description 1-Serv…" at bounding box center [810, 291] width 341 height 427
type textarea "x"
type input "1"
type textarea "x"
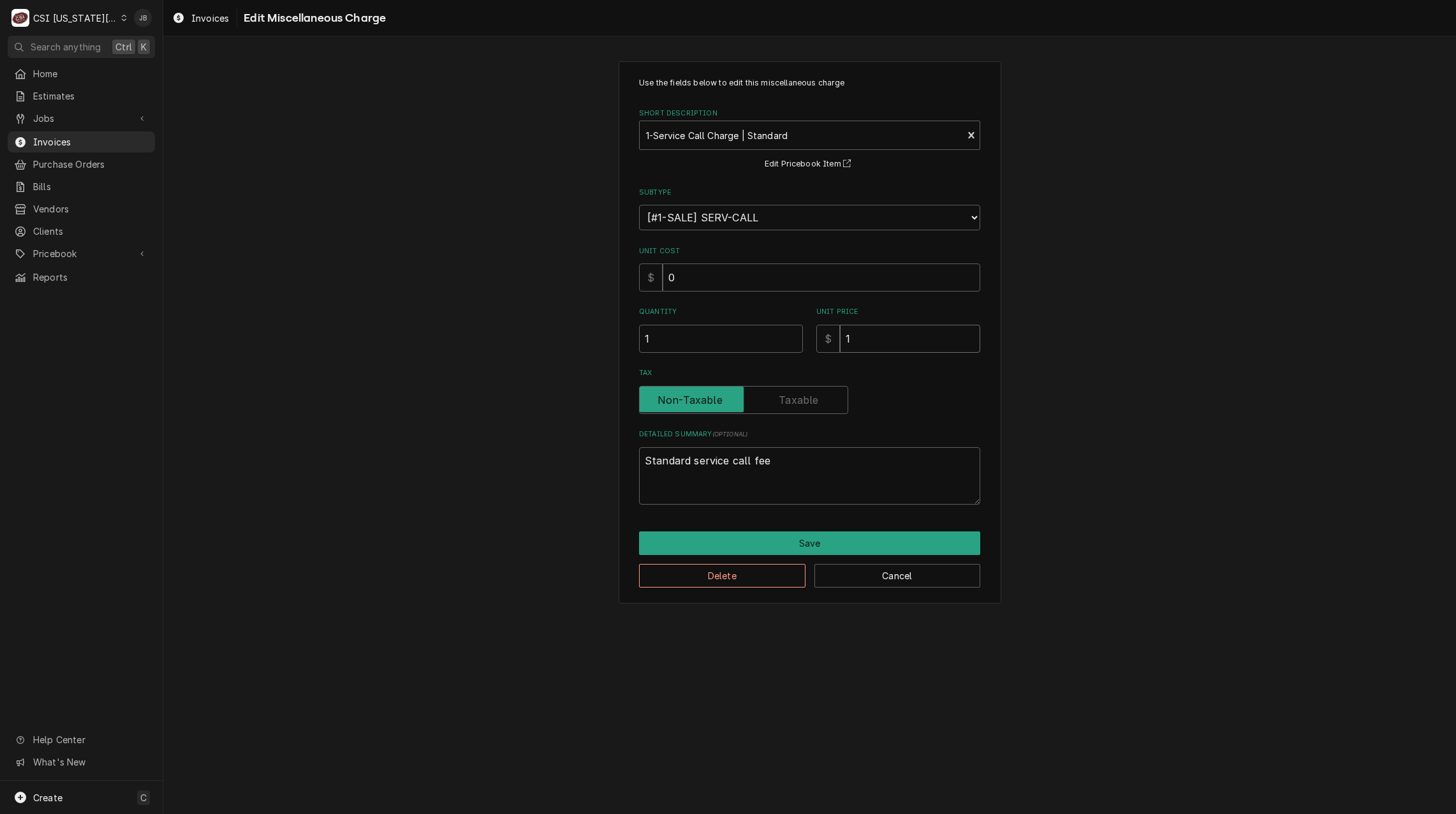
type input "12"
type textarea "x"
type input "120"
click at [743, 534] on button "Save" at bounding box center [810, 543] width 341 height 23
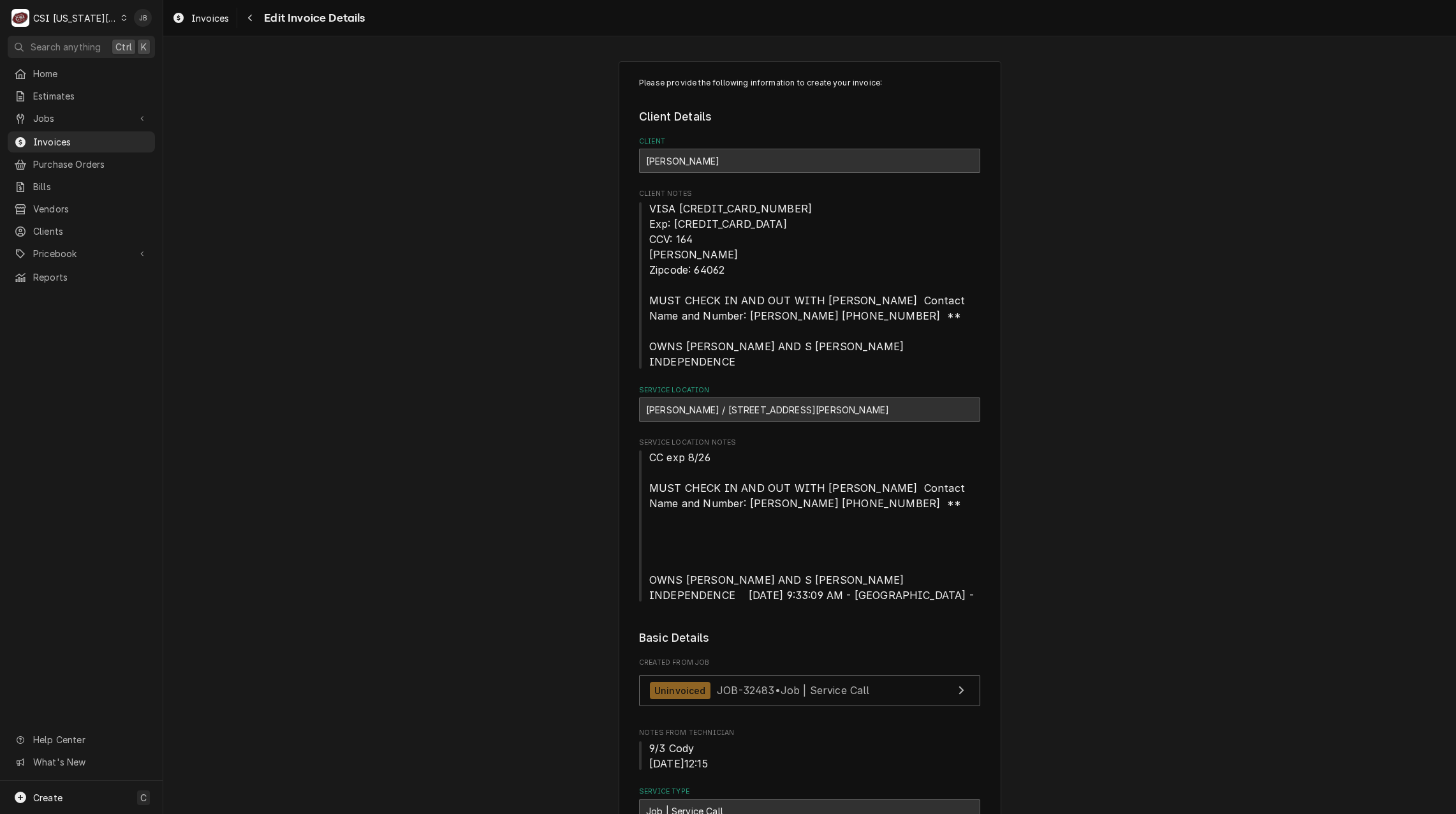
scroll to position [1437, 0]
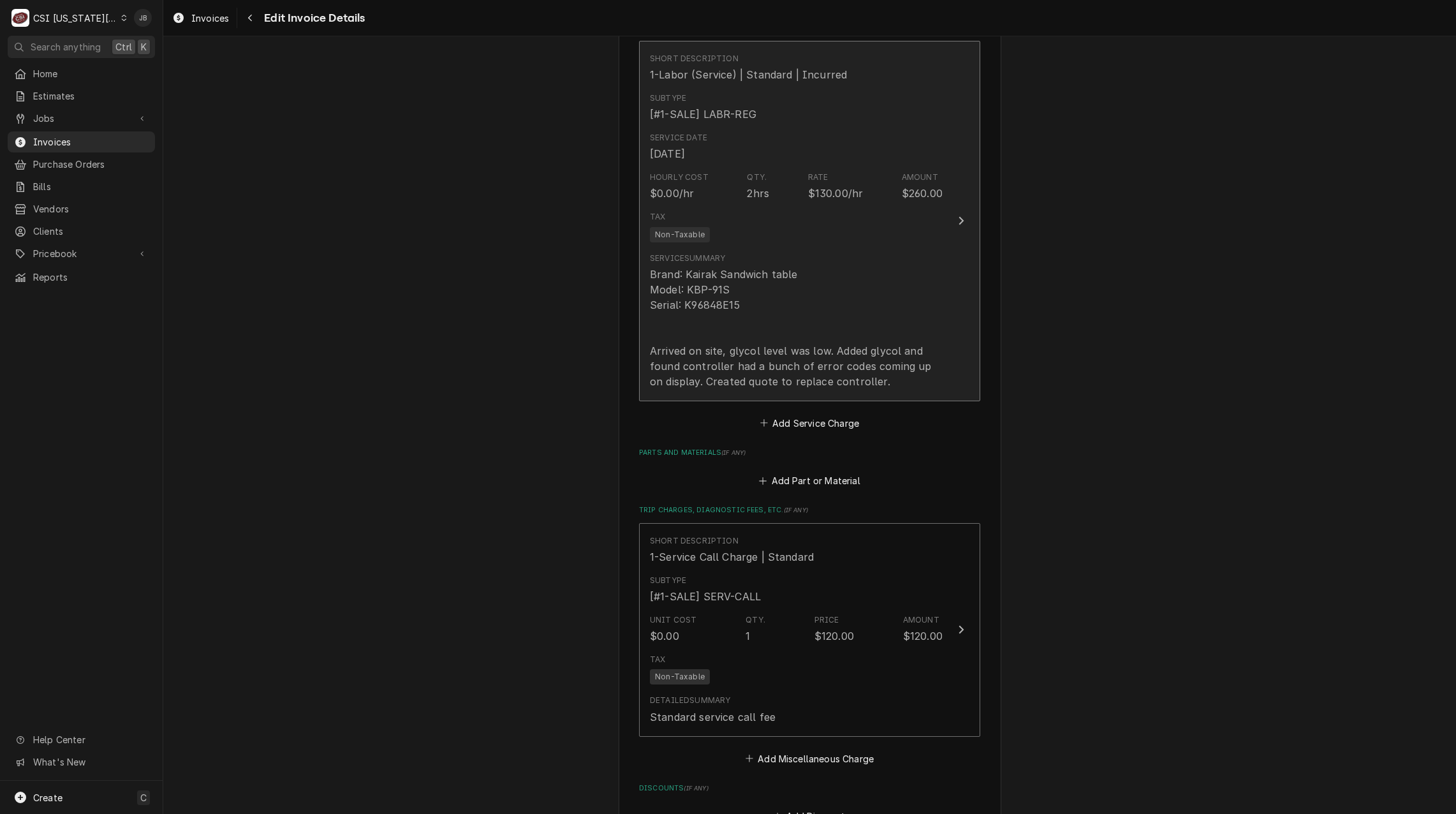
click at [767, 304] on div "Brand: Kairak Sandwich table Model: KBP-91S Serial: K96848E15 Arrived on site, …" at bounding box center [796, 327] width 293 height 123
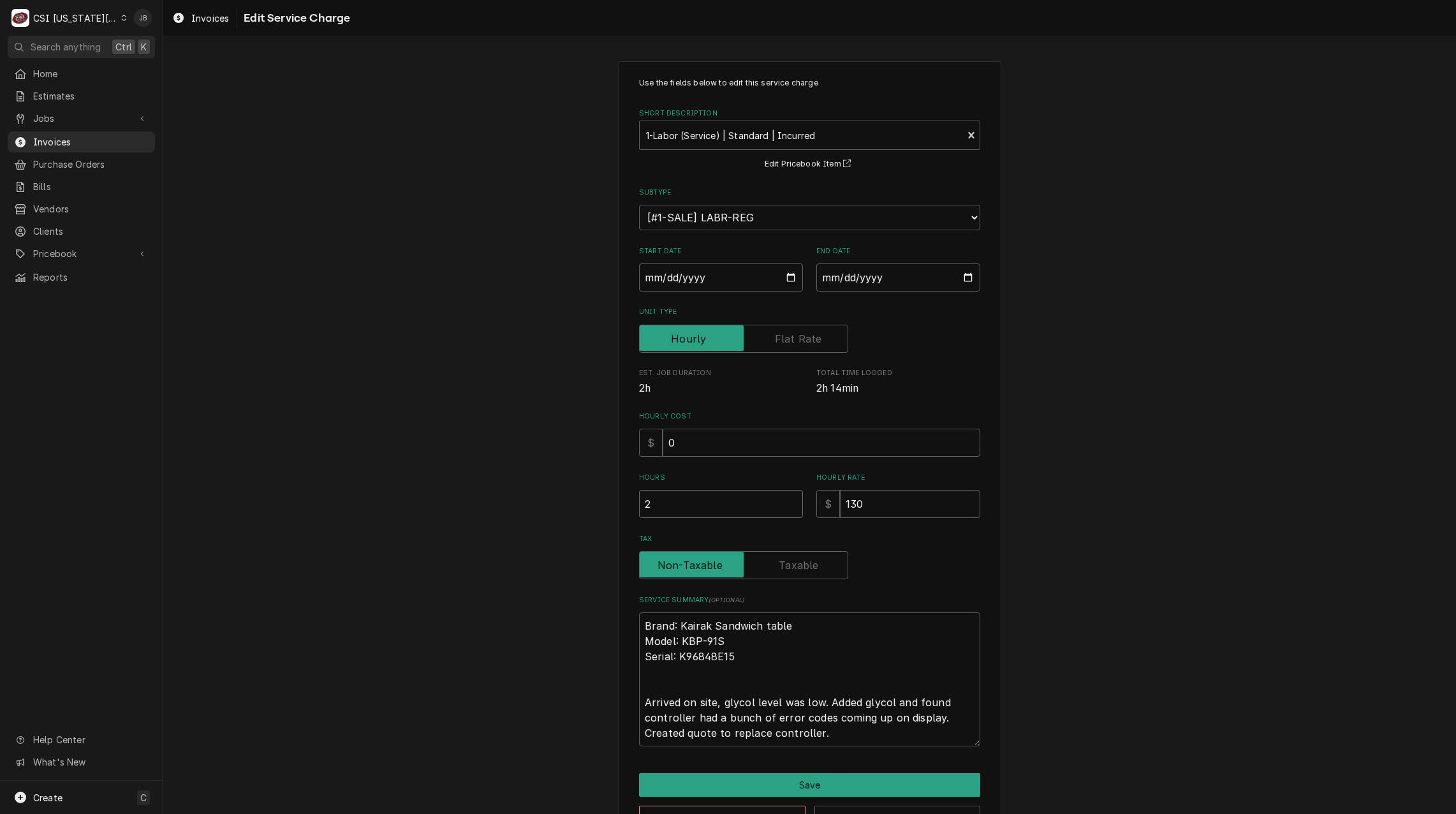
drag, startPoint x: 669, startPoint y: 512, endPoint x: 594, endPoint y: 506, distance: 75.2
click at [600, 507] on div "Use the fields below to edit this service charge Short Description 1-Labor (Ser…" at bounding box center [810, 453] width 1293 height 806
type textarea "x"
type input "1"
type textarea "x"
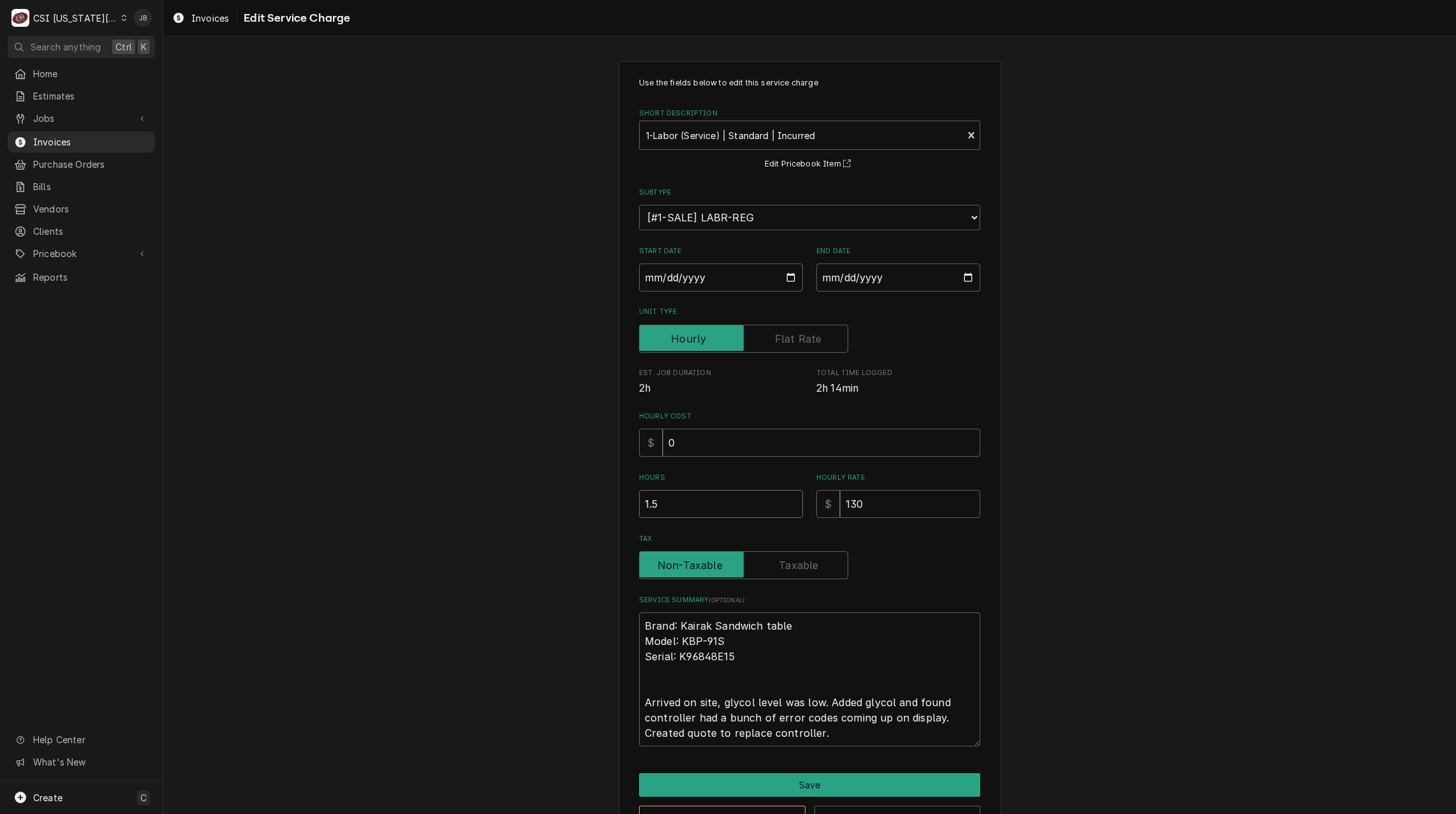
type input "1.5"
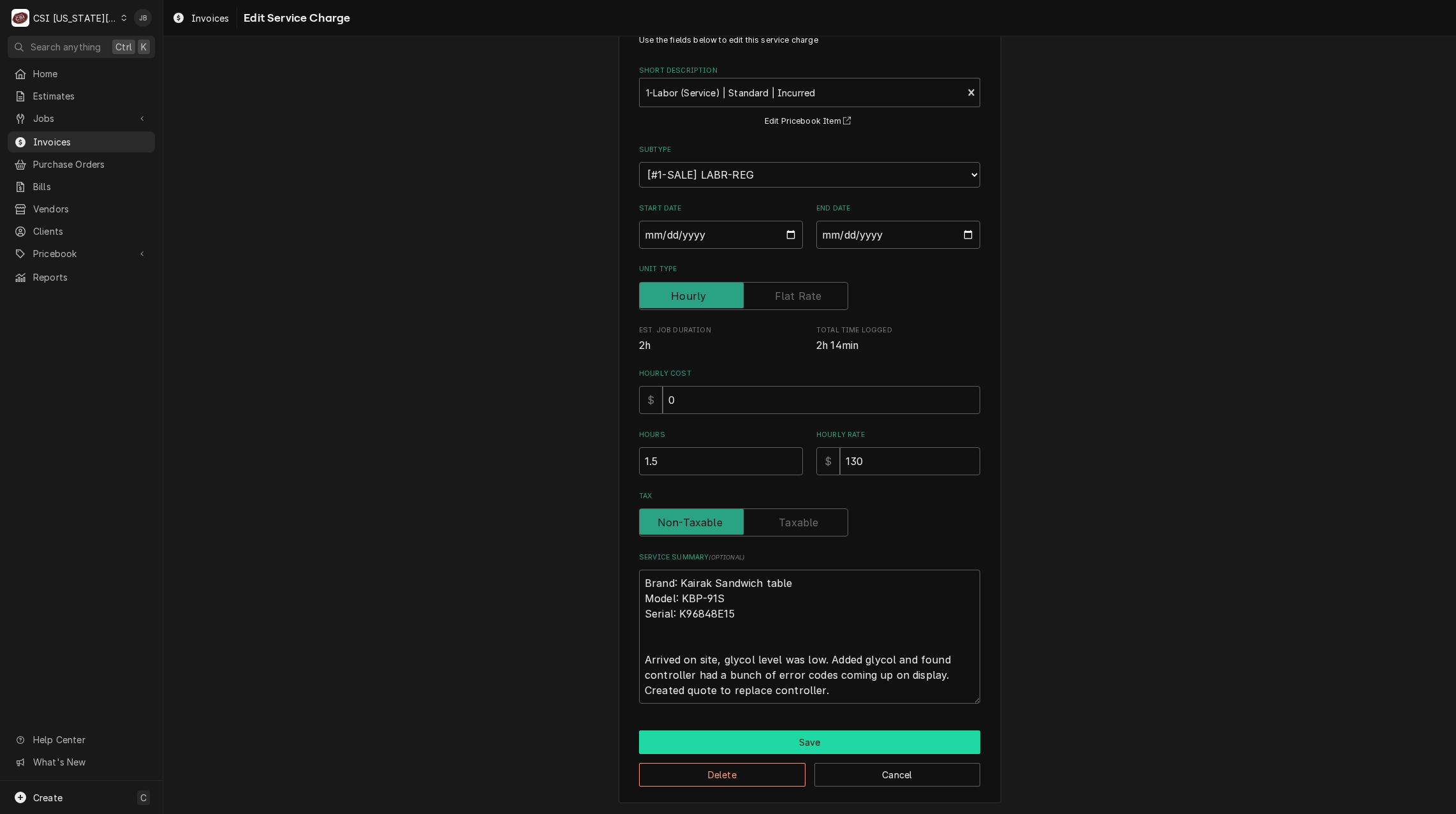
click at [774, 739] on button "Save" at bounding box center [810, 742] width 341 height 23
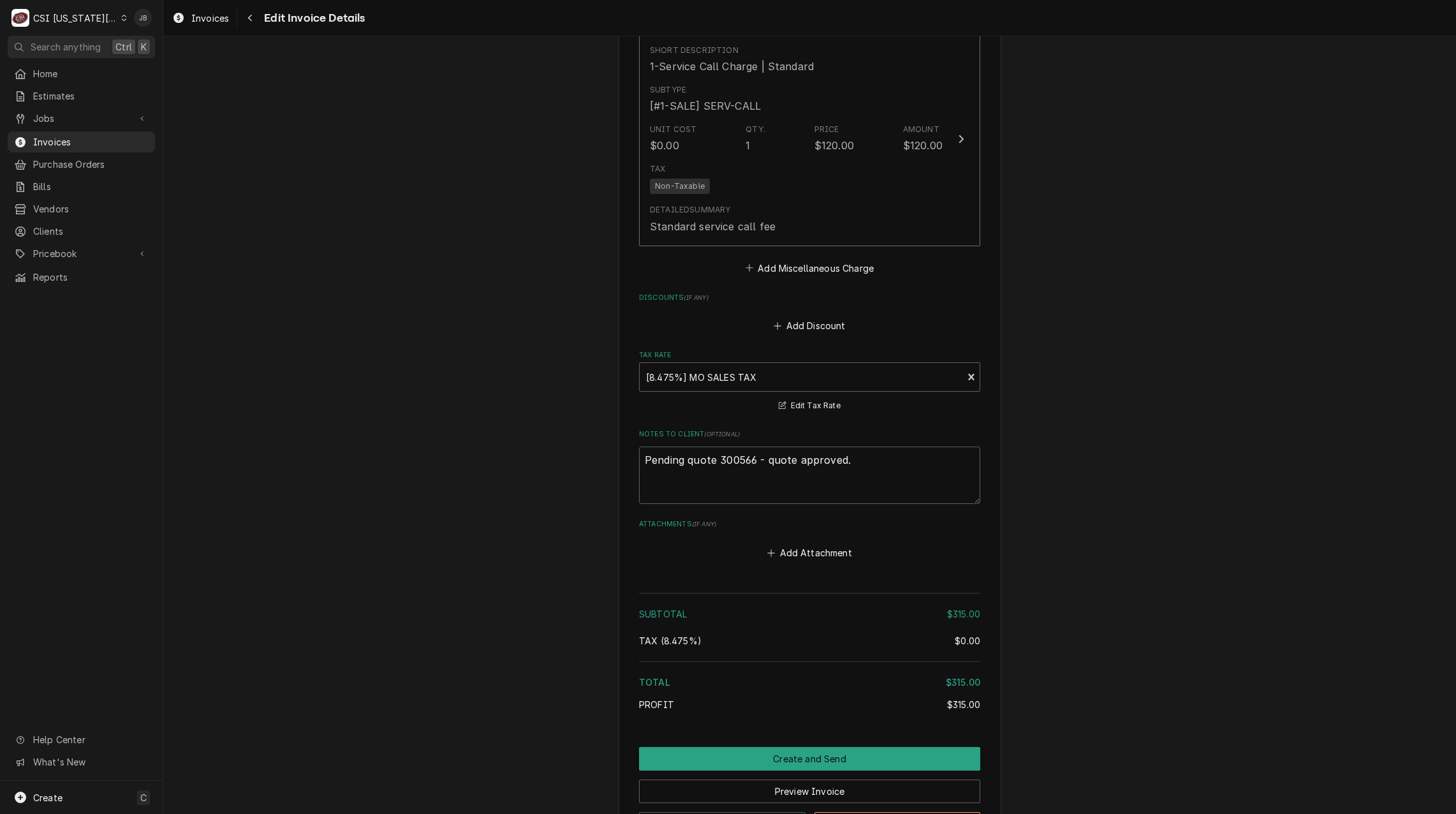
scroll to position [1995, 0]
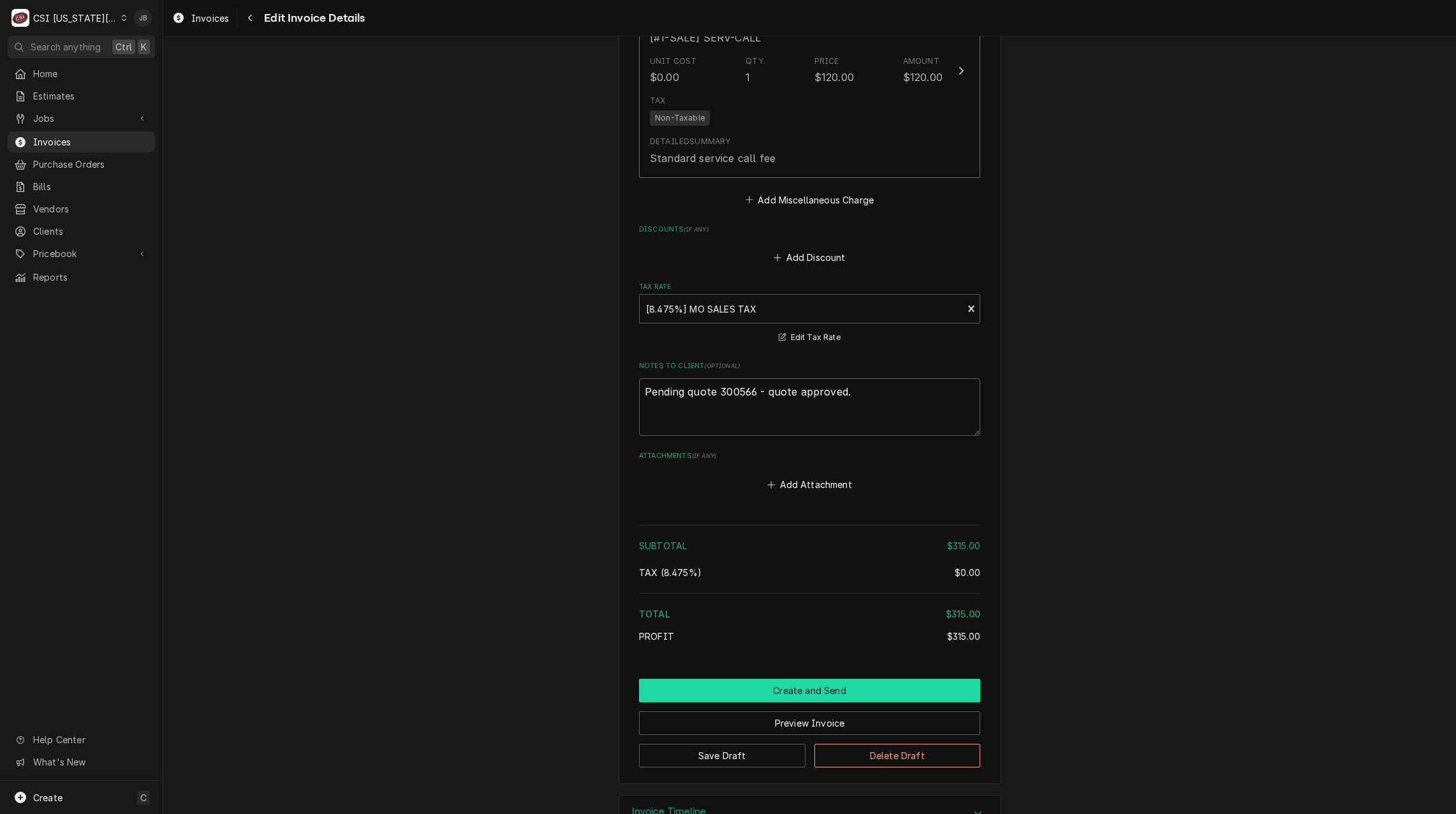
click at [806, 679] on button "Create and Send" at bounding box center [810, 690] width 341 height 23
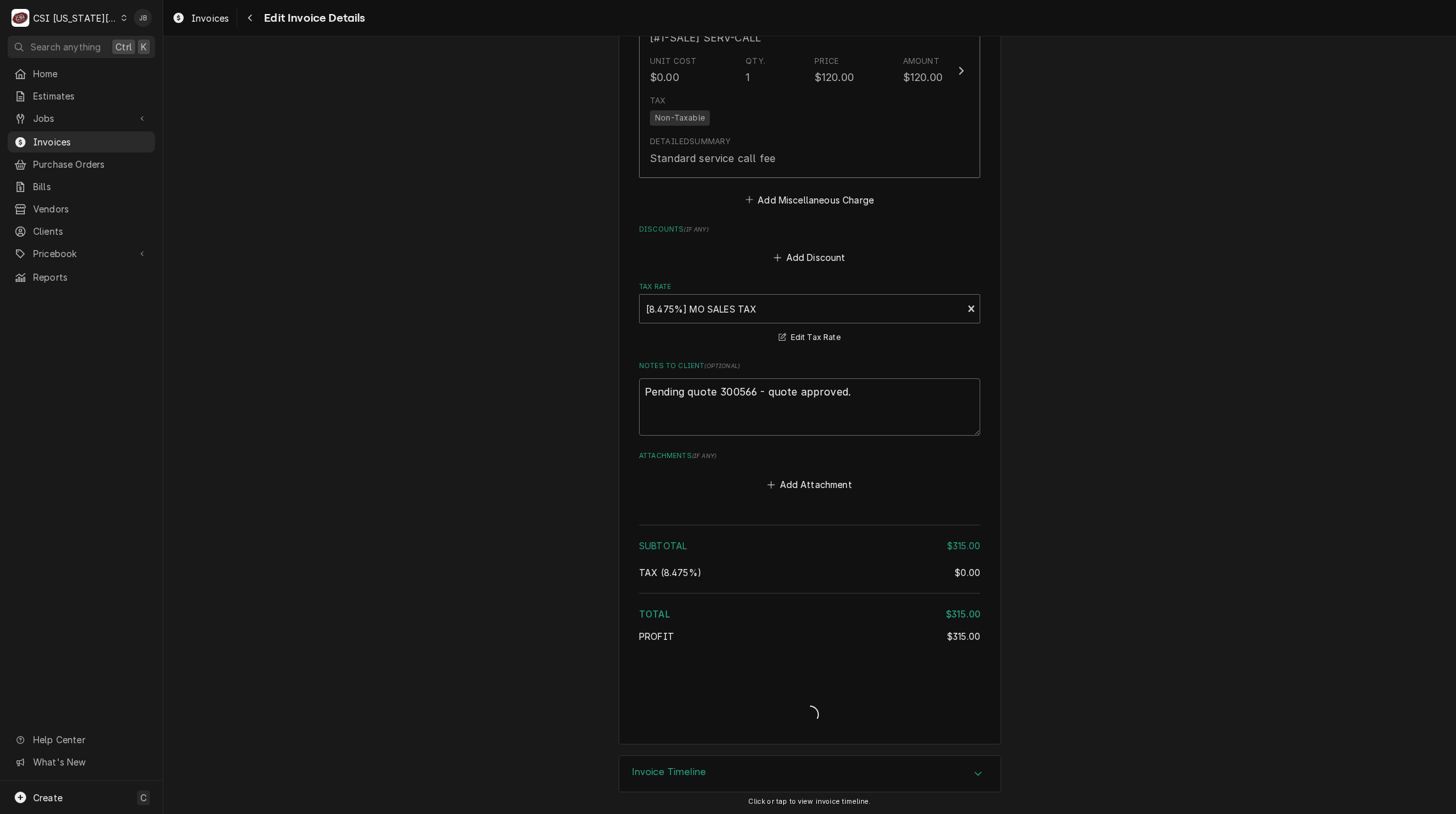
scroll to position [1982, 0]
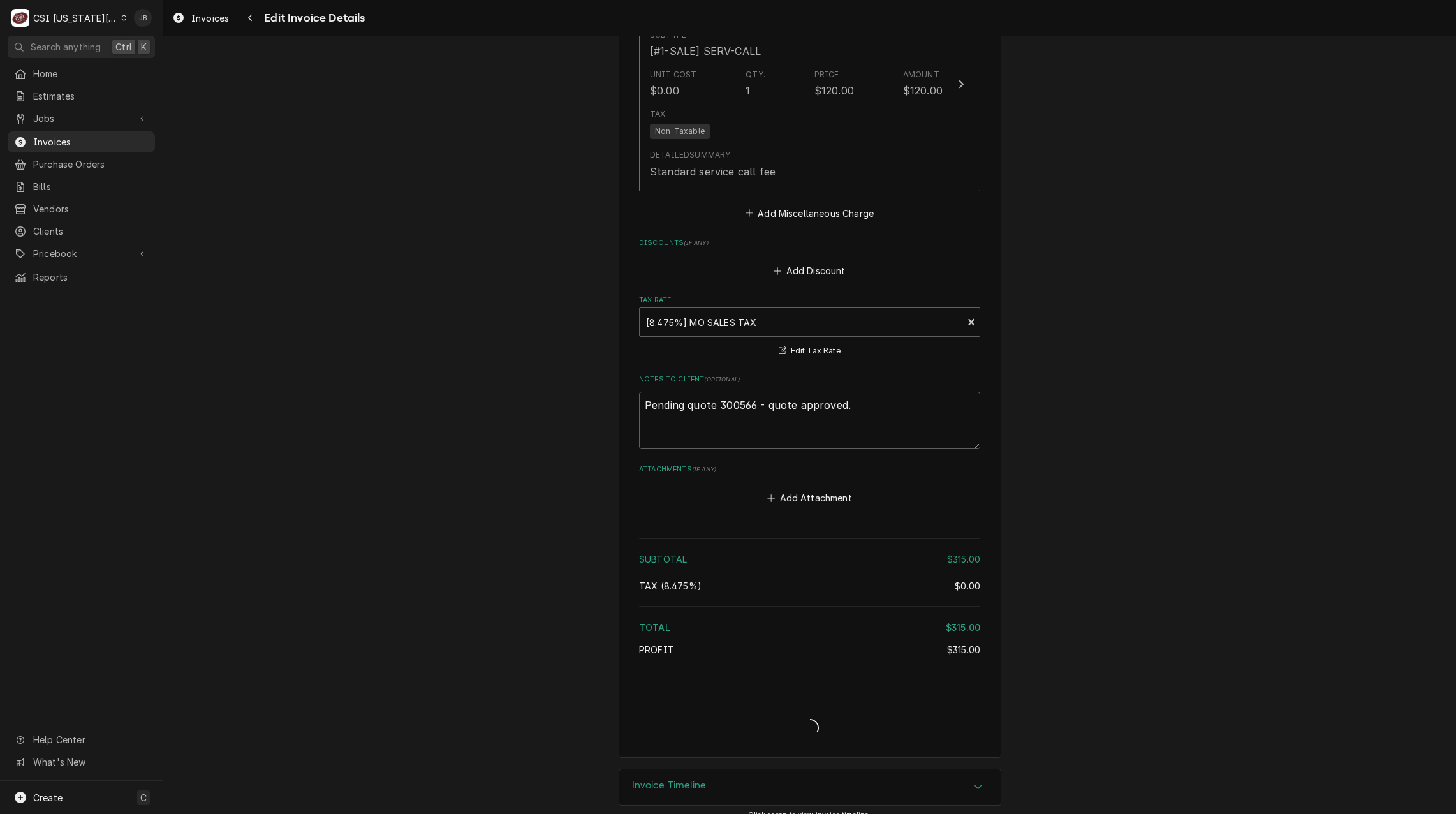
type textarea "x"
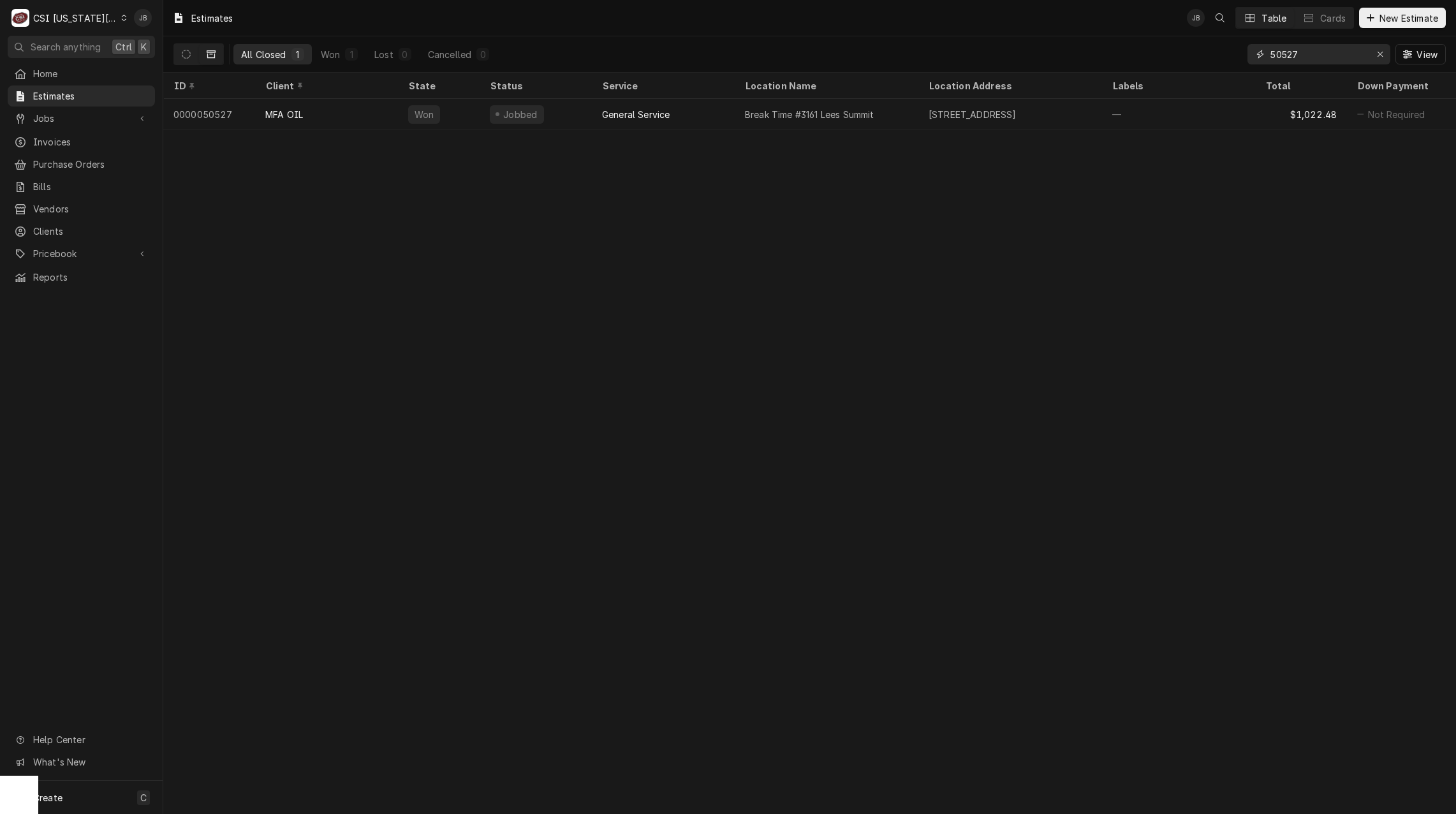
drag, startPoint x: 1298, startPoint y: 53, endPoint x: 1222, endPoint y: 54, distance: 76.0
click at [1246, 53] on div "All Closed 1 Won 1 Lost 0 Cancelled 0 50527 View" at bounding box center [810, 54] width 1272 height 36
paste input "300566"
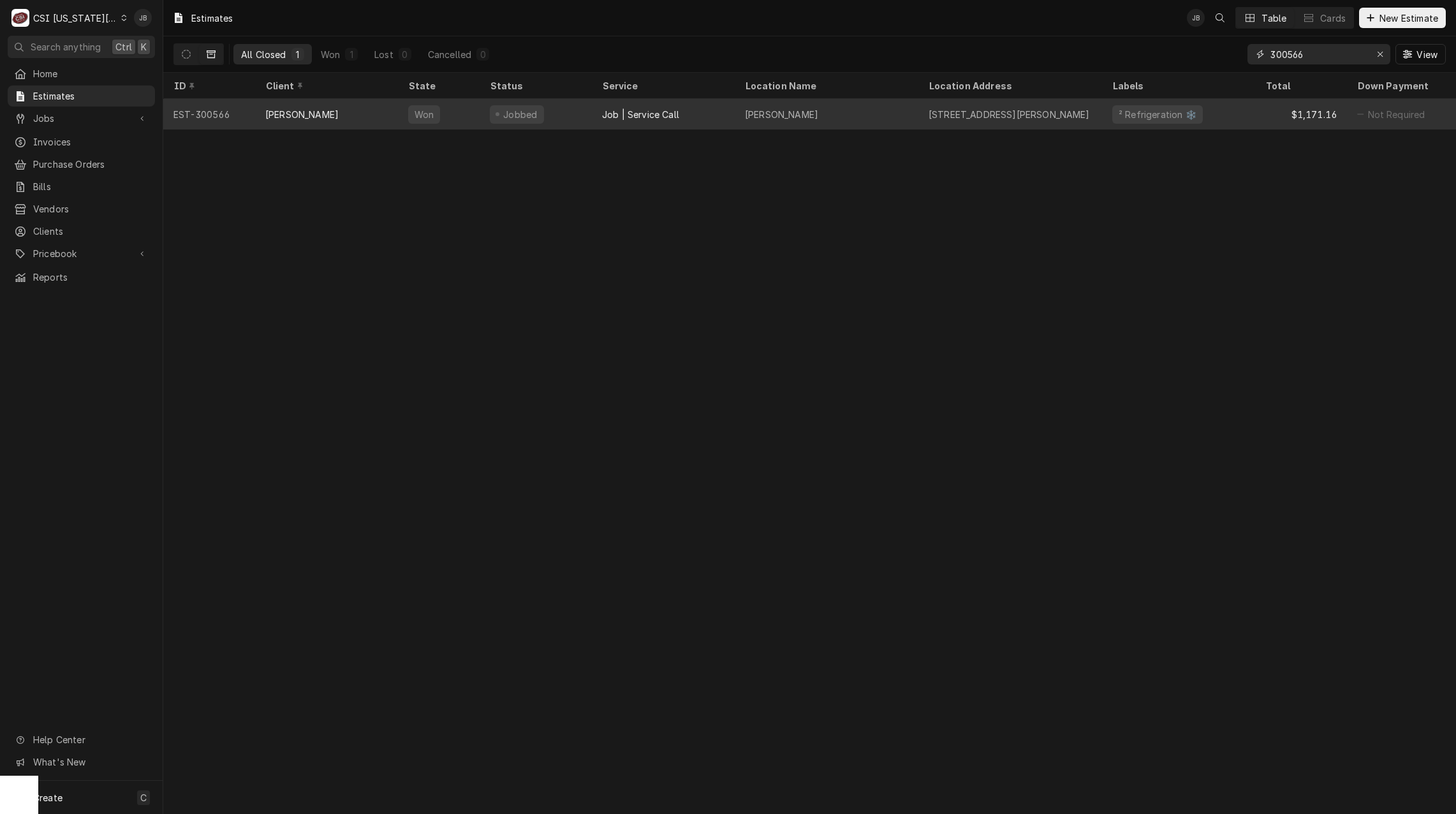
type input "300566"
click at [337, 116] on div "[PERSON_NAME]" at bounding box center [302, 114] width 73 height 13
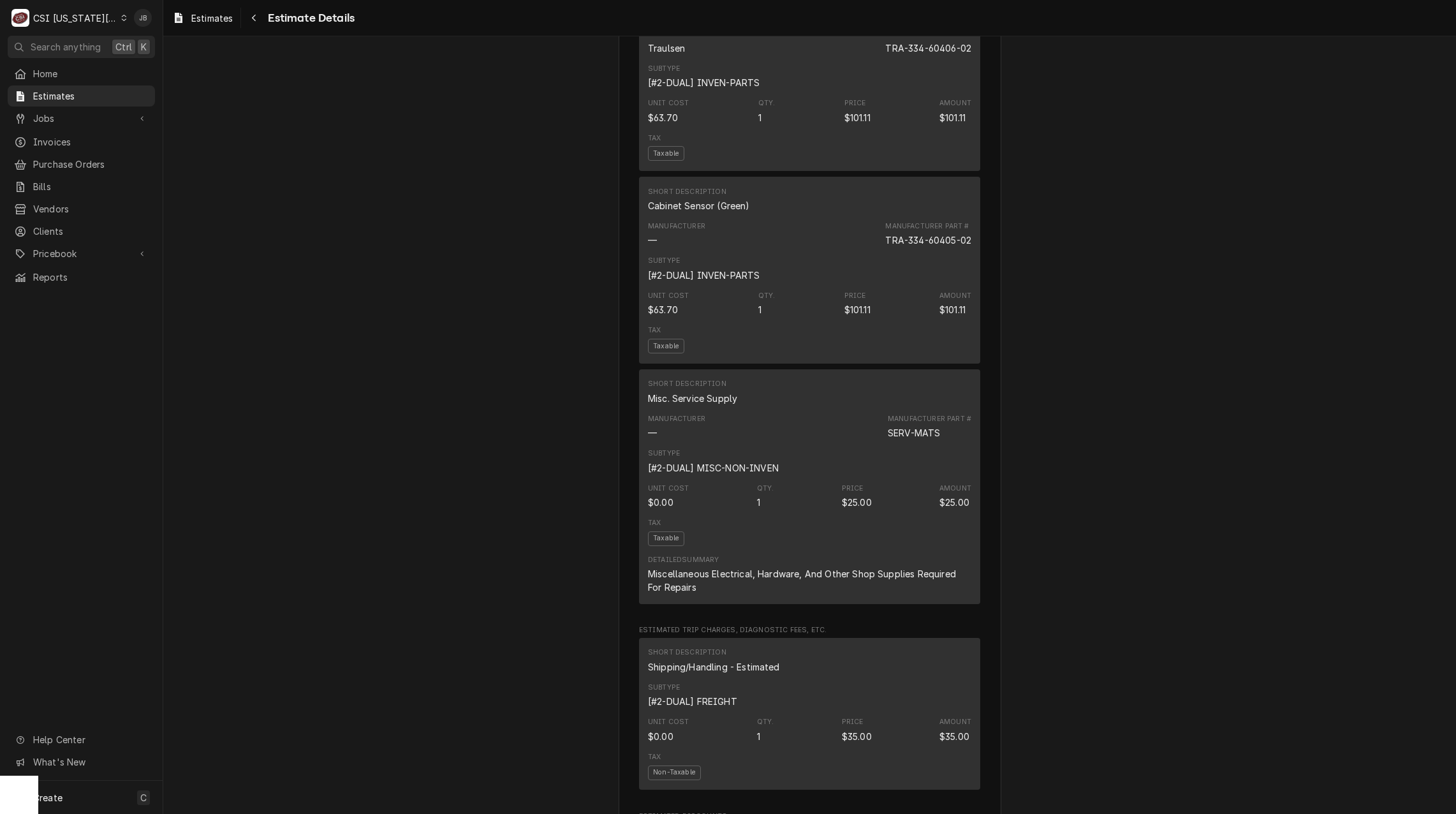
scroll to position [1595, 0]
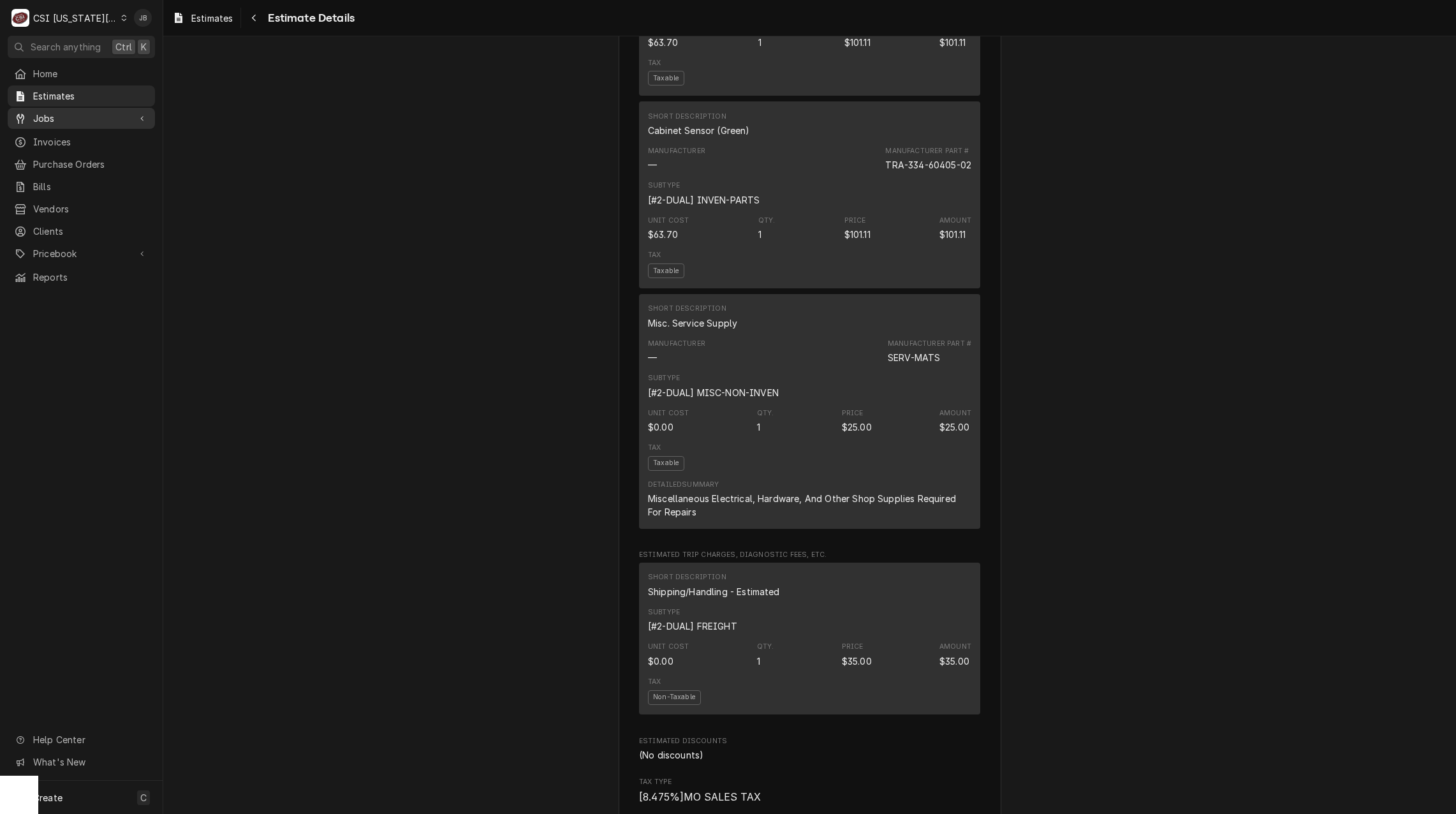
click at [69, 119] on span "Jobs" at bounding box center [81, 119] width 96 height 13
click at [90, 134] on span "Jobs" at bounding box center [91, 140] width 115 height 13
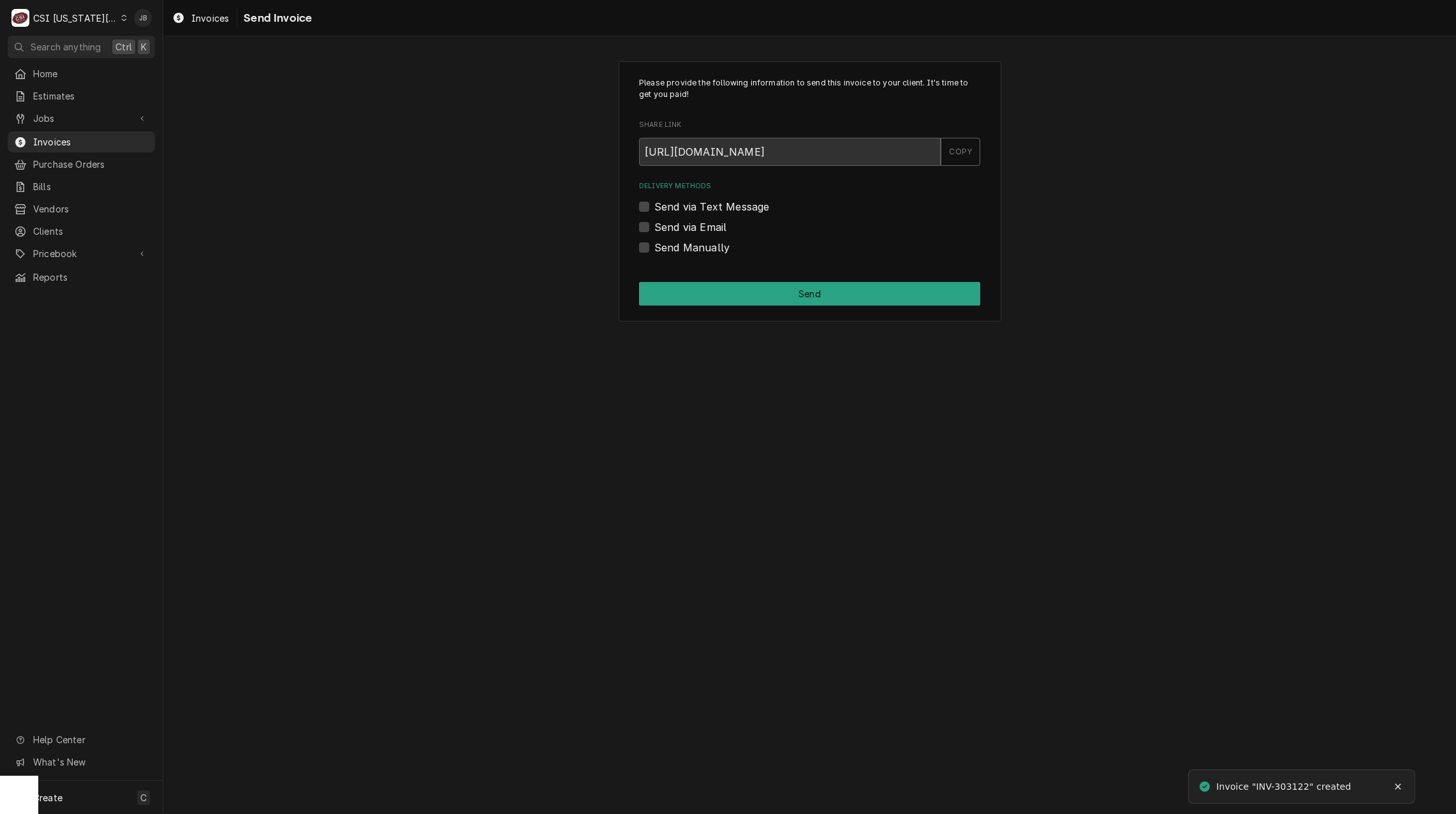
click at [686, 220] on label "Send via Email" at bounding box center [690, 227] width 72 height 15
click at [686, 220] on input "Send via Email" at bounding box center [825, 234] width 341 height 28
checkbox input "true"
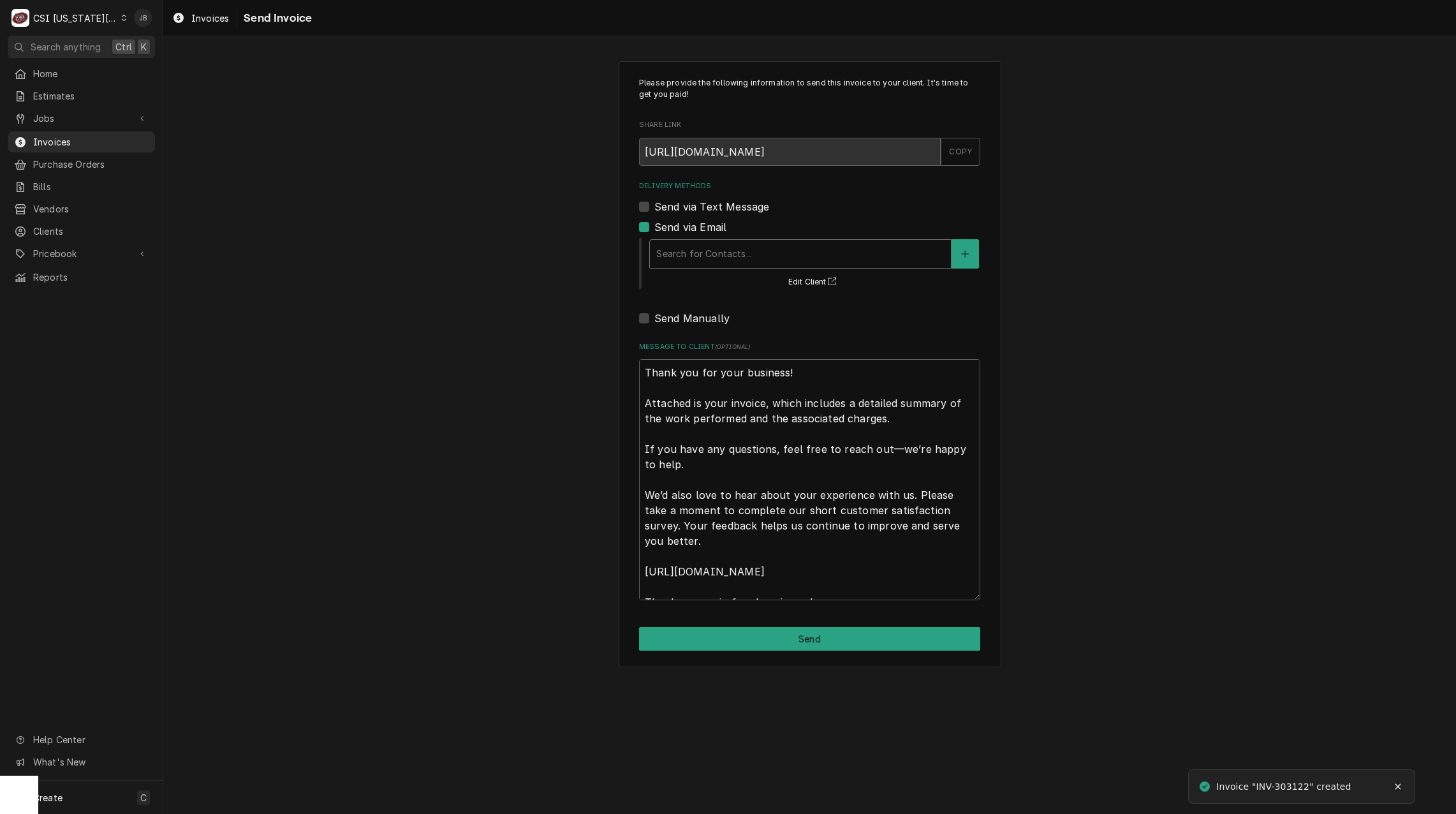
click at [690, 240] on div "Search for Contacts..." at bounding box center [801, 254] width 301 height 28
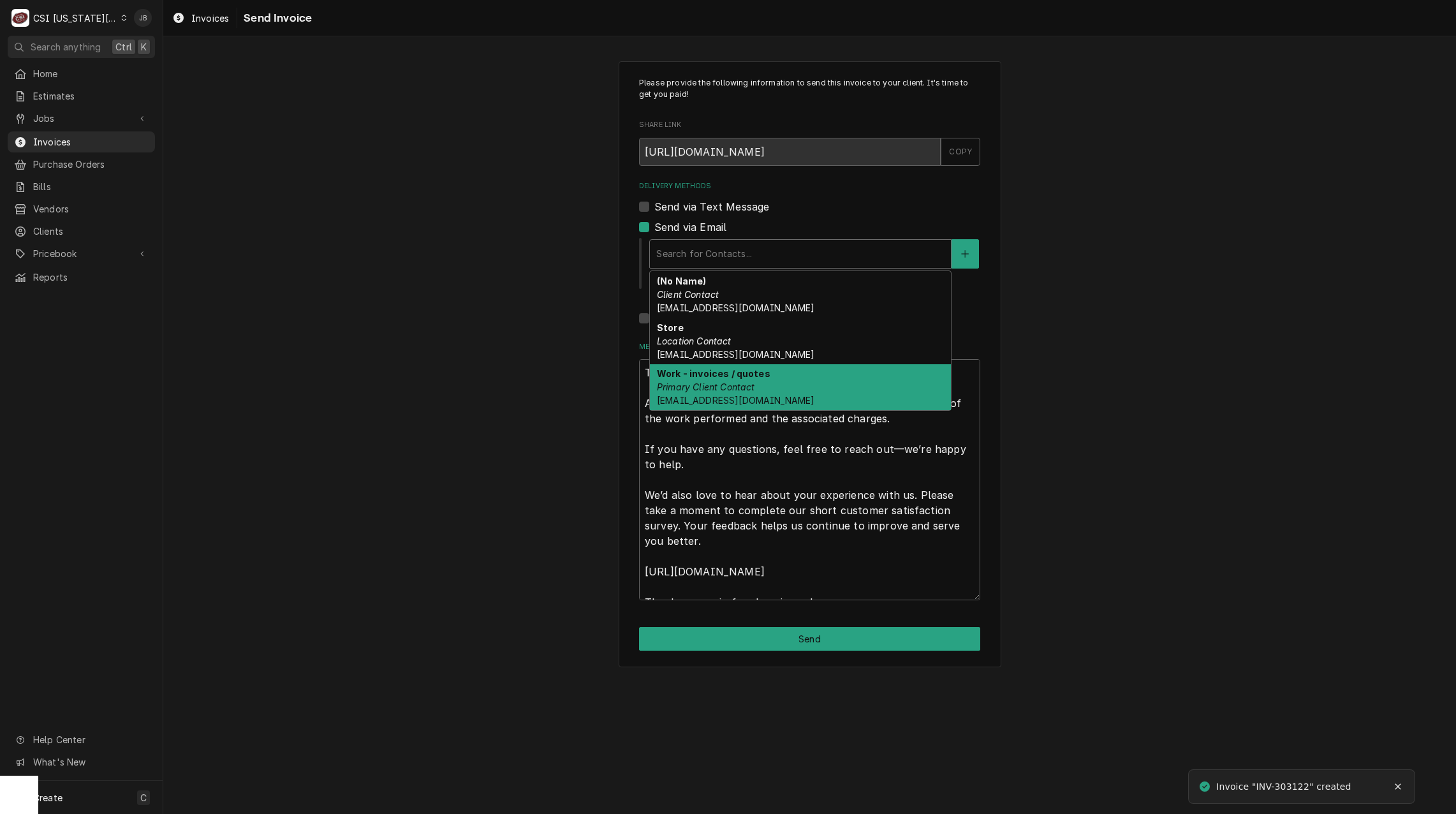
click at [817, 380] on div "Work - invoices / quotes Primary Client Contact [EMAIL_ADDRESS][DOMAIN_NAME]" at bounding box center [801, 387] width 301 height 47
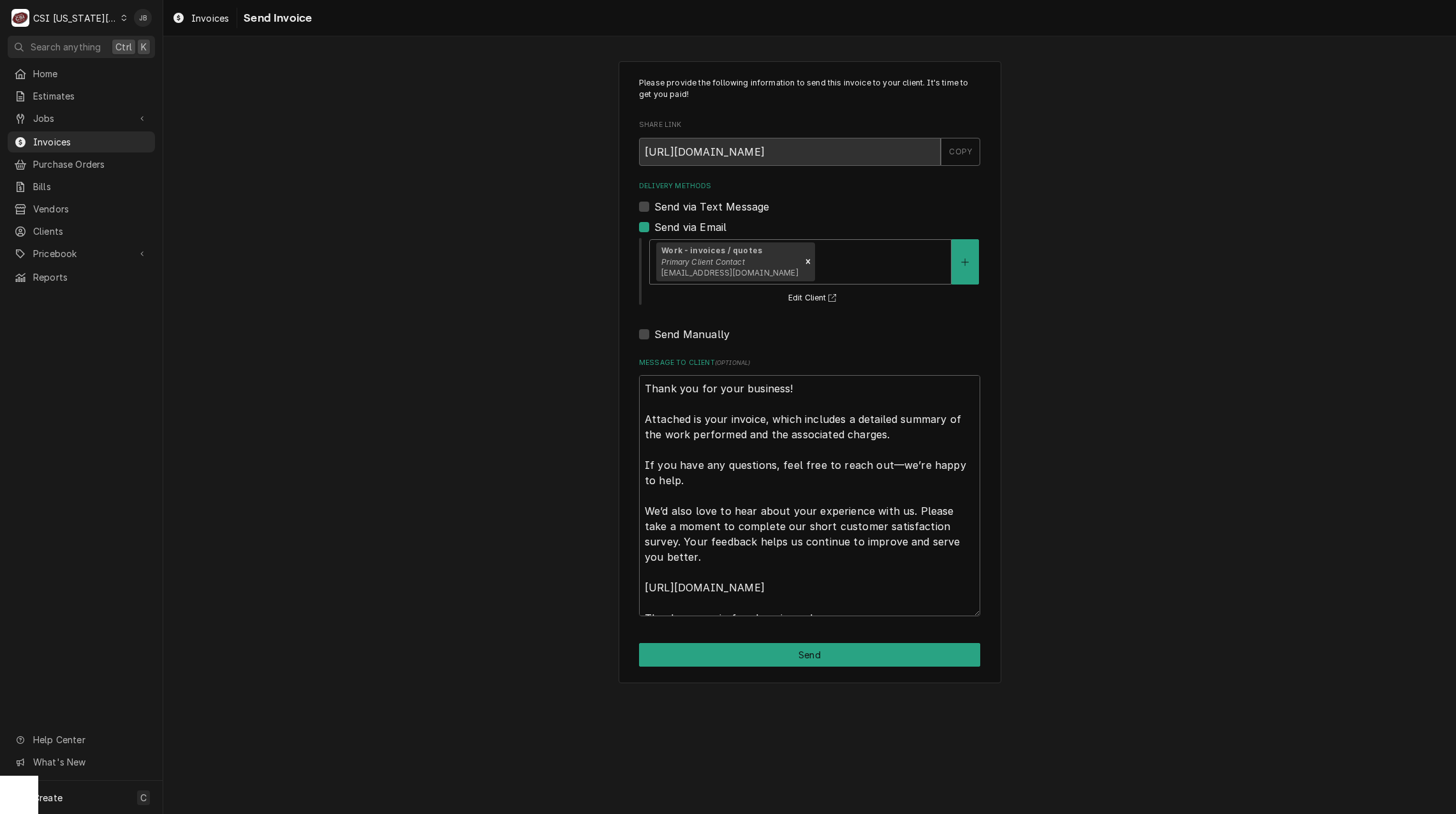
click at [742, 670] on div "Please provide the following information to send this invoice to your client. I…" at bounding box center [810, 372] width 382 height 622
click at [756, 657] on button "Send" at bounding box center [810, 655] width 341 height 23
type textarea "x"
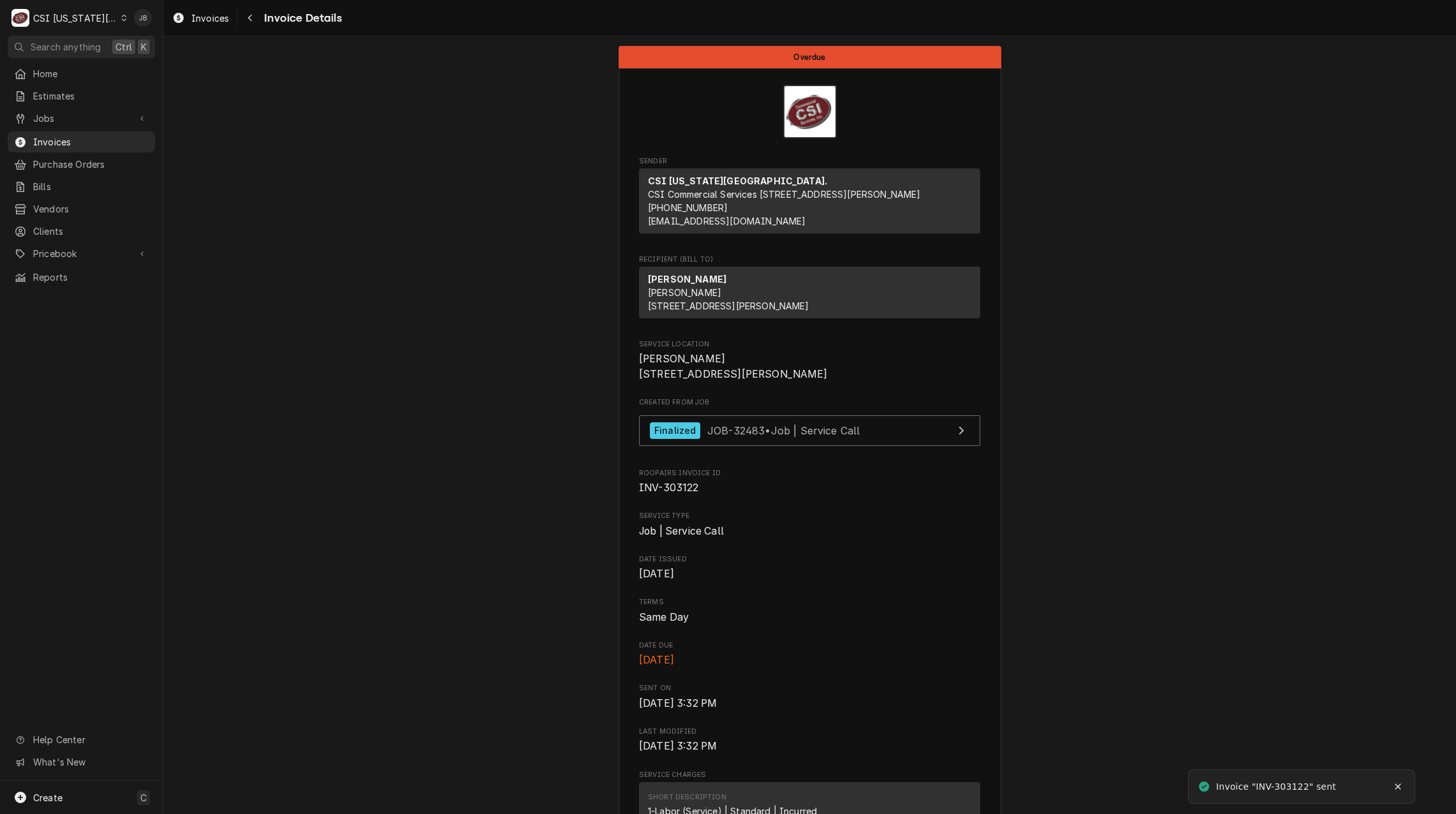
drag, startPoint x: 81, startPoint y: 137, endPoint x: 179, endPoint y: 139, distance: 98.0
click at [81, 137] on span "Invoices" at bounding box center [91, 142] width 115 height 13
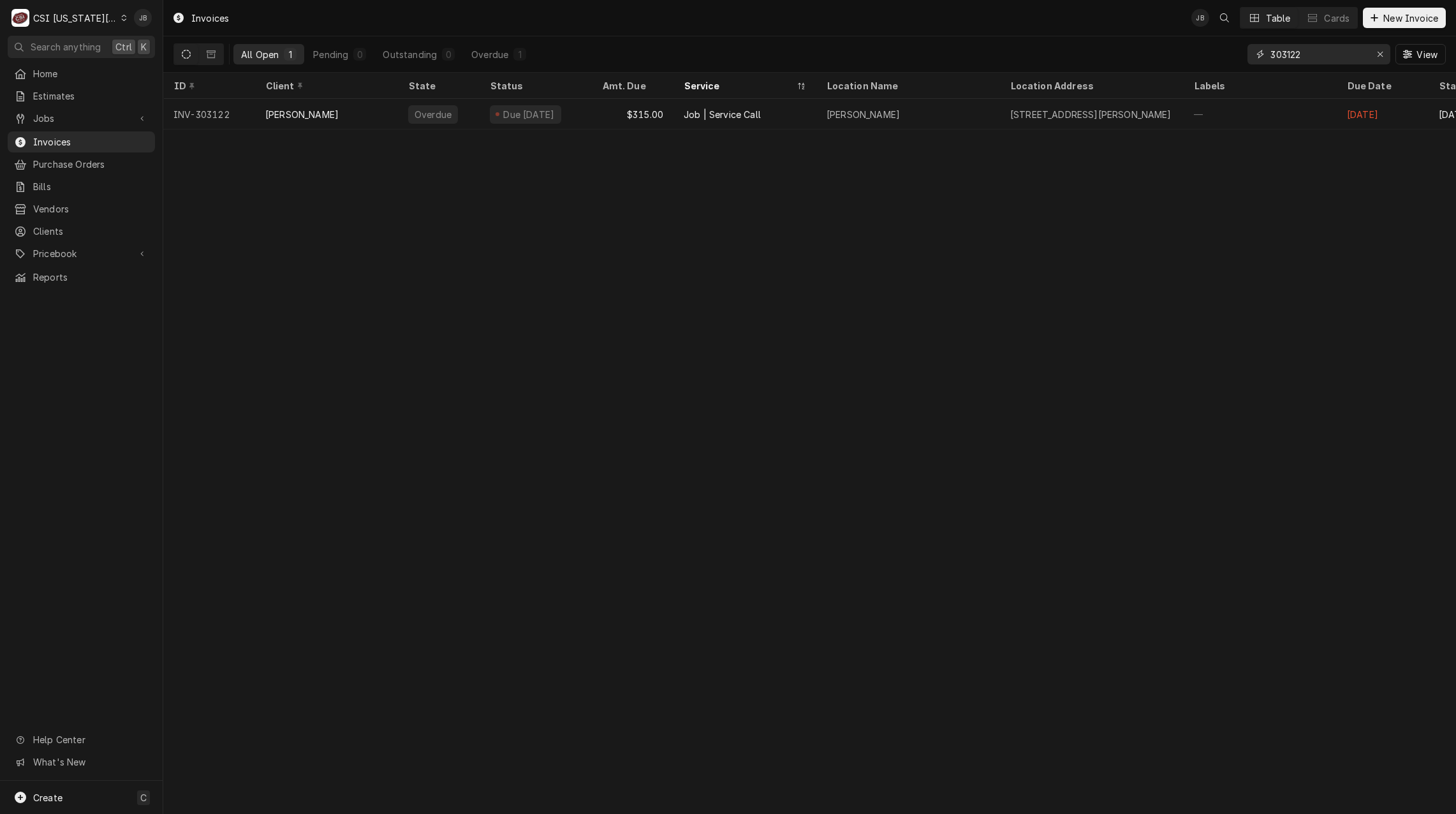
click at [1332, 62] on input "303122" at bounding box center [1318, 54] width 96 height 20
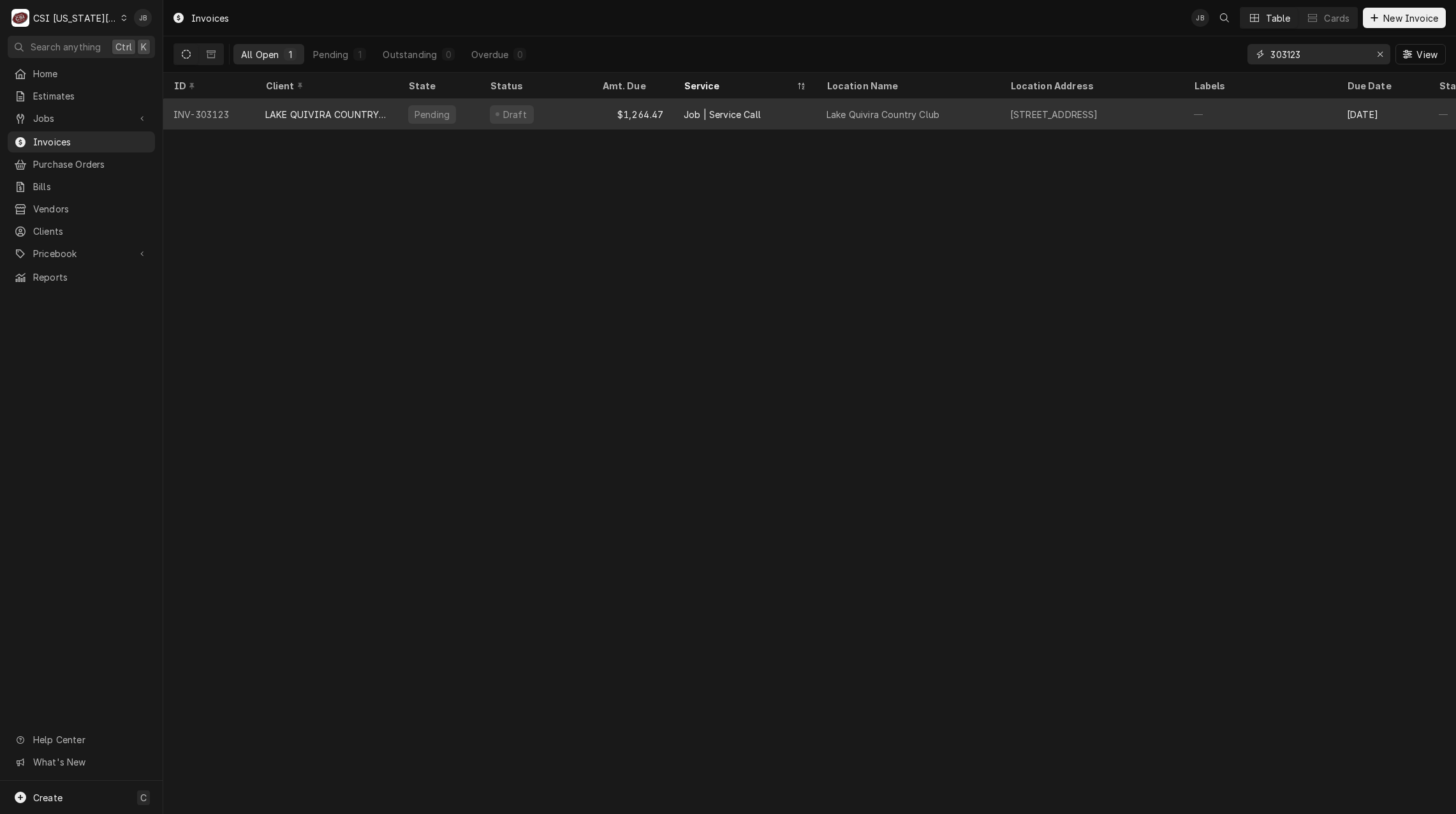
type input "303123"
click at [306, 115] on div "LAKE QUIVIRA COUNTRY CLUB" at bounding box center [326, 114] width 123 height 13
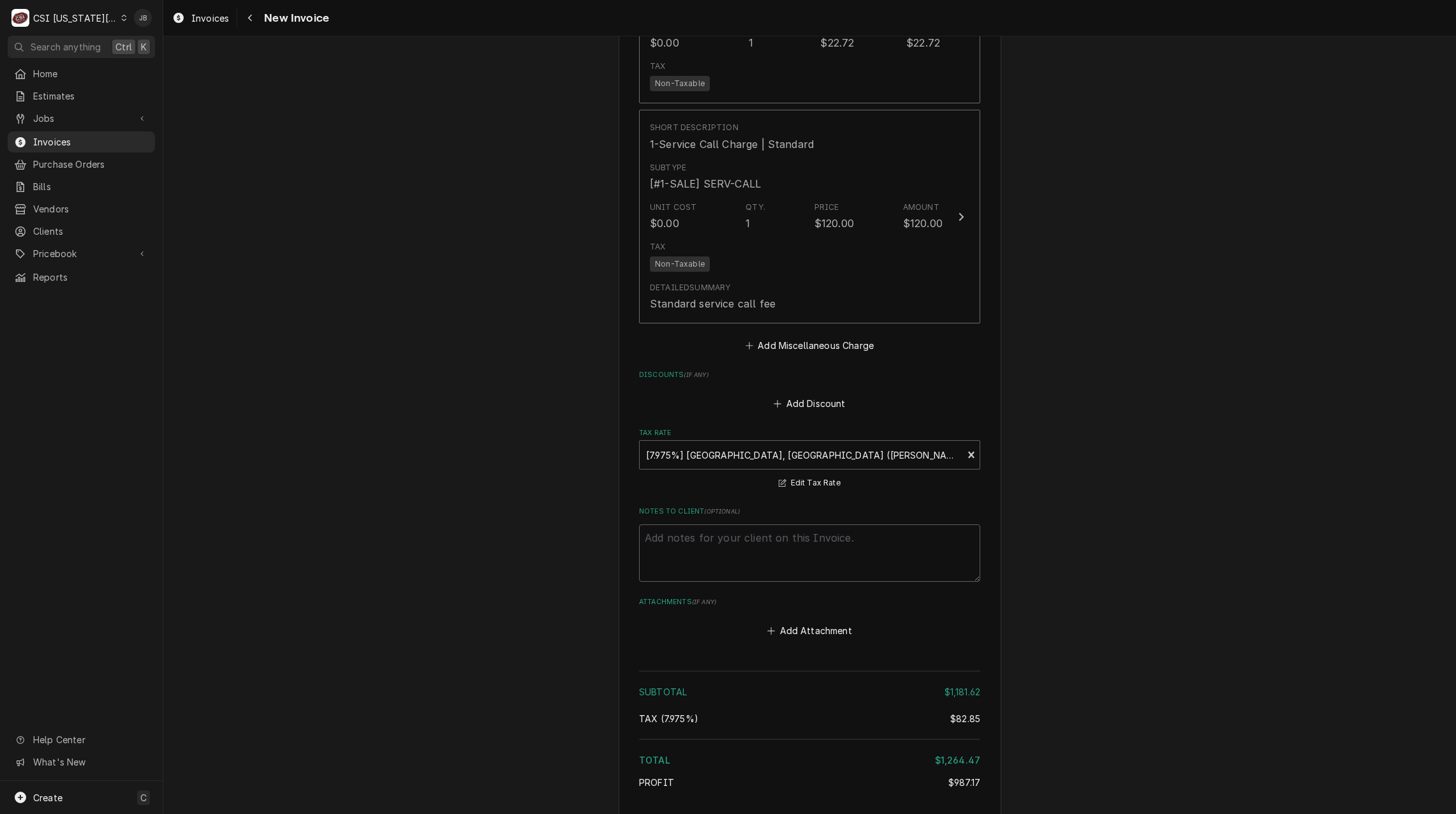
scroll to position [2424, 0]
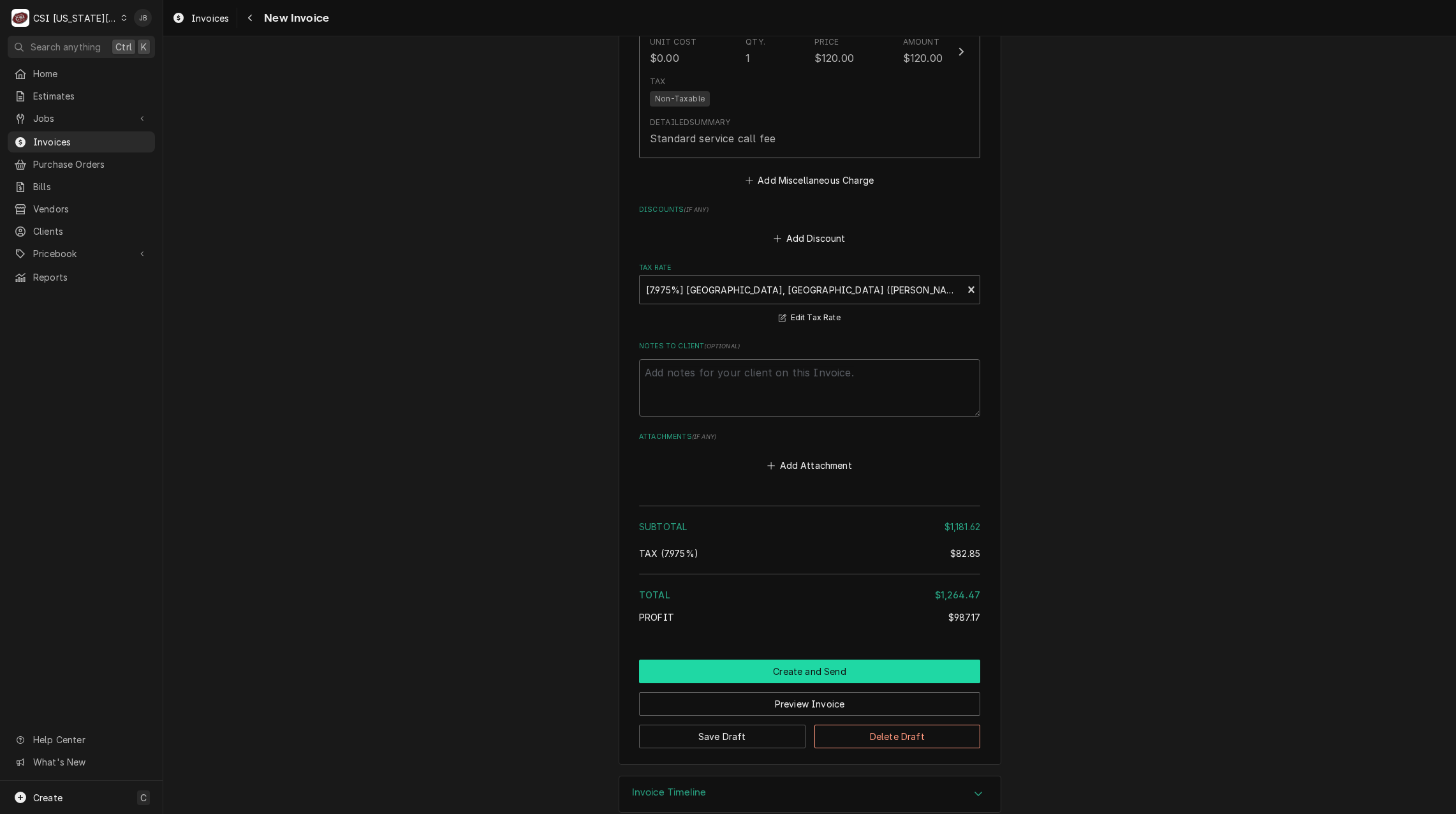
click at [787, 663] on button "Create and Send" at bounding box center [810, 671] width 341 height 23
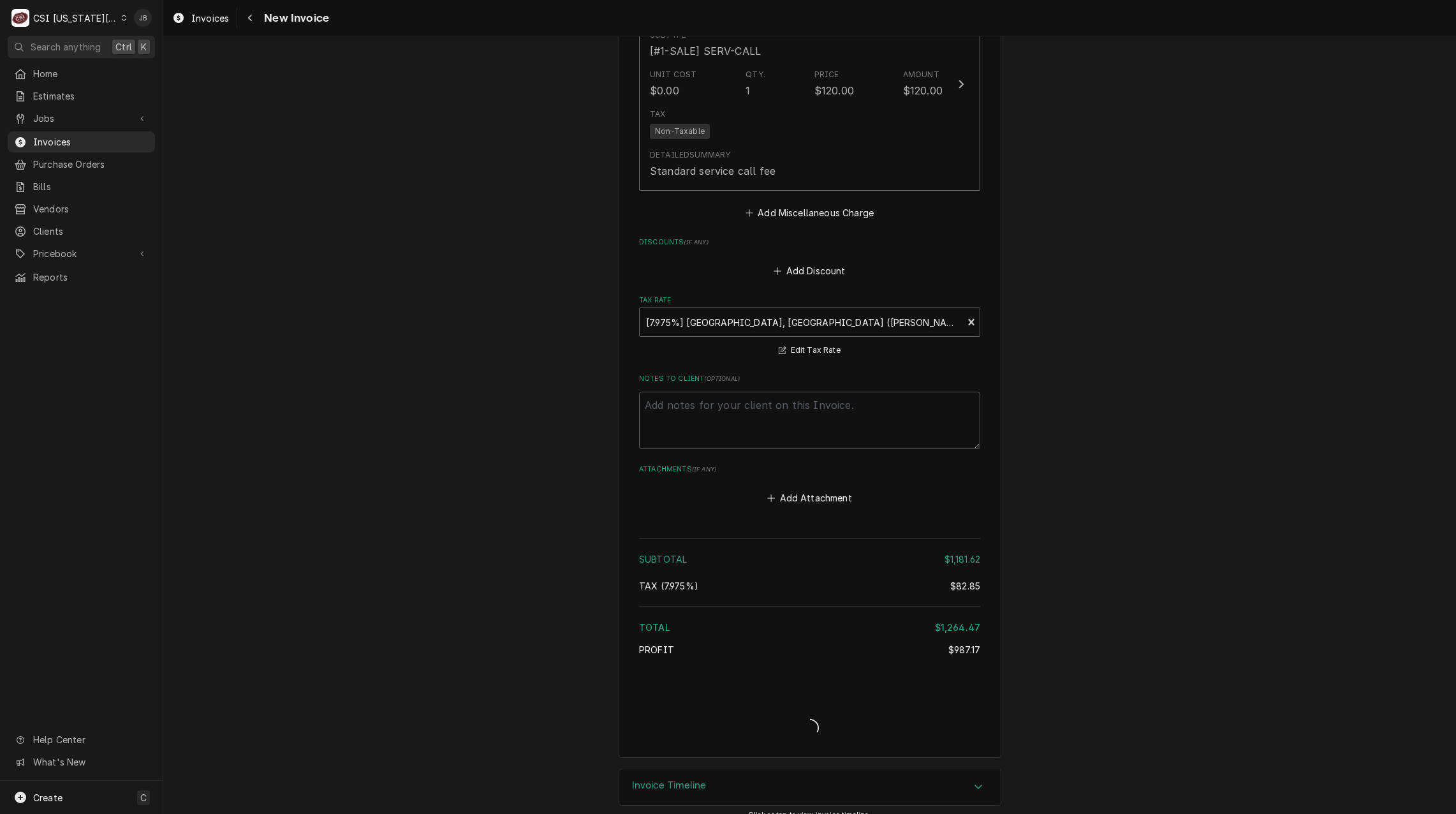
type textarea "x"
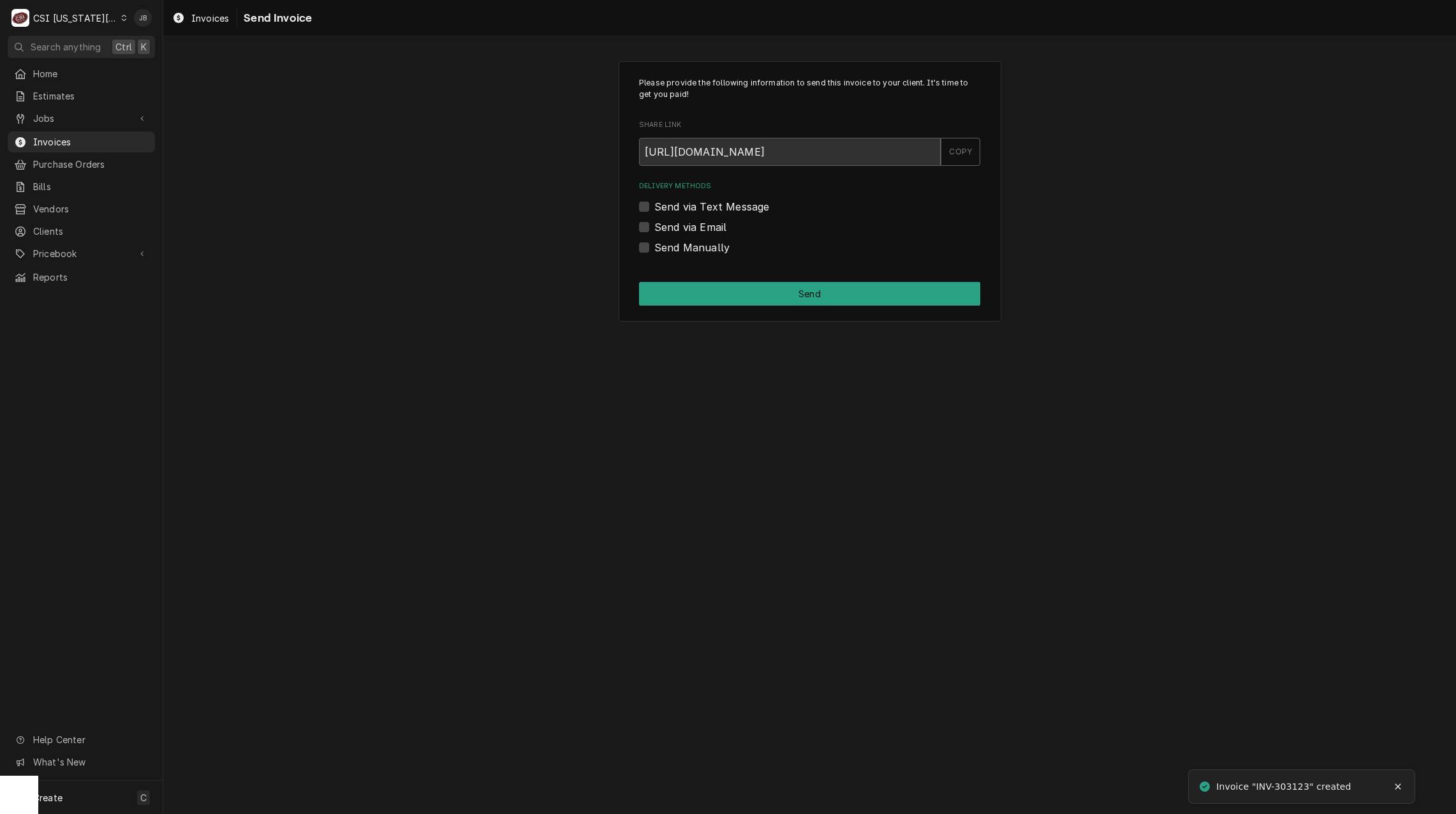
drag, startPoint x: 700, startPoint y: 233, endPoint x: 715, endPoint y: 234, distance: 15.0
click at [699, 232] on label "Send via Email" at bounding box center [690, 227] width 72 height 15
click at [699, 232] on input "Send via Email" at bounding box center [825, 234] width 341 height 28
checkbox input "true"
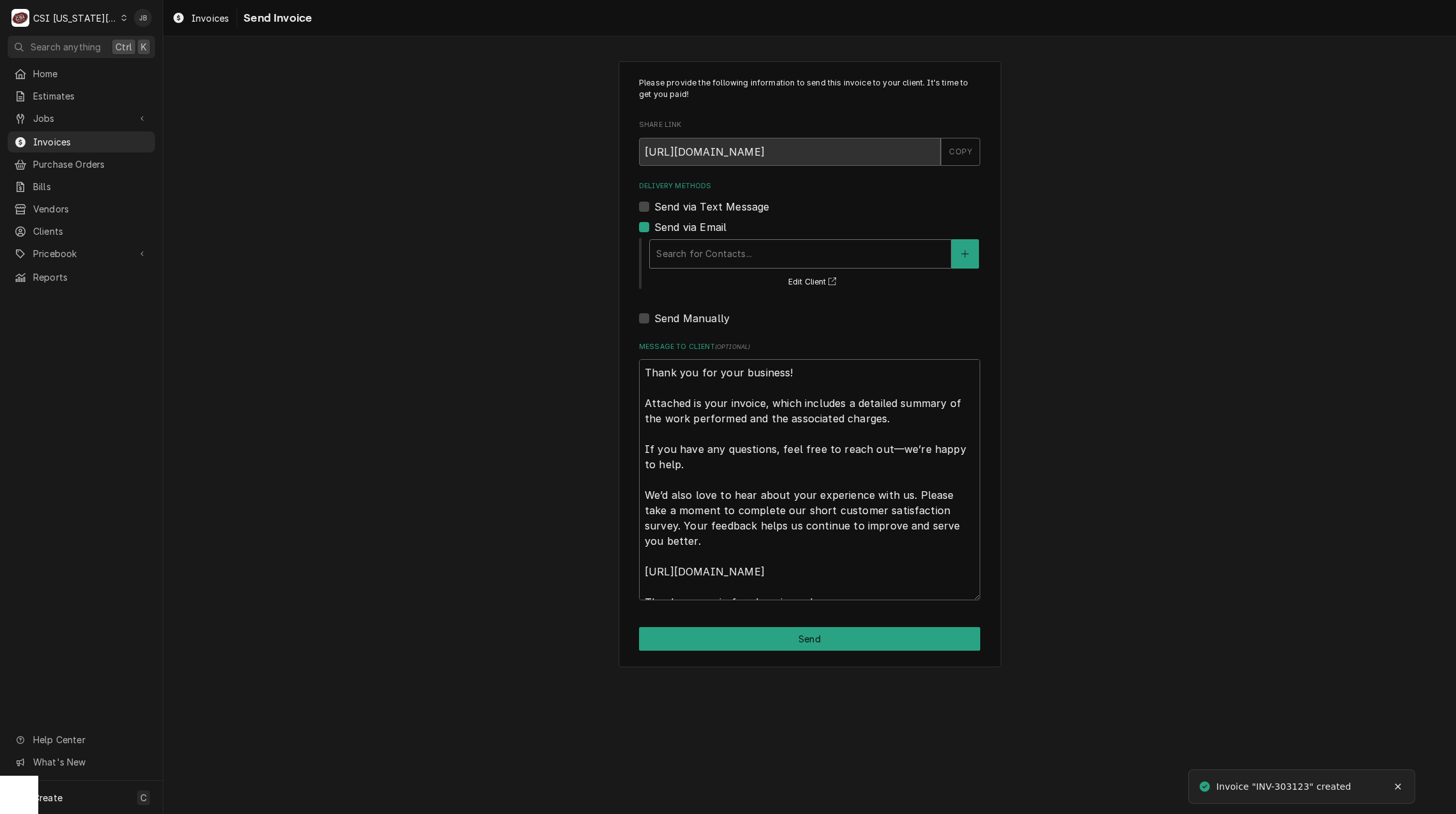
click at [720, 258] on div "Delivery Methods" at bounding box center [800, 254] width 288 height 23
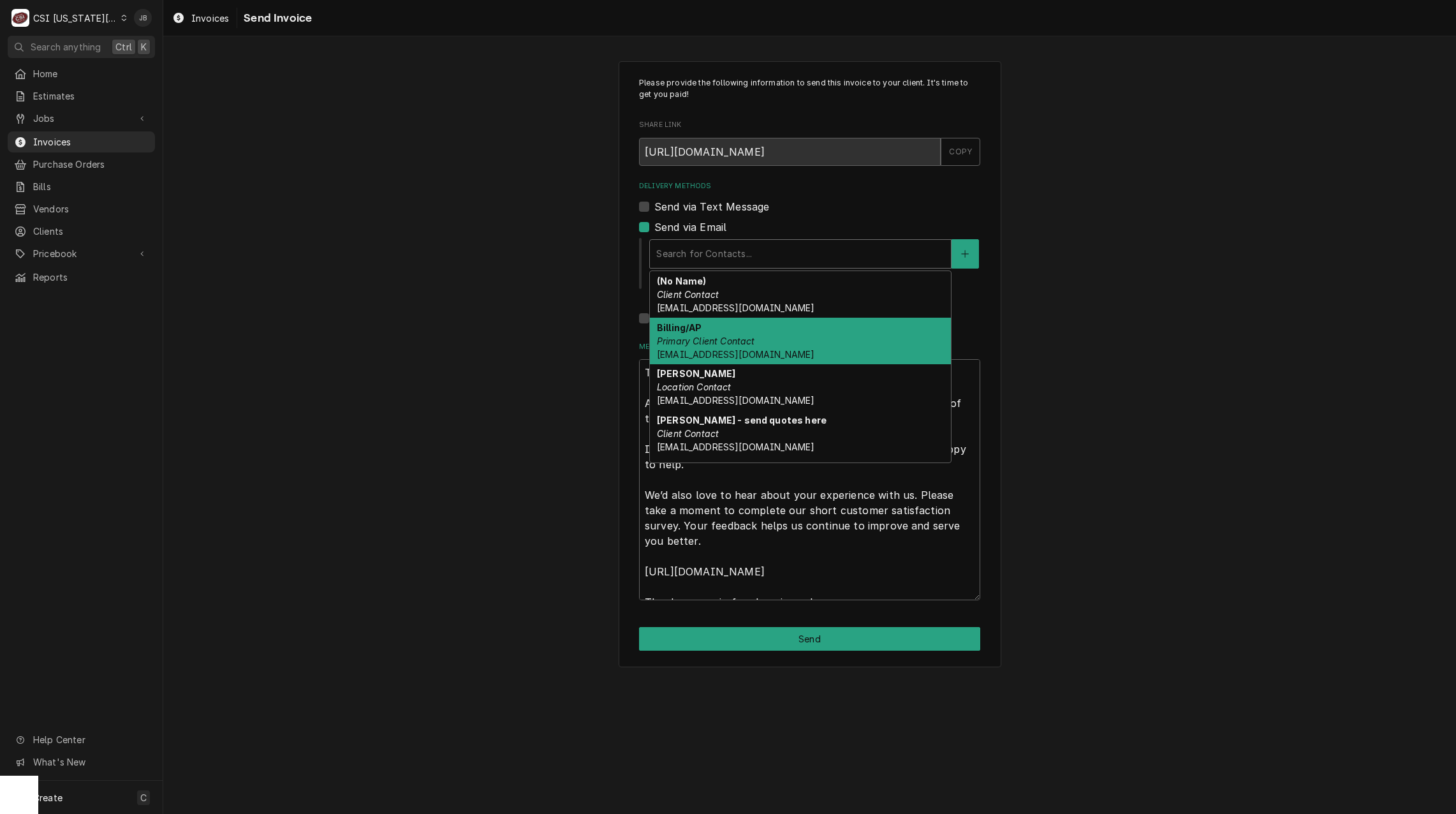
click at [737, 356] on span "lugolf@avidbill.com" at bounding box center [736, 354] width 158 height 11
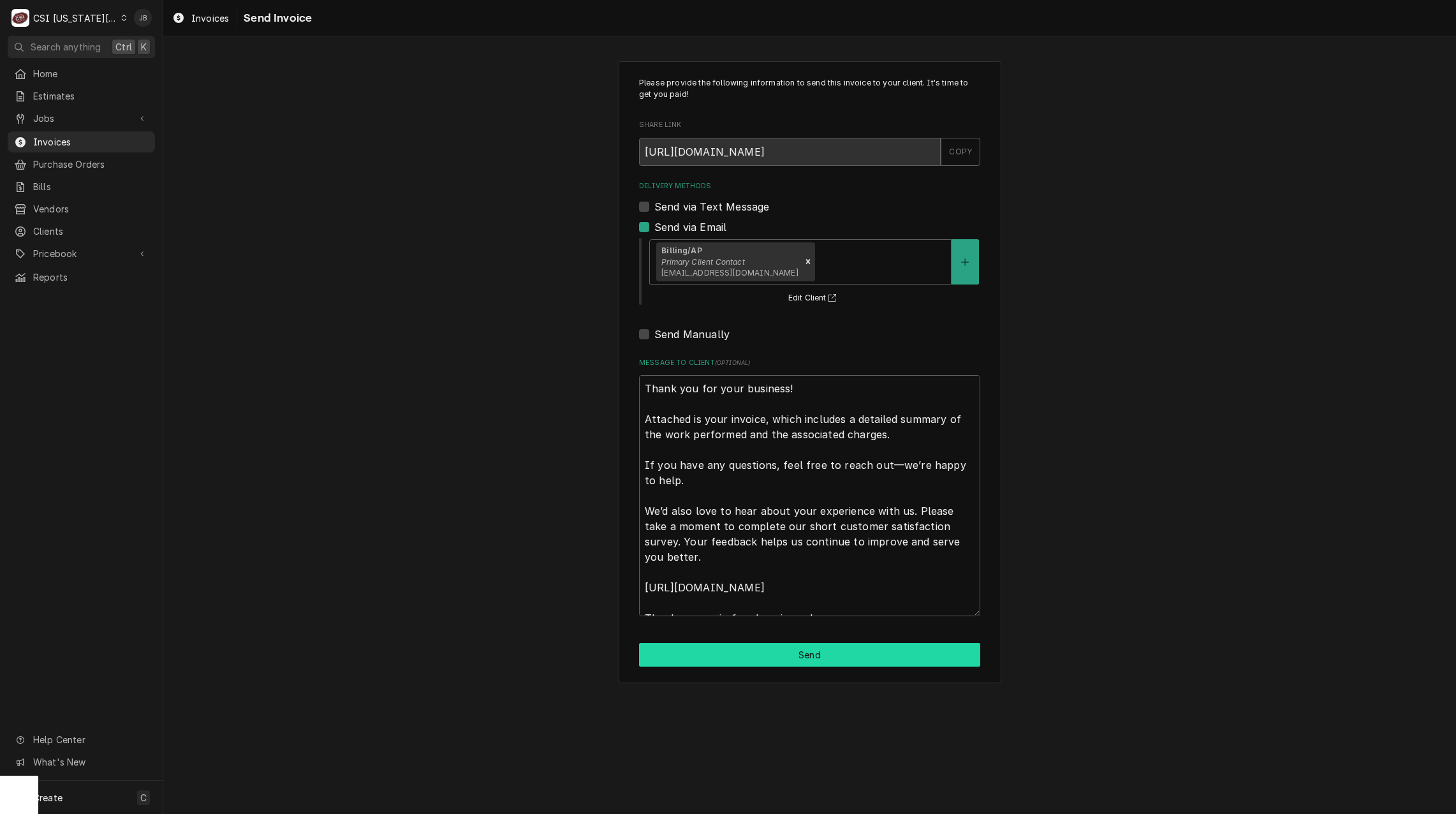
click at [779, 655] on button "Send" at bounding box center [810, 655] width 341 height 23
type textarea "x"
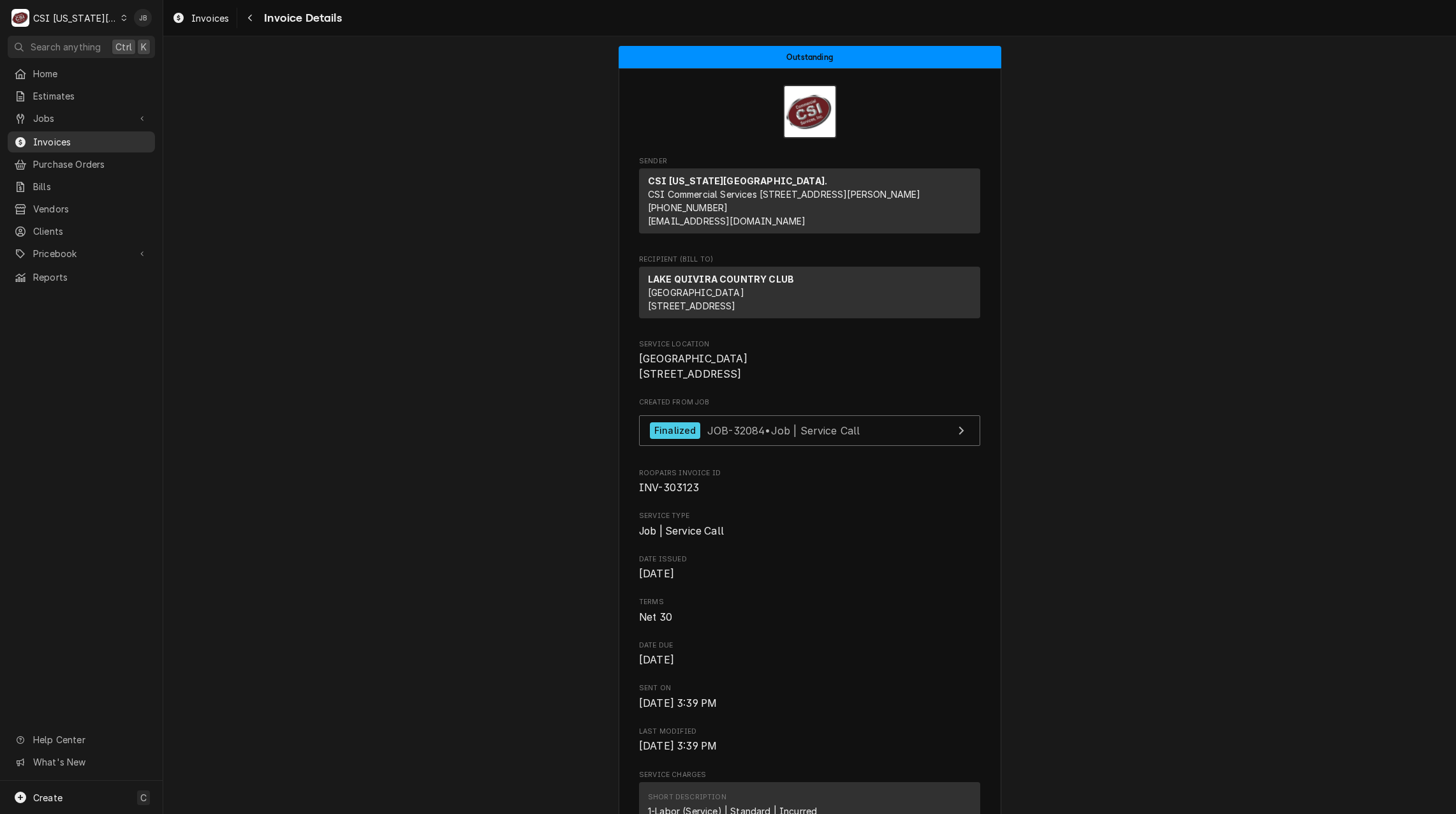
drag, startPoint x: 63, startPoint y: 139, endPoint x: 63, endPoint y: 132, distance: 7.0
click at [63, 139] on span "Invoices" at bounding box center [91, 142] width 115 height 13
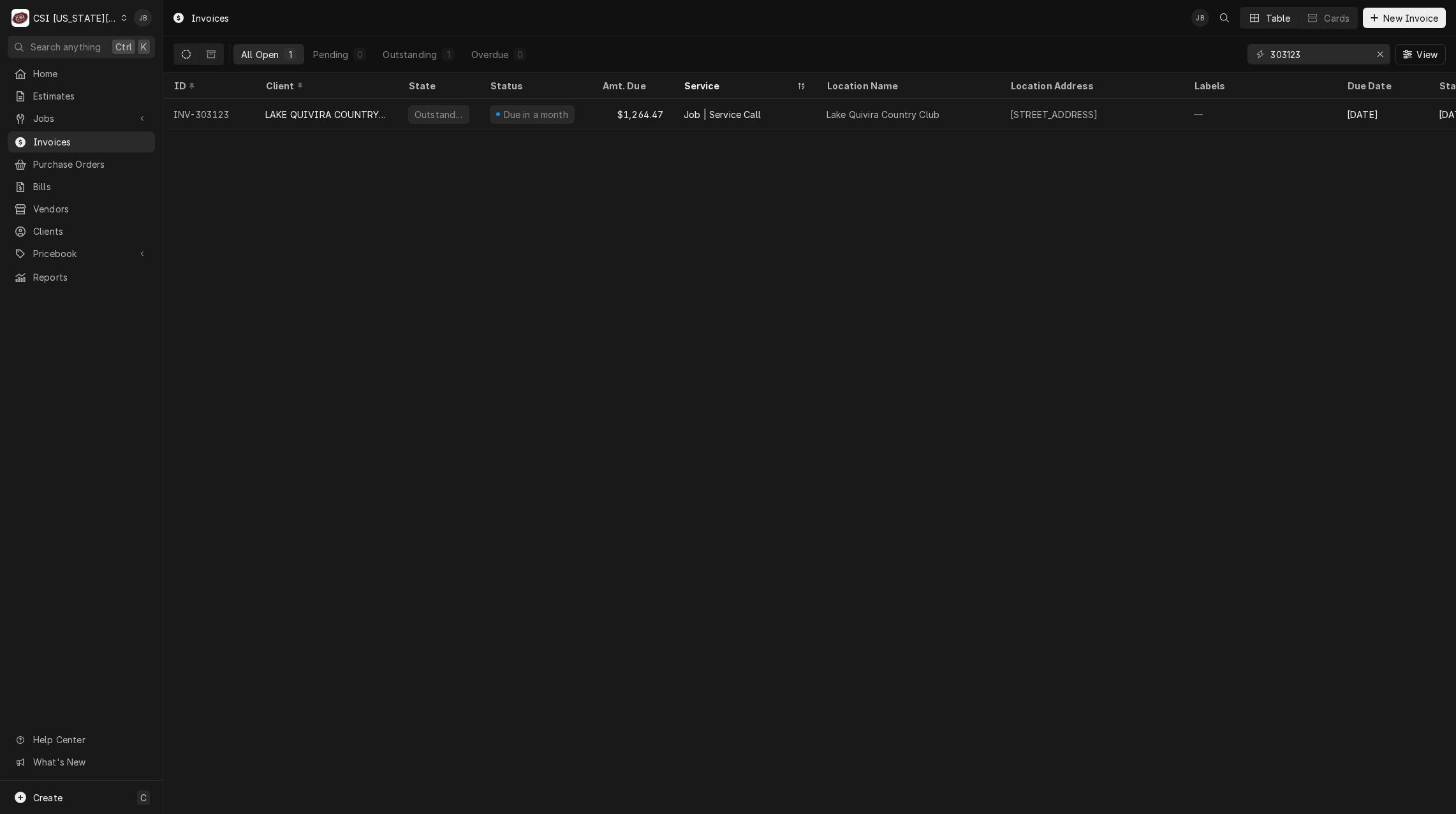
click at [193, 56] on button "Dynamic Content Wrapper" at bounding box center [186, 54] width 24 height 20
click at [66, 112] on span "Jobs" at bounding box center [81, 119] width 96 height 13
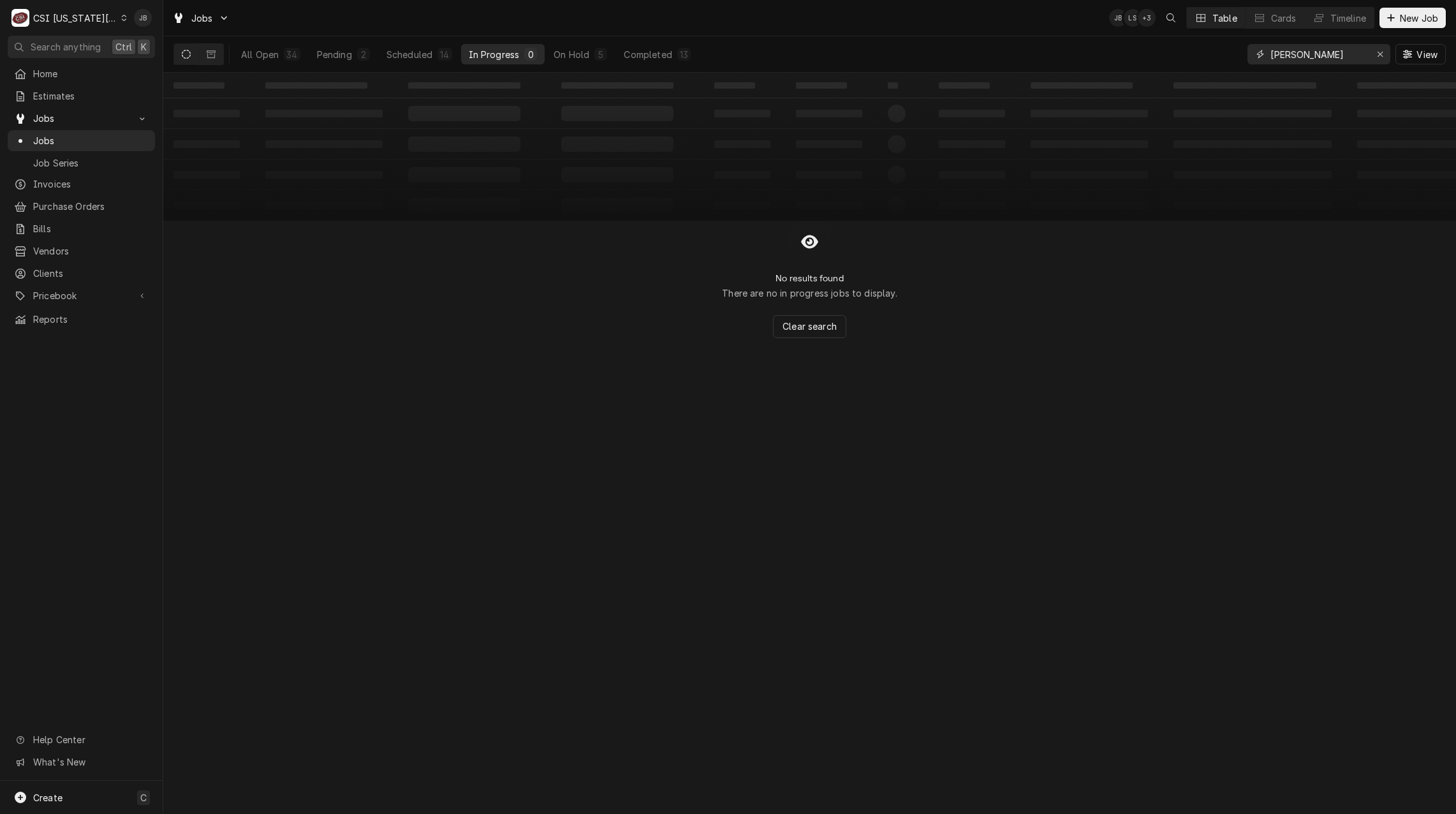
drag, startPoint x: 1290, startPoint y: 54, endPoint x: 1169, endPoint y: 54, distance: 121.0
click at [1171, 54] on div "All Open 34 Pending 2 Scheduled 14 In Progress 0 On Hold 5 Completed 13 zach Vi…" at bounding box center [810, 54] width 1272 height 36
paste input "John Knox Village"
type input "John Knox Village"
click at [466, 53] on div "In Progress" at bounding box center [488, 54] width 51 height 13
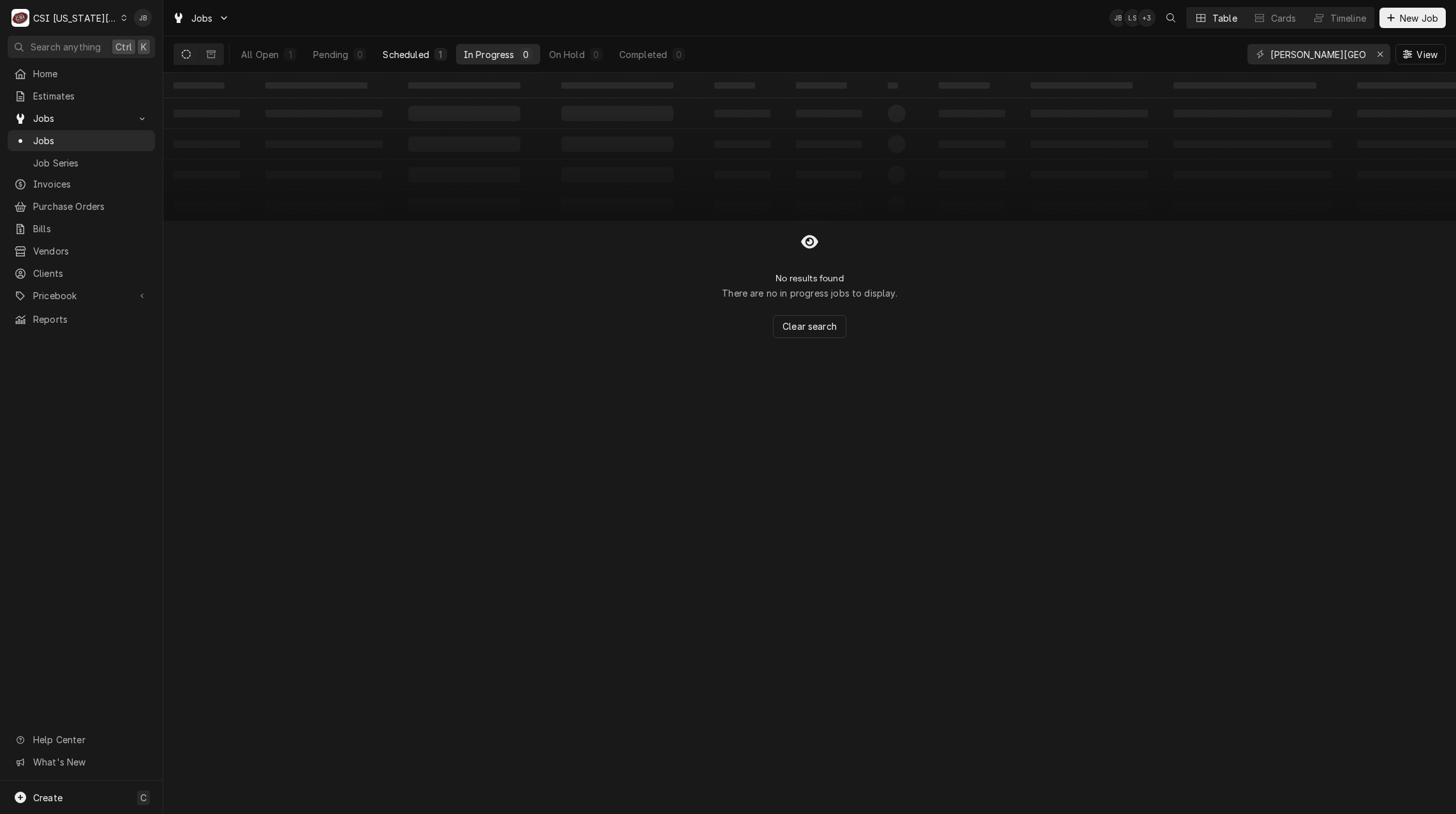
click at [434, 53] on div "1" at bounding box center [440, 53] width 13 height 13
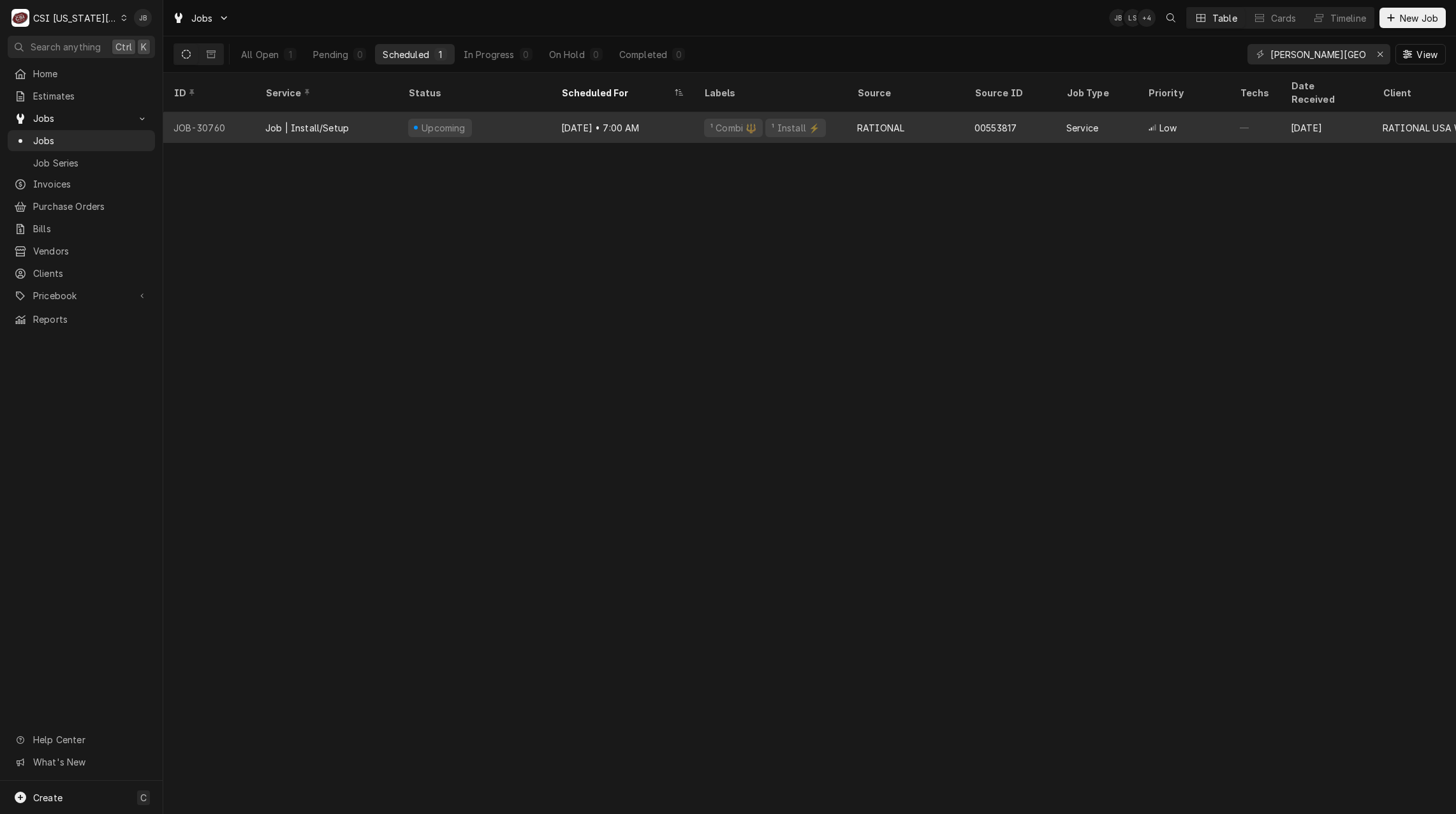
click at [403, 116] on div "Upcoming" at bounding box center [474, 127] width 153 height 31
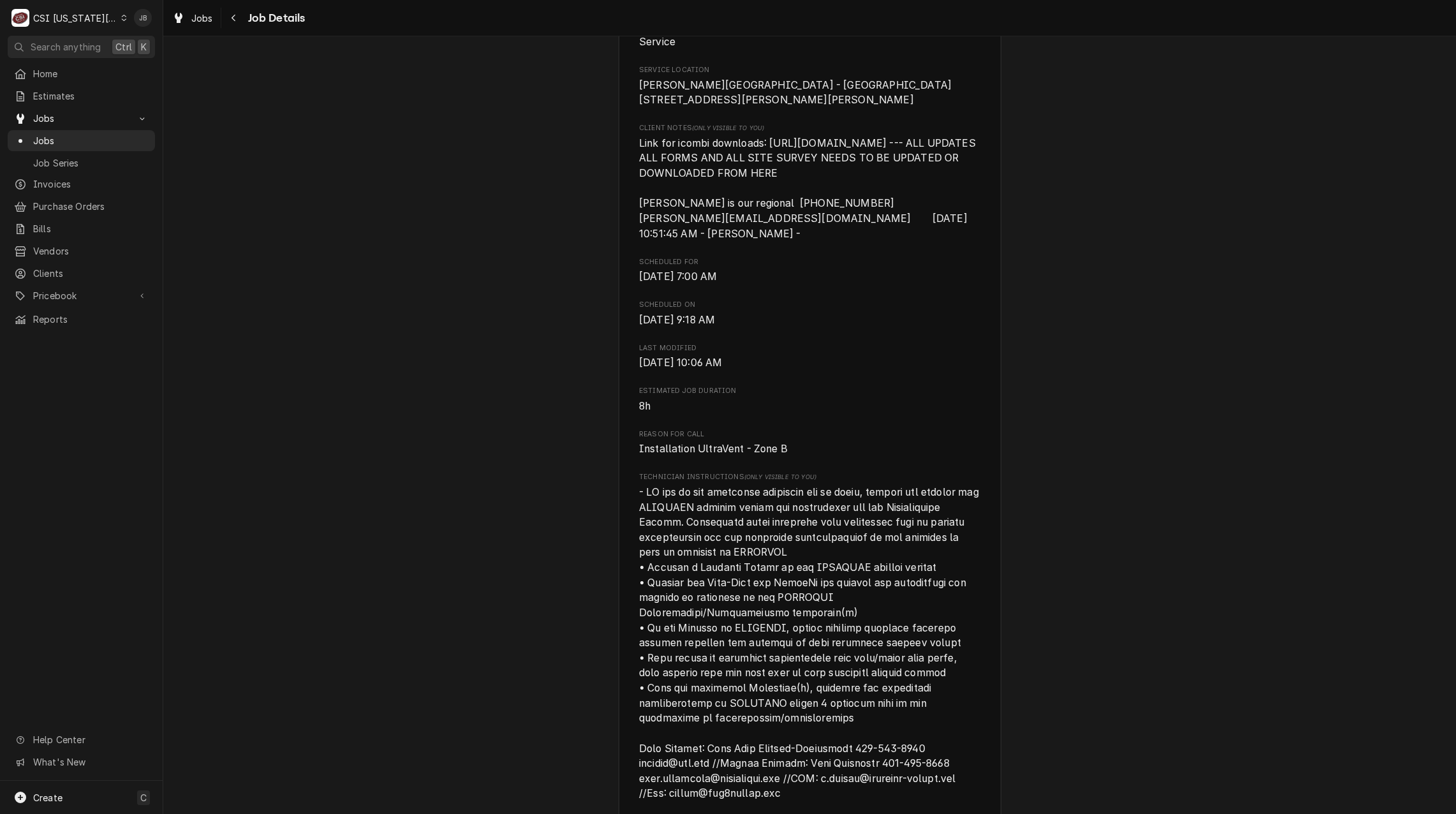
scroll to position [447, 0]
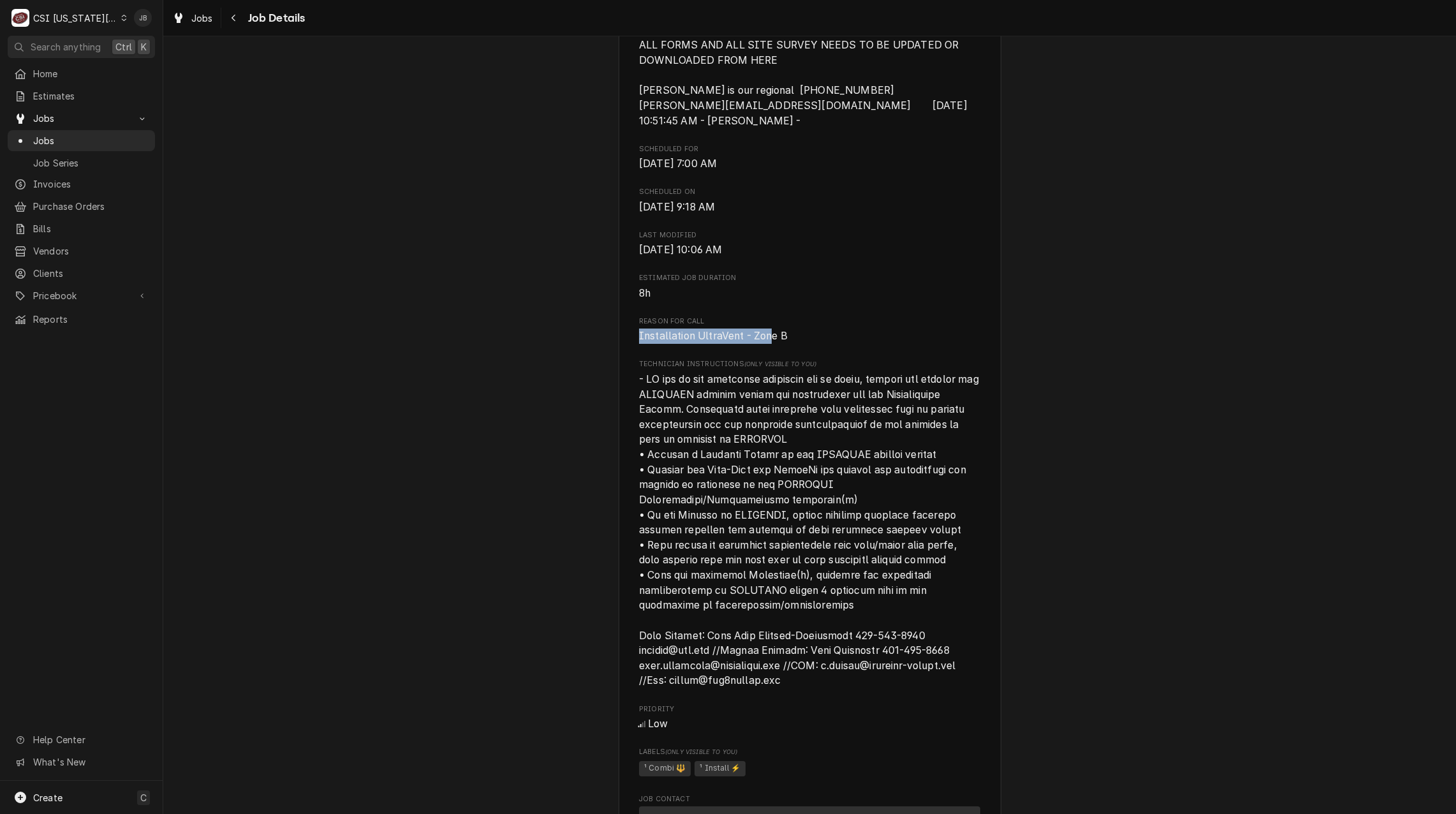
drag, startPoint x: 633, startPoint y: 358, endPoint x: 763, endPoint y: 355, distance: 130.0
click at [763, 355] on div "RATIONAL [GEOGRAPHIC_DATA] WARRANTY [PERSON_NAME][GEOGRAPHIC_DATA] - Courtyard …" at bounding box center [810, 516] width 382 height 1762
drag, startPoint x: 763, startPoint y: 355, endPoint x: 810, endPoint y: 355, distance: 47.0
click at [810, 344] on span "Installation UltraVent - Zone B" at bounding box center [810, 336] width 341 height 15
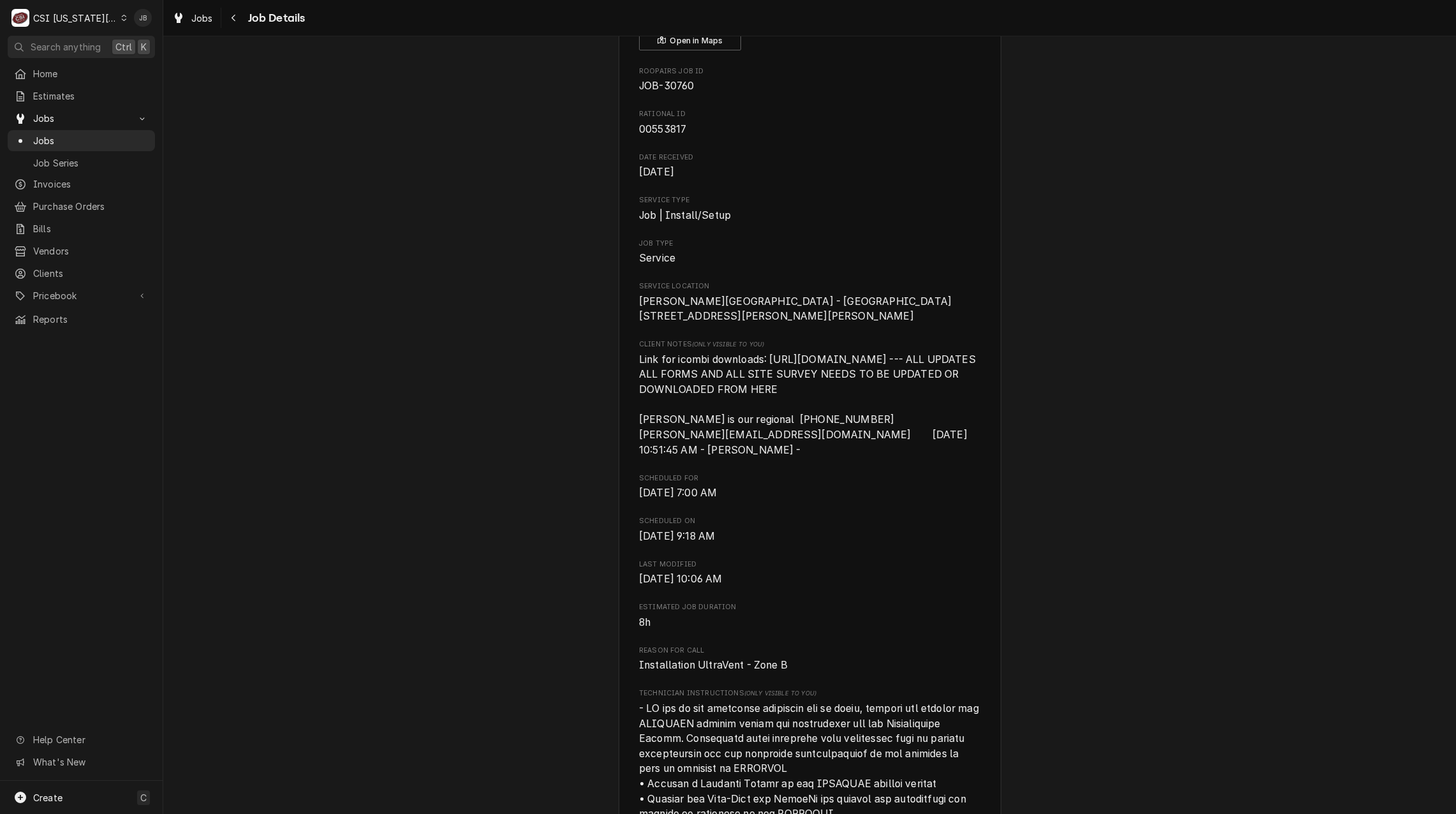
scroll to position [0, 0]
